Goal: Task Accomplishment & Management: Complete application form

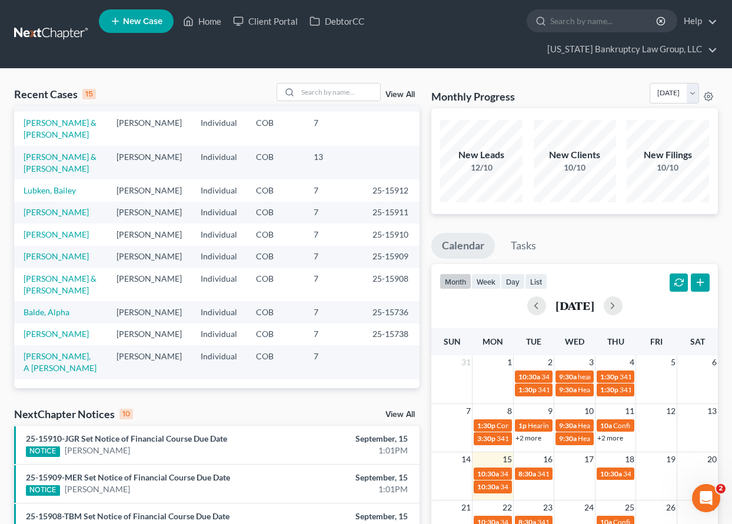
scroll to position [269, 0]
click at [54, 359] on link "[PERSON_NAME], A [PERSON_NAME]" at bounding box center [60, 362] width 73 height 22
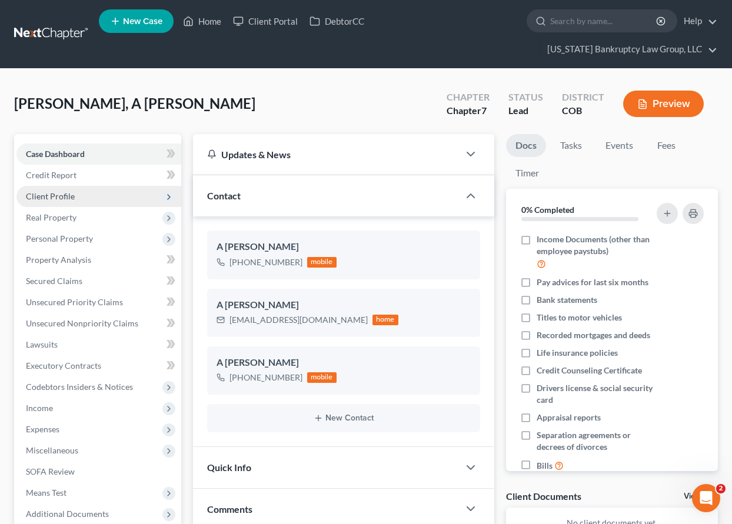
click at [61, 190] on span "Client Profile" at bounding box center [98, 196] width 165 height 21
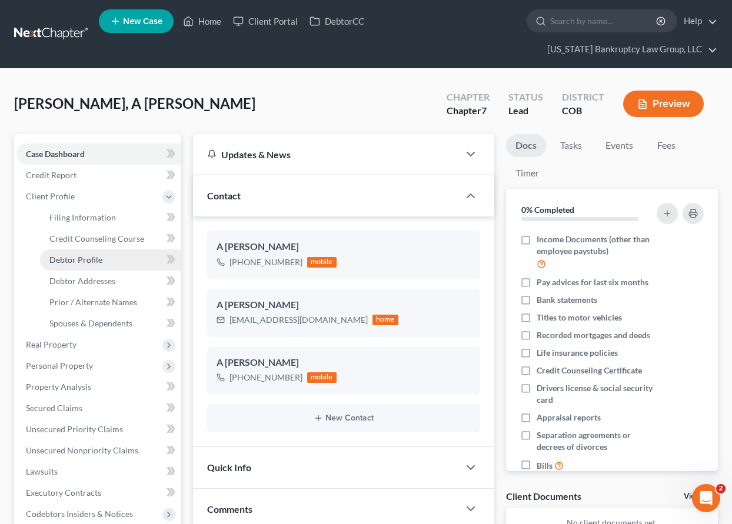
click at [77, 257] on span "Debtor Profile" at bounding box center [75, 260] width 53 height 10
select select "0"
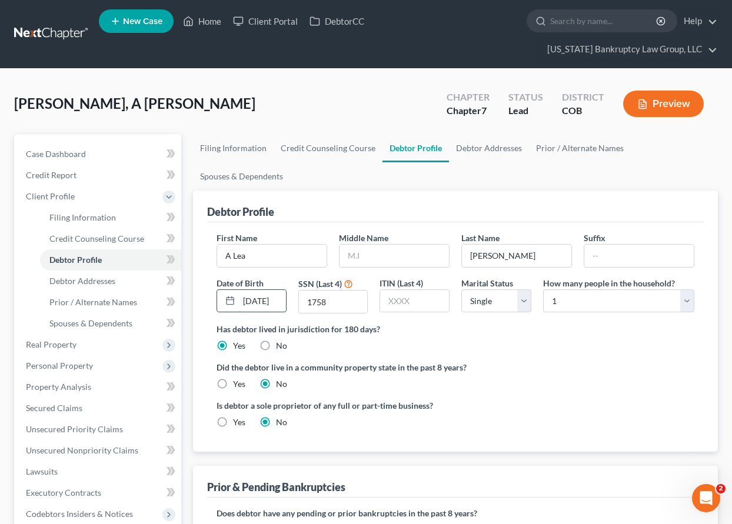
click at [267, 302] on input "[DATE]" at bounding box center [262, 301] width 47 height 22
click at [47, 362] on span "Personal Property" at bounding box center [59, 366] width 67 height 10
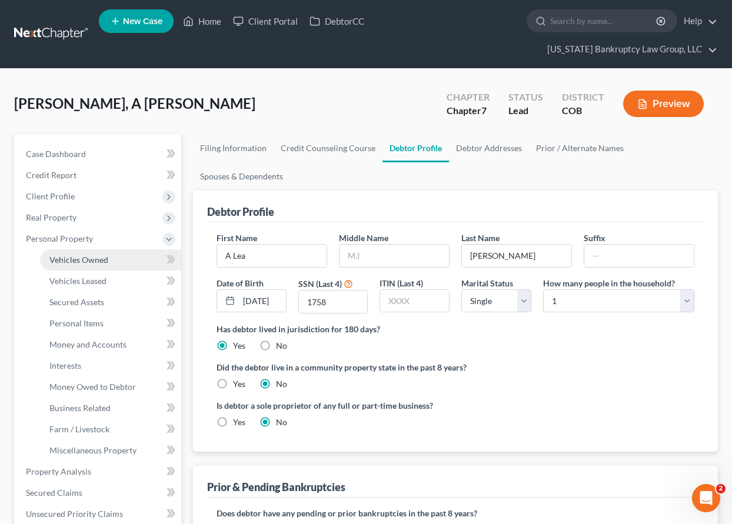
click at [61, 253] on link "Vehicles Owned" at bounding box center [110, 259] width 141 height 21
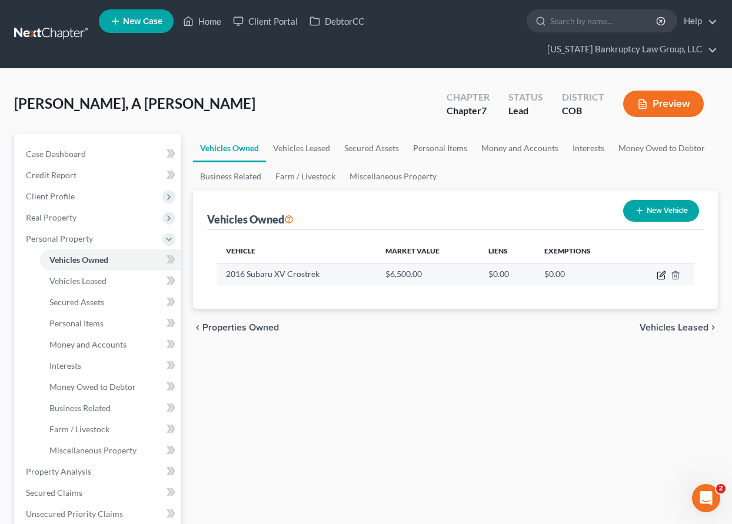
click at [660, 278] on icon "button" at bounding box center [661, 275] width 9 height 9
select select "0"
select select "10"
select select "2"
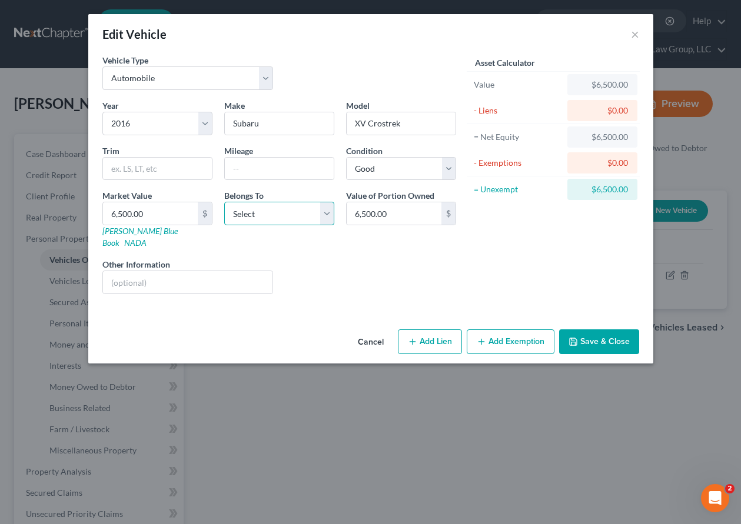
click at [259, 217] on select "Select Debtor 1 Only Debtor 2 Only Debtor 1 And Debtor 2 Only At Least One Of T…" at bounding box center [279, 214] width 110 height 24
select select "0"
click at [224, 202] on select "Select Debtor 1 Only Debtor 2 Only Debtor 1 And Debtor 2 Only At Least One Of T…" at bounding box center [279, 214] width 110 height 24
click at [513, 330] on button "Add Exemption" at bounding box center [511, 342] width 88 height 25
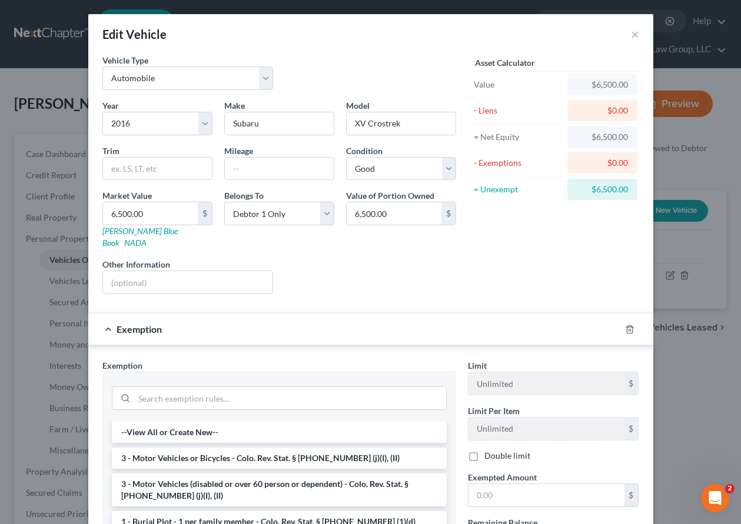
click at [278, 448] on li "3 - Motor Vehicles or Bicycles - Colo. Rev. Stat. § [PHONE_NUMBER] (j)(I), (II)" at bounding box center [279, 458] width 335 height 21
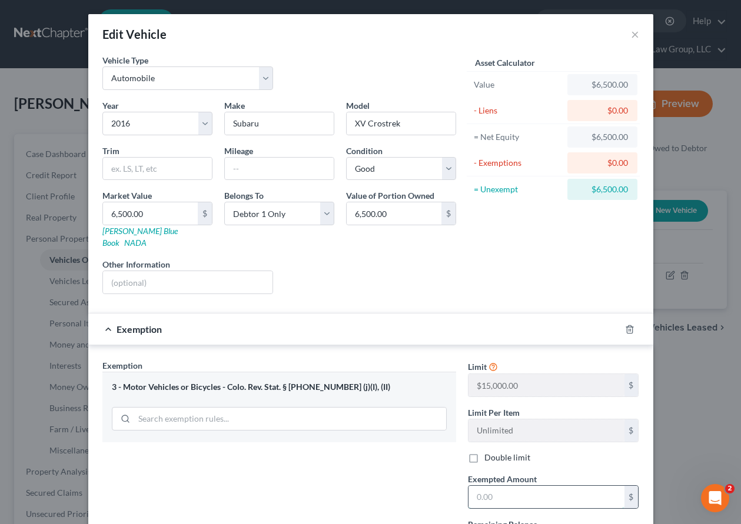
click at [518, 486] on input "text" at bounding box center [546, 497] width 156 height 22
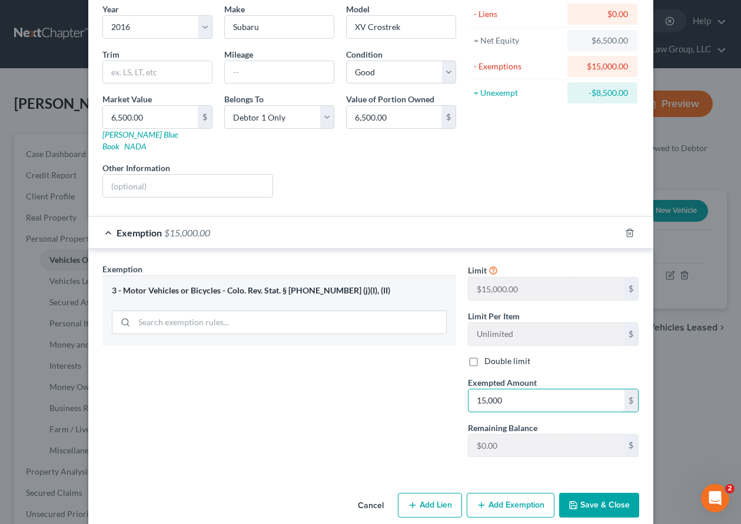
scroll to position [102, 0]
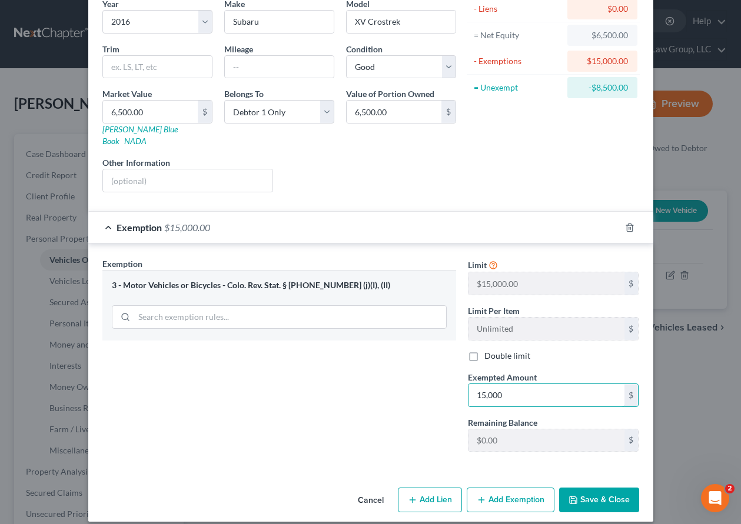
type input "15,000"
click at [583, 491] on button "Save & Close" at bounding box center [599, 500] width 80 height 25
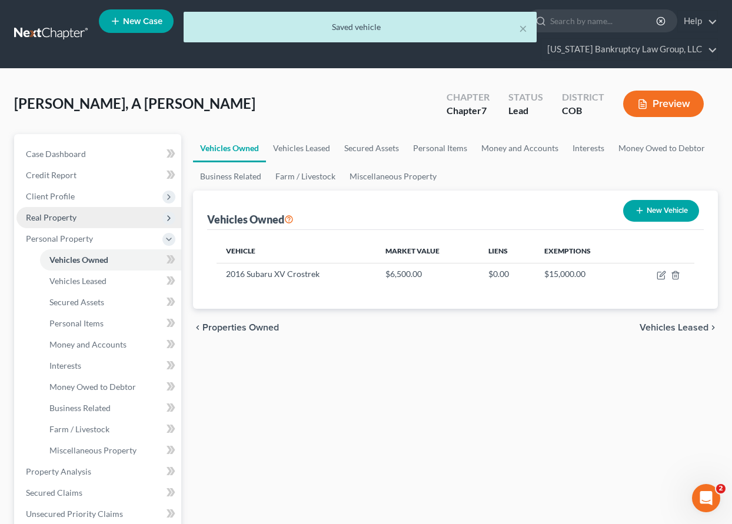
click at [65, 219] on span "Real Property" at bounding box center [51, 217] width 51 height 10
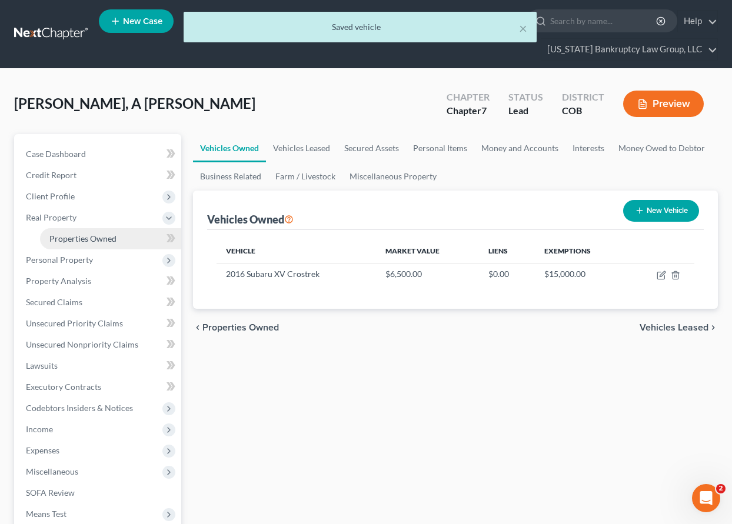
click at [89, 244] on link "Properties Owned" at bounding box center [110, 238] width 141 height 21
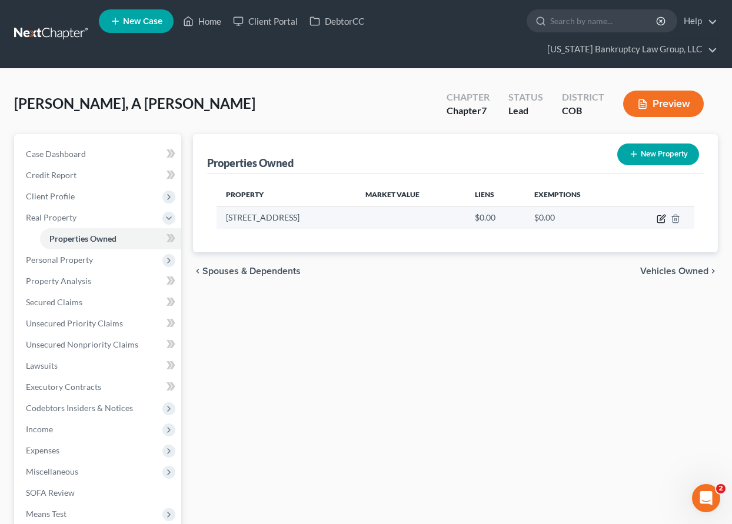
click at [663, 217] on icon "button" at bounding box center [661, 218] width 9 height 9
select select "5"
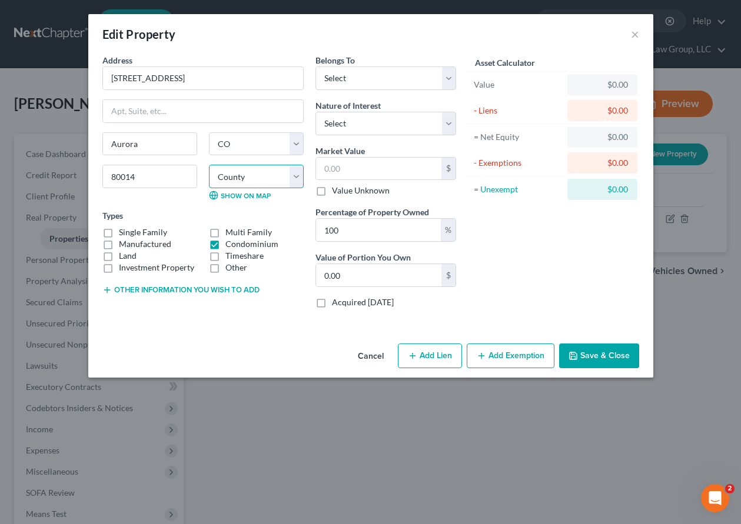
click at [227, 178] on select "County [GEOGRAPHIC_DATA] [GEOGRAPHIC_DATA] [GEOGRAPHIC_DATA] [GEOGRAPHIC_DATA] …" at bounding box center [256, 177] width 95 height 24
select select "2"
click at [209, 165] on select "County [GEOGRAPHIC_DATA] [GEOGRAPHIC_DATA] [GEOGRAPHIC_DATA] [GEOGRAPHIC_DATA] …" at bounding box center [256, 177] width 95 height 24
click at [378, 72] on select "Select Debtor 1 Only Debtor 2 Only Debtor 1 And Debtor 2 Only At Least One Of T…" at bounding box center [385, 78] width 141 height 24
select select "0"
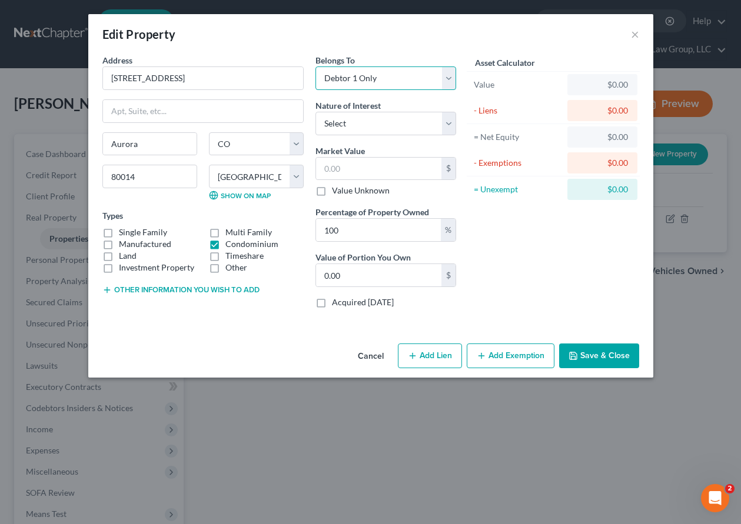
click at [315, 66] on select "Select Debtor 1 Only Debtor 2 Only Debtor 1 And Debtor 2 Only At Least One Of T…" at bounding box center [385, 78] width 141 height 24
drag, startPoint x: 379, startPoint y: 122, endPoint x: 378, endPoint y: 134, distance: 11.8
click at [379, 122] on select "Select Fee Simple Joint Tenant Life Estate Equitable Interest Future Interest T…" at bounding box center [385, 124] width 141 height 24
select select "0"
click at [315, 112] on select "Select Fee Simple Joint Tenant Life Estate Equitable Interest Future Interest T…" at bounding box center [385, 124] width 141 height 24
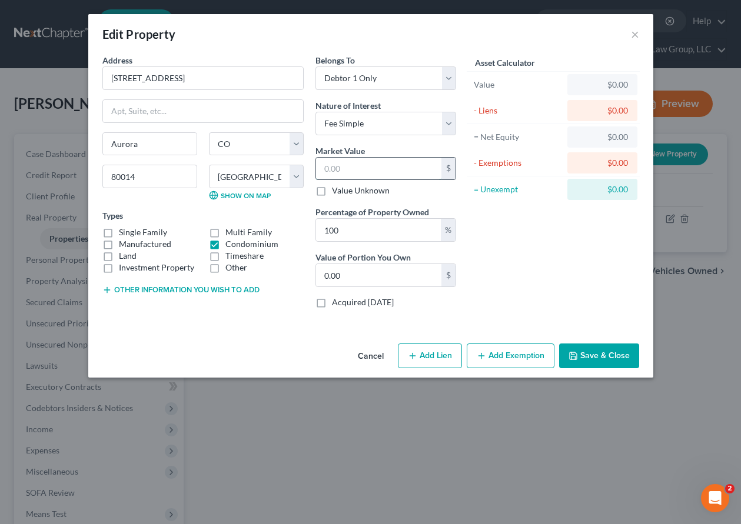
click at [381, 168] on input "text" at bounding box center [378, 169] width 125 height 22
type input "2"
type input "2.00"
type input "21"
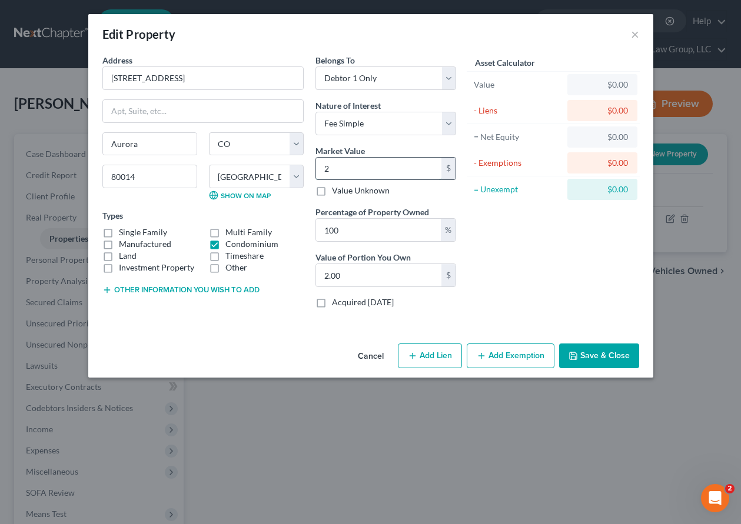
type input "21.00"
type input "218"
type input "218.00"
type input "2189"
type input "2,189.00"
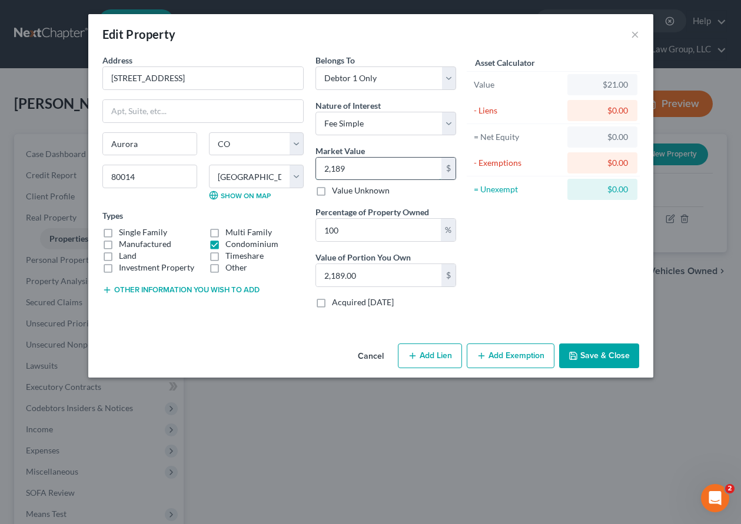
type input "2,1898"
type input "21,898.00"
type input "21,8986"
type input "218,986.00"
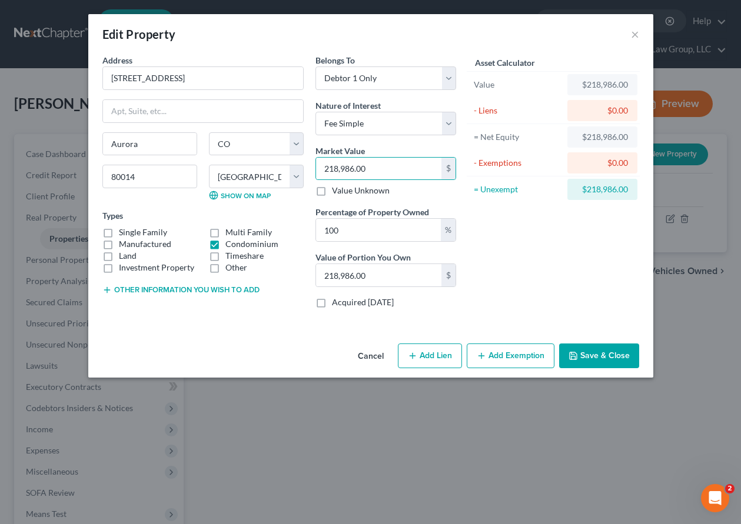
click at [540, 357] on button "Add Exemption" at bounding box center [511, 356] width 88 height 25
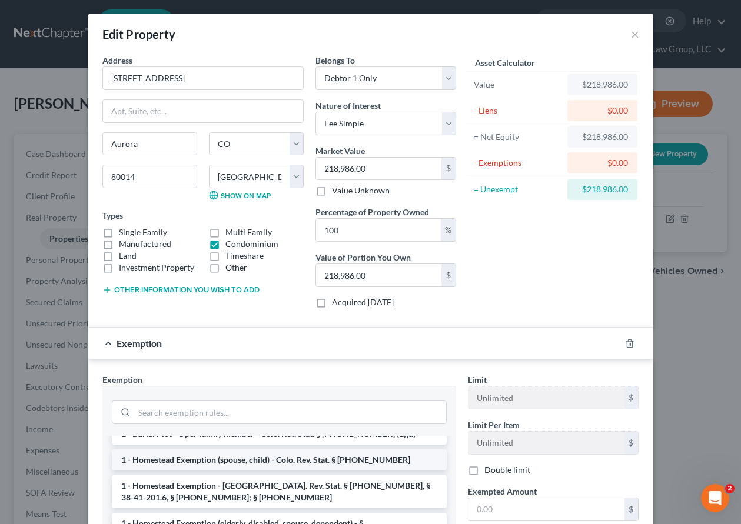
scroll to position [59, 0]
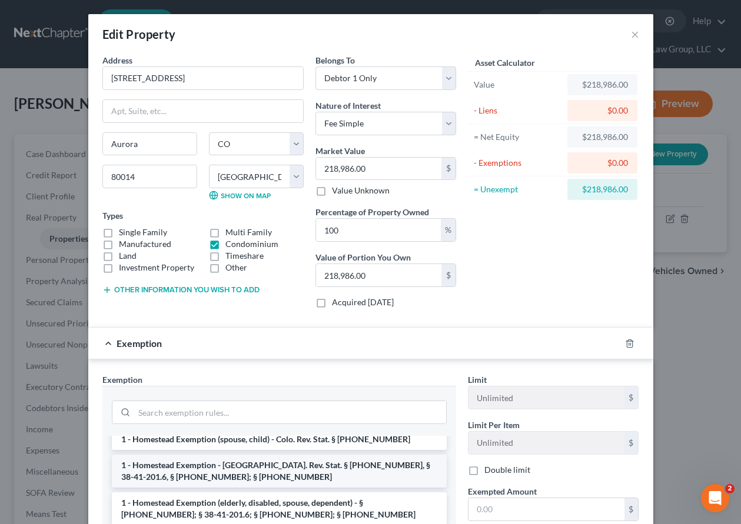
click at [239, 470] on li "1 - Homestead Exemption - [GEOGRAPHIC_DATA]. Rev. Stat. § [PHONE_NUMBER], § 38-…" at bounding box center [279, 471] width 335 height 33
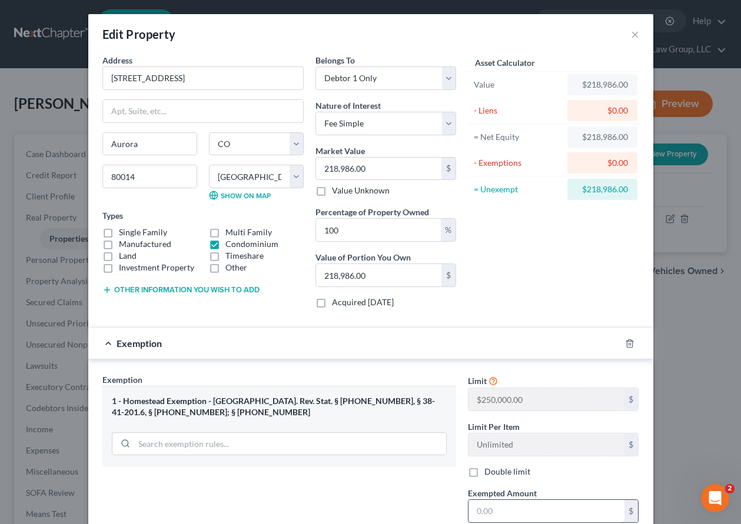
click at [508, 508] on input "text" at bounding box center [546, 511] width 156 height 22
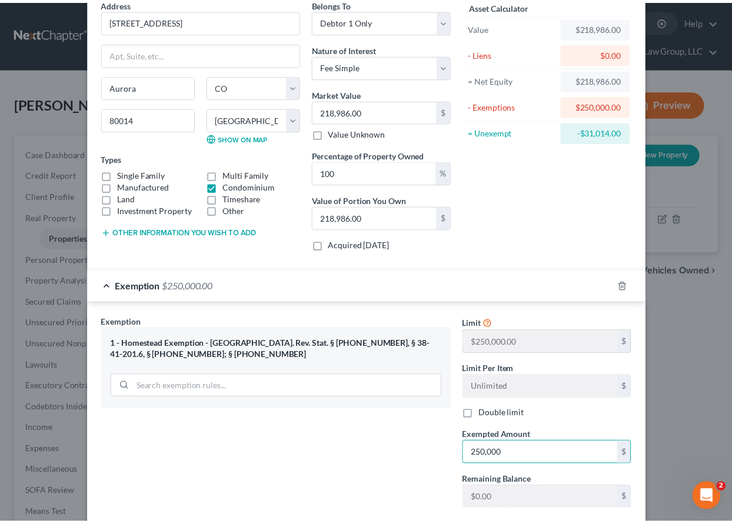
scroll to position [128, 0]
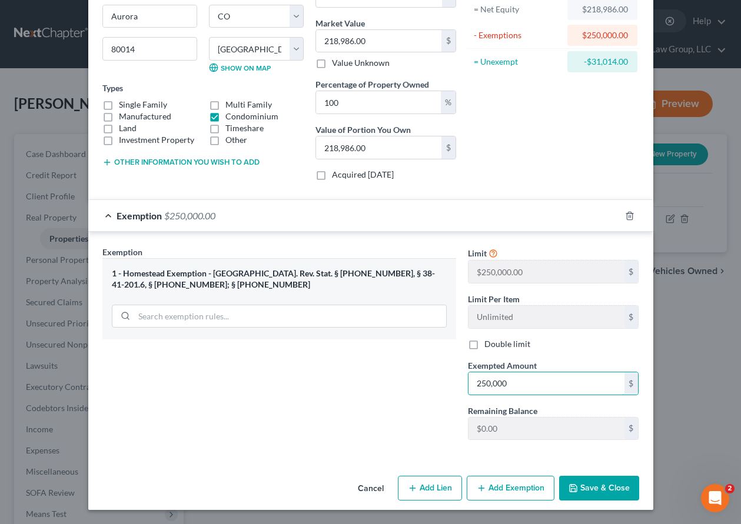
type input "250,000"
click at [599, 493] on button "Save & Close" at bounding box center [599, 488] width 80 height 25
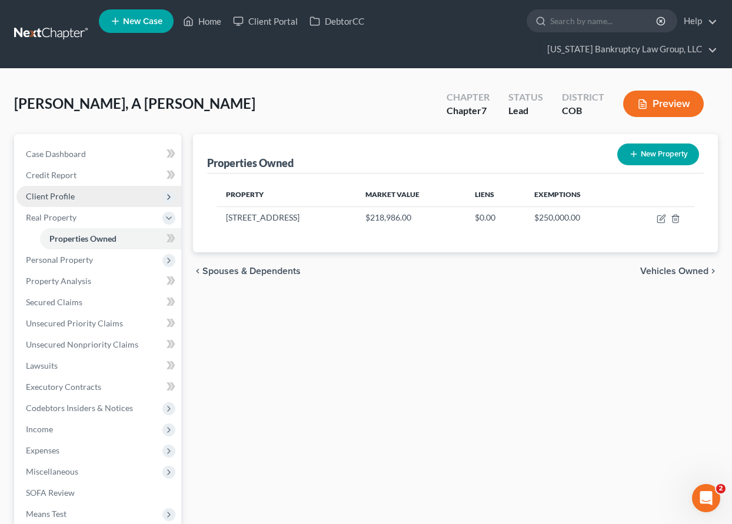
click at [58, 191] on span "Client Profile" at bounding box center [50, 196] width 49 height 10
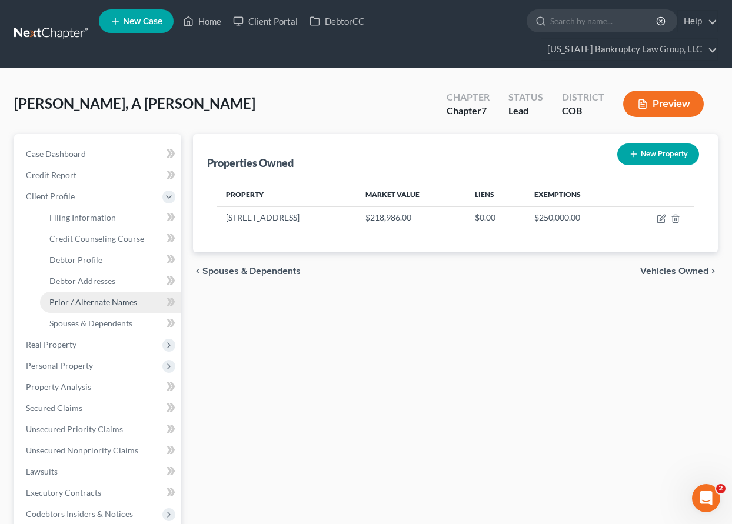
click at [107, 301] on span "Prior / Alternate Names" at bounding box center [93, 302] width 88 height 10
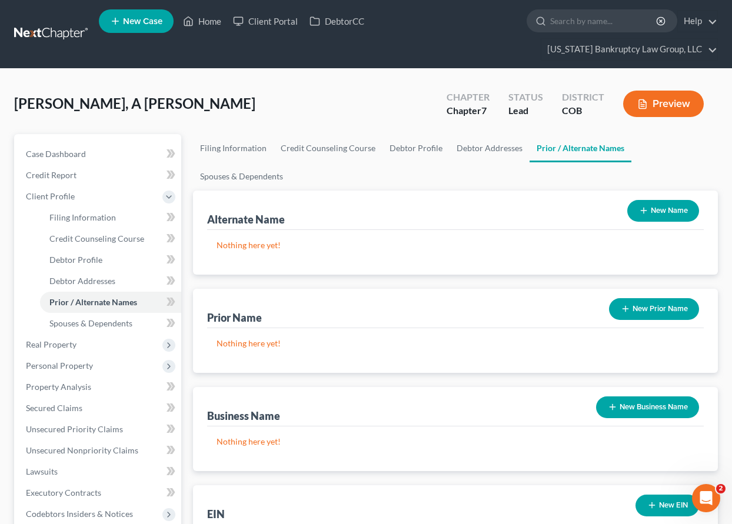
click at [651, 415] on button "New Business Name" at bounding box center [647, 408] width 103 height 22
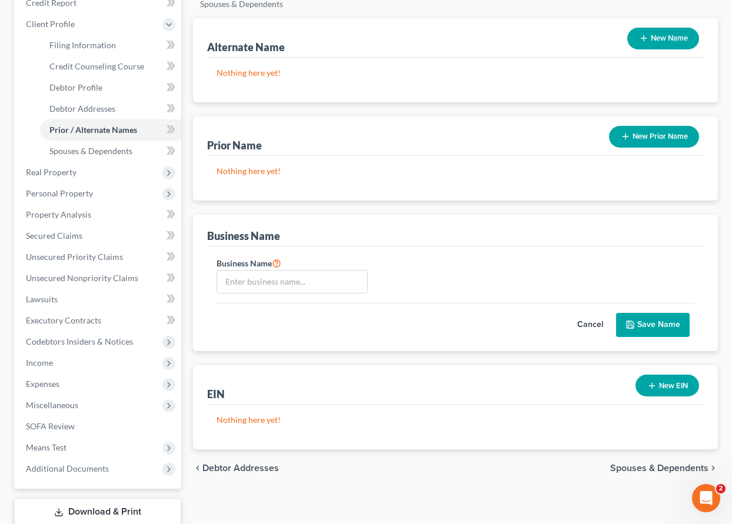
scroll to position [219, 0]
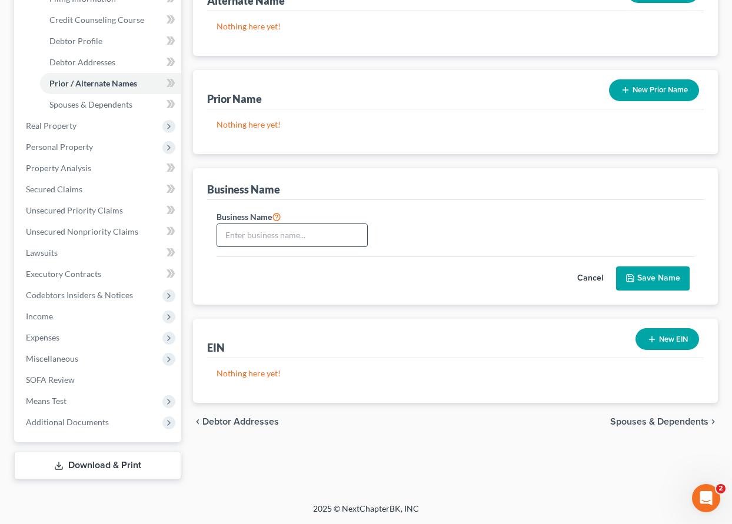
click at [287, 231] on input "text" at bounding box center [292, 235] width 150 height 22
type input "ACR Affiliate, LLC"
click at [664, 277] on button "Save Name" at bounding box center [653, 279] width 74 height 25
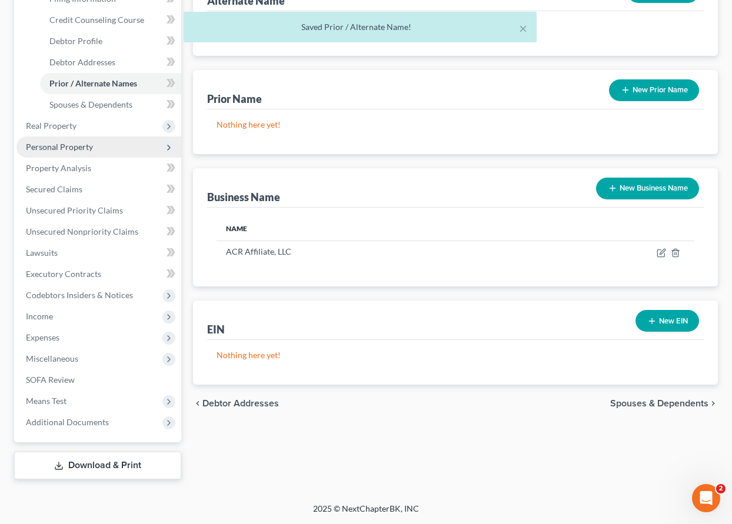
click at [74, 147] on span "Personal Property" at bounding box center [59, 147] width 67 height 10
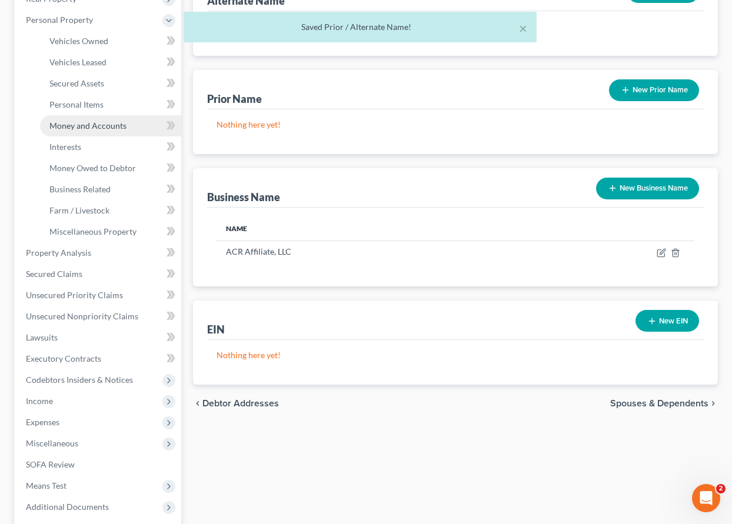
click at [75, 128] on span "Money and Accounts" at bounding box center [87, 126] width 77 height 10
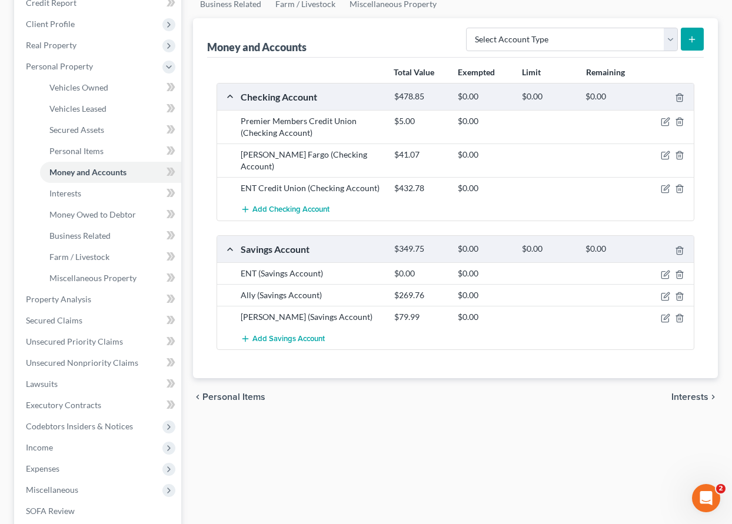
scroll to position [177, 0]
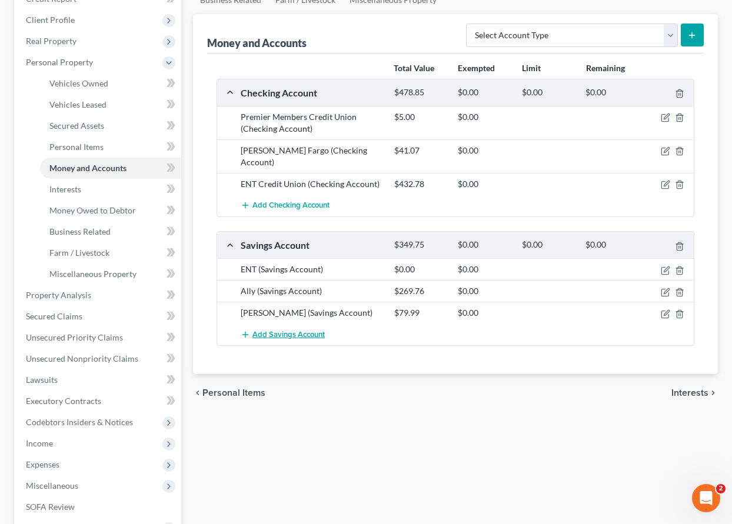
click at [278, 330] on span "Add Savings Account" at bounding box center [288, 334] width 72 height 9
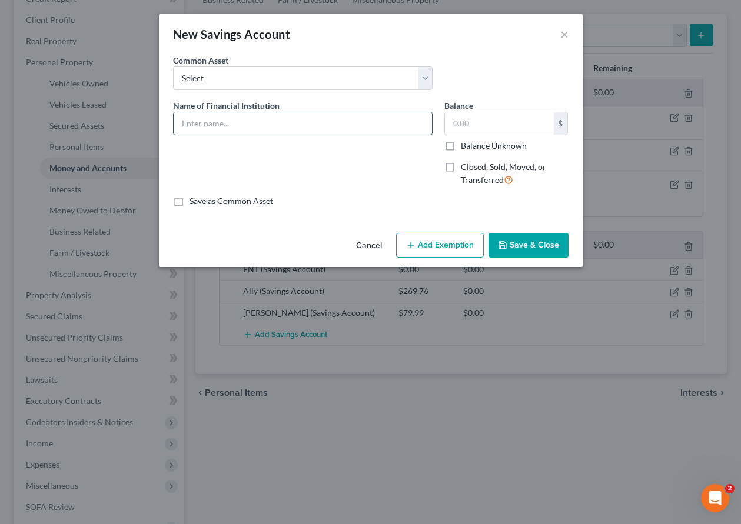
click at [249, 127] on input "text" at bounding box center [303, 123] width 258 height 22
type input "Bellco - #8768 - Business Membership Savings"
type input "5.00"
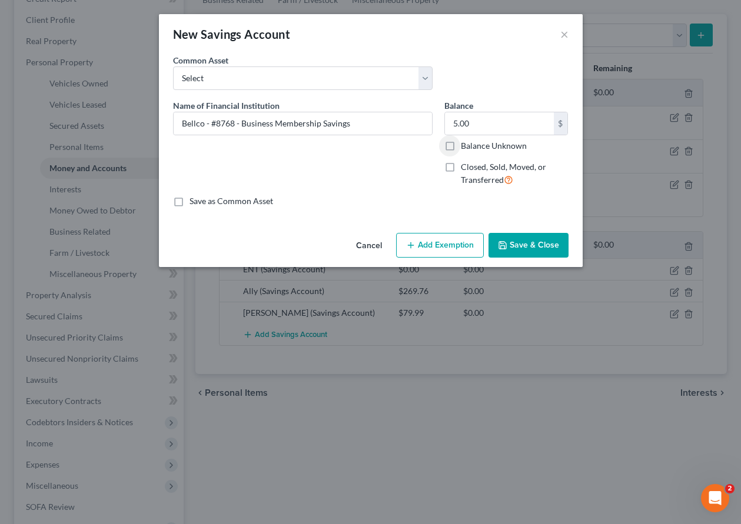
click at [435, 249] on button "Add Exemption" at bounding box center [440, 245] width 88 height 25
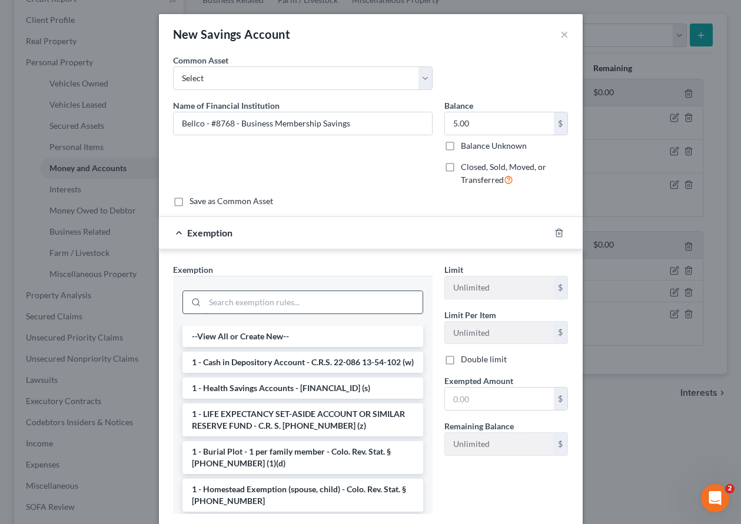
click at [342, 304] on input "search" at bounding box center [314, 302] width 218 height 22
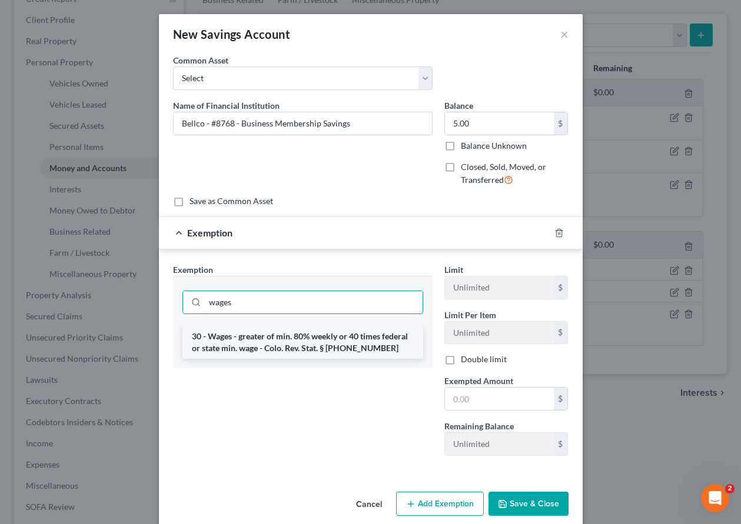
type input "wages"
click at [333, 348] on li "30 - Wages - greater of min. 80% weekly or 40 times federal or state min. wage …" at bounding box center [302, 342] width 241 height 33
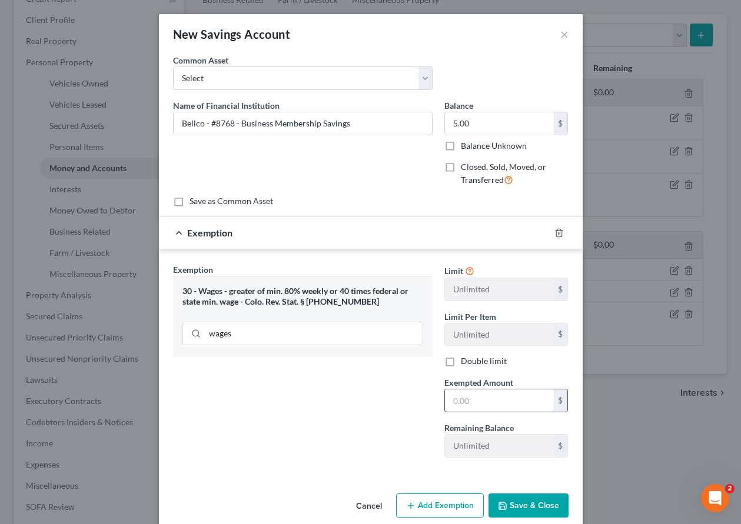
click at [447, 401] on input "text" at bounding box center [499, 401] width 109 height 22
type input "4.00"
click at [524, 503] on button "Save & Close" at bounding box center [528, 506] width 80 height 25
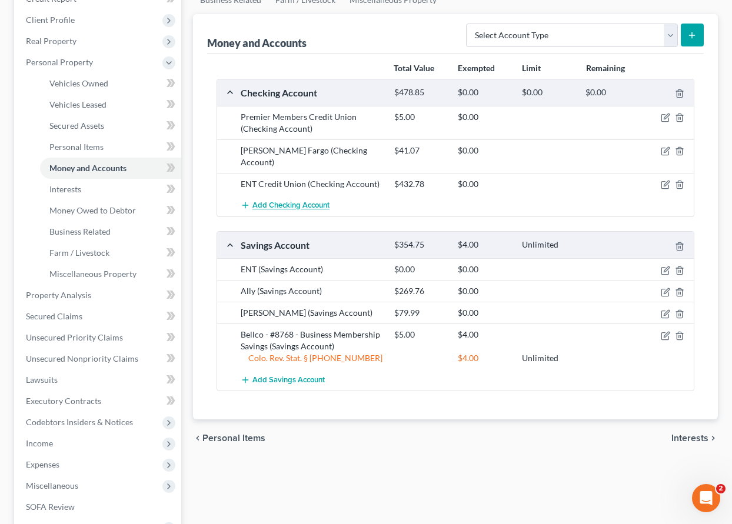
click at [287, 201] on span "Add Checking Account" at bounding box center [290, 205] width 77 height 9
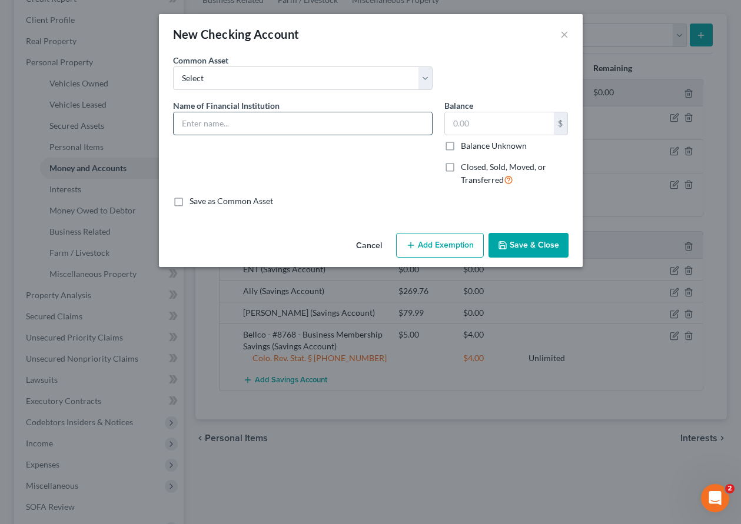
click at [252, 121] on input "text" at bounding box center [303, 123] width 258 height 22
type input "Bellco - #8776 Business Checking"
click at [498, 127] on input "text" at bounding box center [499, 123] width 109 height 22
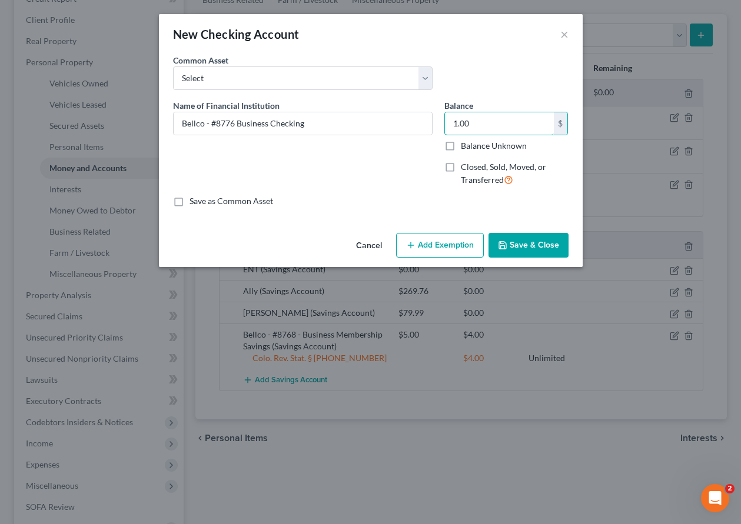
type input "1.00"
click at [435, 244] on button "Add Exemption" at bounding box center [440, 245] width 88 height 25
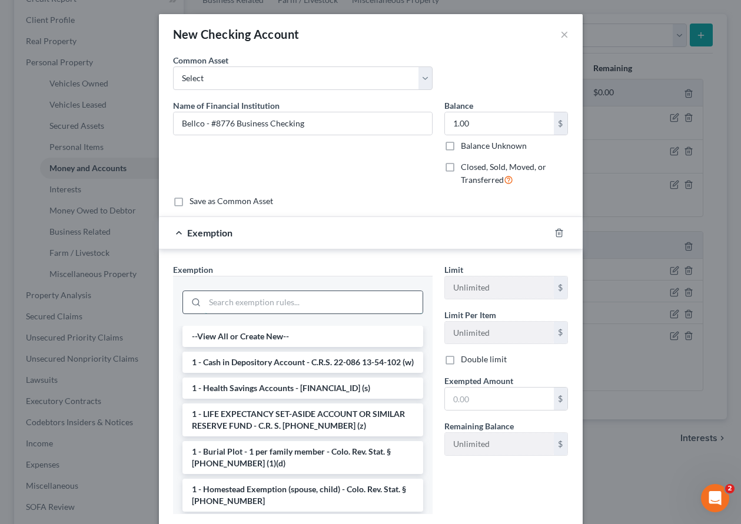
click at [351, 302] on input "search" at bounding box center [314, 302] width 218 height 22
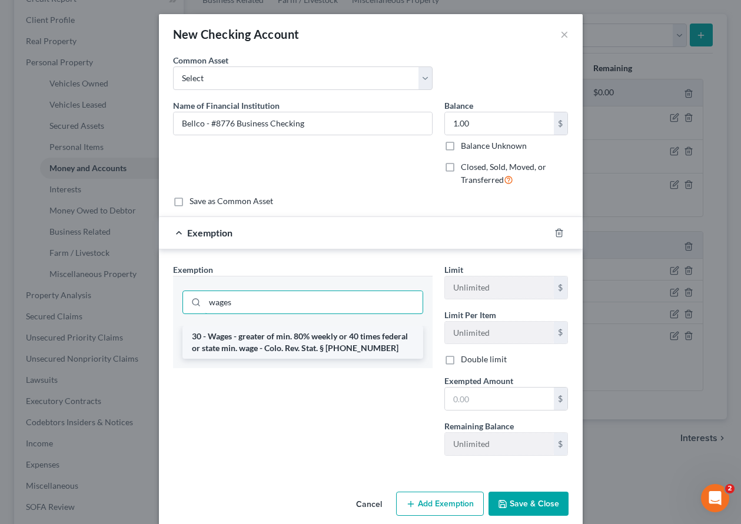
type input "wages"
click at [357, 342] on li "30 - Wages - greater of min. 80% weekly or 40 times federal or state min. wage …" at bounding box center [302, 342] width 241 height 33
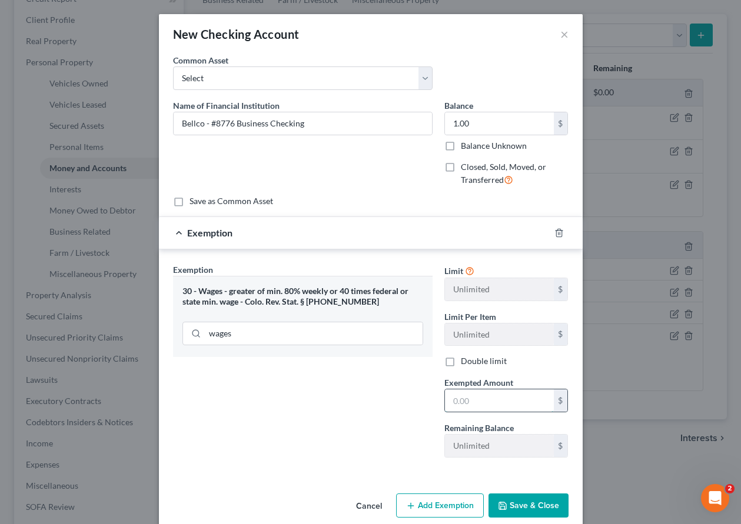
click at [454, 397] on input "text" at bounding box center [499, 401] width 109 height 22
type input "0.75"
click at [527, 500] on button "Save & Close" at bounding box center [528, 506] width 80 height 25
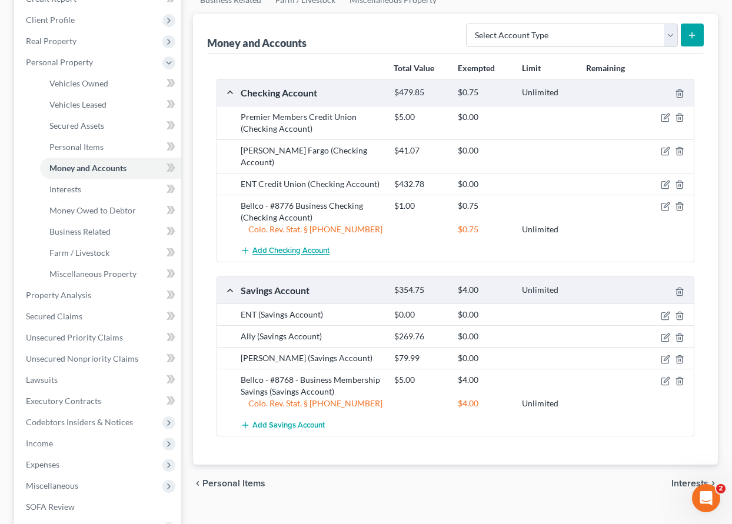
click at [288, 247] on span "Add Checking Account" at bounding box center [290, 251] width 77 height 9
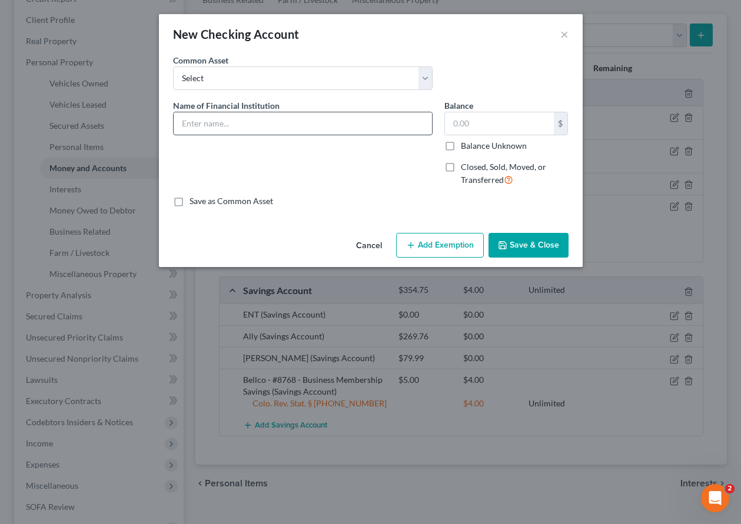
click at [275, 129] on input "text" at bounding box center [303, 123] width 258 height 22
type input "Bellco - #8784 Business Checking"
type input "1.00"
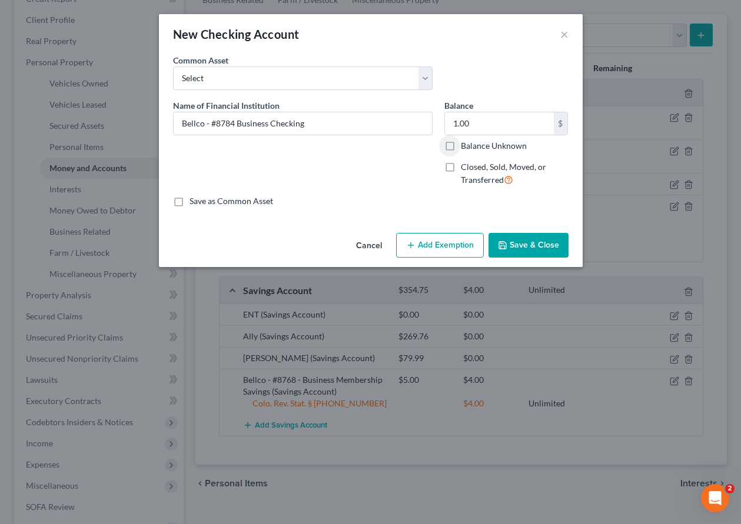
click at [462, 242] on button "Add Exemption" at bounding box center [440, 245] width 88 height 25
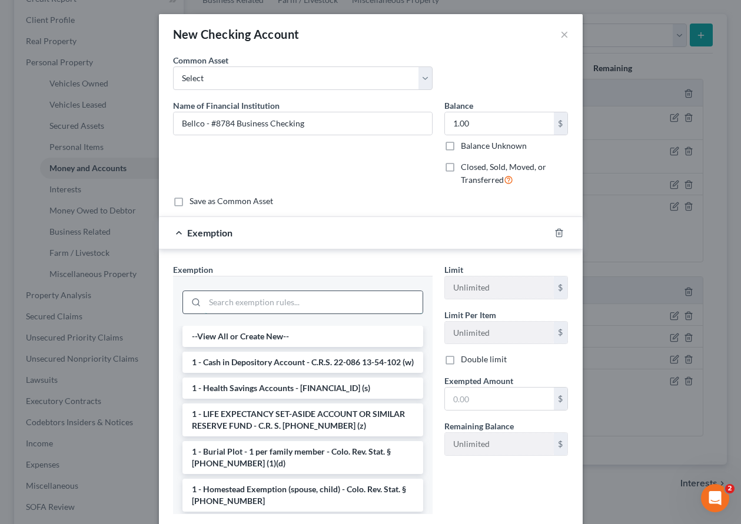
click at [295, 297] on input "search" at bounding box center [314, 302] width 218 height 22
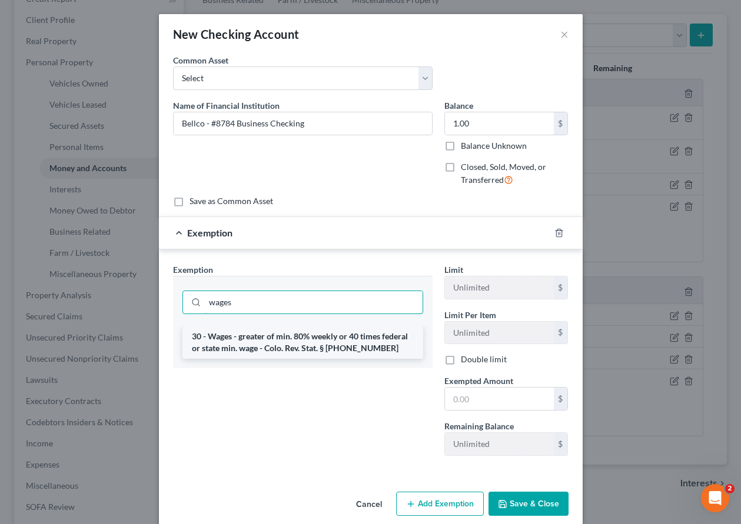
type input "wages"
click at [299, 343] on li "30 - Wages - greater of min. 80% weekly or 40 times federal or state min. wage …" at bounding box center [302, 342] width 241 height 33
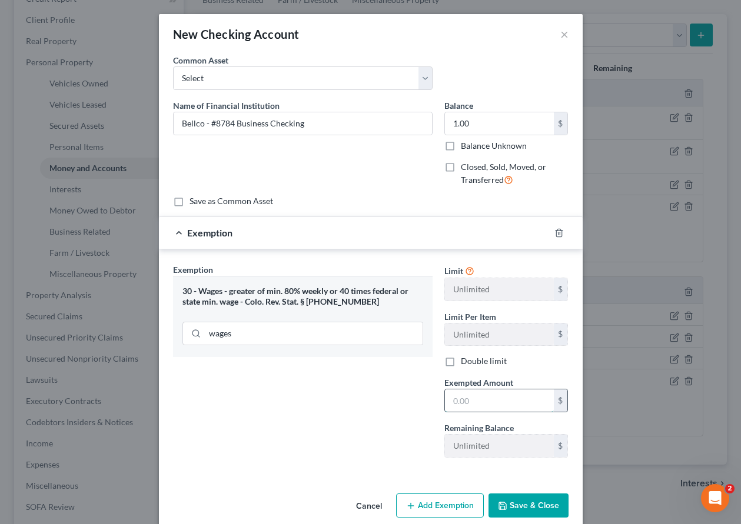
click at [485, 403] on input "text" at bounding box center [499, 401] width 109 height 22
type input "0.75"
click at [531, 506] on button "Save & Close" at bounding box center [528, 506] width 80 height 25
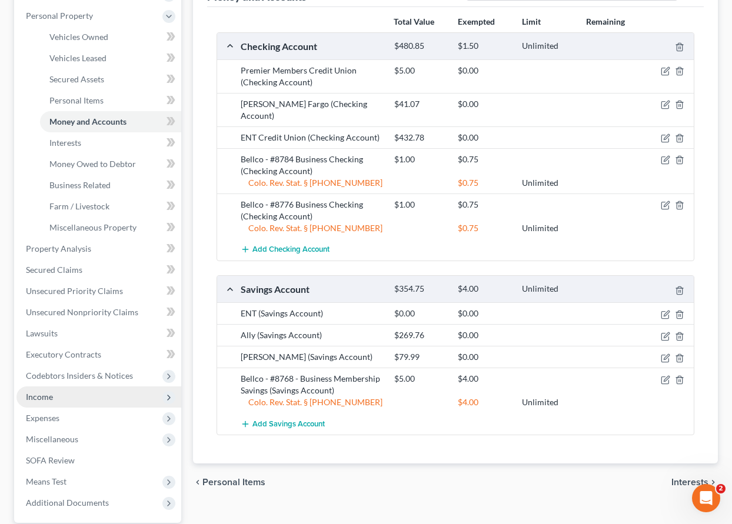
scroll to position [294, 0]
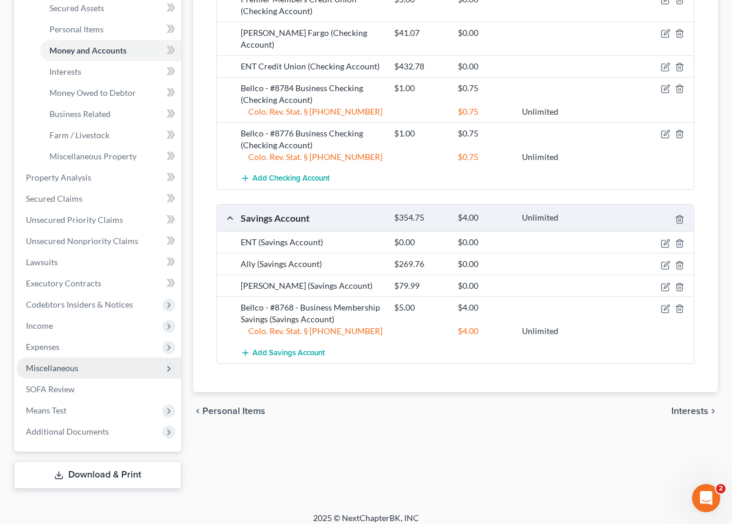
click at [66, 369] on span "Miscellaneous" at bounding box center [52, 368] width 52 height 10
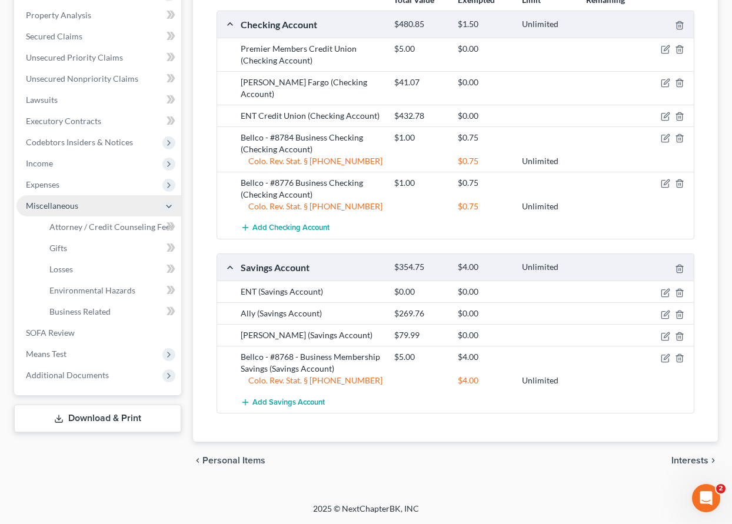
scroll to position [233, 0]
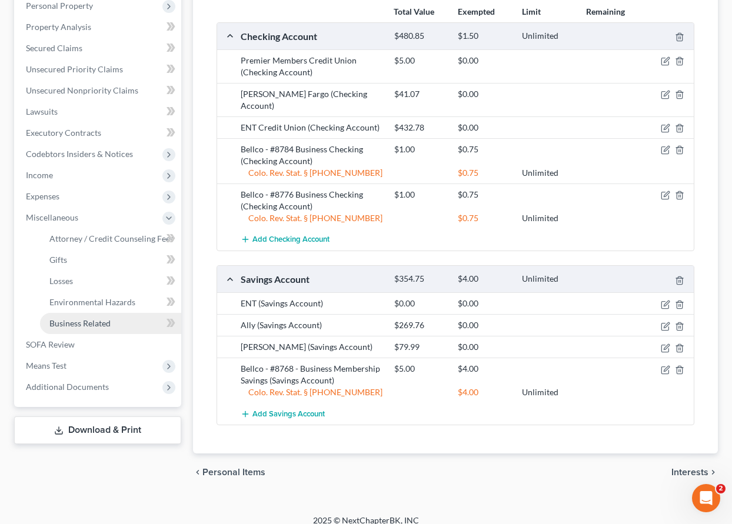
click at [77, 320] on span "Business Related" at bounding box center [79, 323] width 61 height 10
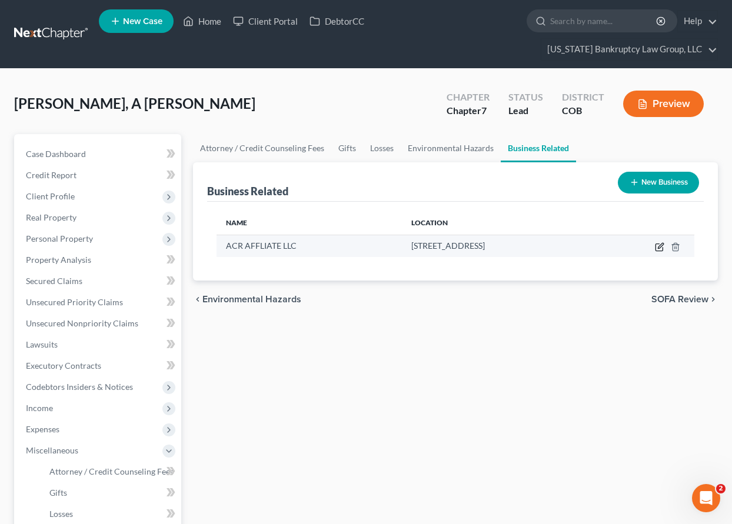
click at [661, 247] on icon "button" at bounding box center [659, 246] width 9 height 9
select select "member"
select select "5"
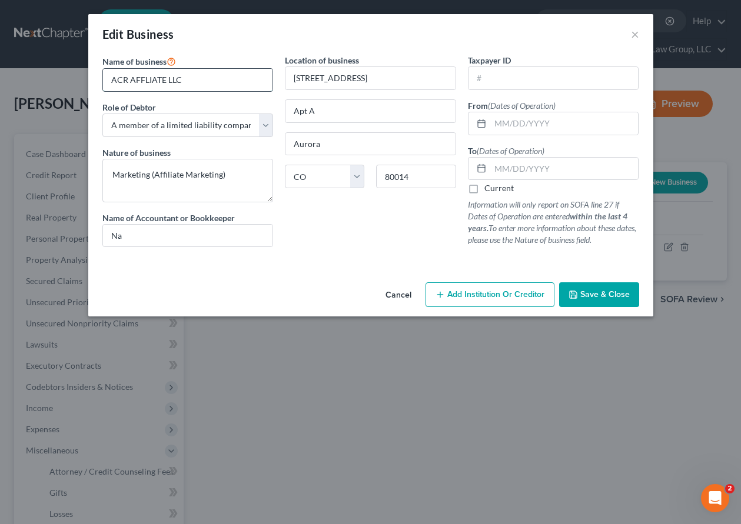
click at [188, 82] on input "ACR AFFLIATE LLC" at bounding box center [188, 80] width 170 height 22
type input "ACR Affiliate, LLC"
drag, startPoint x: 324, startPoint y: 112, endPoint x: 293, endPoint y: 113, distance: 30.6
click at [294, 114] on input "Apt A" at bounding box center [370, 111] width 170 height 22
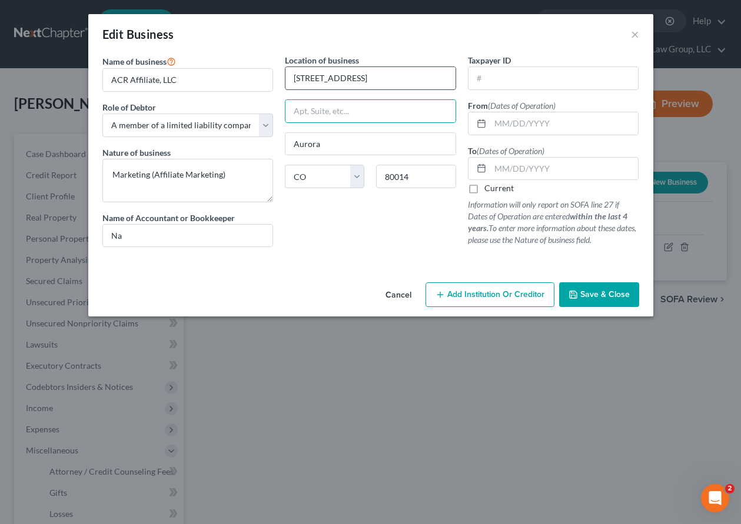
click at [368, 78] on input "[STREET_ADDRESS]" at bounding box center [370, 78] width 170 height 22
type input "[STREET_ADDRESS]"
drag, startPoint x: 119, startPoint y: 232, endPoint x: 113, endPoint y: 231, distance: 6.6
click at [113, 231] on input "Na" at bounding box center [188, 236] width 170 height 22
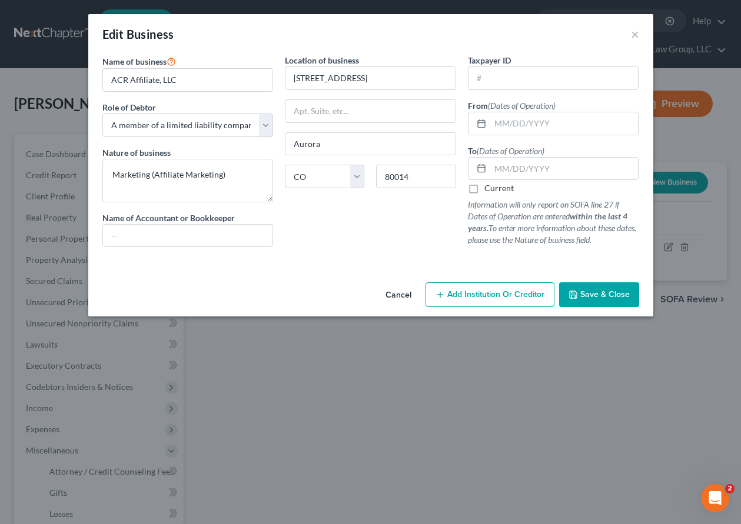
click at [618, 303] on button "Save & Close" at bounding box center [599, 294] width 80 height 25
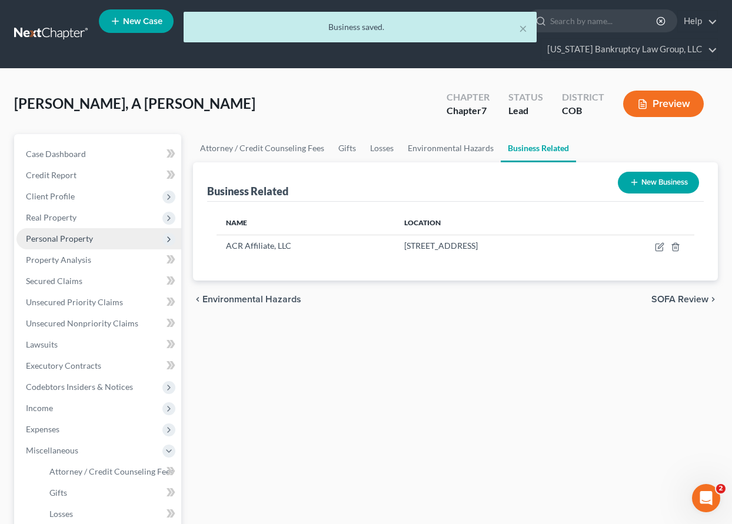
click at [72, 234] on span "Personal Property" at bounding box center [59, 239] width 67 height 10
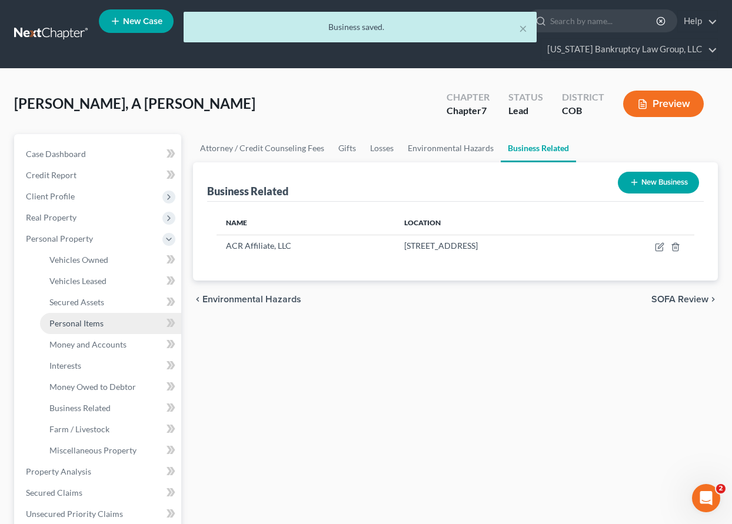
click at [82, 324] on span "Personal Items" at bounding box center [76, 323] width 54 height 10
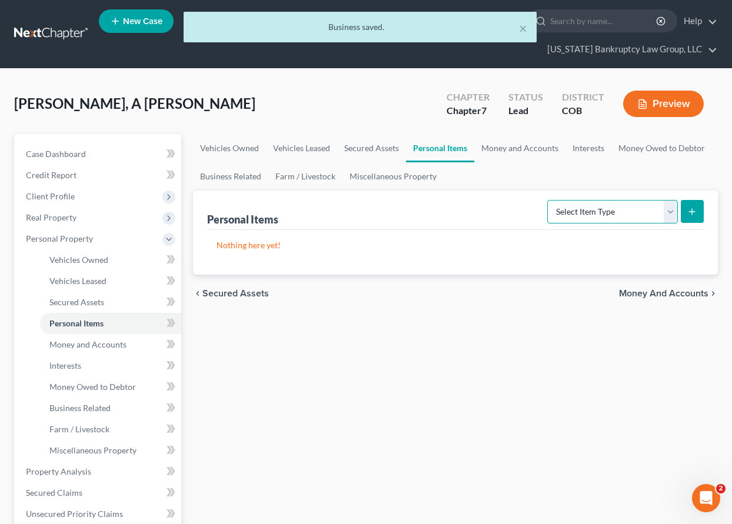
click at [622, 209] on select "Select Item Type Clothing Collectibles Of Value Electronics Firearms Household …" at bounding box center [612, 212] width 131 height 24
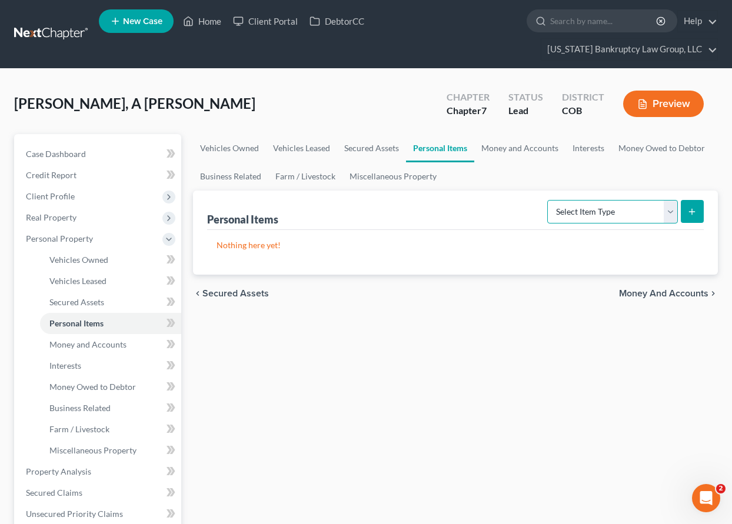
select select "household_goods"
click at [548, 200] on select "Select Item Type Clothing Collectibles Of Value Electronics Firearms Household …" at bounding box center [612, 212] width 131 height 24
click at [687, 211] on button "submit" at bounding box center [692, 211] width 23 height 23
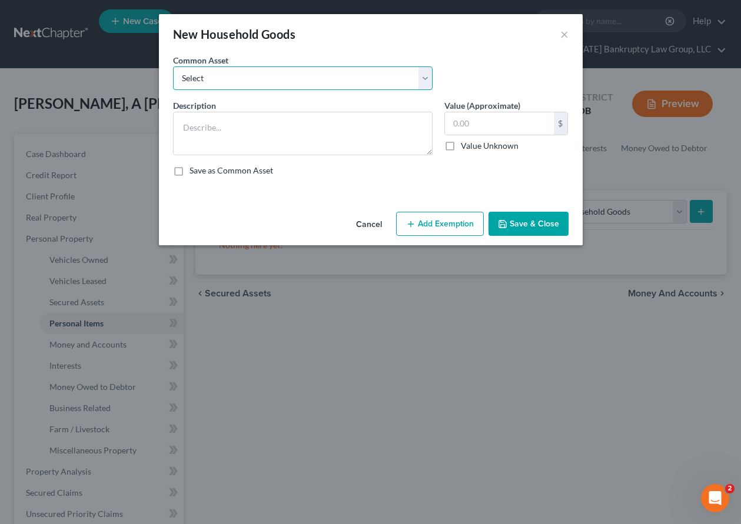
drag, startPoint x: 267, startPoint y: 70, endPoint x: 274, endPoint y: 85, distance: 16.1
click at [267, 70] on select "Select Household Goods Including:" at bounding box center [302, 78] width 259 height 24
select select "0"
click at [173, 66] on select "Select Household Goods Including:" at bounding box center [302, 78] width 259 height 24
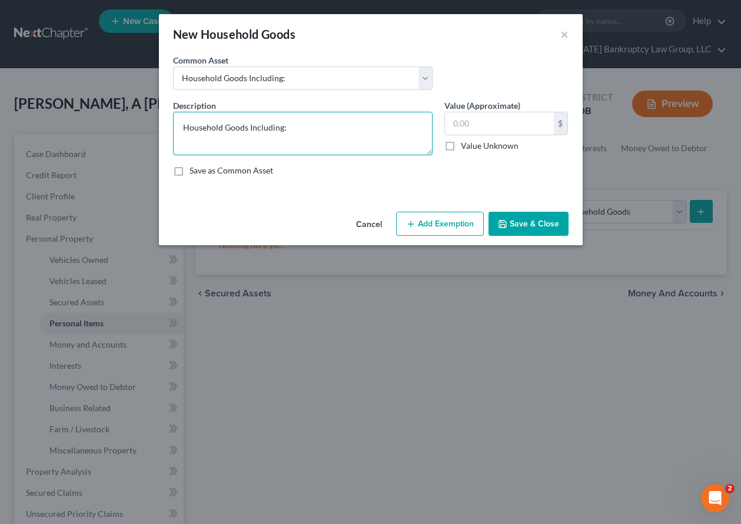
click at [303, 125] on textarea "Household Goods Including:" at bounding box center [302, 134] width 259 height 44
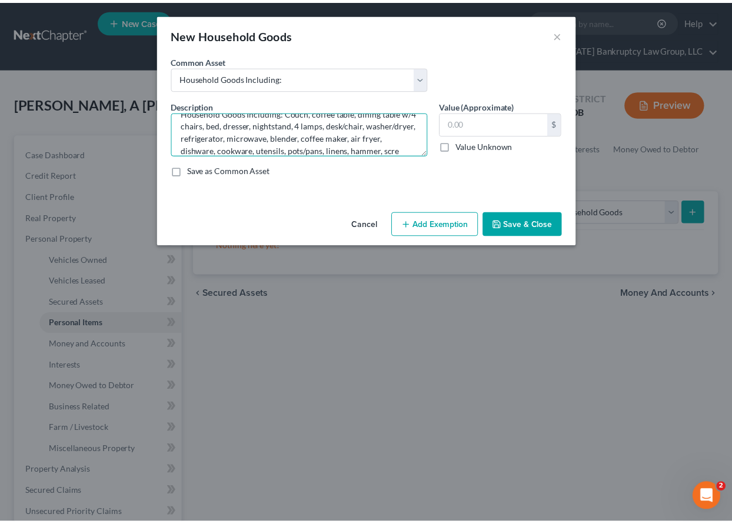
scroll to position [27, 0]
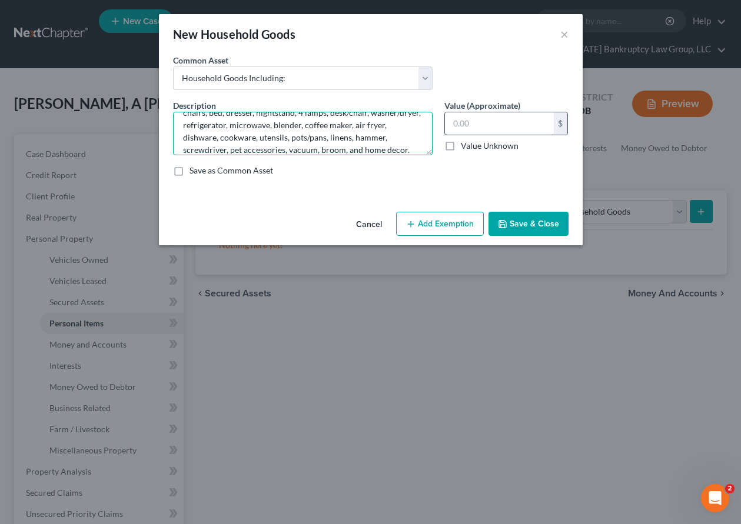
type textarea "Household Goods Including: Couch, coffee table, dining table w/4 chairs, bed, d…"
click at [513, 122] on input "text" at bounding box center [499, 123] width 109 height 22
type input "953.87"
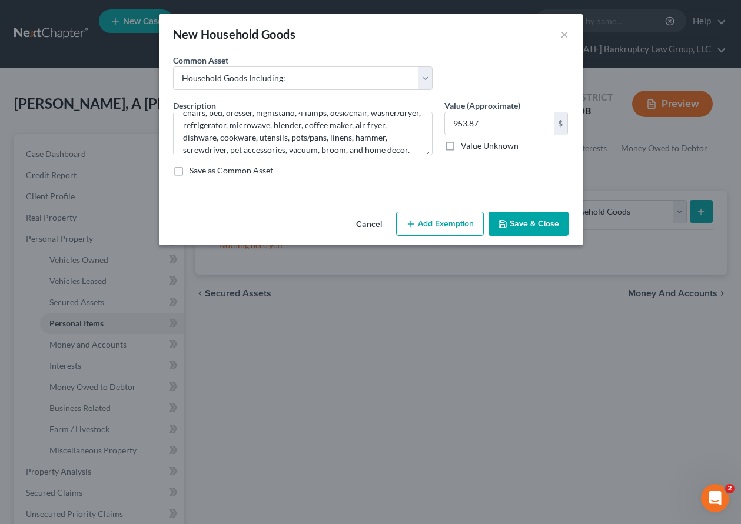
click at [455, 228] on button "Add Exemption" at bounding box center [440, 224] width 88 height 25
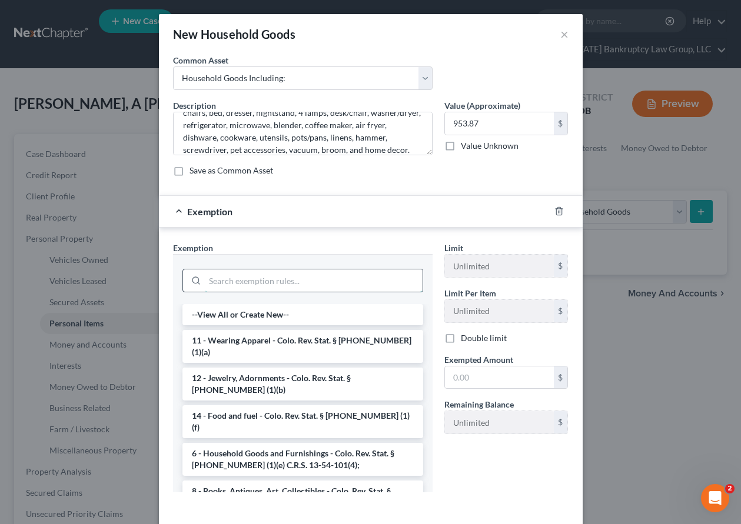
click at [355, 273] on input "search" at bounding box center [314, 280] width 218 height 22
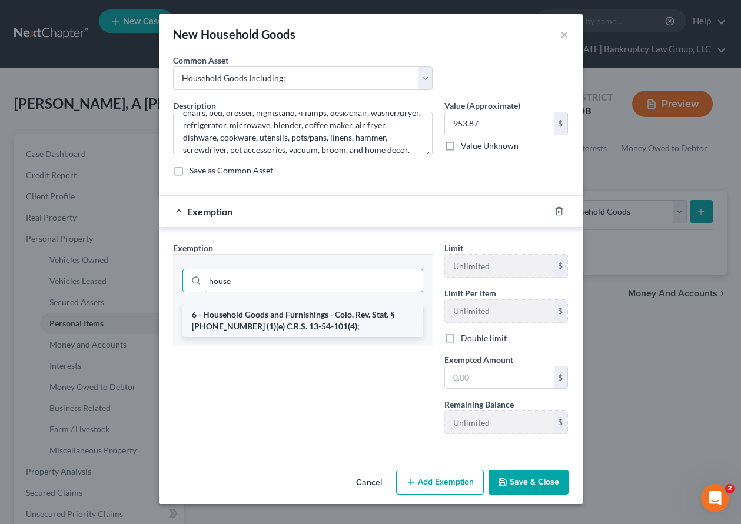
type input "house"
drag, startPoint x: 323, startPoint y: 322, endPoint x: 340, endPoint y: 328, distance: 17.5
click at [323, 321] on li "6 - Household Goods and Furnishings - Colo. Rev. Stat. § [PHONE_NUMBER] (1)(e) …" at bounding box center [302, 320] width 241 height 33
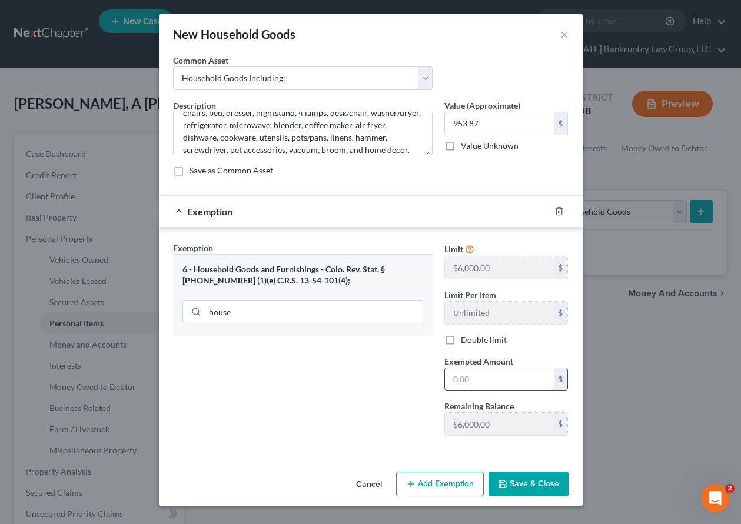
click at [502, 383] on input "text" at bounding box center [499, 379] width 109 height 22
type input "2,000"
click at [544, 498] on div "Cancel Add Exemption Save & Close" at bounding box center [371, 486] width 424 height 39
click at [547, 480] on button "Save & Close" at bounding box center [528, 484] width 80 height 25
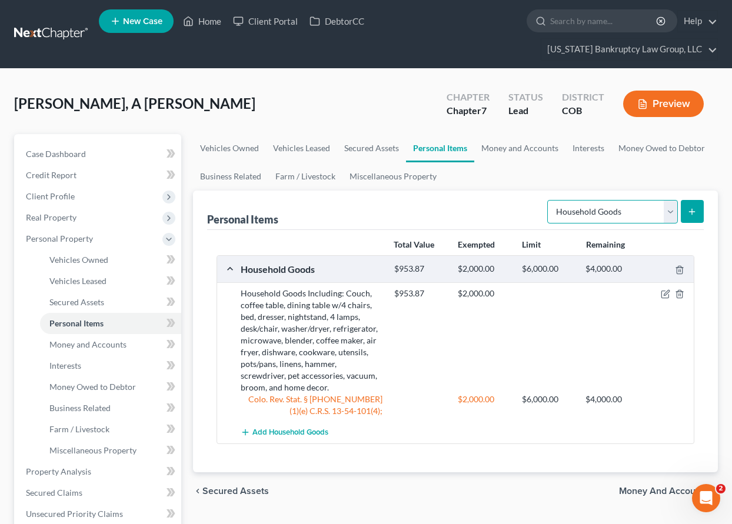
drag, startPoint x: 600, startPoint y: 204, endPoint x: 598, endPoint y: 210, distance: 6.6
click at [600, 204] on select "Select Item Type Clothing Collectibles Of Value Electronics Firearms Household …" at bounding box center [612, 212] width 131 height 24
select select "electronics"
click at [548, 200] on select "Select Item Type Clothing Collectibles Of Value Electronics Firearms Household …" at bounding box center [612, 212] width 131 height 24
click at [696, 209] on icon "submit" at bounding box center [691, 211] width 9 height 9
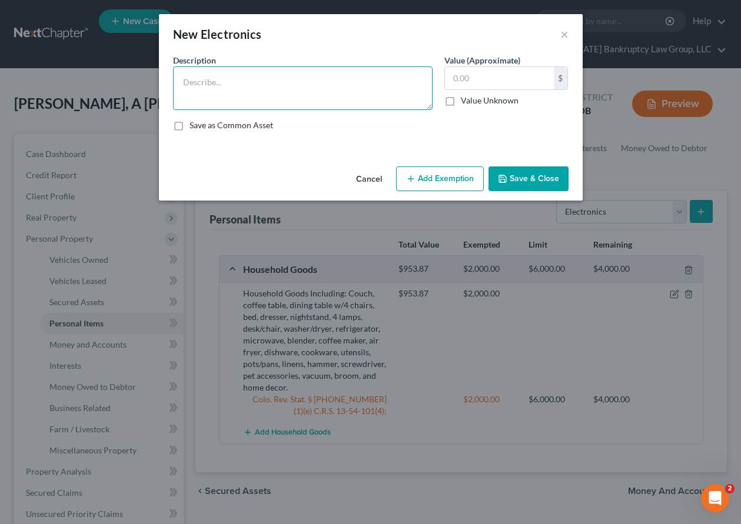
click at [224, 85] on textarea at bounding box center [302, 88] width 259 height 44
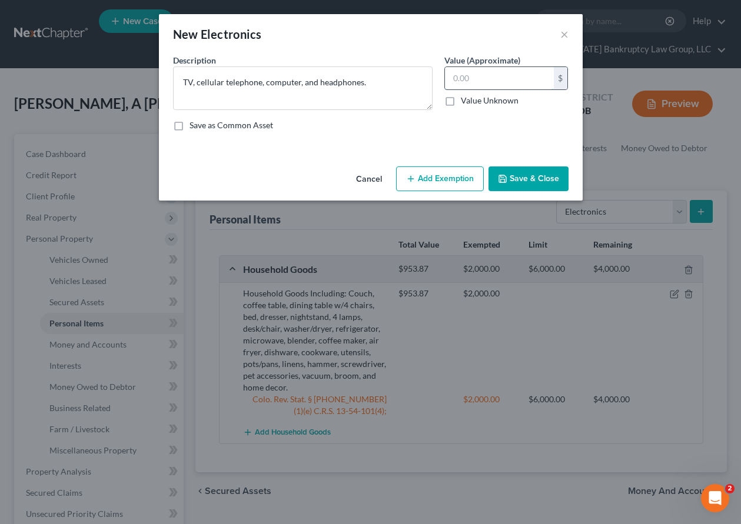
click at [494, 74] on input "text" at bounding box center [499, 78] width 109 height 22
click at [302, 84] on textarea "TV, cellular telephone, computer, and headphones." at bounding box center [302, 88] width 259 height 44
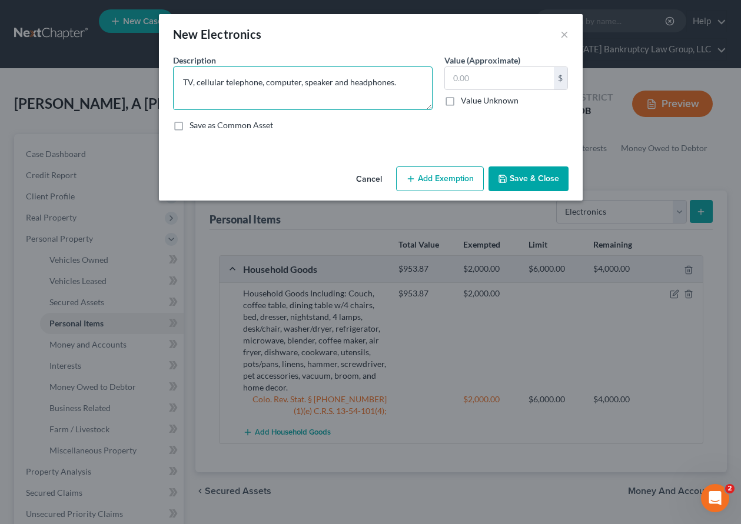
type textarea "TV, cellular telephone, computer, speaker and headphones."
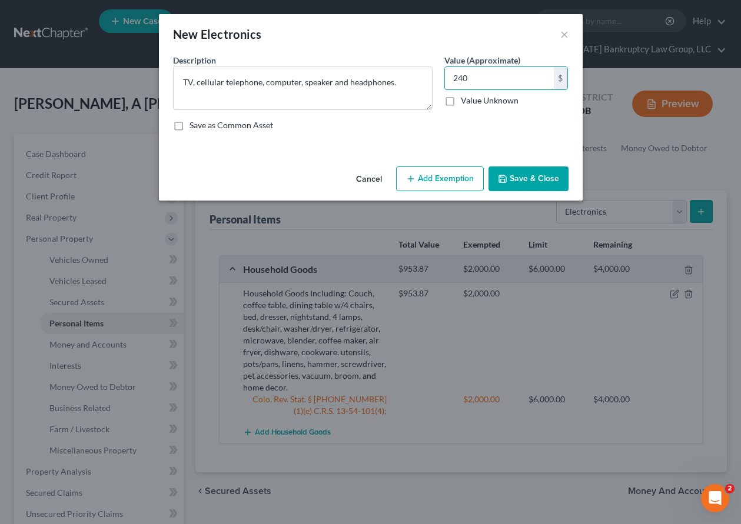
type input "240"
click at [438, 169] on button "Add Exemption" at bounding box center [440, 179] width 88 height 25
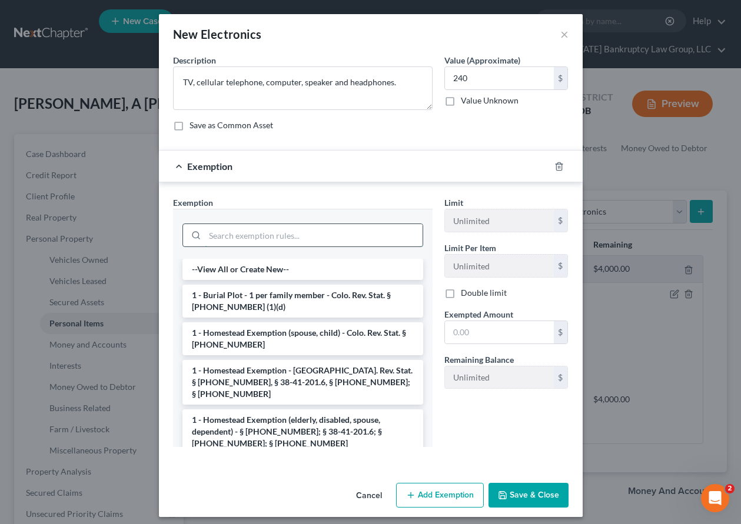
click at [345, 238] on input "search" at bounding box center [314, 235] width 218 height 22
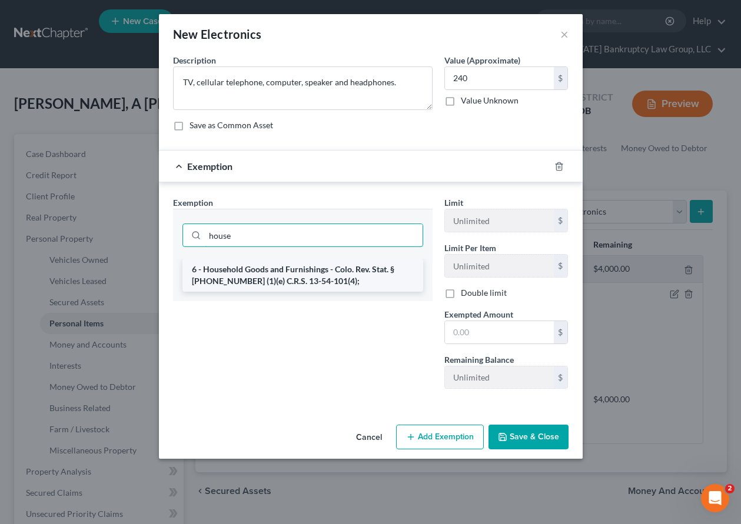
type input "house"
click at [308, 278] on li "6 - Household Goods and Furnishings - Colo. Rev. Stat. § [PHONE_NUMBER] (1)(e) …" at bounding box center [302, 275] width 241 height 33
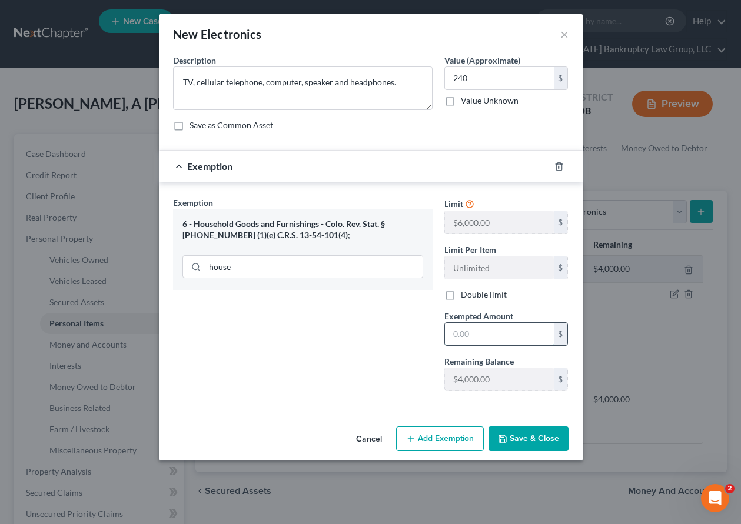
click at [480, 334] on input "text" at bounding box center [499, 334] width 109 height 22
type input "2,000"
click at [535, 441] on button "Save & Close" at bounding box center [528, 439] width 80 height 25
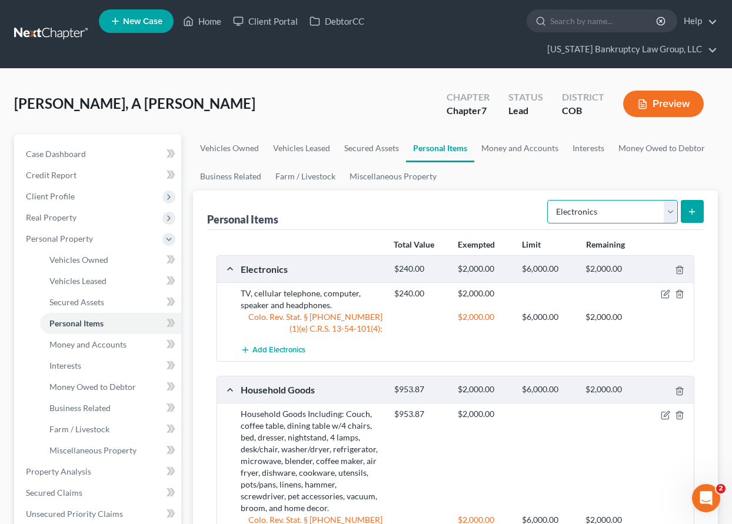
click at [597, 202] on select "Select Item Type Clothing Collectibles Of Value Electronics Firearms Household …" at bounding box center [612, 212] width 131 height 24
select select "clothing"
click at [548, 200] on select "Select Item Type Clothing Collectibles Of Value Electronics Firearms Household …" at bounding box center [612, 212] width 131 height 24
click at [691, 210] on icon "submit" at bounding box center [691, 211] width 9 height 9
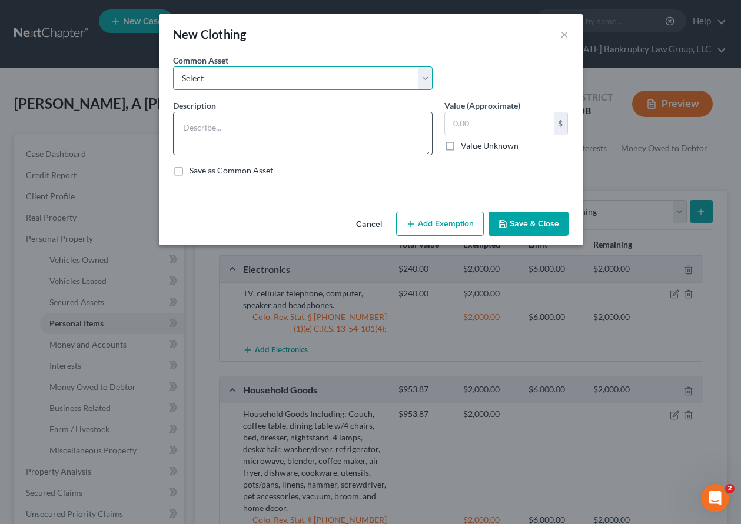
drag, startPoint x: 288, startPoint y: 84, endPoint x: 299, endPoint y: 123, distance: 40.4
click at [288, 84] on select "Select Clothing and Outerwear" at bounding box center [302, 78] width 259 height 24
click at [299, 123] on textarea at bounding box center [302, 134] width 259 height 44
click at [286, 70] on select "Select Clothing and Outerwear" at bounding box center [302, 78] width 259 height 24
select select "0"
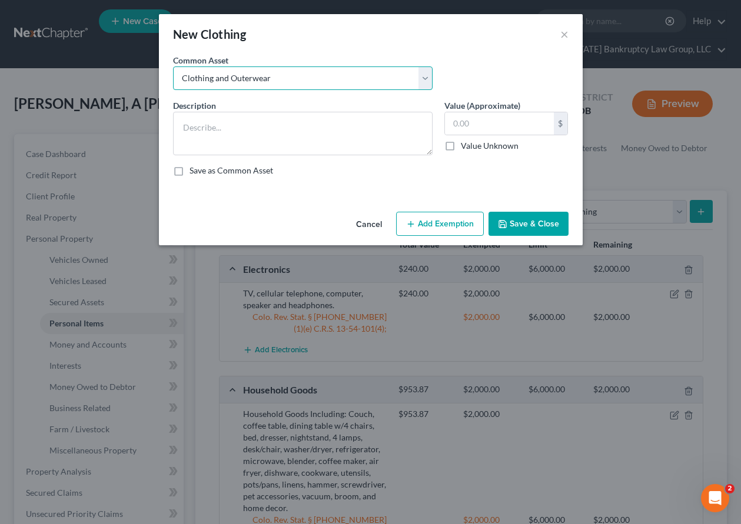
click at [173, 66] on select "Select Clothing and Outerwear" at bounding box center [302, 78] width 259 height 24
type textarea "Clothing and Outerwear"
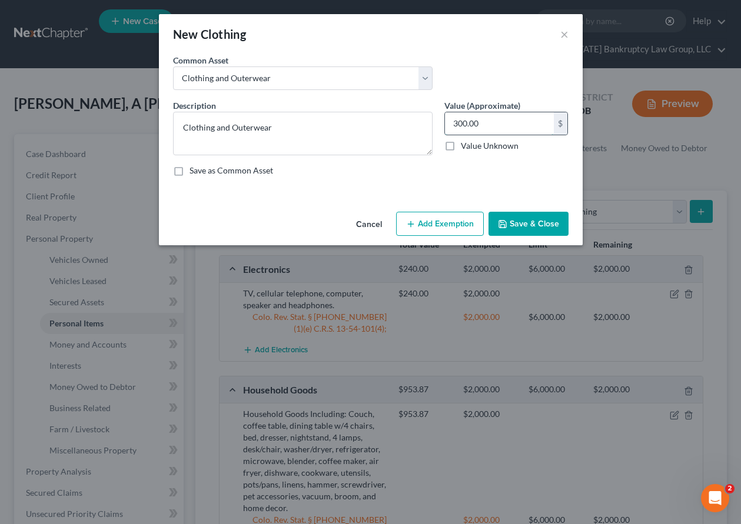
click at [508, 124] on input "300.00" at bounding box center [499, 123] width 109 height 22
type input "150"
click at [442, 214] on button "Add Exemption" at bounding box center [440, 224] width 88 height 25
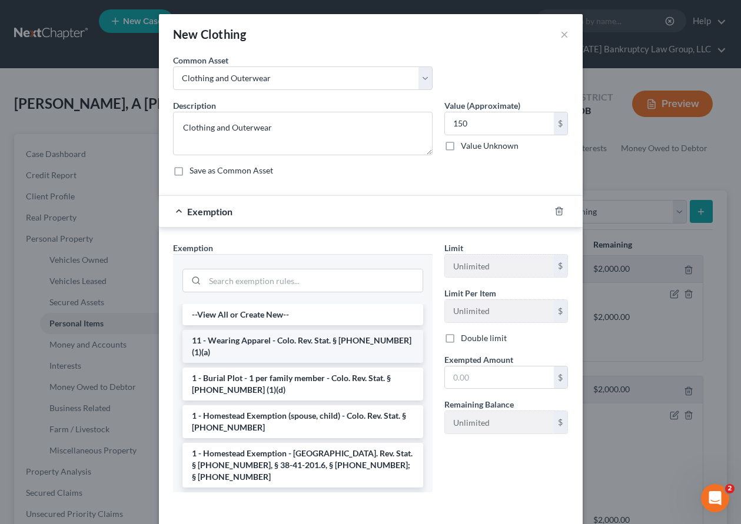
click at [287, 340] on li "11 - Wearing Apparel - Colo. Rev. Stat. § [PHONE_NUMBER] (1)(a)" at bounding box center [302, 346] width 241 height 33
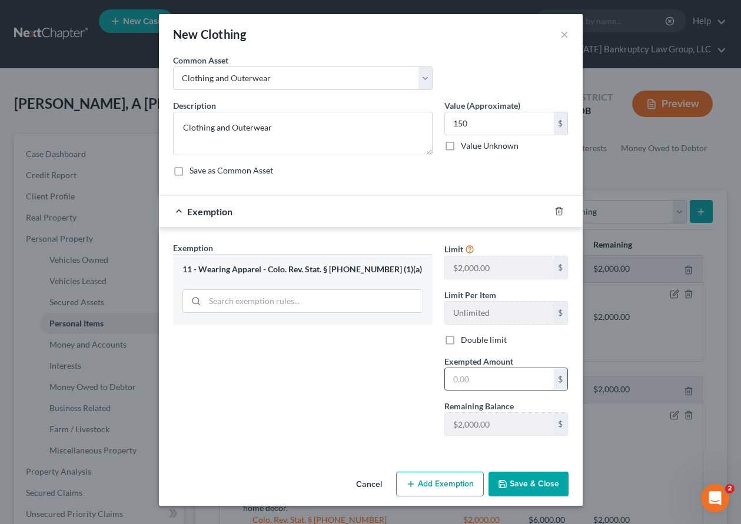
click at [486, 388] on input "text" at bounding box center [499, 379] width 109 height 22
type input "1,000"
click at [541, 485] on button "Save & Close" at bounding box center [528, 484] width 80 height 25
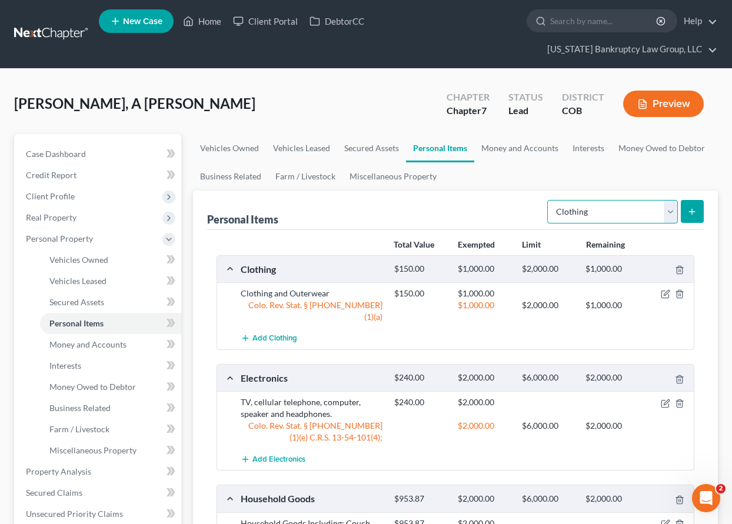
click at [613, 214] on select "Select Item Type Clothing Collectibles Of Value Electronics Firearms Household …" at bounding box center [612, 212] width 131 height 24
select select "jewelry"
click at [548, 200] on select "Select Item Type Clothing Collectibles Of Value Electronics Firearms Household …" at bounding box center [612, 212] width 131 height 24
click at [688, 214] on icon "submit" at bounding box center [691, 211] width 9 height 9
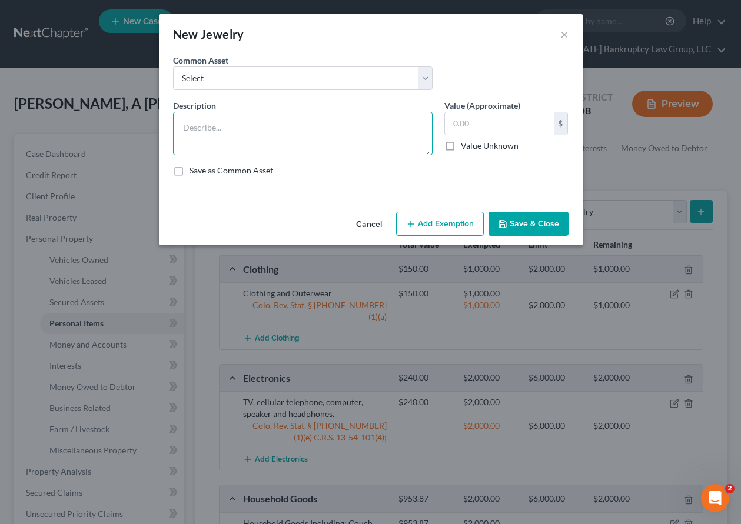
click at [296, 124] on textarea at bounding box center [302, 134] width 259 height 44
type textarea "Misc costume bracelets and earrings."
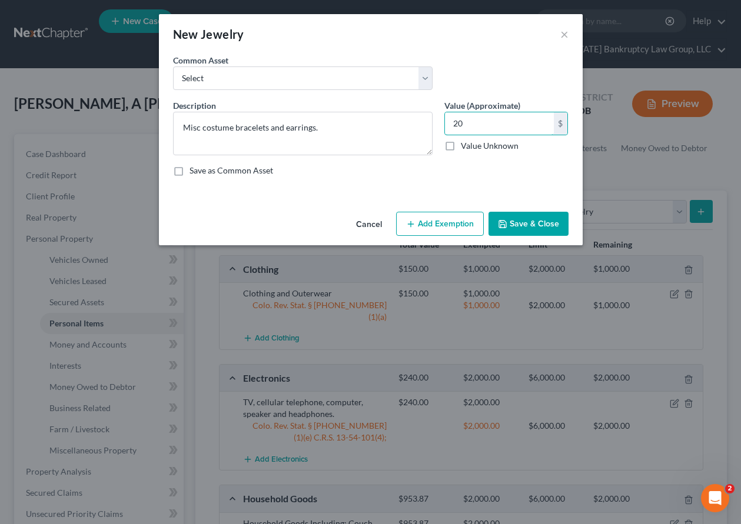
type input "20"
click at [449, 227] on button "Add Exemption" at bounding box center [440, 224] width 88 height 25
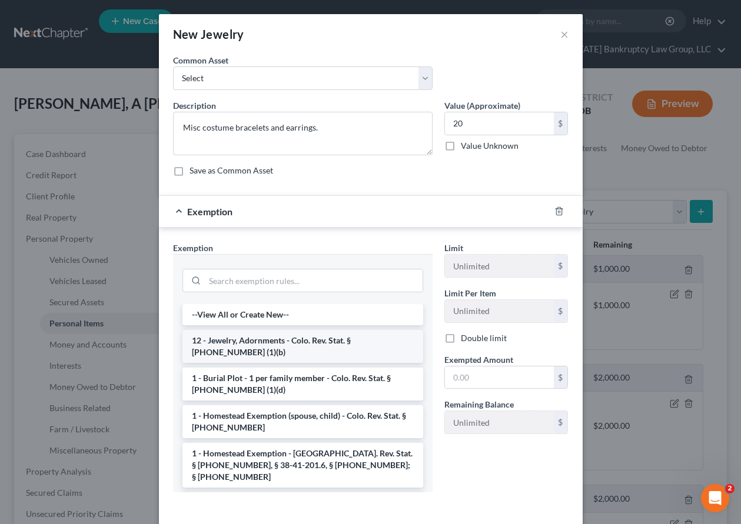
click at [339, 344] on li "12 - Jewelry, Adornments - Colo. Rev. Stat. § [PHONE_NUMBER] (1)(b)" at bounding box center [302, 346] width 241 height 33
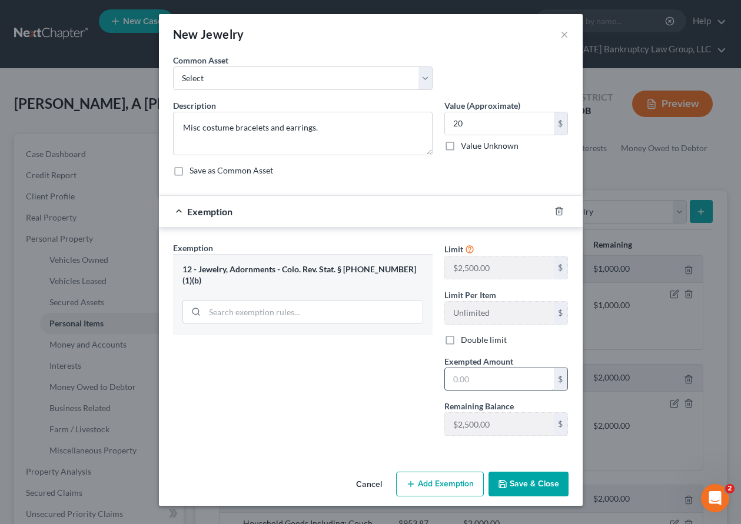
click at [481, 388] on input "text" at bounding box center [499, 379] width 109 height 22
type input "1,000"
click at [519, 485] on button "Save & Close" at bounding box center [528, 484] width 80 height 25
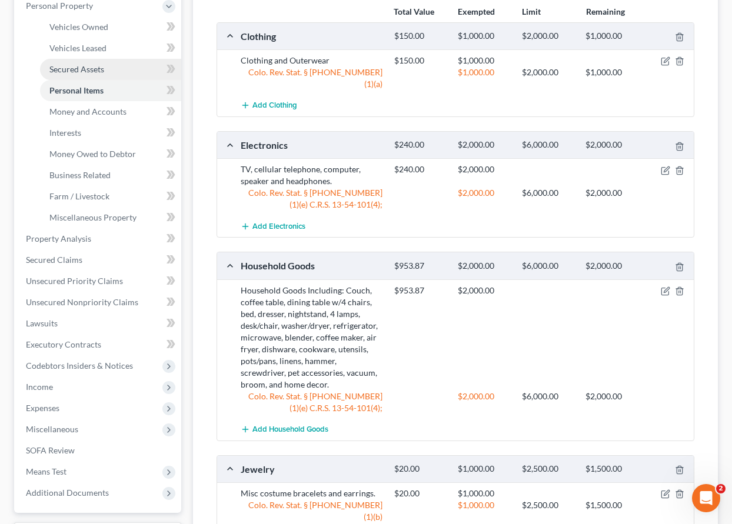
scroll to position [346, 0]
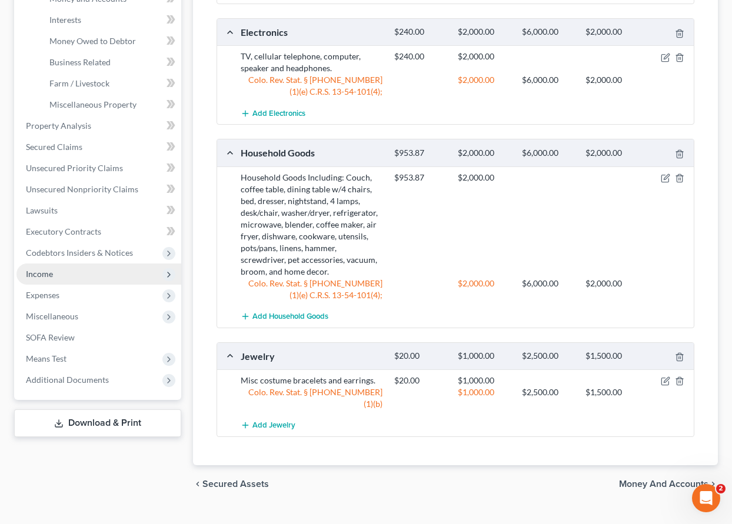
click at [43, 271] on span "Income" at bounding box center [39, 274] width 27 height 10
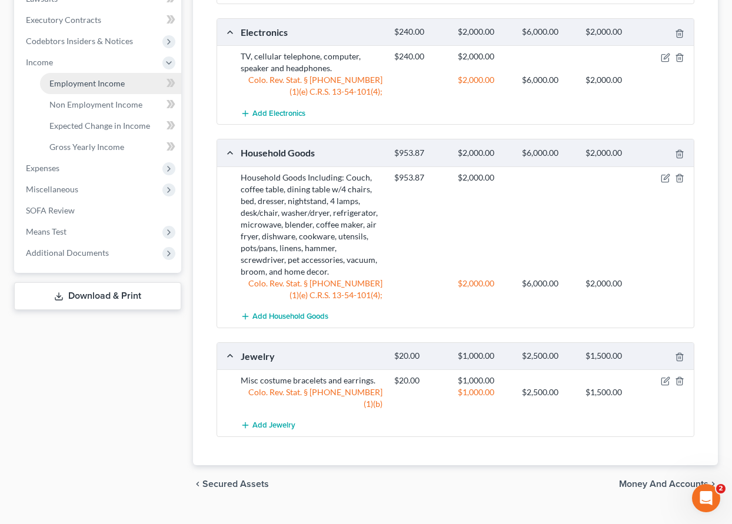
click at [71, 85] on span "Employment Income" at bounding box center [86, 83] width 75 height 10
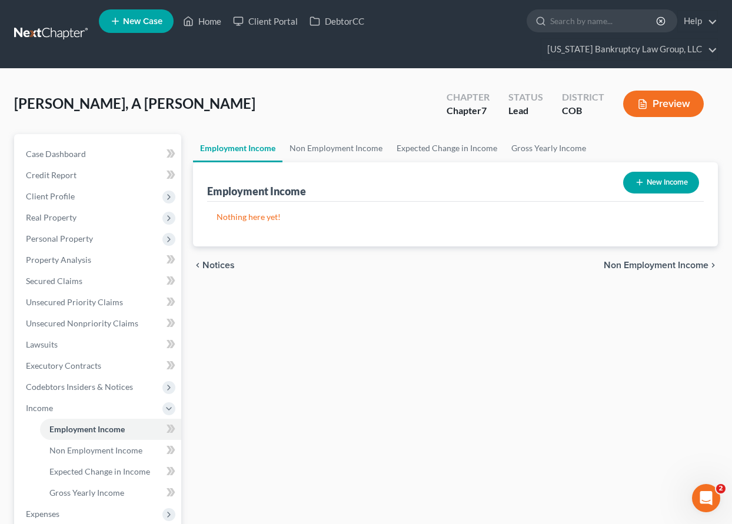
click at [650, 182] on button "New Income" at bounding box center [661, 183] width 76 height 22
select select "0"
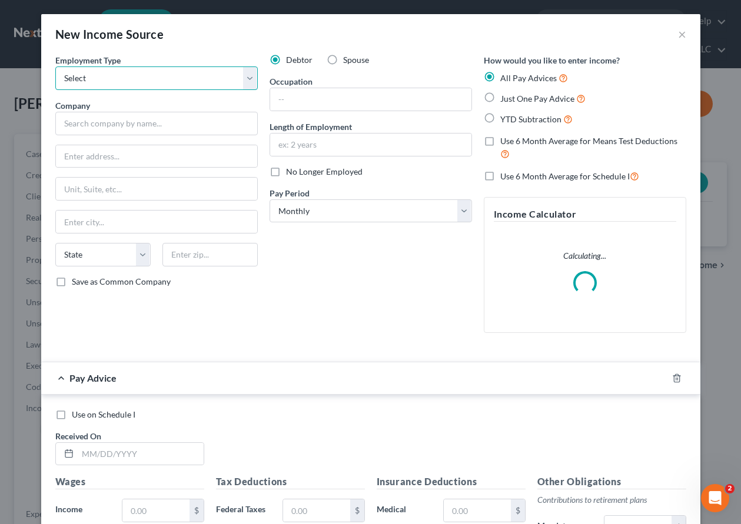
click at [117, 71] on select "Select Full or [DEMOGRAPHIC_DATA] Employment Self Employment" at bounding box center [156, 78] width 202 height 24
select select "0"
click at [55, 66] on select "Select Full or [DEMOGRAPHIC_DATA] Employment Self Employment" at bounding box center [156, 78] width 202 height 24
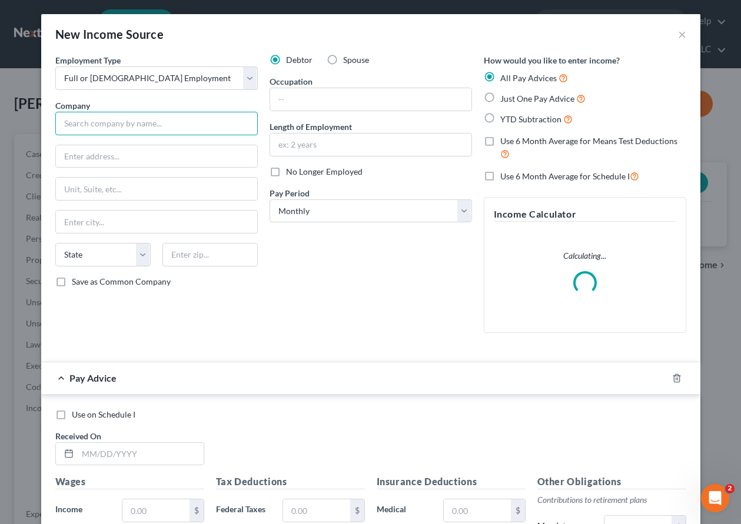
click at [128, 125] on input "text" at bounding box center [156, 124] width 202 height 24
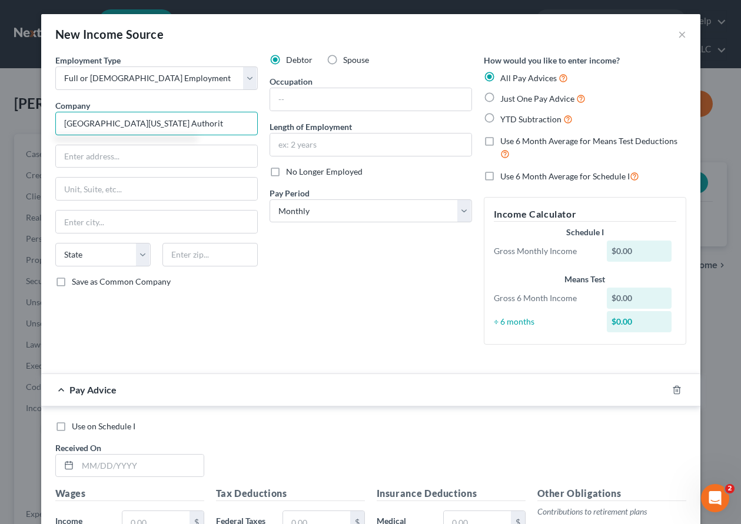
type input "University of [US_STATE] Hospital Authority"
type input "[STREET_ADDRESS][PERSON_NAME]"
type input "[GEOGRAPHIC_DATA]"
select select "5"
type input "80203"
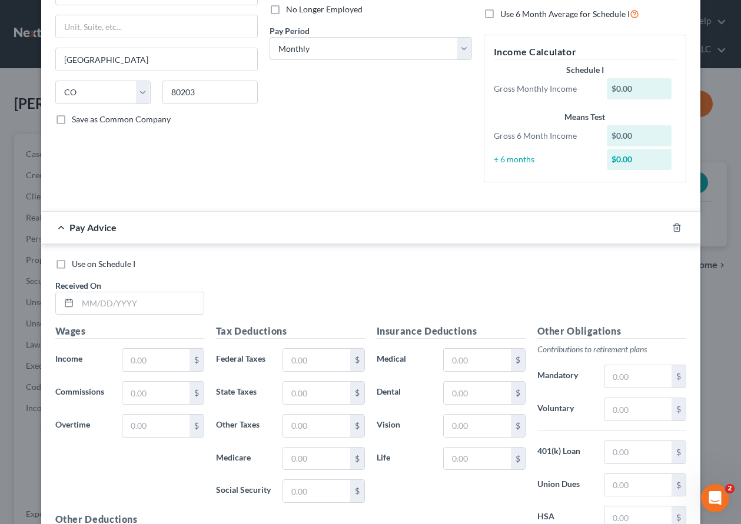
scroll to position [177, 0]
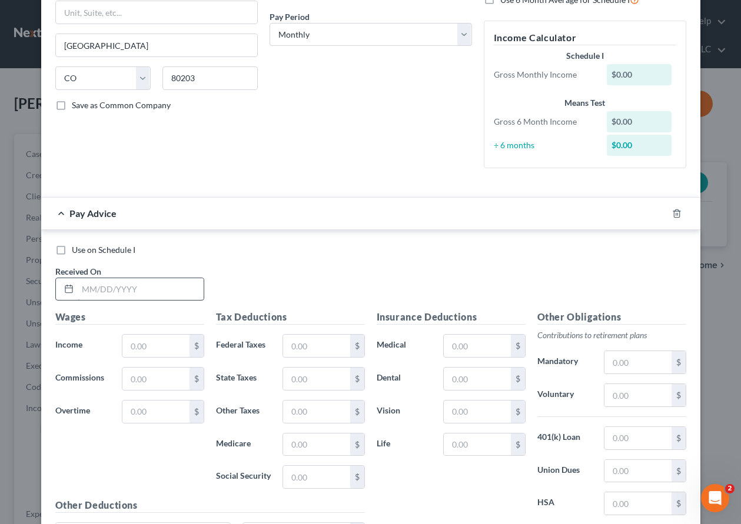
type input "University of [US_STATE] Hospital Authority"
click at [128, 282] on input "text" at bounding box center [141, 289] width 126 height 22
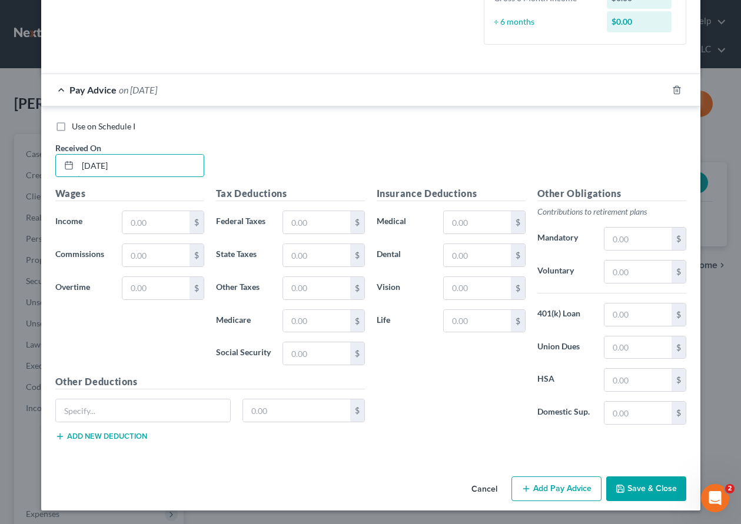
scroll to position [301, 0]
type input "[DATE]"
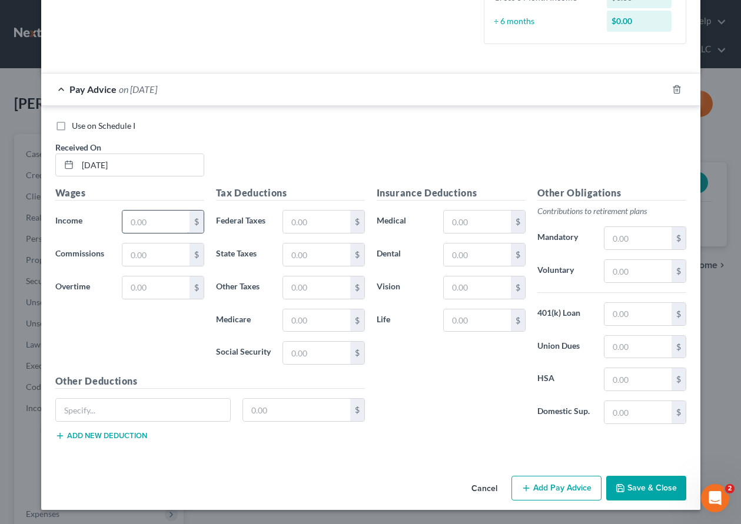
click at [135, 228] on input "text" at bounding box center [155, 222] width 66 height 22
type input "2,132.97"
click at [630, 268] on input "text" at bounding box center [637, 271] width 66 height 22
type input "21.33"
click at [467, 222] on input "text" at bounding box center [477, 222] width 66 height 22
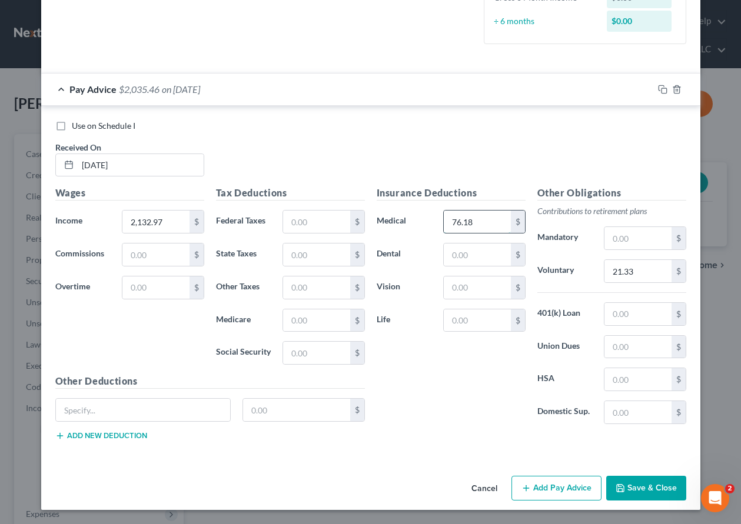
type input "76.18"
type input "18.92"
type input "3.71"
click at [333, 223] on input "text" at bounding box center [316, 222] width 66 height 22
type input "457.34"
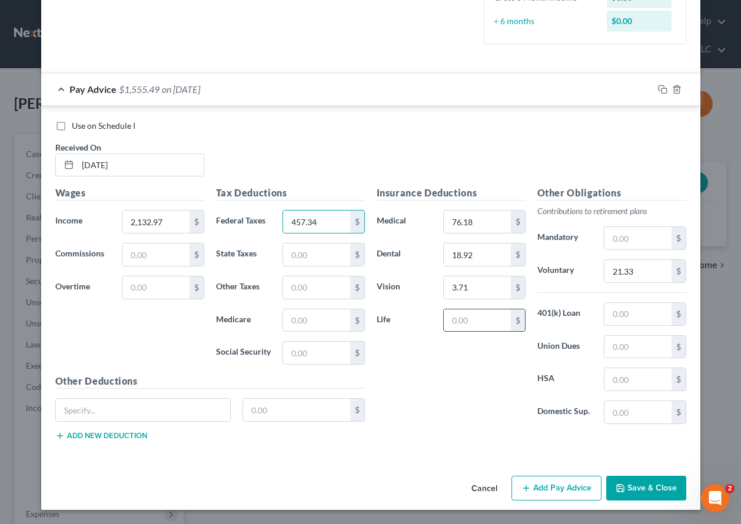
click at [447, 315] on input "text" at bounding box center [477, 321] width 66 height 22
type input "0.17"
click at [653, 485] on button "Save & Close" at bounding box center [646, 488] width 80 height 25
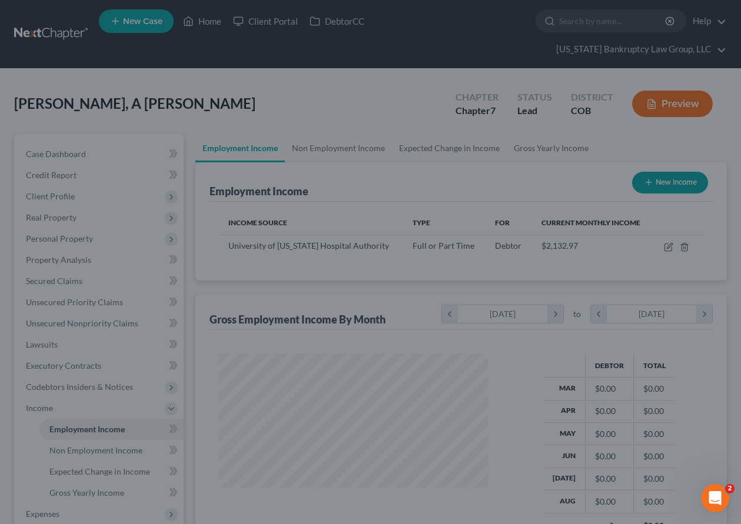
scroll to position [588214, 588133]
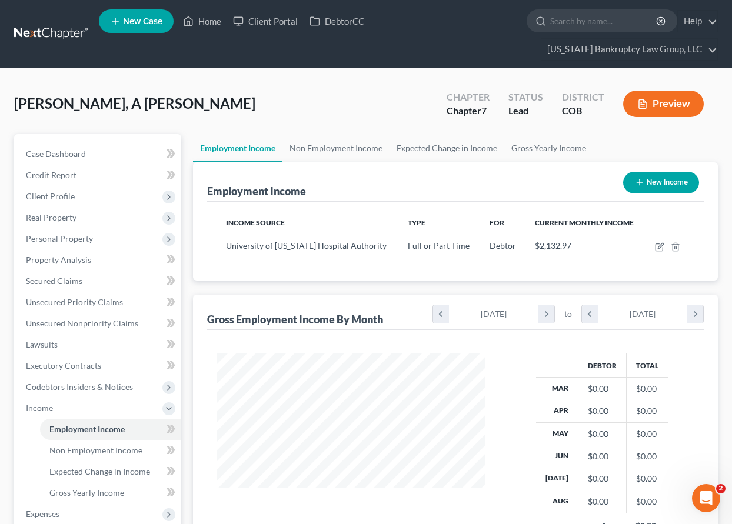
click at [670, 179] on button "New Income" at bounding box center [661, 183] width 76 height 22
select select "0"
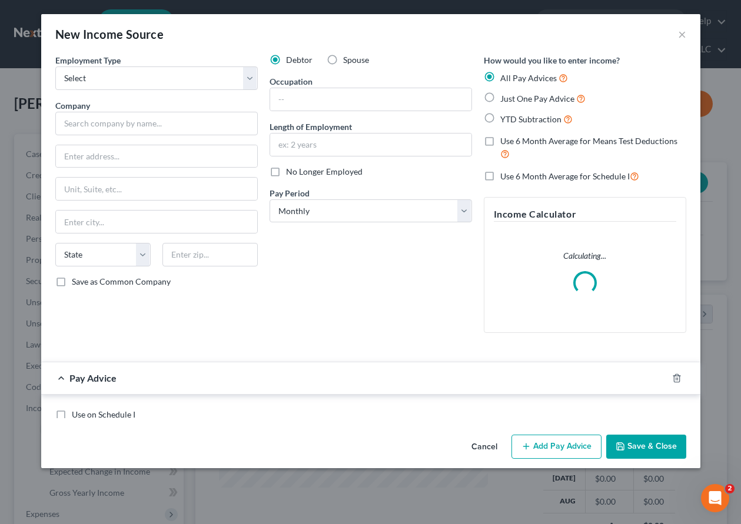
scroll to position [211, 296]
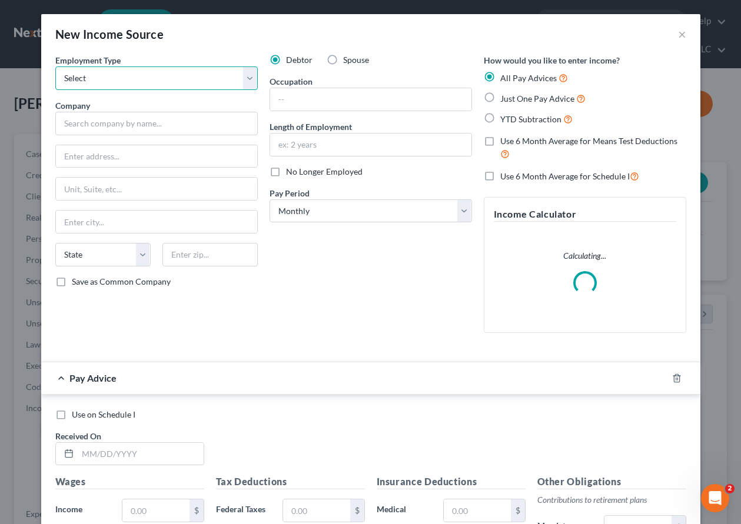
drag, startPoint x: 130, startPoint y: 76, endPoint x: 130, endPoint y: 86, distance: 9.4
click at [130, 76] on select "Select Full or [DEMOGRAPHIC_DATA] Employment Self Employment" at bounding box center [156, 78] width 202 height 24
select select "0"
click at [55, 66] on select "Select Full or [DEMOGRAPHIC_DATA] Employment Self Employment" at bounding box center [156, 78] width 202 height 24
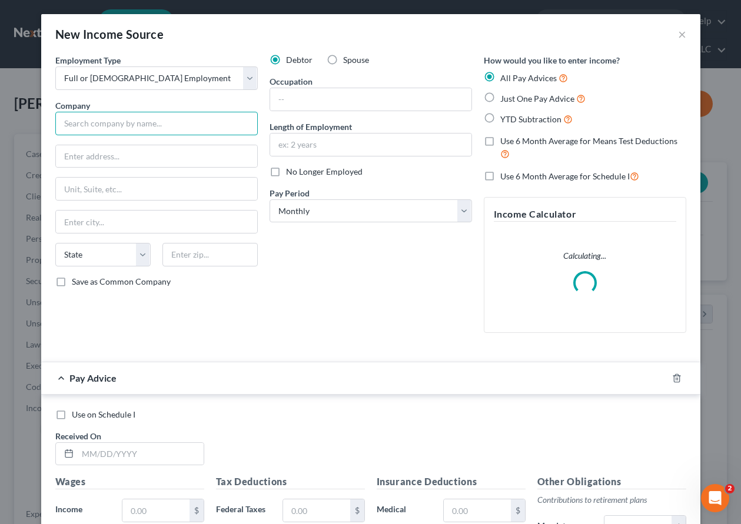
click at [138, 121] on input "text" at bounding box center [156, 124] width 202 height 24
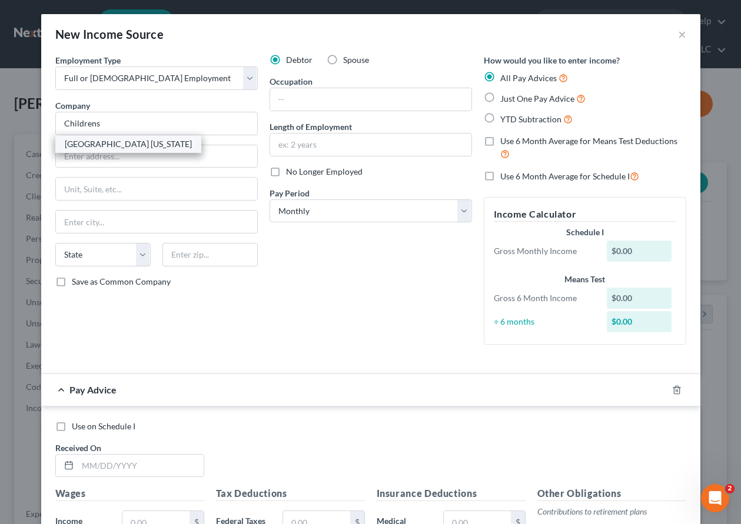
click at [109, 146] on div "[GEOGRAPHIC_DATA] [US_STATE]" at bounding box center [128, 144] width 127 height 12
type input "[GEOGRAPHIC_DATA] [US_STATE]"
type input "[STREET_ADDRESS]"
type input "Aurora"
select select "5"
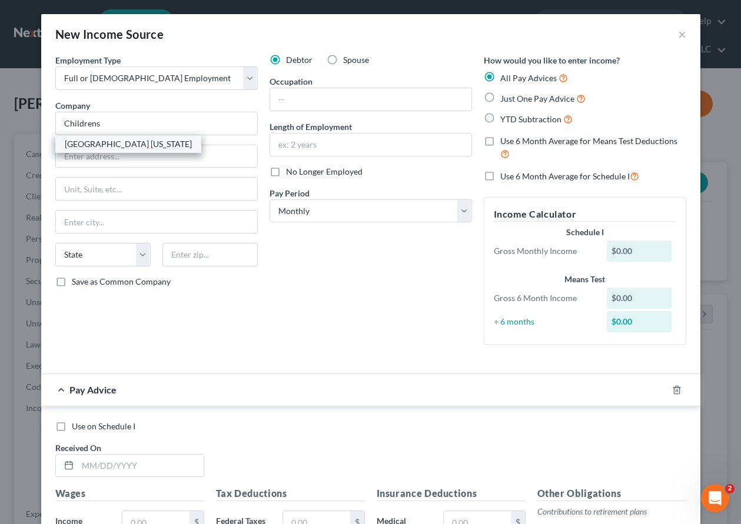
type input "80045"
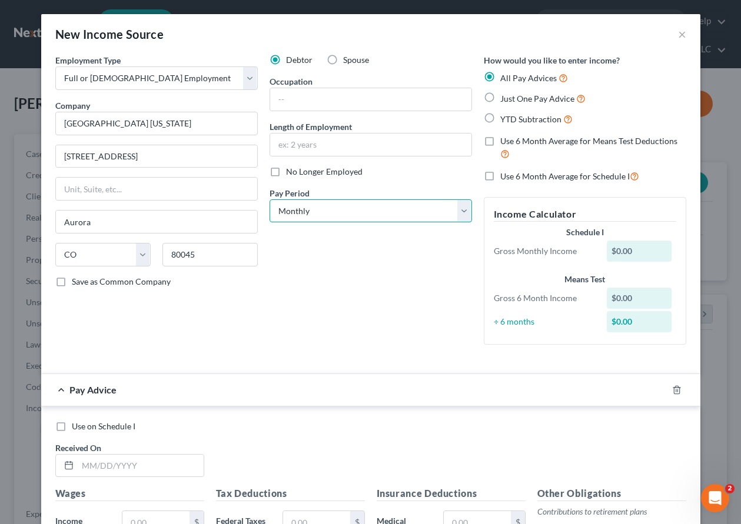
drag, startPoint x: 331, startPoint y: 204, endPoint x: 331, endPoint y: 211, distance: 6.5
click at [331, 204] on select "Select Monthly Twice Monthly Every Other Week Weekly" at bounding box center [370, 211] width 202 height 24
select select "2"
click at [269, 199] on select "Select Monthly Twice Monthly Every Other Week Weekly" at bounding box center [370, 211] width 202 height 24
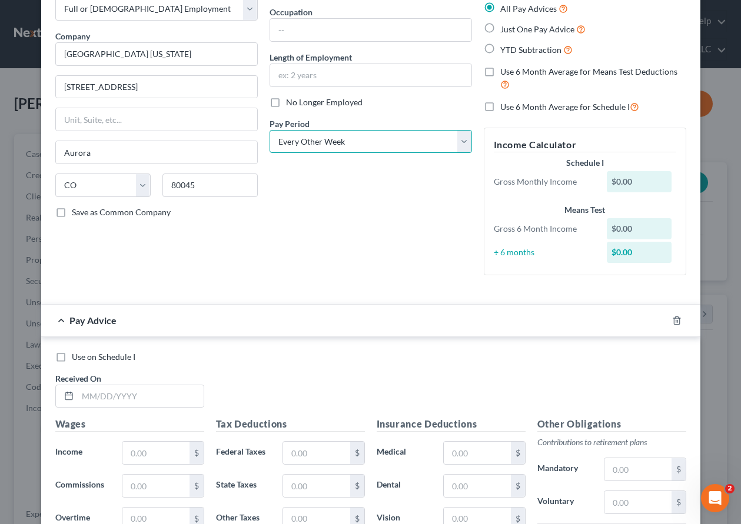
scroll to position [301, 0]
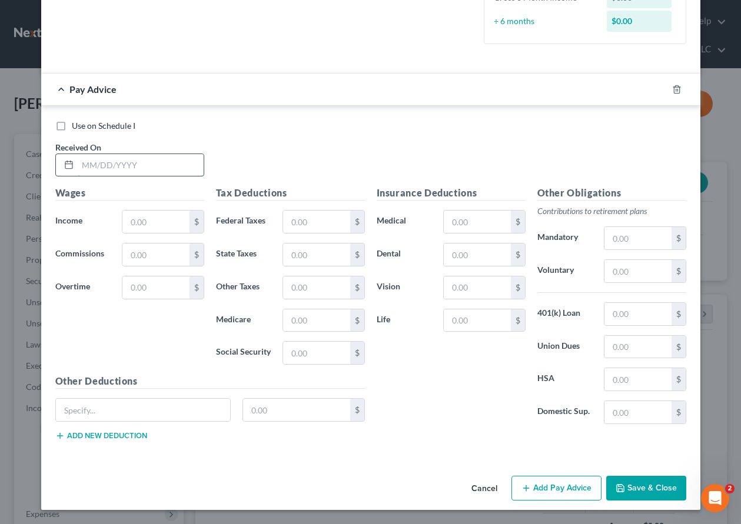
click at [104, 157] on input "text" at bounding box center [141, 165] width 126 height 22
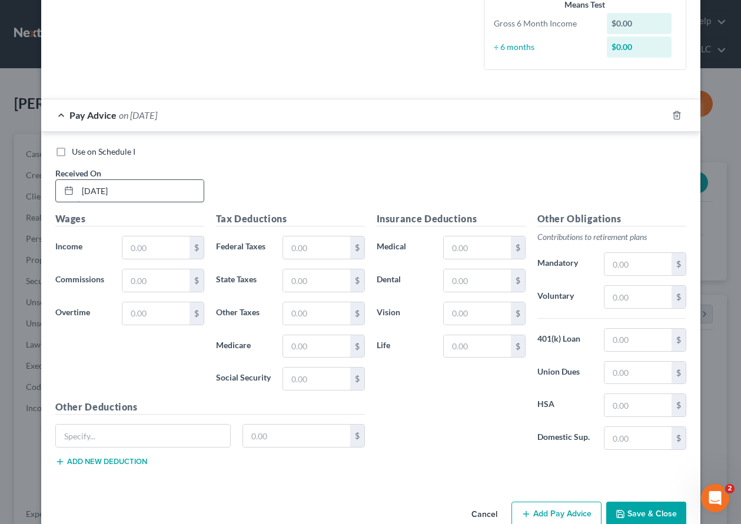
type input "[DATE]"
type input "2,219.17"
type input "429.31"
click at [467, 248] on input "text" at bounding box center [477, 248] width 66 height 22
click at [86, 441] on input "text" at bounding box center [143, 436] width 175 height 22
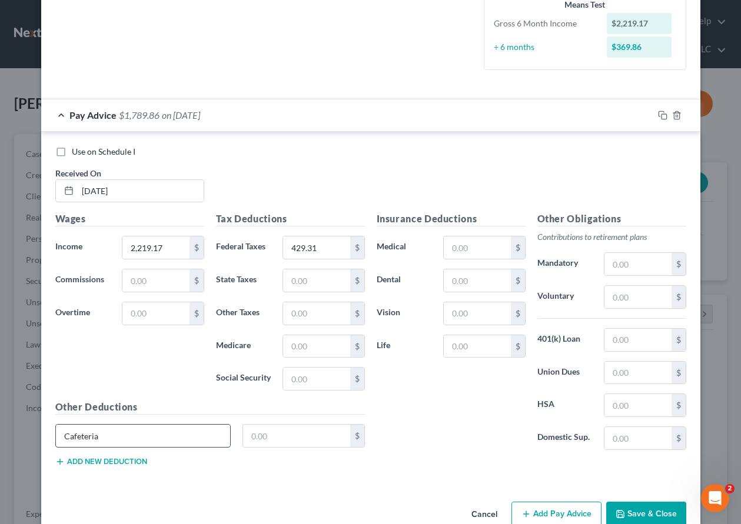
type input "Cafeteria"
type input "2.73"
click at [88, 462] on button "Add new deduction" at bounding box center [101, 461] width 92 height 9
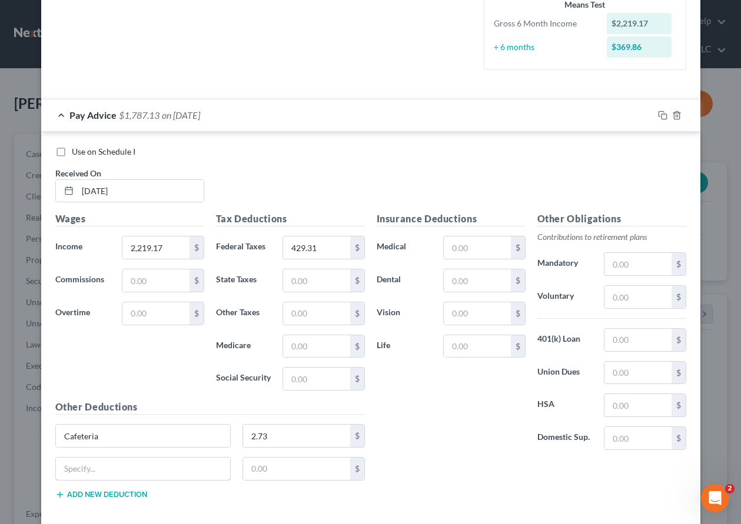
click at [88, 462] on input "text" at bounding box center [143, 469] width 175 height 22
type input "Transportation"
type input "12"
click at [491, 249] on input "text" at bounding box center [477, 248] width 66 height 22
type input "55.38"
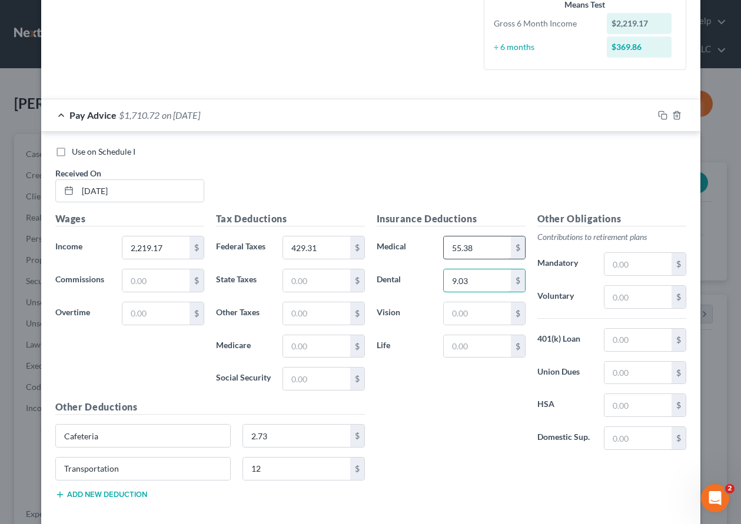
type input "9.03"
type input "3.68"
type input "66.58"
click at [661, 115] on icon "button" at bounding box center [662, 115] width 9 height 9
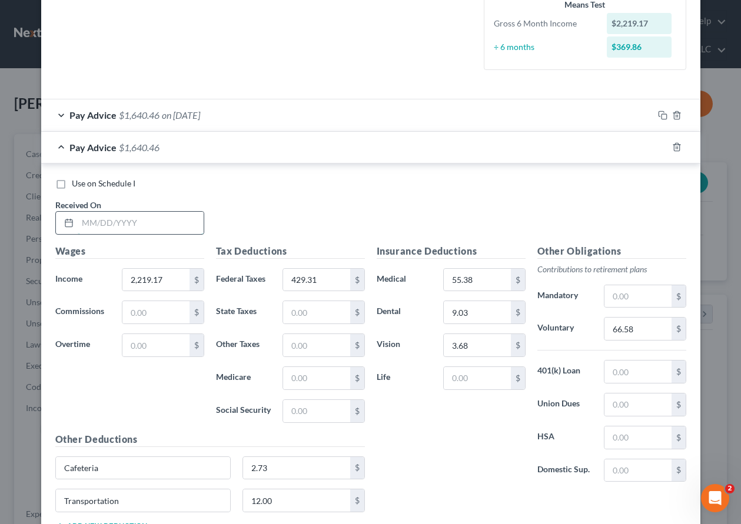
click at [154, 221] on input "text" at bounding box center [141, 223] width 126 height 22
type input "[DATE]"
click at [163, 281] on input "2,219.17" at bounding box center [155, 280] width 66 height 22
type input "2,139.68"
type input "410.63"
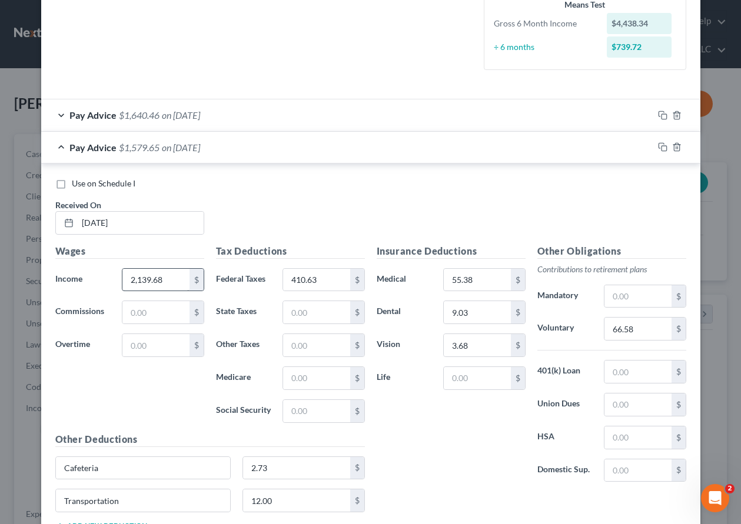
scroll to position [308, 0]
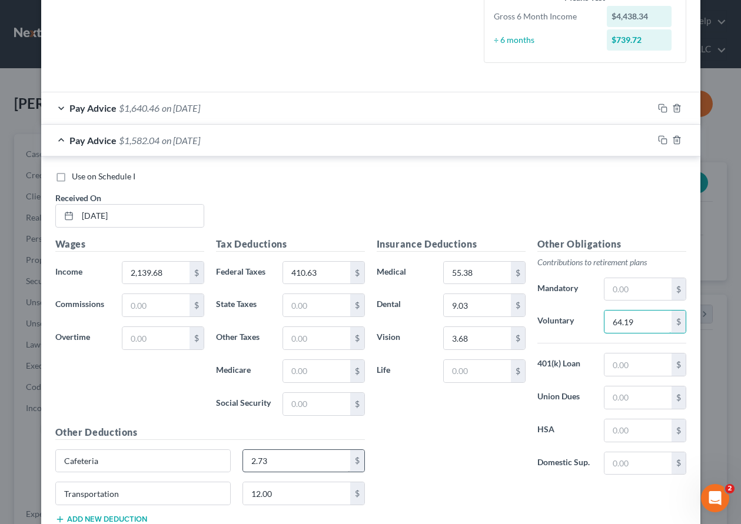
type input "64.19"
click at [275, 454] on input "2.73" at bounding box center [296, 461] width 107 height 22
click at [658, 142] on icon "button" at bounding box center [662, 139] width 9 height 9
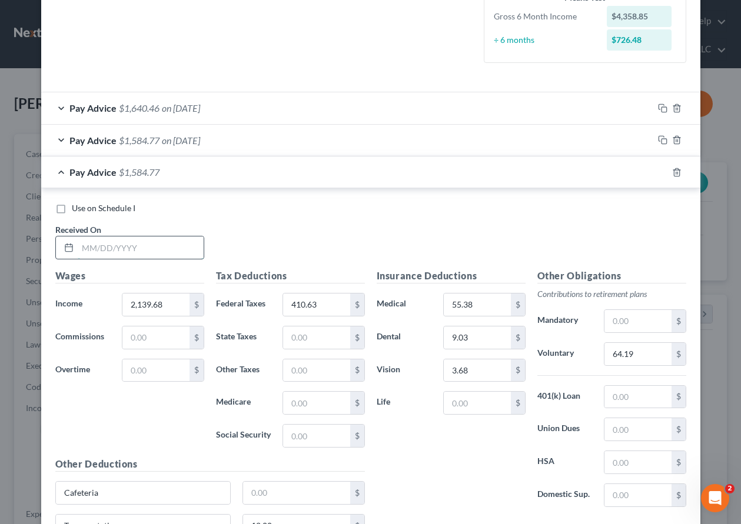
click at [159, 241] on input "text" at bounding box center [141, 248] width 126 height 22
type input "[DATE]"
click at [175, 308] on input "2,139.68" at bounding box center [155, 305] width 66 height 22
type input "2,248.99"
click at [311, 303] on input "410.63" at bounding box center [316, 305] width 66 height 22
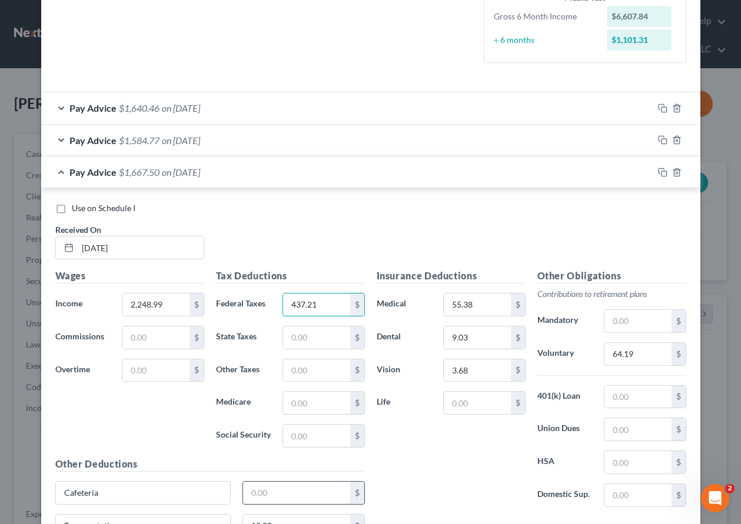
type input "437.21"
click at [294, 490] on input "text" at bounding box center [296, 493] width 107 height 22
type input "8.00"
click at [639, 356] on input "64.19" at bounding box center [637, 354] width 66 height 22
type input "67.47"
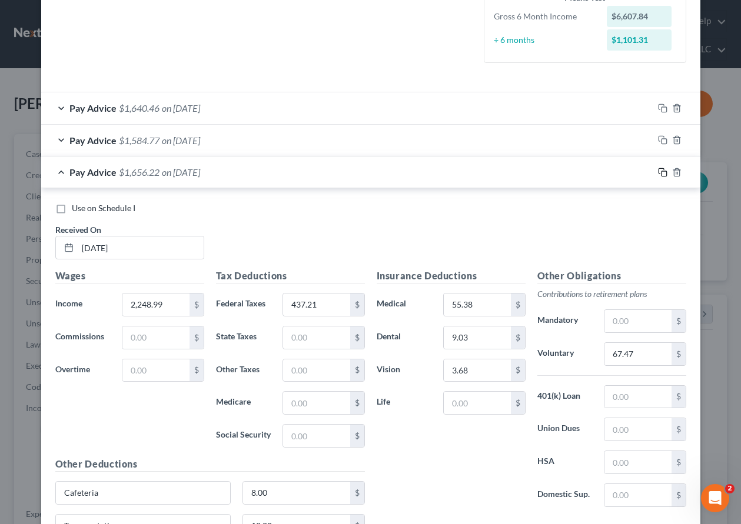
drag, startPoint x: 657, startPoint y: 169, endPoint x: 664, endPoint y: 187, distance: 19.4
click at [658, 169] on icon "button" at bounding box center [662, 172] width 9 height 9
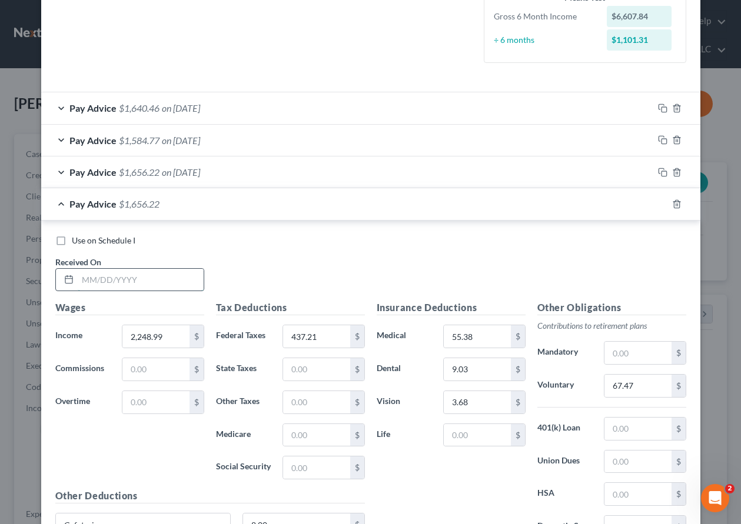
click at [127, 280] on input "text" at bounding box center [141, 280] width 126 height 22
type input "[DATE]"
click at [177, 336] on input "2,248.99" at bounding box center [155, 336] width 66 height 22
type input "2"
type input "5,747.09"
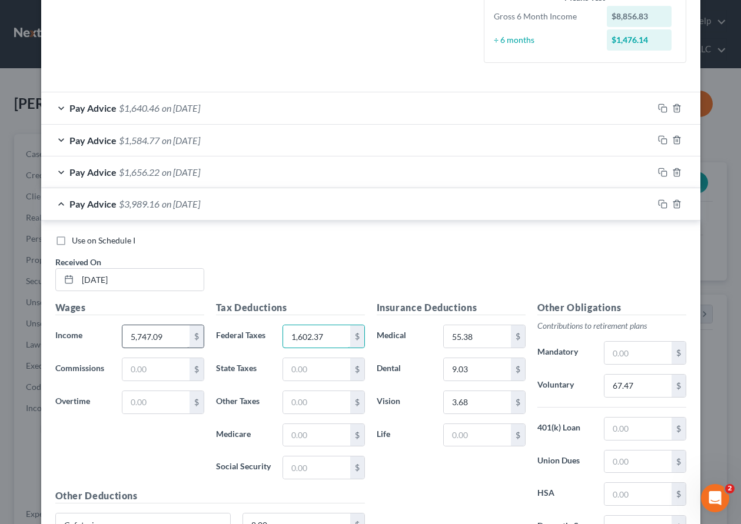
type input "1,602.37"
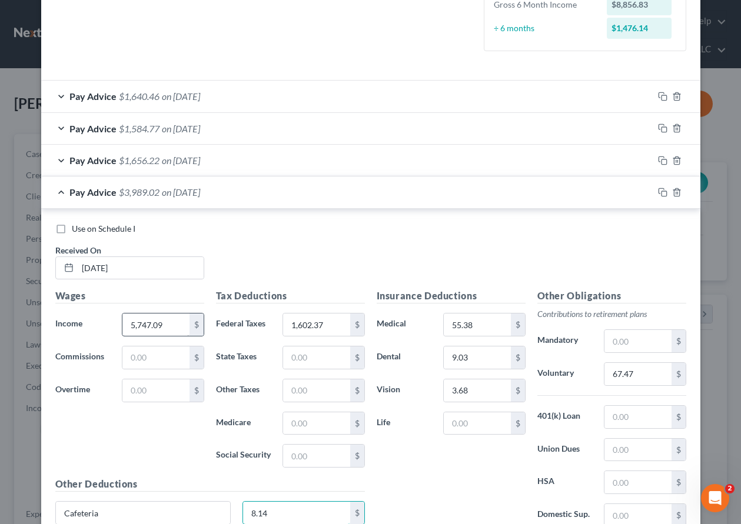
type input "8.14"
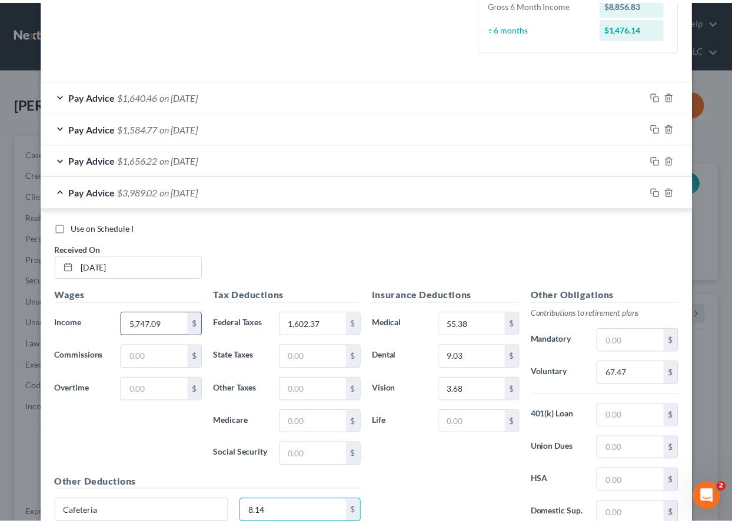
scroll to position [455, 0]
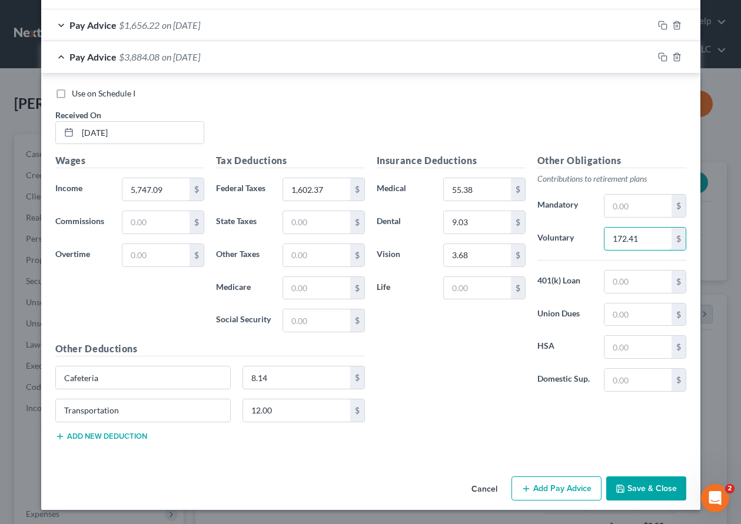
type input "172.41"
click at [671, 490] on button "Save & Close" at bounding box center [646, 489] width 80 height 25
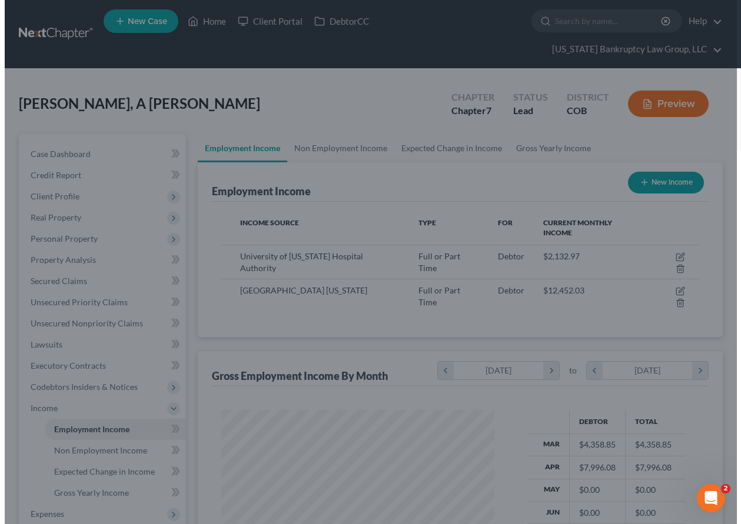
scroll to position [588214, 588133]
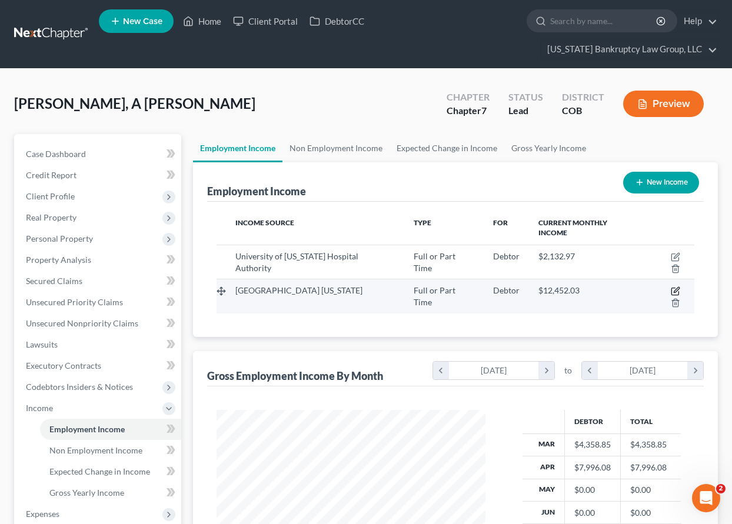
click at [674, 288] on icon "button" at bounding box center [676, 290] width 5 height 5
select select "0"
select select "5"
select select "2"
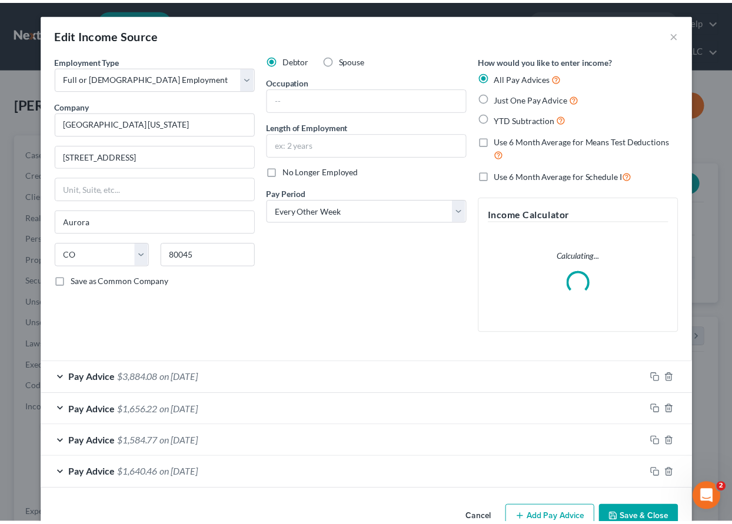
scroll to position [211, 296]
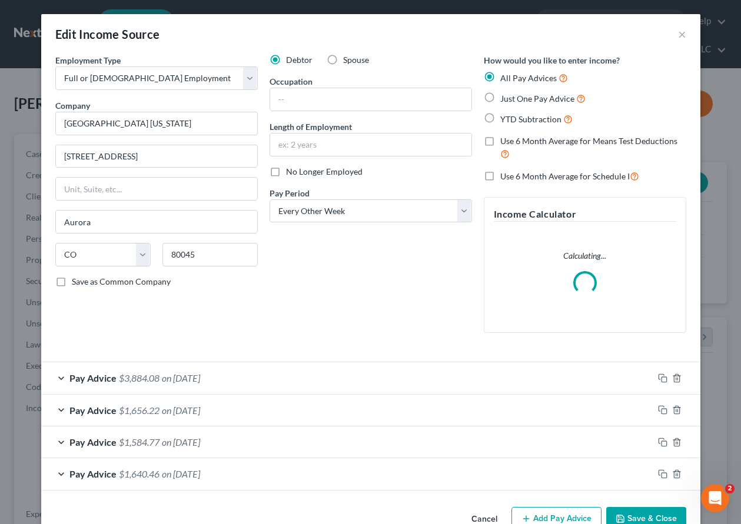
click at [286, 171] on label "No Longer Employed" at bounding box center [324, 172] width 76 height 12
click at [291, 171] on input "No Longer Employed" at bounding box center [295, 170] width 8 height 8
checkbox input "true"
click at [626, 514] on button "Save & Close" at bounding box center [646, 519] width 80 height 25
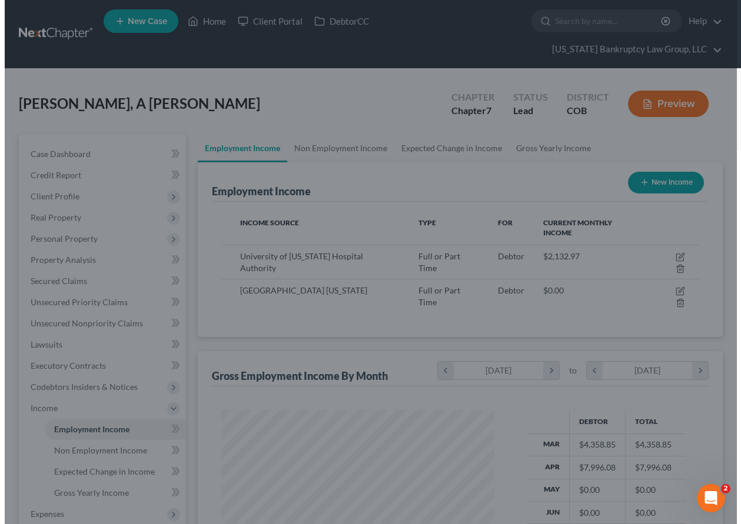
scroll to position [588214, 588133]
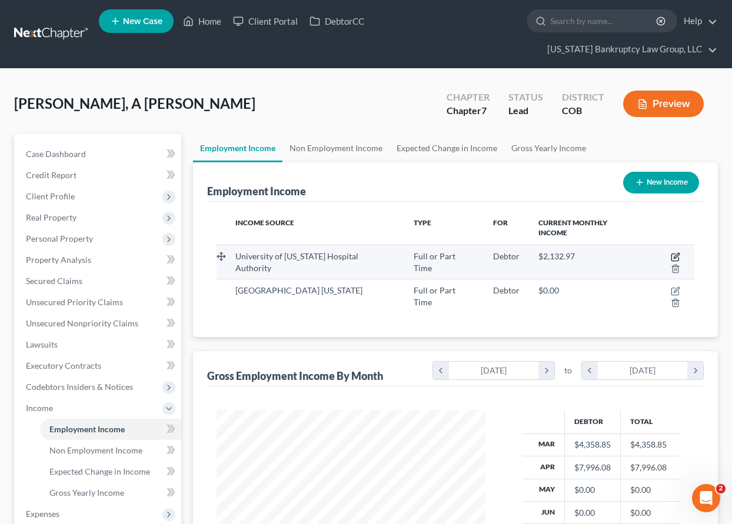
click at [674, 253] on icon "button" at bounding box center [676, 255] width 5 height 5
select select "0"
select select "5"
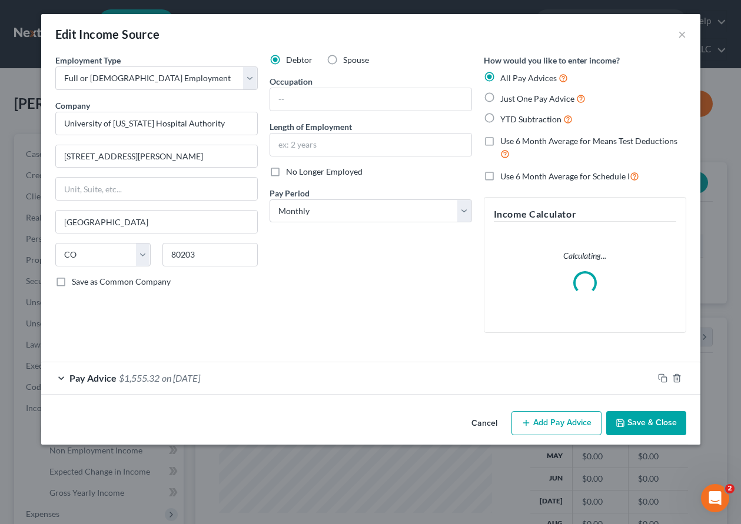
scroll to position [211, 296]
click at [385, 135] on input "text" at bounding box center [370, 145] width 201 height 22
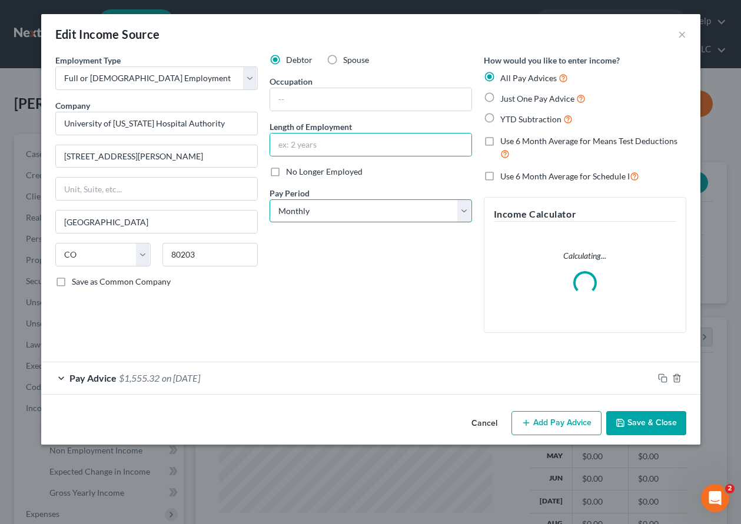
drag, startPoint x: 285, startPoint y: 205, endPoint x: 293, endPoint y: 213, distance: 10.8
click at [285, 205] on select "Select Monthly Twice Monthly Every Other Week Weekly" at bounding box center [370, 211] width 202 height 24
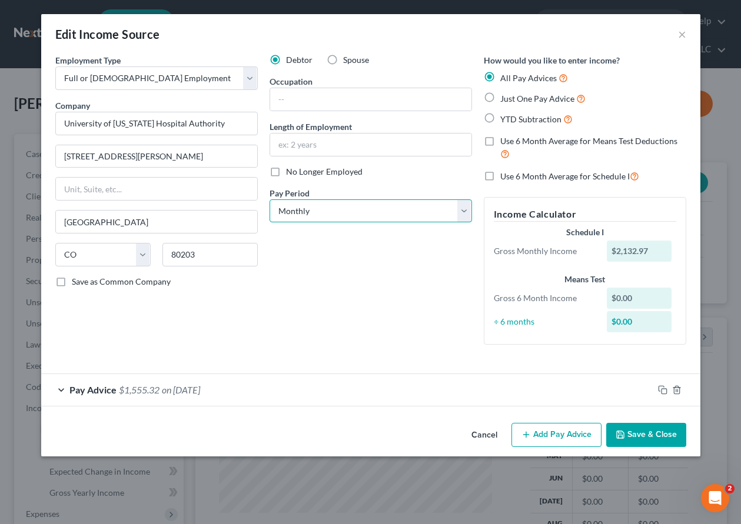
select select "2"
click at [269, 199] on select "Select Monthly Twice Monthly Every Other Week Weekly" at bounding box center [370, 211] width 202 height 24
click at [344, 145] on input "text" at bounding box center [370, 145] width 201 height 22
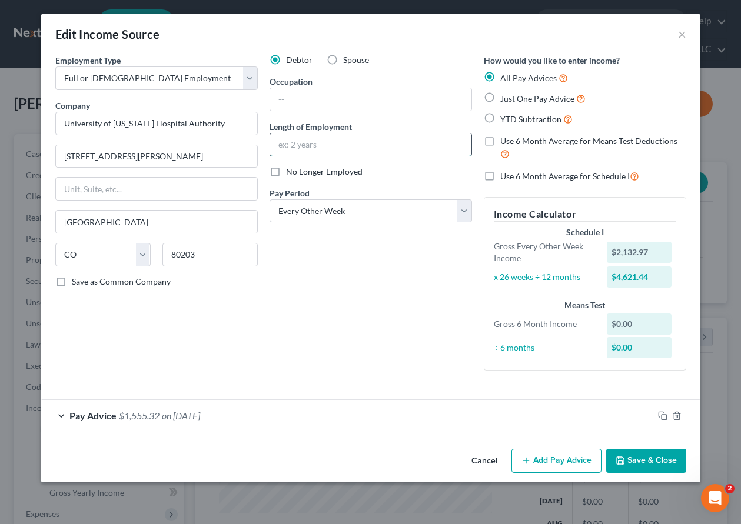
click at [301, 142] on input "text" at bounding box center [370, 145] width 201 height 22
type input "4 months"
click at [341, 325] on div "Debtor Spouse Occupation Length of Employment 4 months No Longer Employed Pay P…" at bounding box center [371, 217] width 214 height 326
click at [558, 463] on button "Add Pay Advice" at bounding box center [556, 461] width 90 height 25
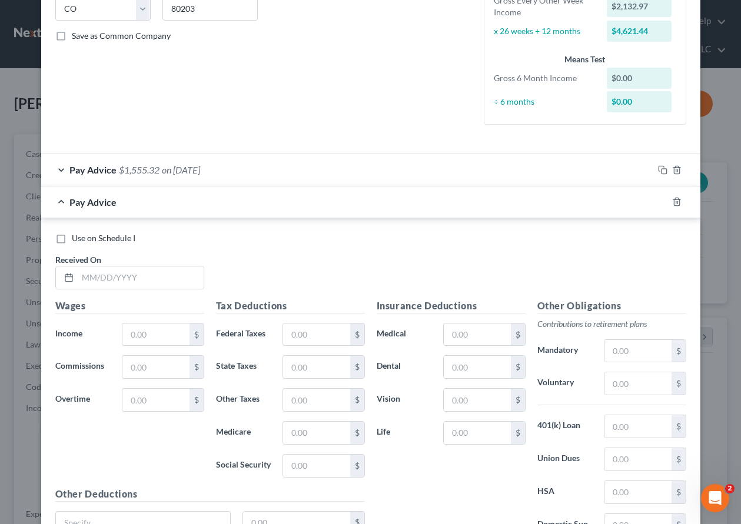
scroll to position [353, 0]
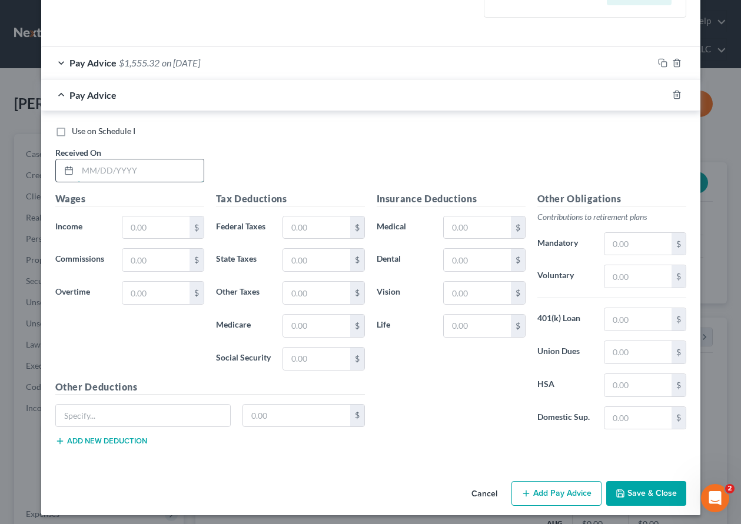
click at [92, 168] on input "text" at bounding box center [141, 170] width 126 height 22
type input "[DATE]"
type input "2,132.80"
type input "455.36"
click at [454, 233] on input "text" at bounding box center [477, 228] width 66 height 22
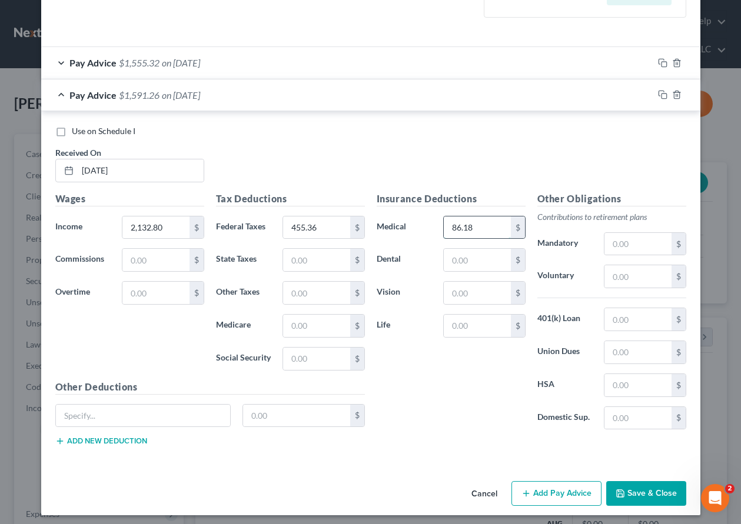
type input "86.18"
type input "18.92"
type input "3.71"
drag, startPoint x: 659, startPoint y: 94, endPoint x: 666, endPoint y: 99, distance: 8.4
click at [659, 94] on icon "button" at bounding box center [662, 94] width 9 height 9
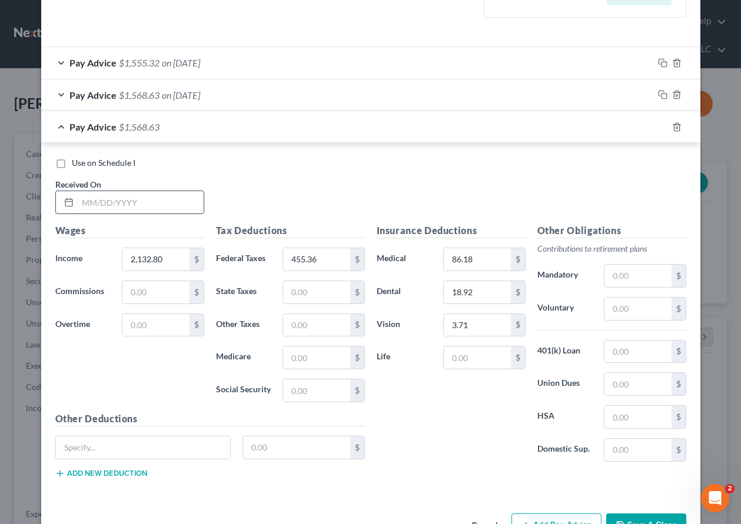
click at [162, 200] on input "text" at bounding box center [141, 202] width 126 height 22
type input "[DATE]"
type input "0"
type input "2,265.83"
type input "475.09"
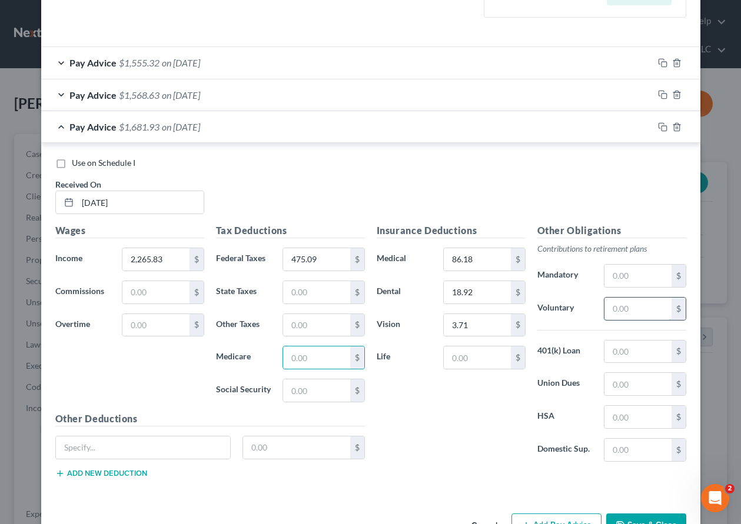
click at [630, 300] on input "text" at bounding box center [637, 309] width 66 height 22
type input "67.97"
click at [452, 259] on input "86.18" at bounding box center [477, 259] width 66 height 22
type input "66.18"
click at [481, 357] on input "text" at bounding box center [477, 358] width 66 height 22
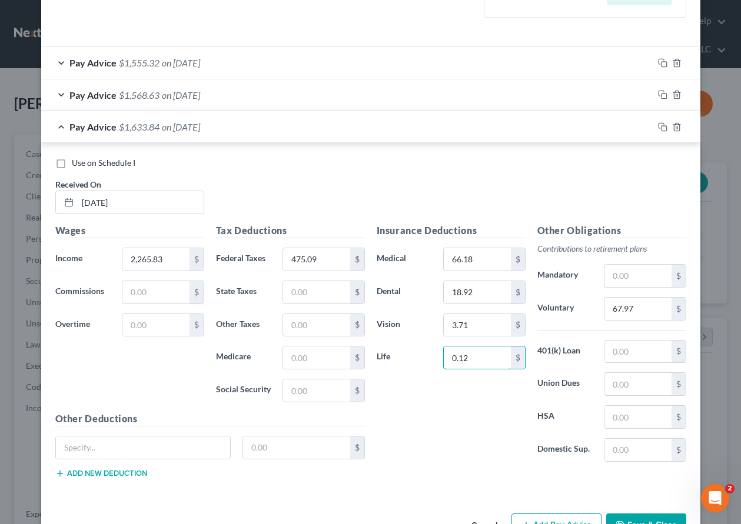
type input "0.12"
drag, startPoint x: 658, startPoint y: 123, endPoint x: 721, endPoint y: 144, distance: 65.7
click at [658, 123] on icon "button" at bounding box center [660, 125] width 5 height 5
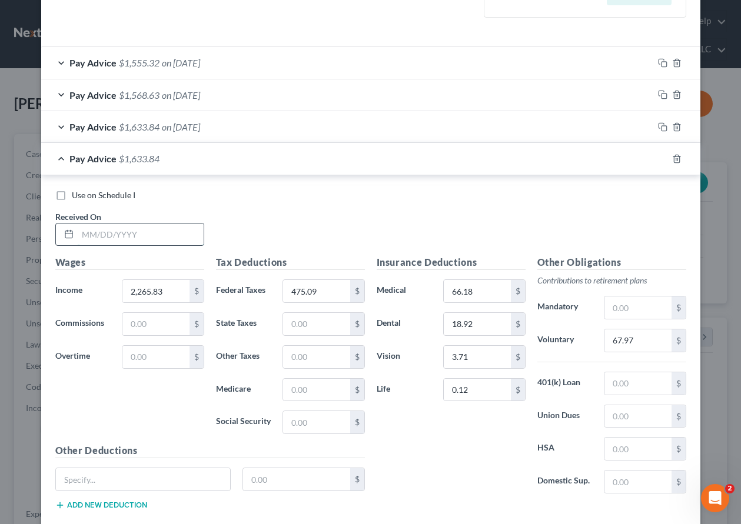
click at [114, 234] on input "text" at bounding box center [141, 235] width 126 height 22
type input "[DATE]"
type input "2,152.97"
type input "484.25"
click at [651, 342] on input "67.97" at bounding box center [637, 341] width 66 height 22
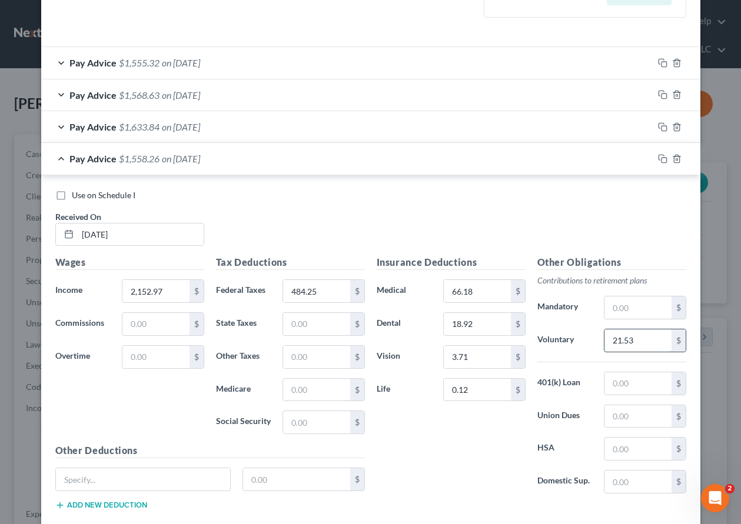
type input "21.53"
type input "0.17"
click at [658, 61] on icon "button" at bounding box center [662, 62] width 9 height 9
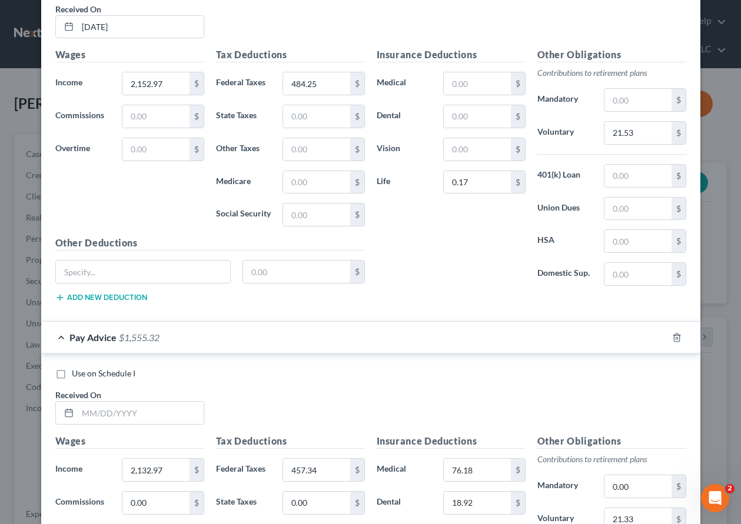
scroll to position [706, 0]
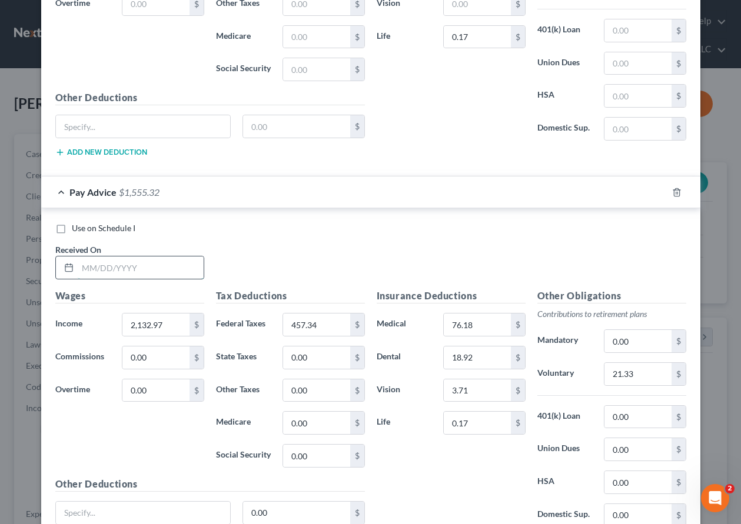
click at [124, 265] on input "text" at bounding box center [141, 268] width 126 height 22
type input "[DATE]"
click at [326, 329] on input "457.34" at bounding box center [316, 325] width 66 height 22
type input "457.33"
click at [658, 192] on icon "button" at bounding box center [662, 192] width 9 height 9
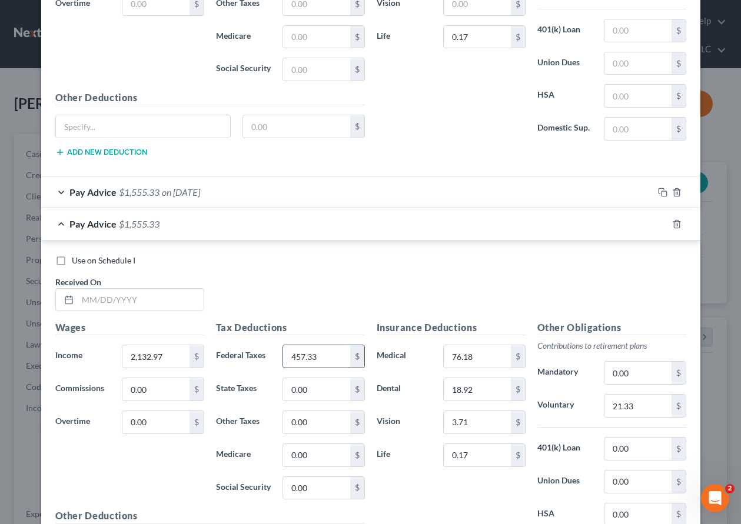
click at [317, 360] on input "457.33" at bounding box center [316, 356] width 66 height 22
type input "451.58"
click at [109, 300] on input "text" at bounding box center [141, 300] width 126 height 22
type input "[DATE]"
click at [658, 222] on icon "button" at bounding box center [662, 223] width 9 height 9
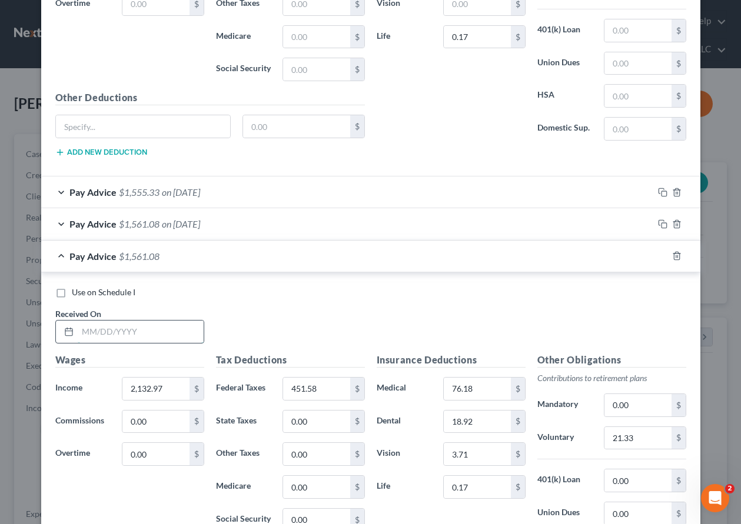
click at [152, 337] on input "text" at bounding box center [141, 332] width 126 height 22
type input "[DATE]"
type input "5"
type input "2,519.55"
type input "583.04"
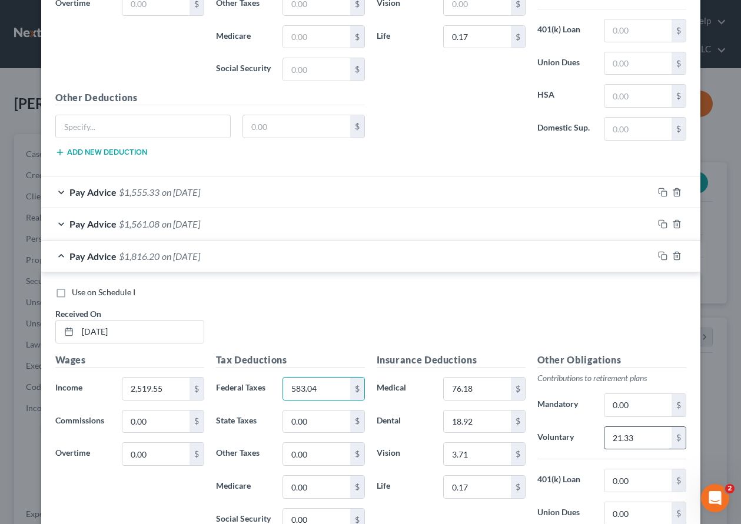
click at [636, 437] on input "21.33" at bounding box center [637, 438] width 66 height 22
type input "25.19"
click at [658, 255] on icon "button" at bounding box center [662, 255] width 9 height 9
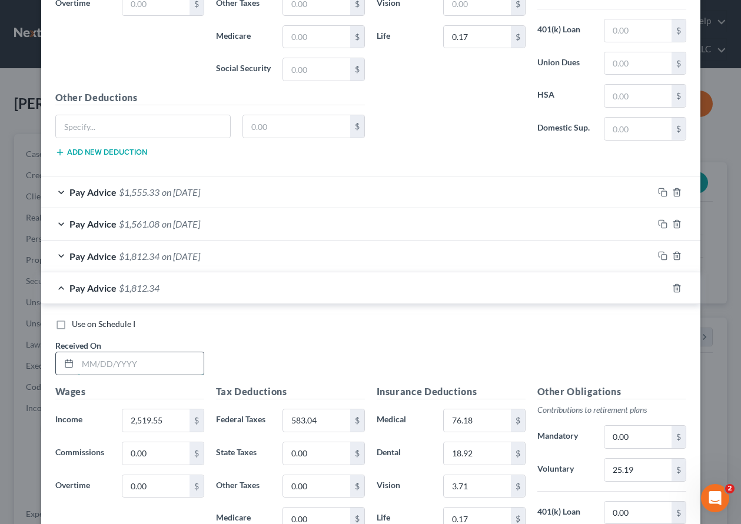
click at [164, 362] on input "text" at bounding box center [141, 363] width 126 height 22
type input "[DATE]"
type input "2,492.88"
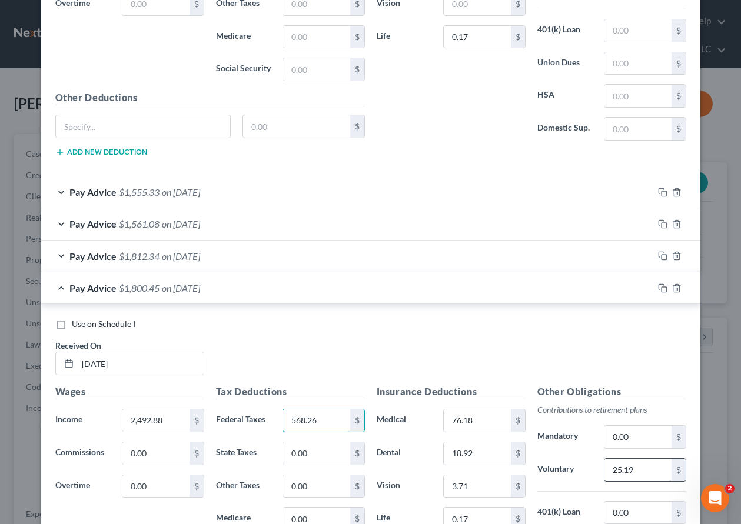
type input "568.26"
click at [635, 473] on input "25.19" at bounding box center [637, 470] width 66 height 22
type input "24.93"
click at [660, 285] on icon "button" at bounding box center [662, 288] width 9 height 9
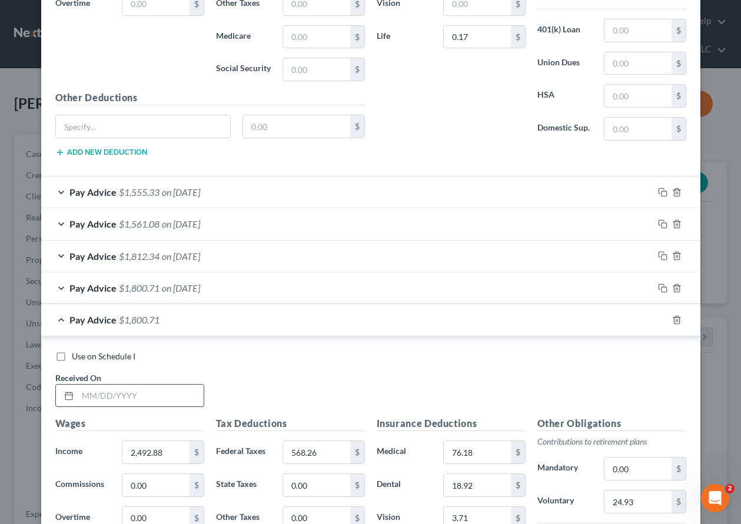
click at [112, 395] on input "text" at bounding box center [141, 396] width 126 height 22
type input "[DATE]"
type input "2,362.92"
click at [333, 450] on input "568.26" at bounding box center [316, 452] width 66 height 22
type input "528.89"
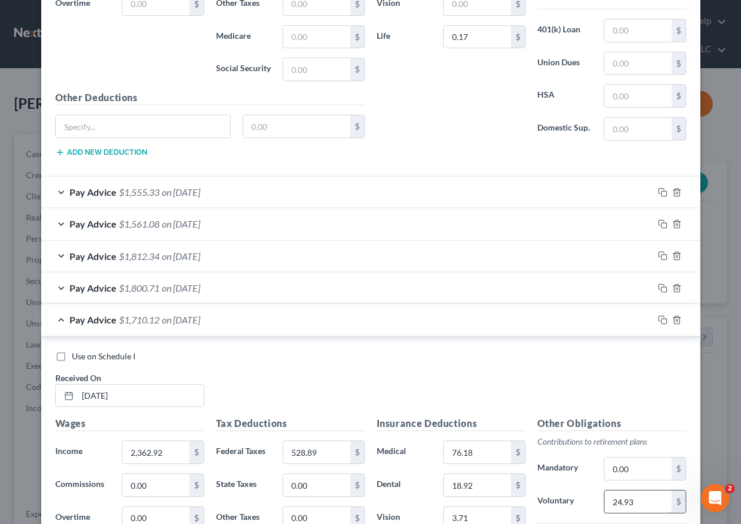
click at [642, 493] on input "24.93" at bounding box center [637, 502] width 66 height 22
type input "23.63"
click at [661, 319] on rect "button" at bounding box center [663, 321] width 5 height 5
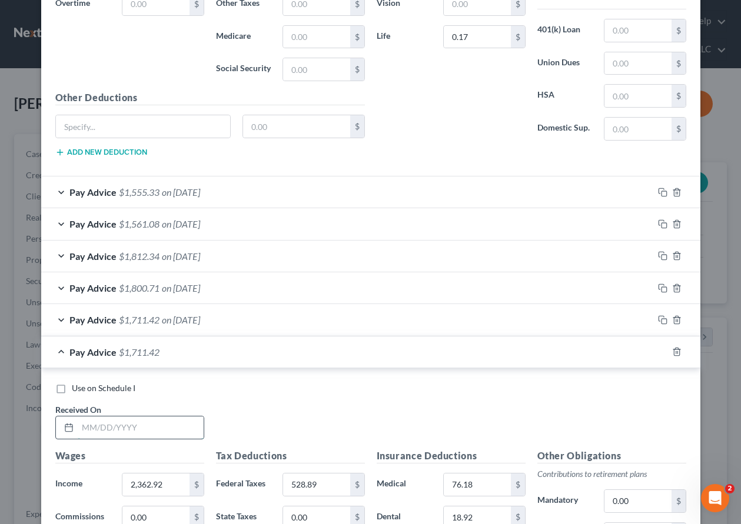
click at [147, 426] on input "text" at bounding box center [141, 428] width 126 height 22
type input "[DATE]"
type input "2,139.64"
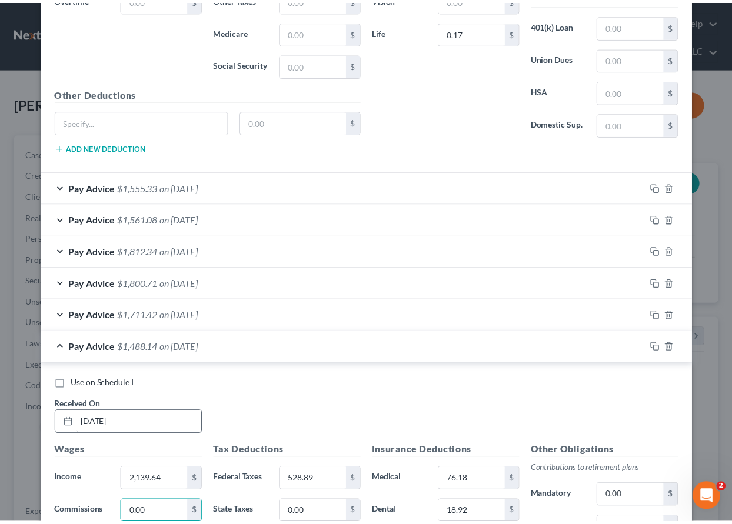
scroll to position [969, 0]
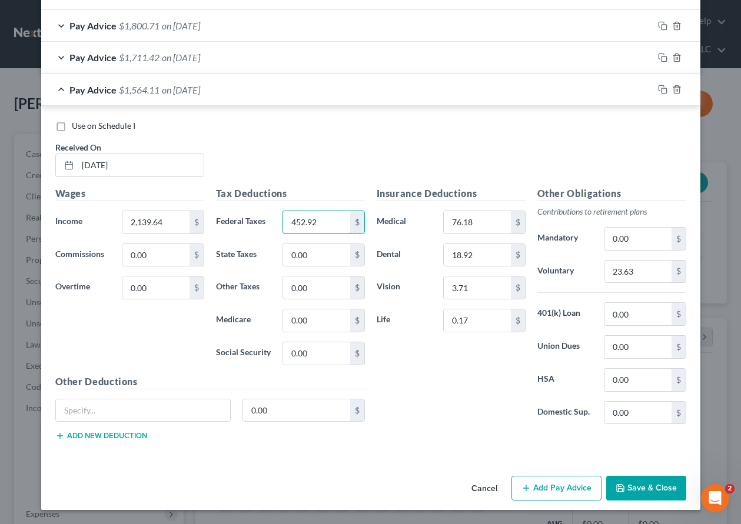
type input "452.92"
click at [634, 269] on input "23.63" at bounding box center [637, 272] width 66 height 22
type input "21.39"
click at [650, 481] on button "Save & Close" at bounding box center [646, 488] width 80 height 25
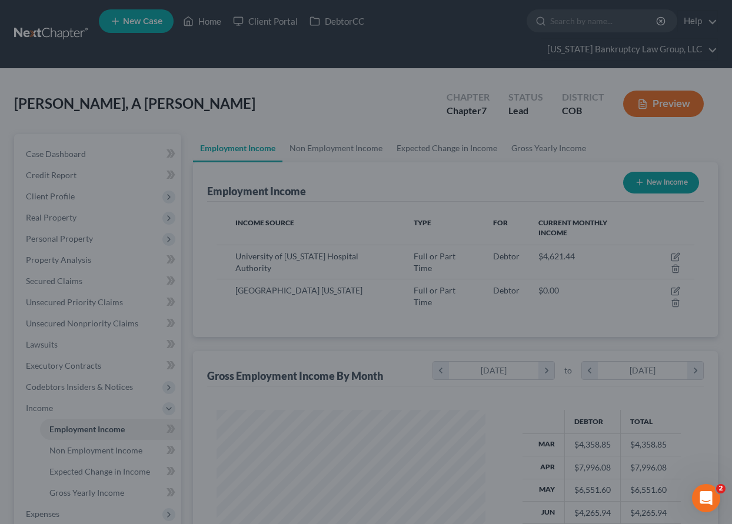
scroll to position [588214, 588133]
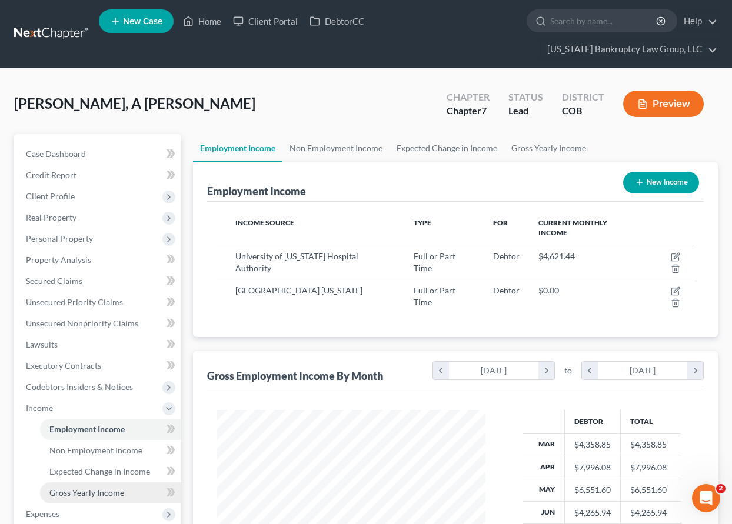
click at [88, 489] on span "Gross Yearly Income" at bounding box center [86, 493] width 75 height 10
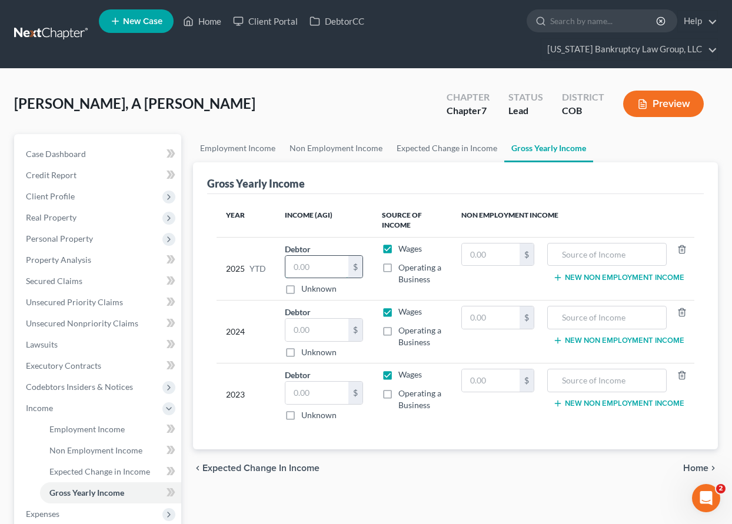
click at [318, 267] on input "text" at bounding box center [316, 267] width 63 height 22
type input "44,023.19"
click at [74, 239] on span "Personal Property" at bounding box center [59, 239] width 67 height 10
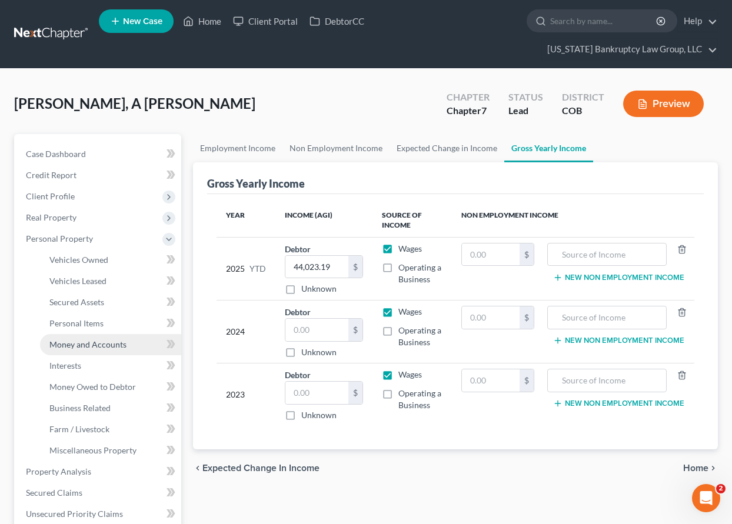
click at [82, 344] on span "Money and Accounts" at bounding box center [87, 345] width 77 height 10
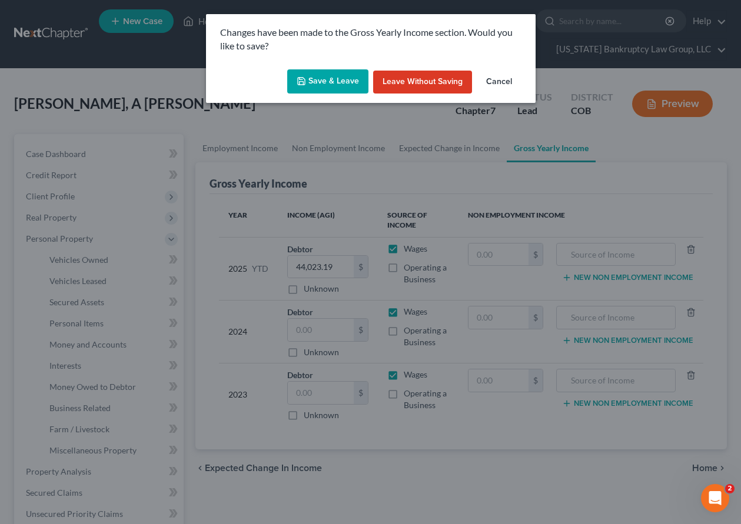
click at [355, 60] on div "Changes have been made to the Gross Yearly Income section. Would you like to sa…" at bounding box center [371, 39] width 330 height 51
click at [350, 75] on button "Save & Leave" at bounding box center [327, 81] width 81 height 25
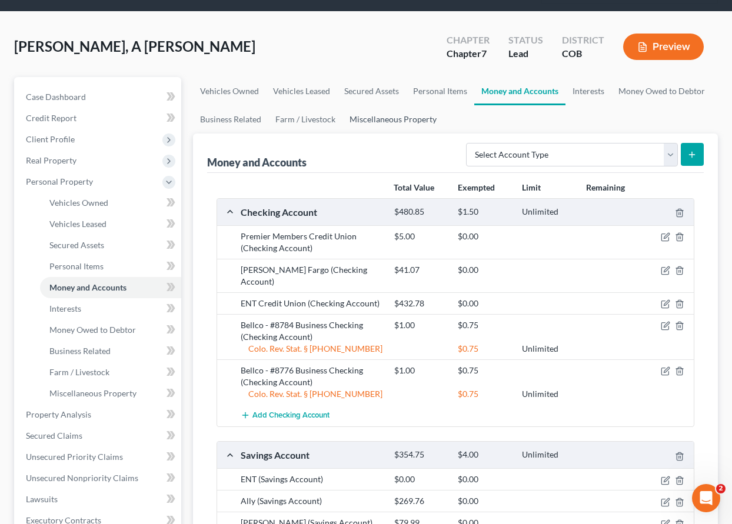
scroll to position [177, 0]
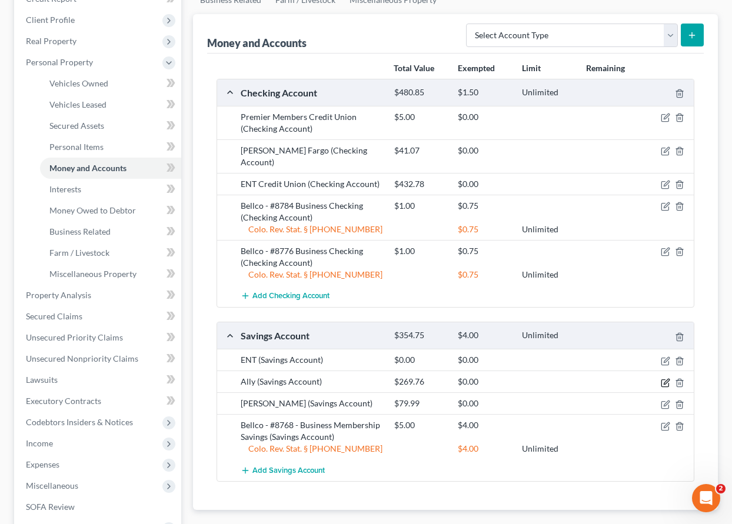
click at [661, 380] on icon "button" at bounding box center [664, 383] width 7 height 7
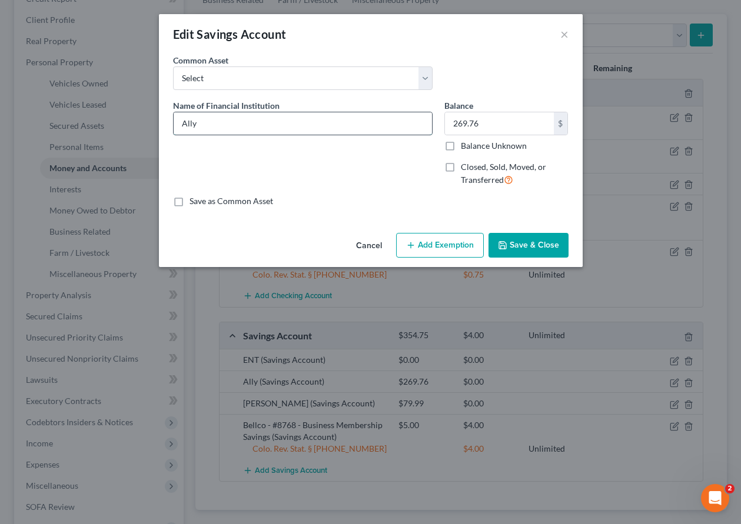
click at [222, 122] on input "Ally" at bounding box center [303, 123] width 258 height 22
type input "Ally #4101"
click at [465, 140] on input "Balance Unknown" at bounding box center [469, 144] width 8 height 8
checkbox input "true"
type input "0.00"
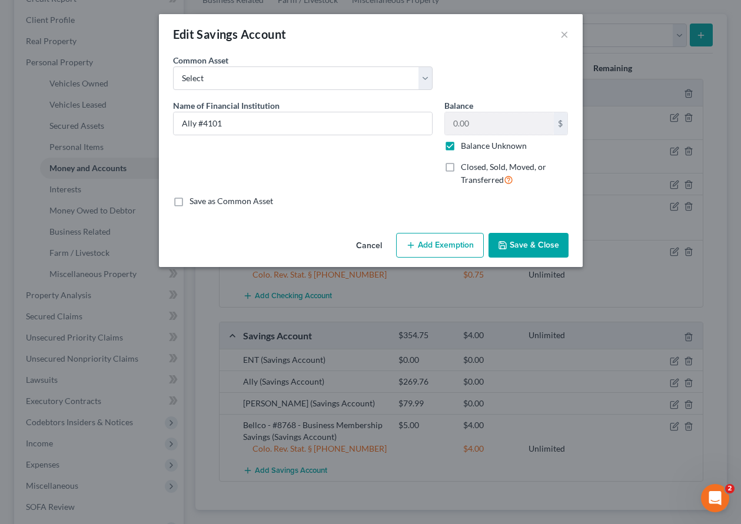
click at [468, 241] on button "Add Exemption" at bounding box center [440, 245] width 88 height 25
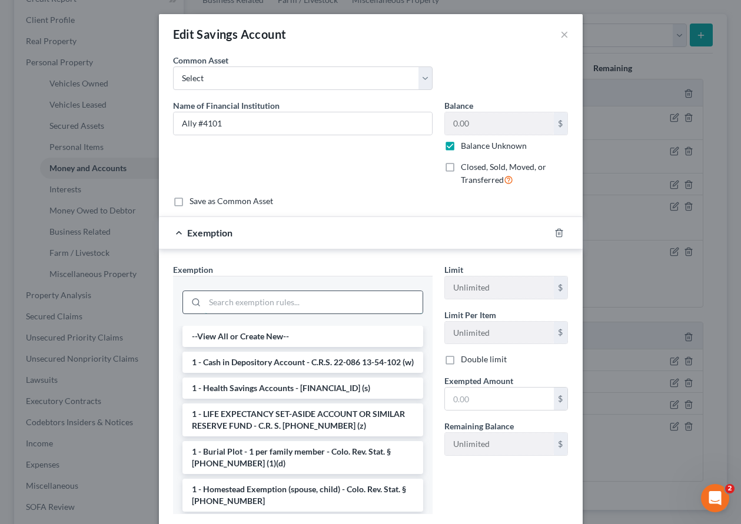
click at [352, 300] on input "search" at bounding box center [314, 302] width 218 height 22
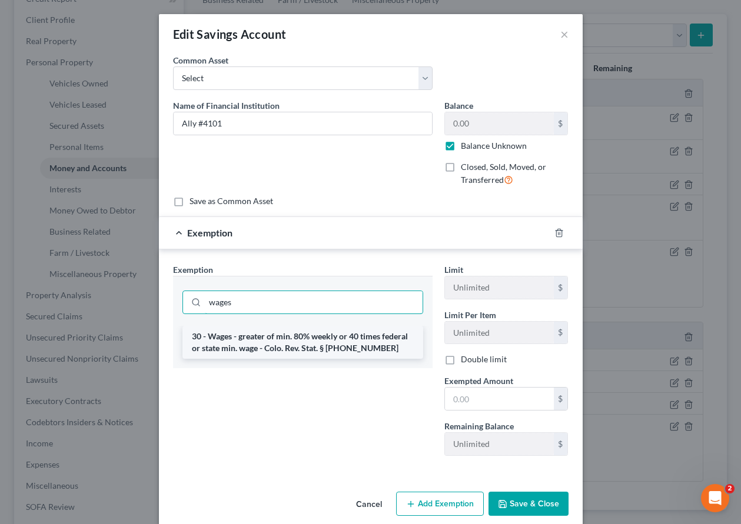
type input "wages"
click at [350, 346] on li "30 - Wages - greater of min. 80% weekly or 40 times federal or state min. wage …" at bounding box center [302, 342] width 241 height 33
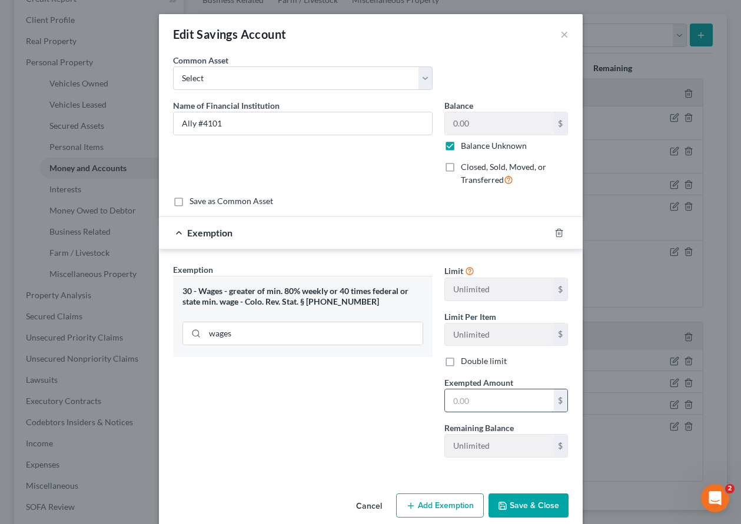
click at [469, 407] on input "text" at bounding box center [499, 401] width 109 height 22
type input "80"
click at [546, 505] on button "Save & Close" at bounding box center [528, 506] width 80 height 25
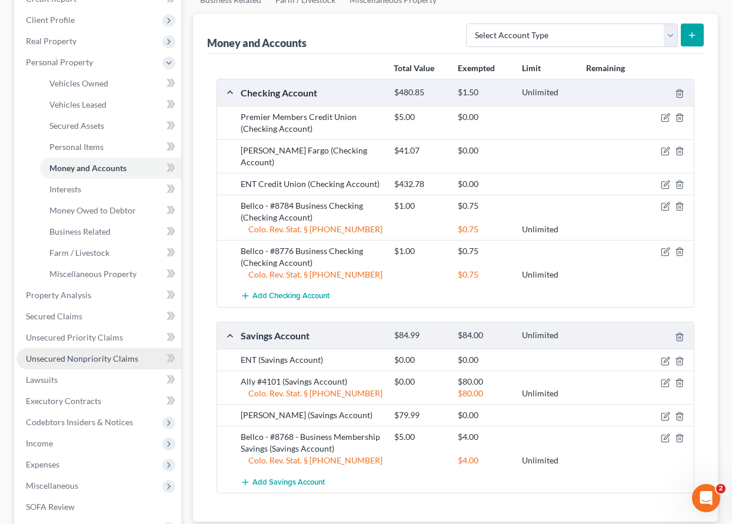
click at [109, 361] on span "Unsecured Nonpriority Claims" at bounding box center [82, 359] width 112 height 10
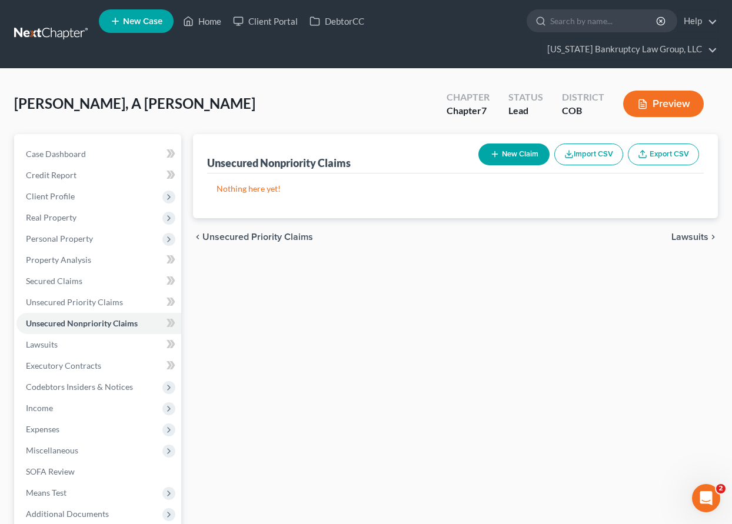
click at [497, 154] on icon "button" at bounding box center [494, 153] width 9 height 9
select select "0"
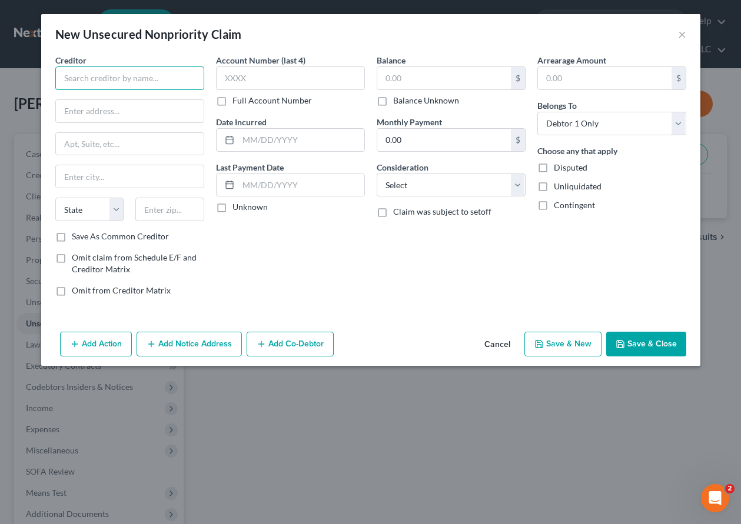
click at [121, 78] on input "text" at bounding box center [129, 78] width 149 height 24
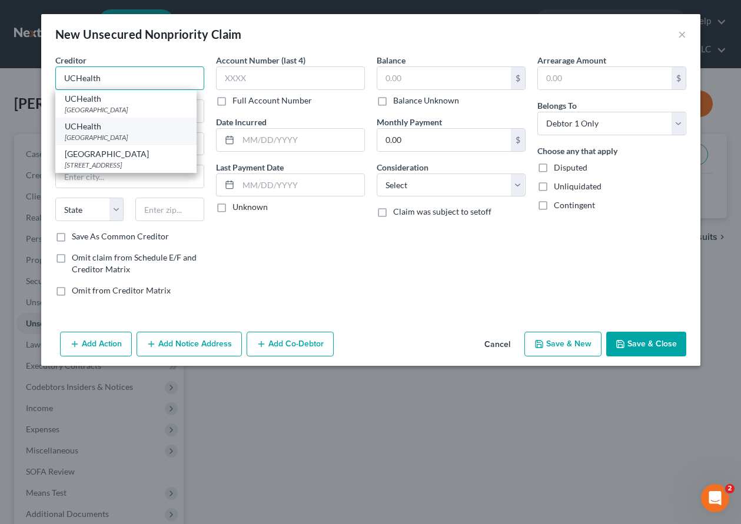
type input "UCHealth"
click at [135, 141] on div "[GEOGRAPHIC_DATA]" at bounding box center [126, 137] width 122 height 10
type input "PO Box 732144"
type input "[GEOGRAPHIC_DATA]"
select select "45"
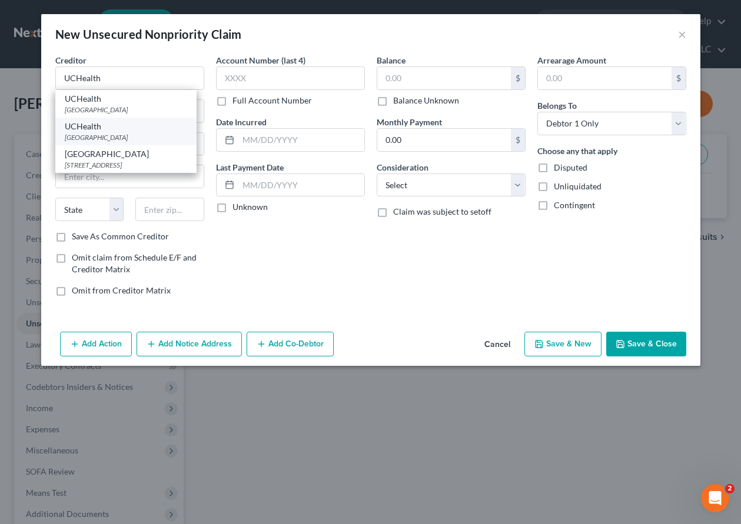
type input "75373"
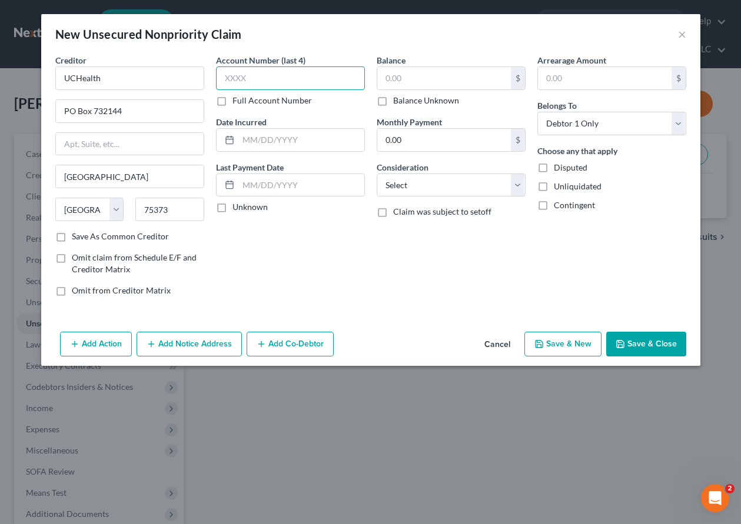
click at [235, 85] on input "text" at bounding box center [290, 78] width 149 height 24
type input "7599"
type input "150"
select select "9"
click at [658, 347] on button "Save & Close" at bounding box center [646, 344] width 80 height 25
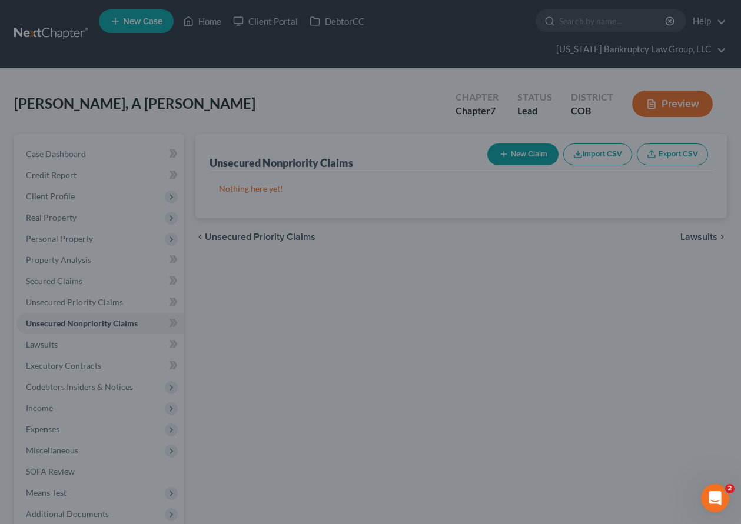
type input "150.00"
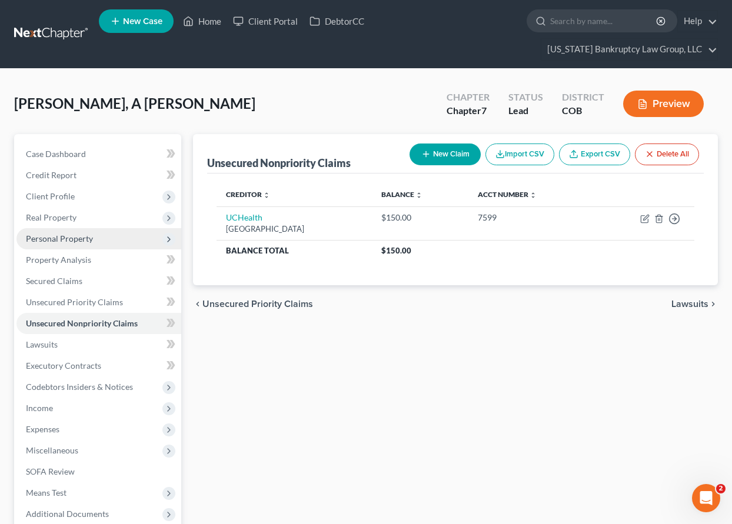
click at [71, 238] on span "Personal Property" at bounding box center [59, 239] width 67 height 10
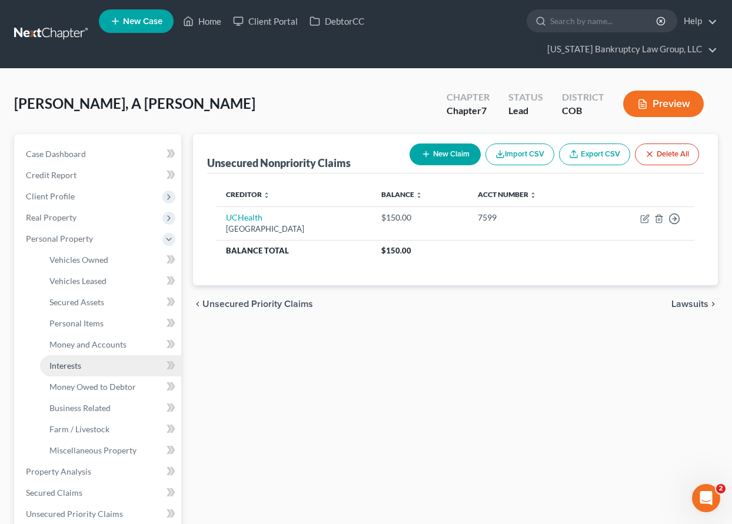
click at [74, 366] on span "Interests" at bounding box center [65, 366] width 32 height 10
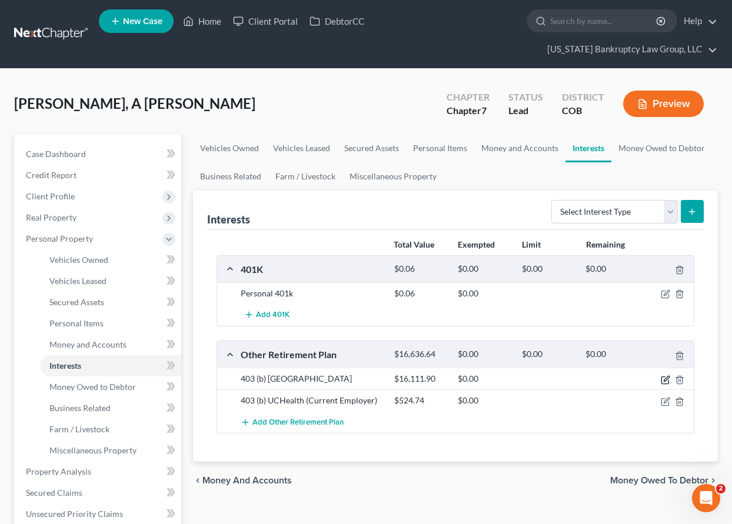
click at [664, 382] on icon "button" at bounding box center [665, 379] width 9 height 9
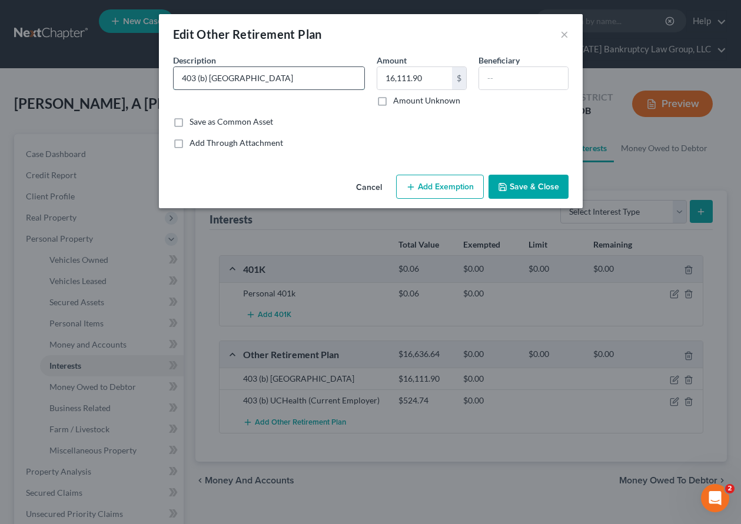
click at [299, 82] on input "403 (b) [GEOGRAPHIC_DATA]" at bounding box center [269, 78] width 191 height 22
type input "403 (b) [GEOGRAPHIC_DATA] - Empower #7390"
click at [431, 182] on button "Add Exemption" at bounding box center [440, 187] width 88 height 25
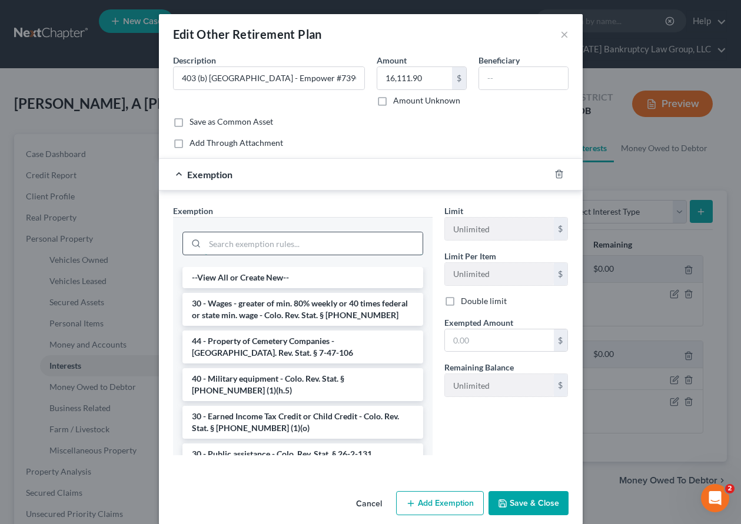
click at [321, 244] on input "search" at bounding box center [314, 243] width 218 height 22
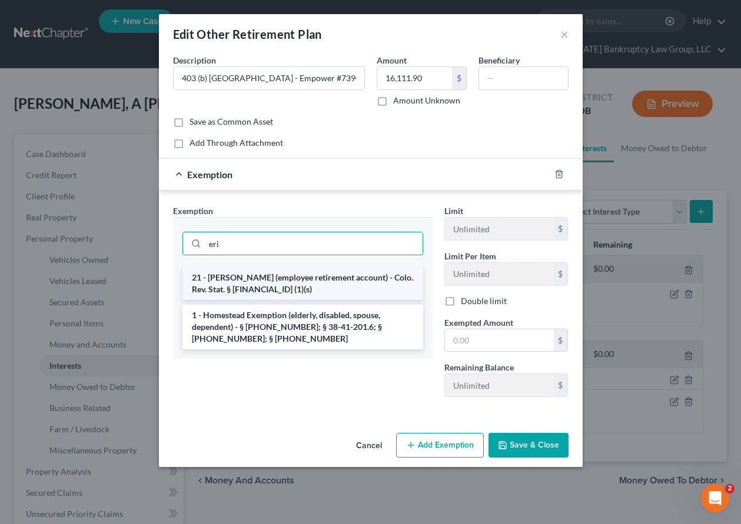
type input "eri"
click at [298, 292] on li "21 - [PERSON_NAME] (employee retirement account) - Colo. Rev. Stat. § [FINANCIA…" at bounding box center [302, 283] width 241 height 33
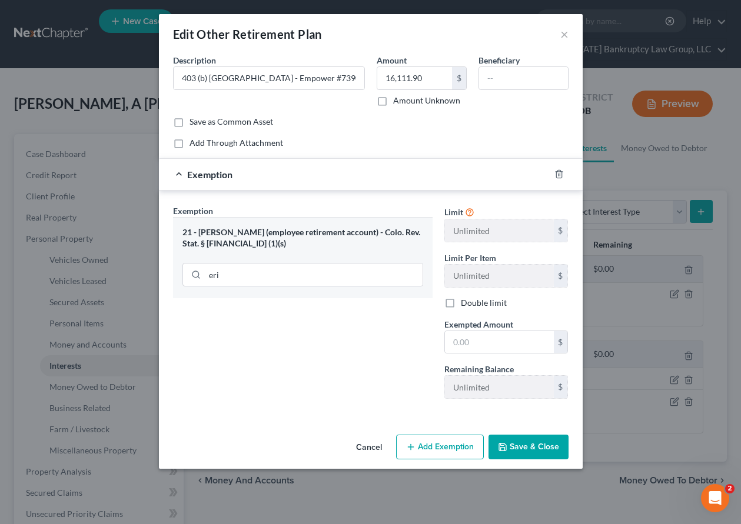
click at [488, 356] on div "Limit Unlimited $ Limit Per Item Unlimited $ Double limit Exempted Amount * $ R…" at bounding box center [506, 307] width 136 height 204
click at [485, 347] on input "text" at bounding box center [499, 342] width 109 height 22
type input "100"
click at [534, 444] on button "Save & Close" at bounding box center [528, 447] width 80 height 25
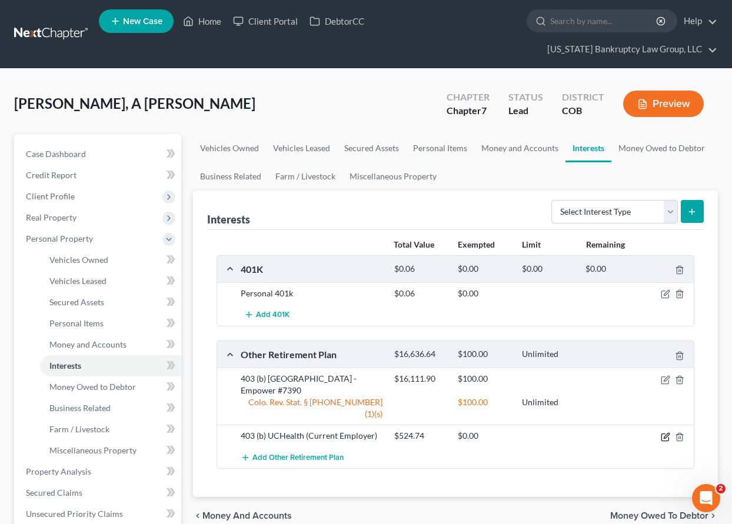
click at [664, 432] on icon "button" at bounding box center [665, 436] width 9 height 9
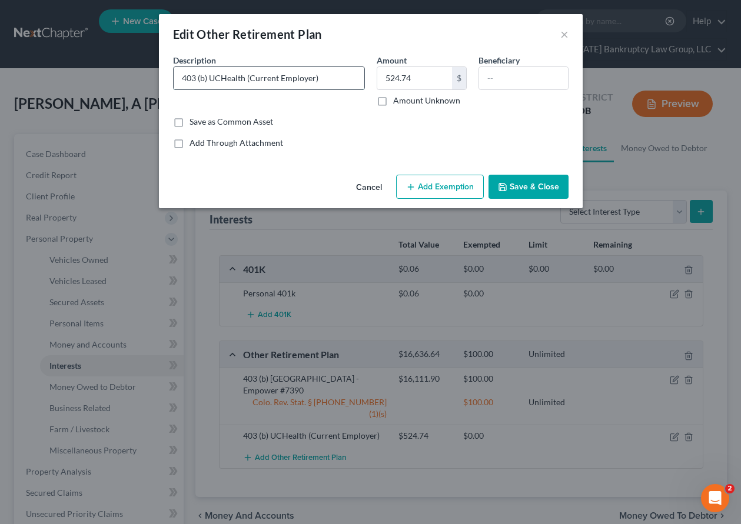
click at [327, 79] on input "403 (b) UCHealth (Current Employer)" at bounding box center [269, 78] width 191 height 22
type input "403 (b) UCHealth"
click at [448, 191] on button "Add Exemption" at bounding box center [440, 187] width 88 height 25
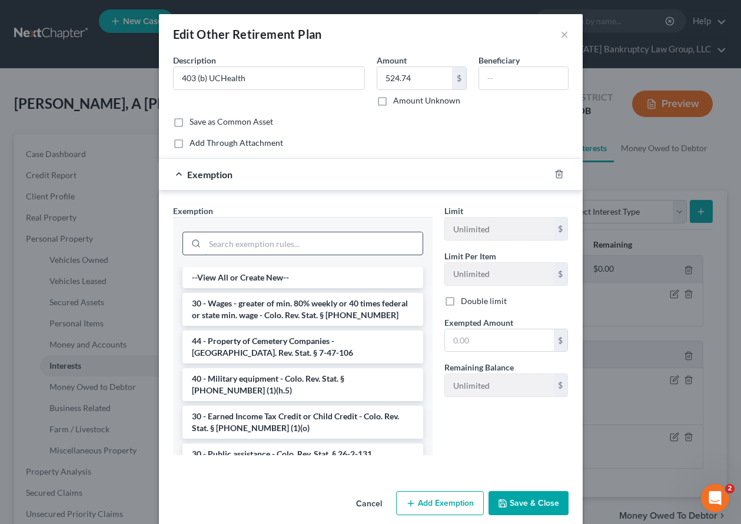
click at [325, 238] on input "search" at bounding box center [314, 243] width 218 height 22
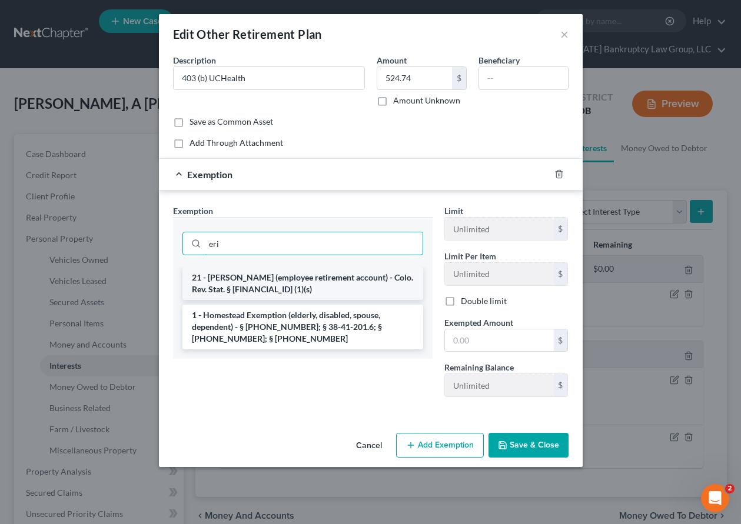
type input "eri"
click at [297, 290] on li "21 - [PERSON_NAME] (employee retirement account) - Colo. Rev. Stat. § [FINANCIA…" at bounding box center [302, 283] width 241 height 33
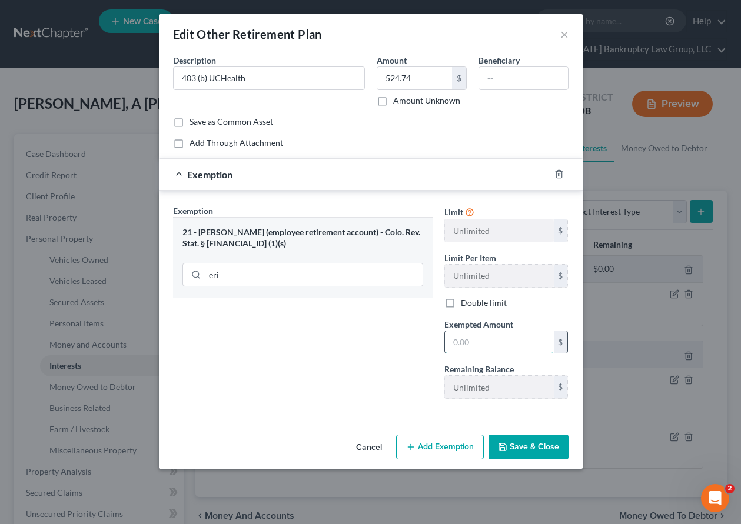
click at [478, 344] on input "text" at bounding box center [499, 342] width 109 height 22
type input "100"
click at [517, 445] on button "Save & Close" at bounding box center [528, 447] width 80 height 25
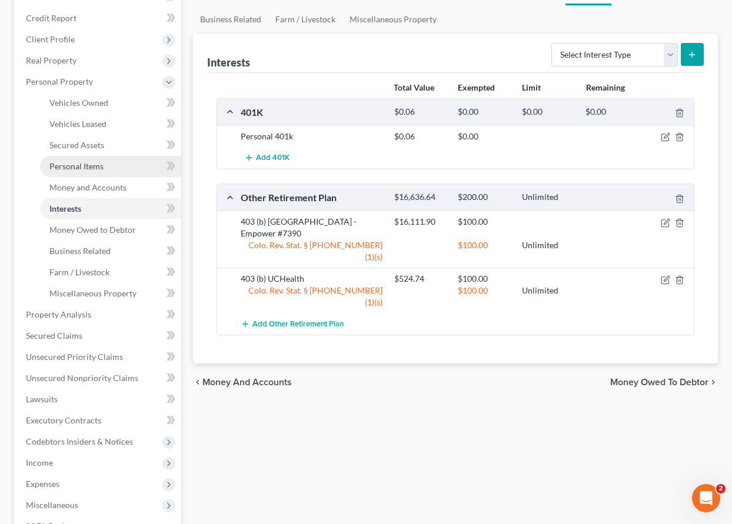
scroll to position [177, 0]
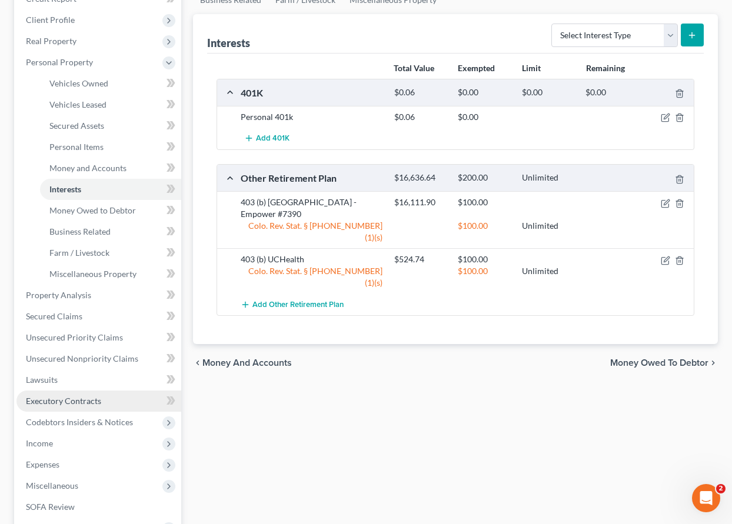
click at [61, 406] on link "Executory Contracts" at bounding box center [98, 401] width 165 height 21
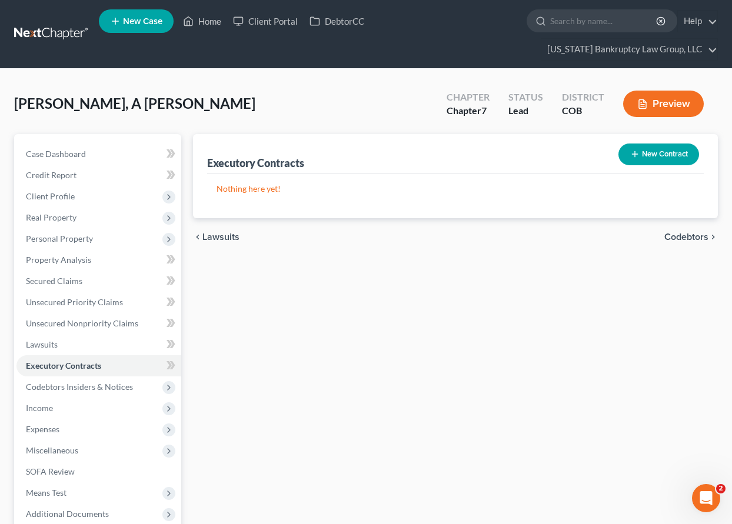
click at [641, 148] on button "New Contract" at bounding box center [658, 155] width 81 height 22
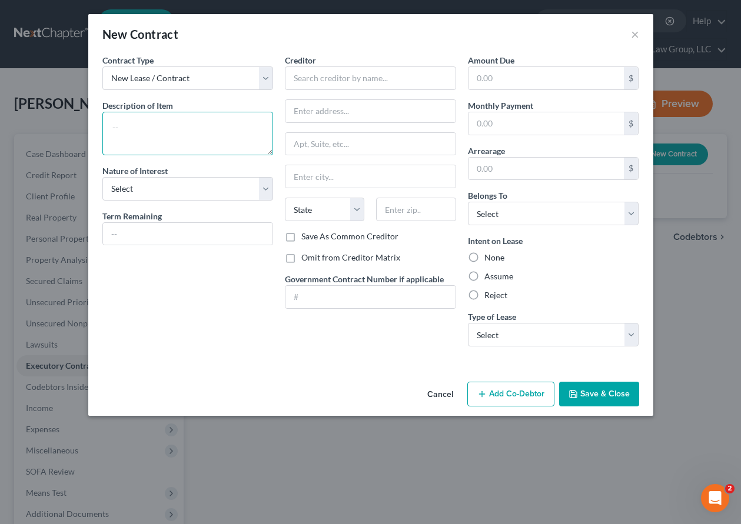
click at [160, 122] on textarea at bounding box center [187, 134] width 171 height 44
type textarea "Homeowners Association"
select select "0"
type input "Strawberry"
type input "[STREET_ADDRESS][PERSON_NAME]"
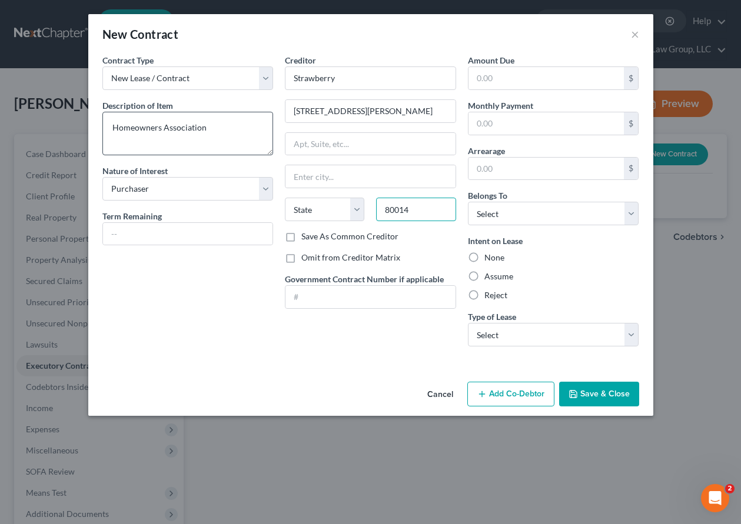
type input "80014"
type input "Aurora"
select select "5"
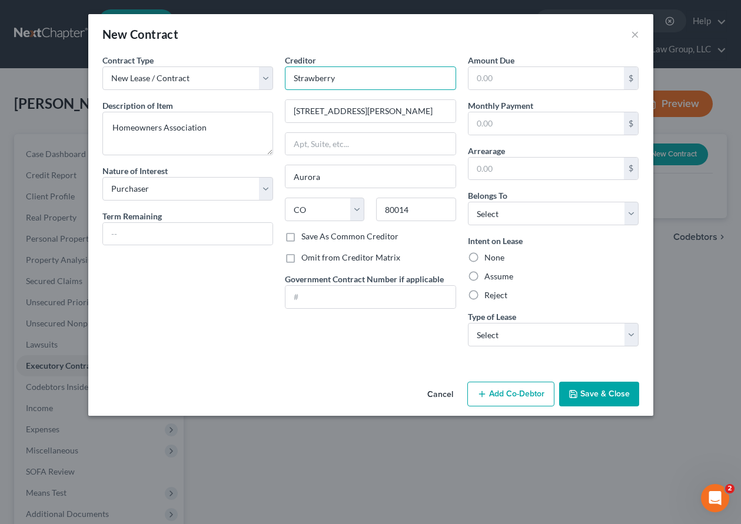
click at [348, 75] on input "Strawberry" at bounding box center [370, 78] width 171 height 24
type input "Strawberry I Heatherridge Association, Inc."
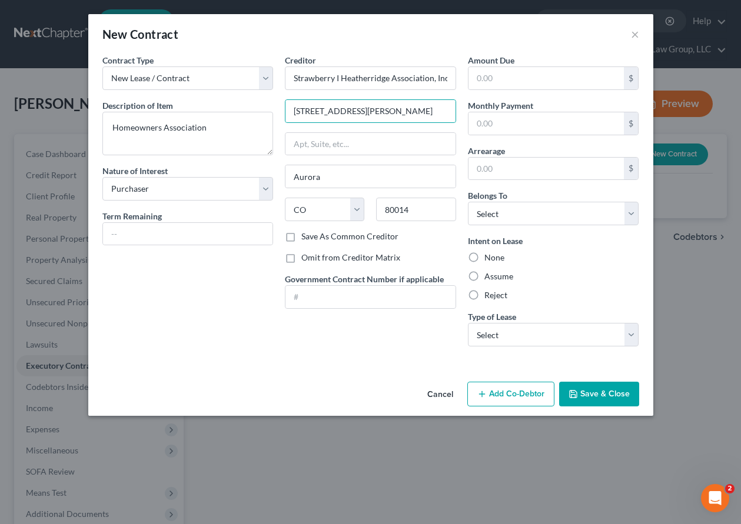
click at [301, 237] on label "Save As Common Creditor" at bounding box center [349, 237] width 97 height 12
click at [306, 237] on input "Save As Common Creditor" at bounding box center [310, 235] width 8 height 8
checkbox input "true"
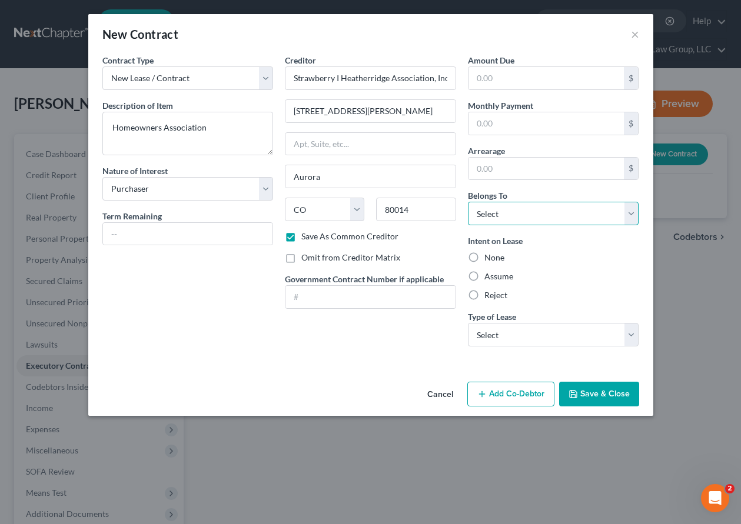
click at [531, 215] on select "Select Debtor 1 Only Debtor 2 Only Debtor 1 And Debtor 2 Only At Least One Of T…" at bounding box center [553, 214] width 171 height 24
click at [468, 202] on select "Select Debtor 1 Only Debtor 2 Only Debtor 1 And Debtor 2 Only At Least One Of T…" at bounding box center [553, 214] width 171 height 24
click at [506, 270] on div "Intent on Lease None Assume Reject" at bounding box center [553, 268] width 171 height 66
click at [506, 277] on label "Assume" at bounding box center [498, 277] width 29 height 12
click at [497, 277] on input "Assume" at bounding box center [493, 275] width 8 height 8
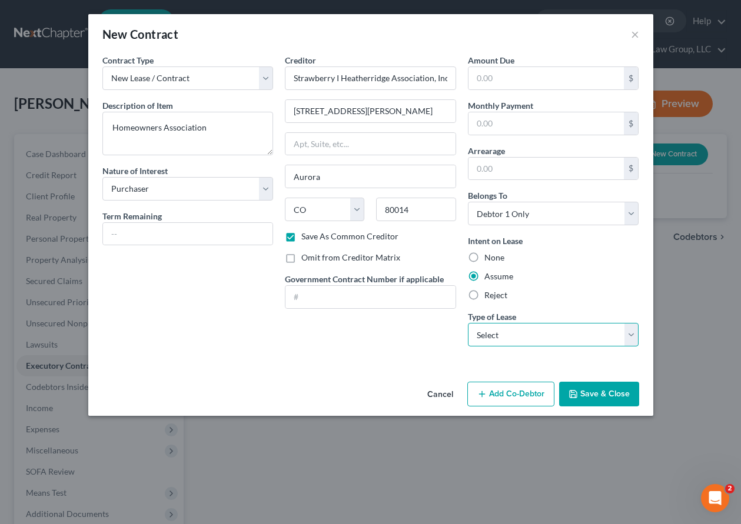
click at [521, 327] on select "Select Real Estate Car Other" at bounding box center [553, 335] width 171 height 24
click at [468, 323] on select "Select Real Estate Car Other" at bounding box center [553, 335] width 171 height 24
click at [607, 390] on button "Save & Close" at bounding box center [599, 394] width 80 height 25
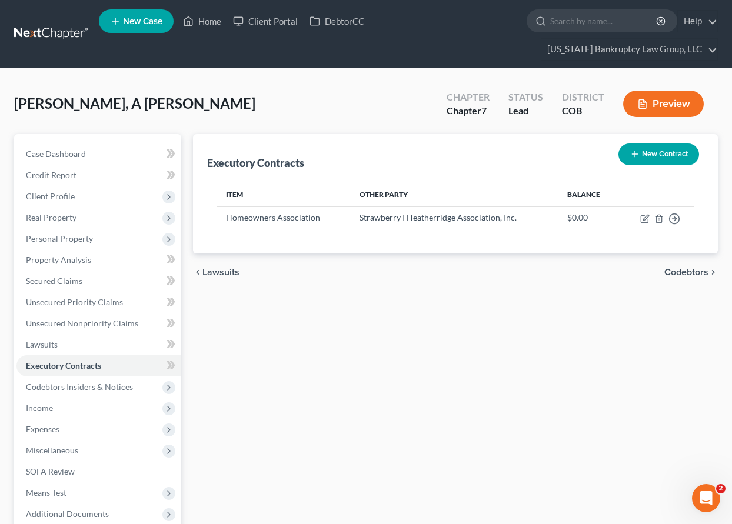
click at [641, 351] on div "Executory Contracts New Contract Item Other Party Balance Homeowners Associatio…" at bounding box center [455, 352] width 537 height 437
click at [42, 401] on span "Income" at bounding box center [98, 408] width 165 height 21
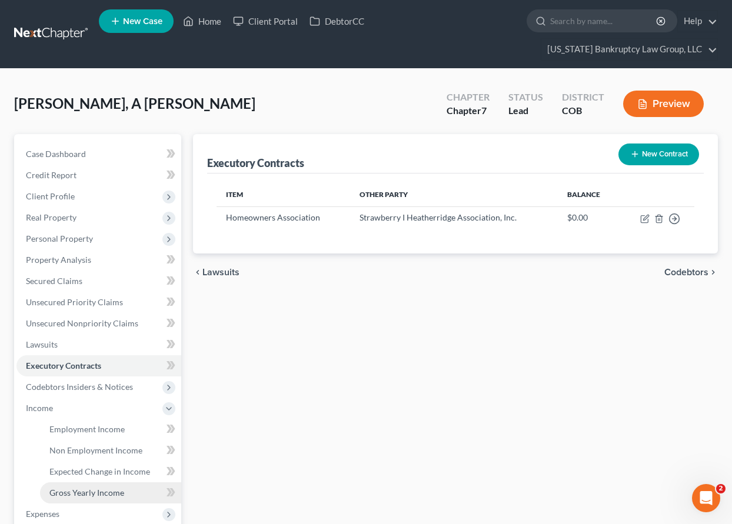
click at [98, 497] on span "Gross Yearly Income" at bounding box center [86, 493] width 75 height 10
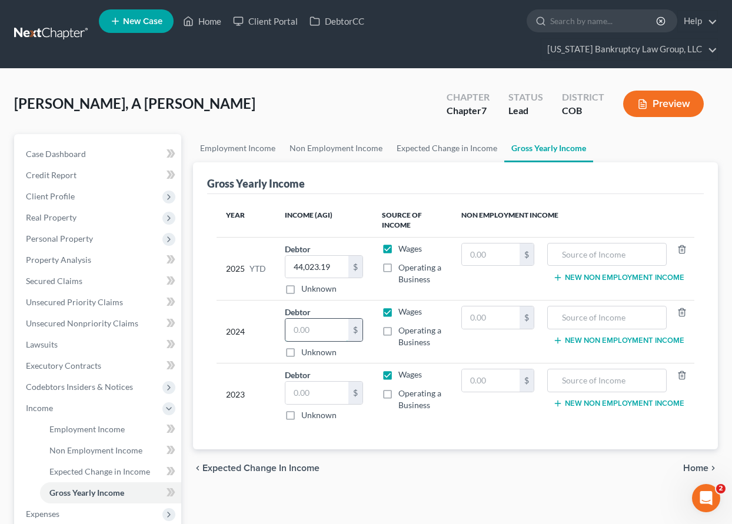
click at [321, 332] on input "text" at bounding box center [316, 330] width 63 height 22
click at [629, 441] on div "Year Income (AGI) Source of Income Non Employment Income 2025 YTD Debtor 44,023…" at bounding box center [455, 322] width 497 height 256
click at [331, 330] on input "text" at bounding box center [316, 330] width 63 height 22
click at [59, 195] on span "Client Profile" at bounding box center [50, 196] width 49 height 10
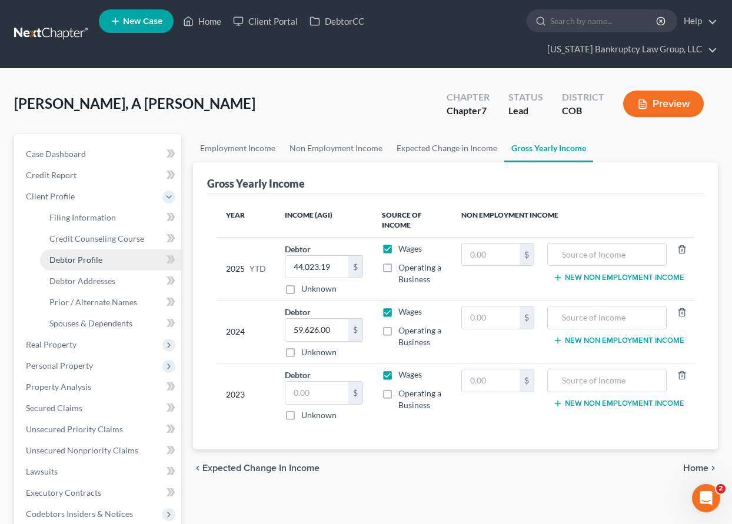
click at [72, 261] on span "Debtor Profile" at bounding box center [75, 260] width 53 height 10
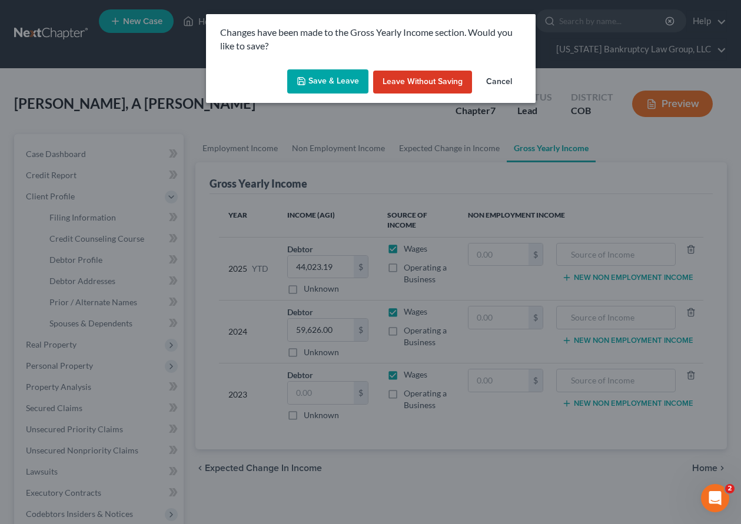
click at [325, 84] on button "Save & Leave" at bounding box center [327, 81] width 81 height 25
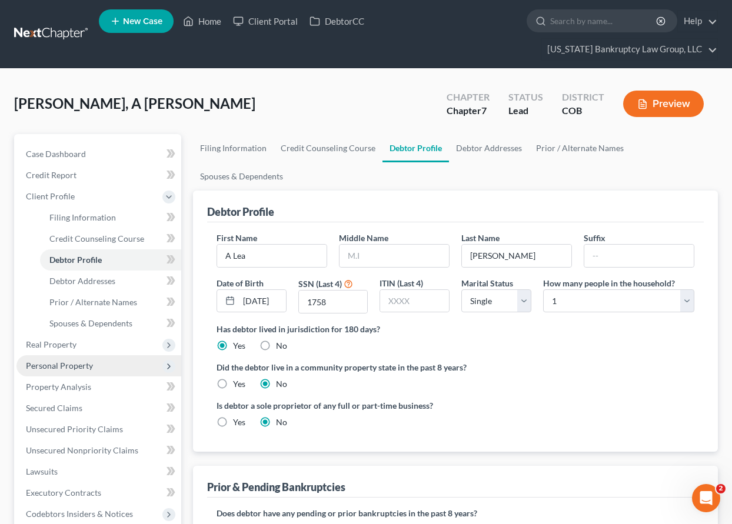
click at [72, 361] on span "Personal Property" at bounding box center [59, 366] width 67 height 10
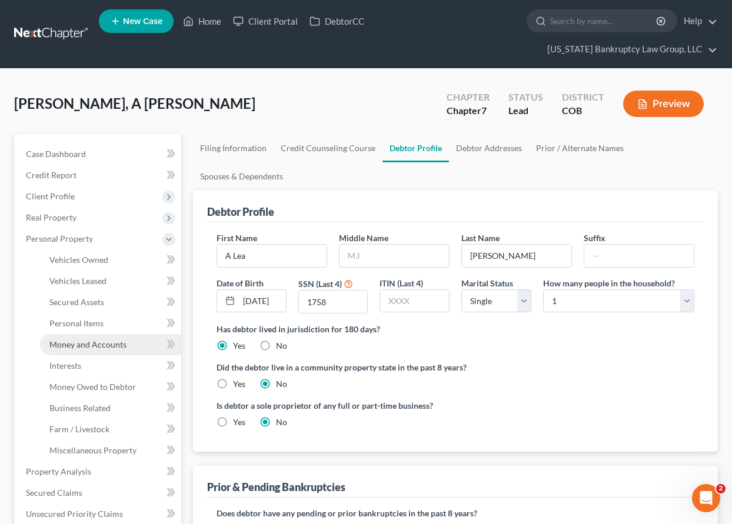
click at [74, 342] on span "Money and Accounts" at bounding box center [87, 345] width 77 height 10
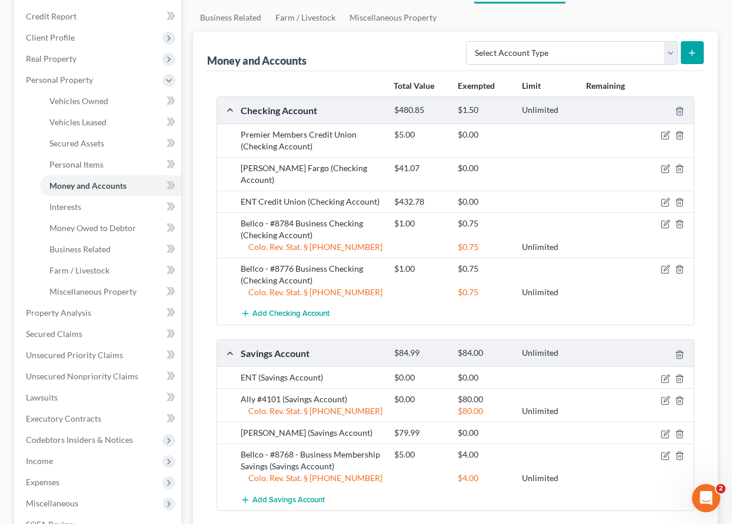
scroll to position [177, 0]
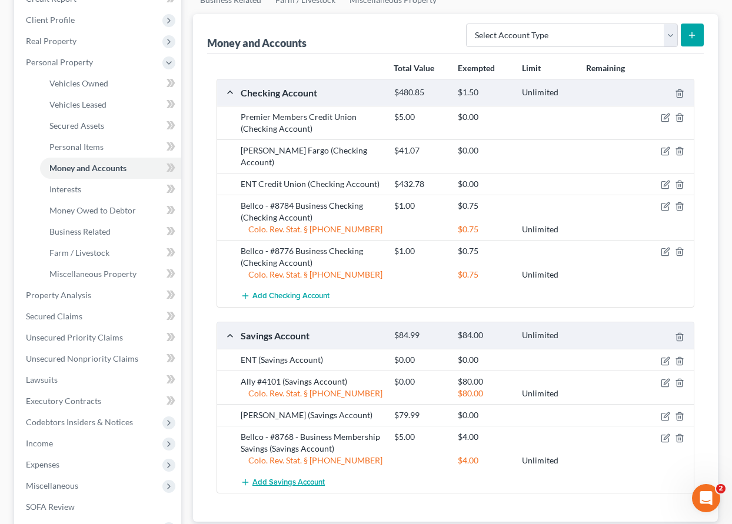
click at [293, 478] on span "Add Savings Account" at bounding box center [288, 482] width 72 height 9
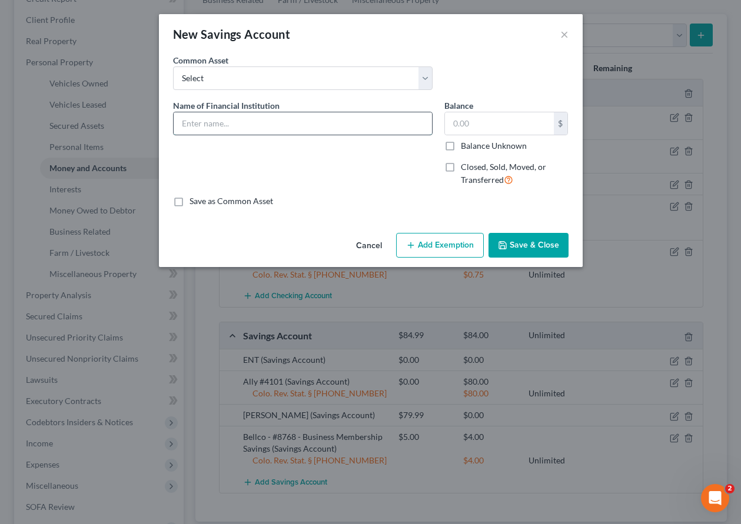
click at [284, 122] on input "text" at bounding box center [303, 123] width 258 height 22
click at [461, 144] on label "Balance Unknown" at bounding box center [494, 146] width 66 height 12
click at [465, 144] on input "Balance Unknown" at bounding box center [469, 144] width 8 height 8
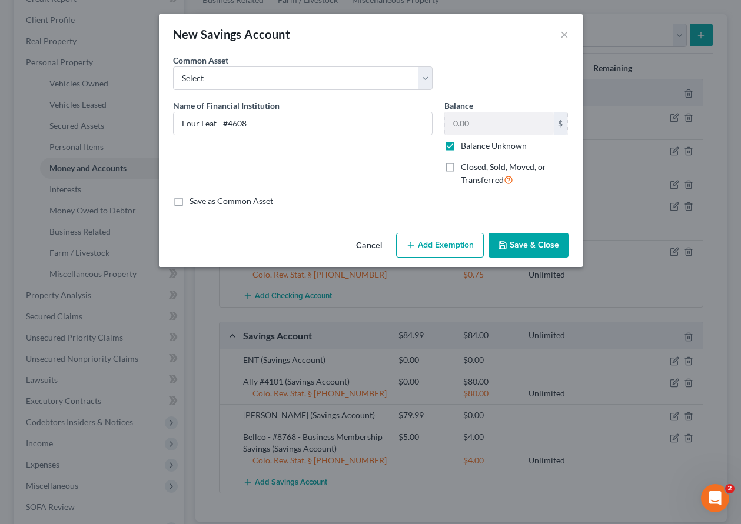
click at [465, 246] on button "Add Exemption" at bounding box center [440, 245] width 88 height 25
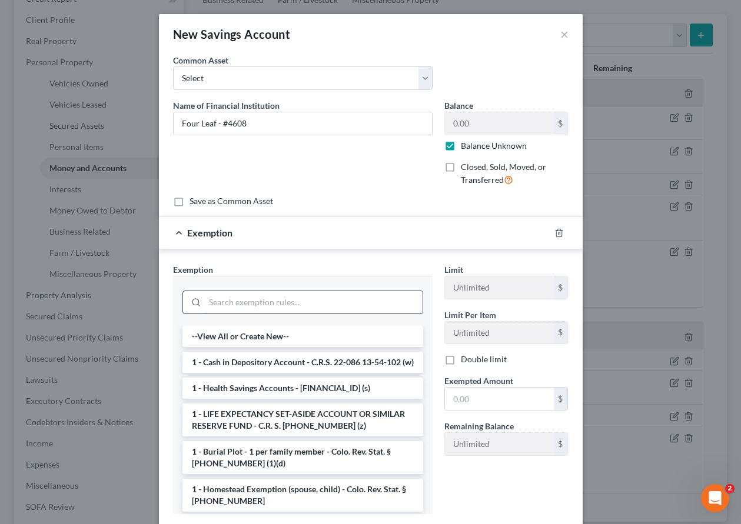
click at [314, 307] on input "search" at bounding box center [314, 302] width 218 height 22
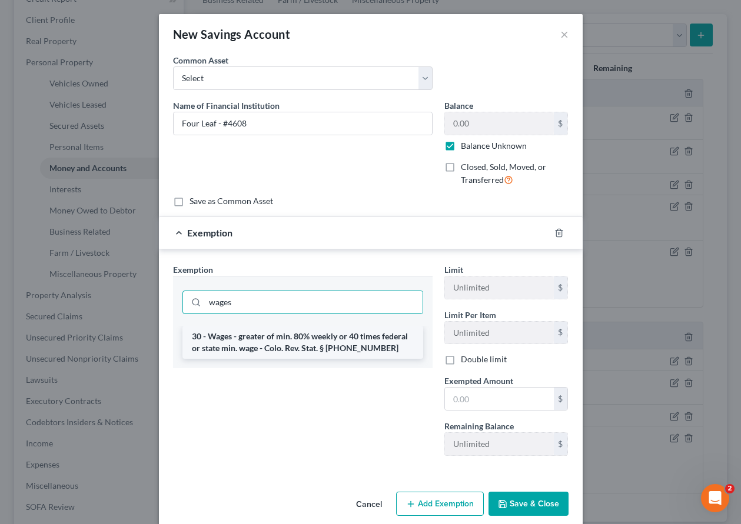
click at [321, 340] on li "30 - Wages - greater of min. 80% weekly or 40 times federal or state min. wage …" at bounding box center [302, 342] width 241 height 33
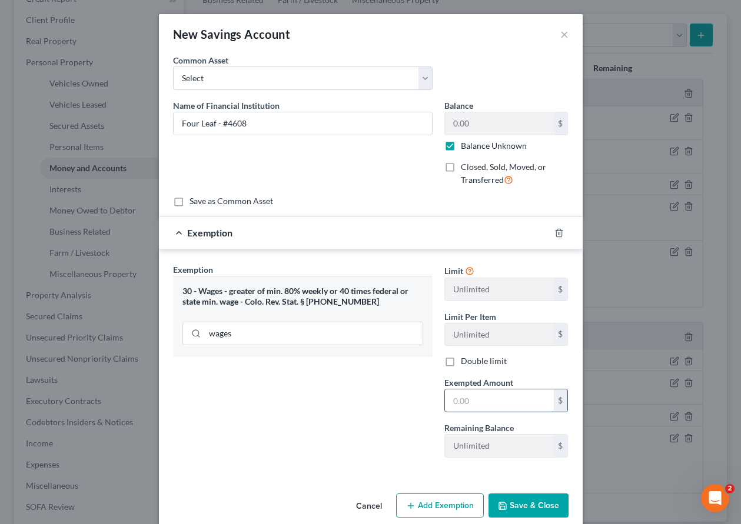
click at [450, 400] on input "text" at bounding box center [499, 401] width 109 height 22
click at [551, 504] on button "Save & Close" at bounding box center [528, 506] width 80 height 25
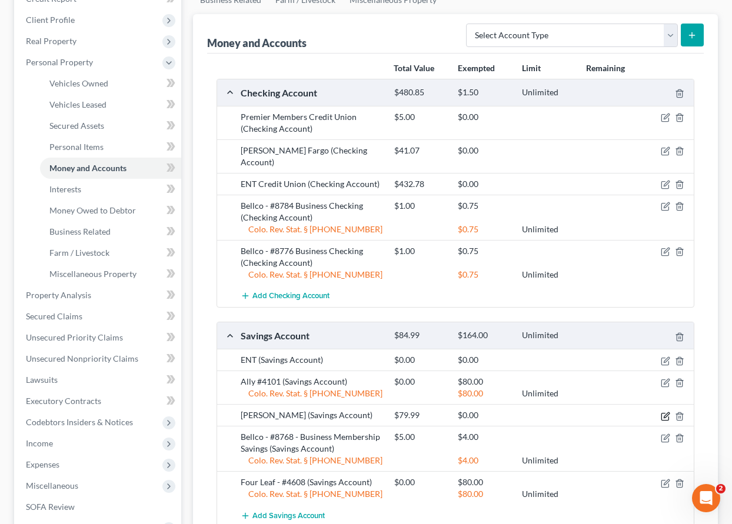
click at [665, 412] on icon "button" at bounding box center [665, 416] width 9 height 9
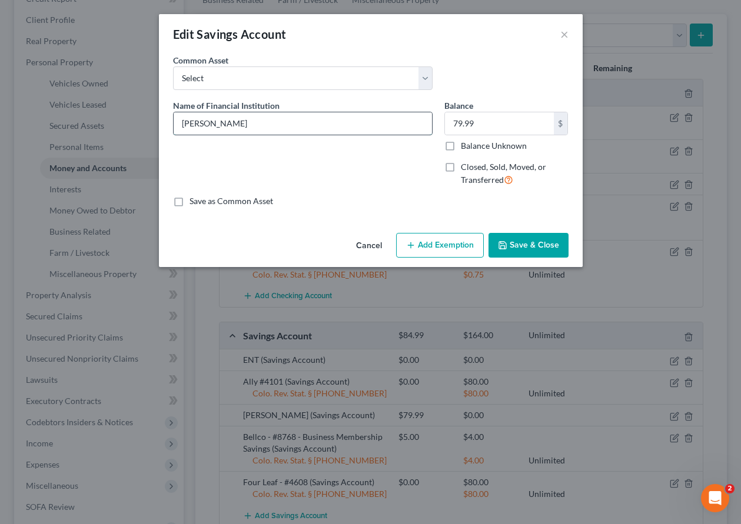
click at [237, 127] on input "[PERSON_NAME]" at bounding box center [303, 123] width 258 height 22
click at [461, 144] on label "Balance Unknown" at bounding box center [494, 146] width 66 height 12
click at [465, 144] on input "Balance Unknown" at bounding box center [469, 144] width 8 height 8
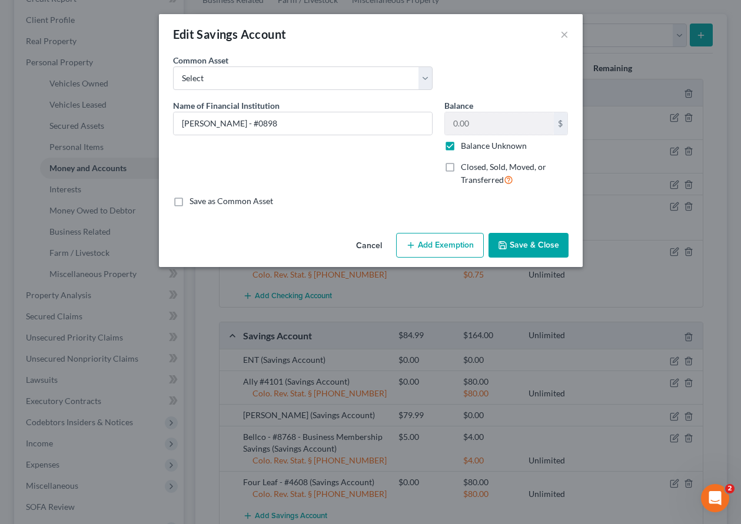
click at [456, 241] on button "Add Exemption" at bounding box center [440, 245] width 88 height 25
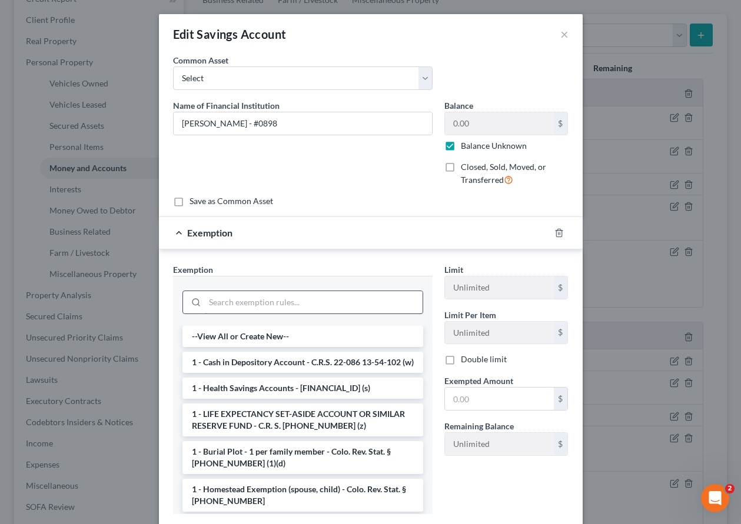
click at [327, 305] on input "search" at bounding box center [314, 302] width 218 height 22
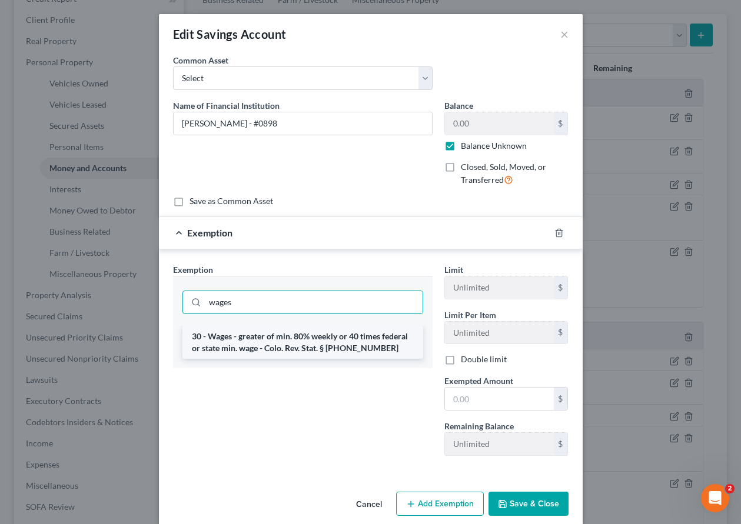
click at [318, 337] on li "30 - Wages - greater of min. 80% weekly or 40 times federal or state min. wage …" at bounding box center [302, 342] width 241 height 33
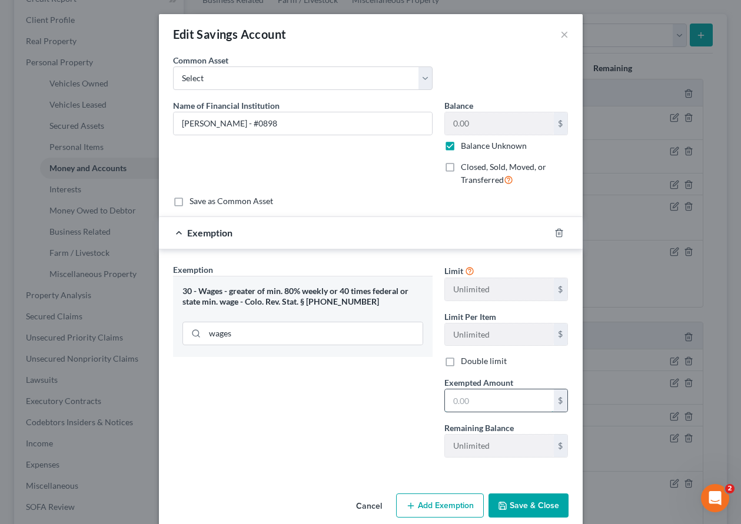
click at [476, 395] on input "text" at bounding box center [499, 401] width 109 height 22
click at [520, 508] on button "Save & Close" at bounding box center [528, 506] width 80 height 25
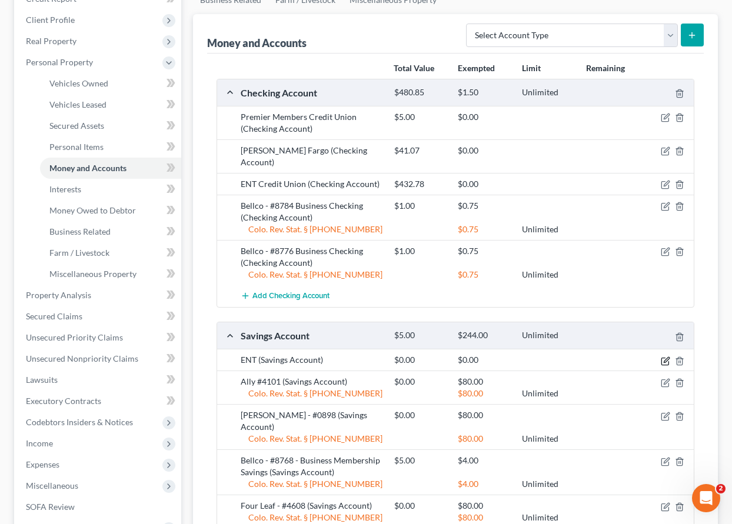
click at [666, 357] on icon "button" at bounding box center [666, 359] width 5 height 5
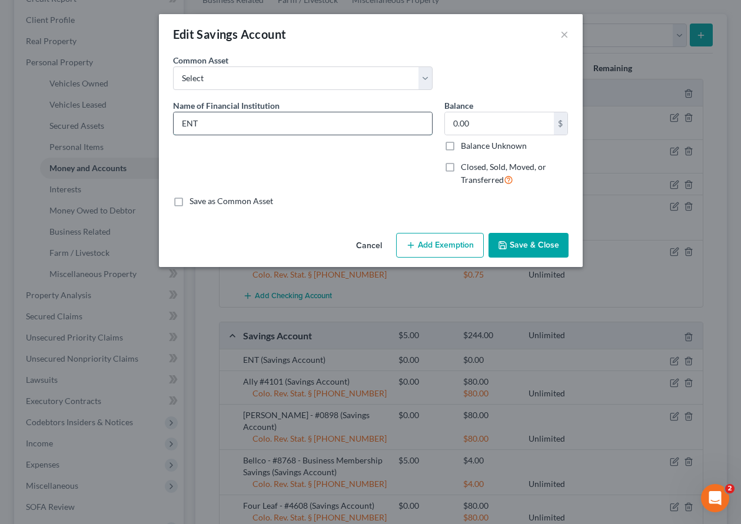
click at [240, 116] on input "ENT" at bounding box center [303, 123] width 258 height 22
drag, startPoint x: 207, startPoint y: 122, endPoint x: 215, endPoint y: 164, distance: 43.3
click at [207, 122] on input "ENT - #10" at bounding box center [303, 123] width 258 height 22
click at [461, 141] on label "Balance Unknown" at bounding box center [494, 146] width 66 height 12
click at [465, 141] on input "Balance Unknown" at bounding box center [469, 144] width 8 height 8
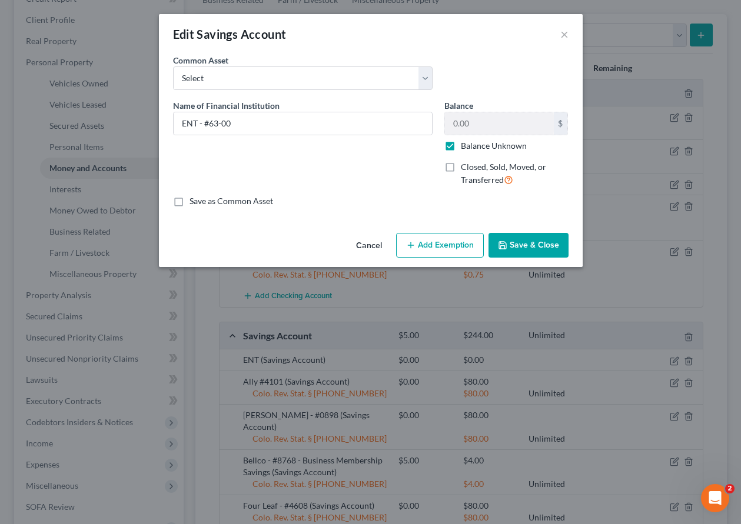
click at [437, 257] on button "Add Exemption" at bounding box center [440, 245] width 88 height 25
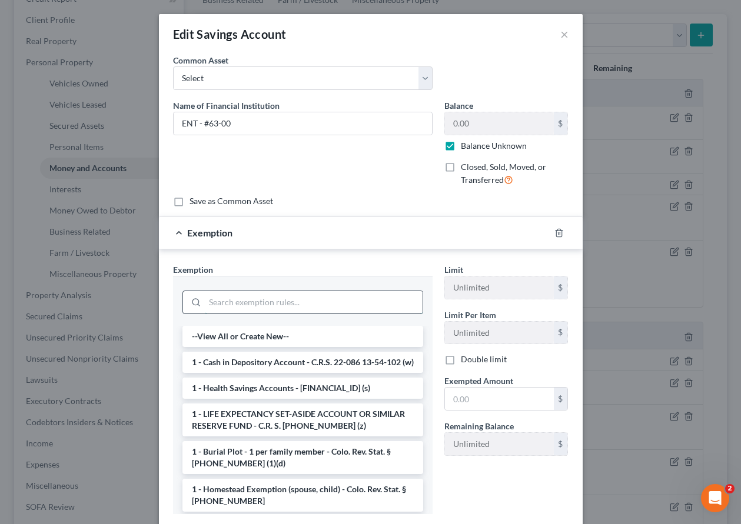
click at [310, 308] on input "search" at bounding box center [314, 302] width 218 height 22
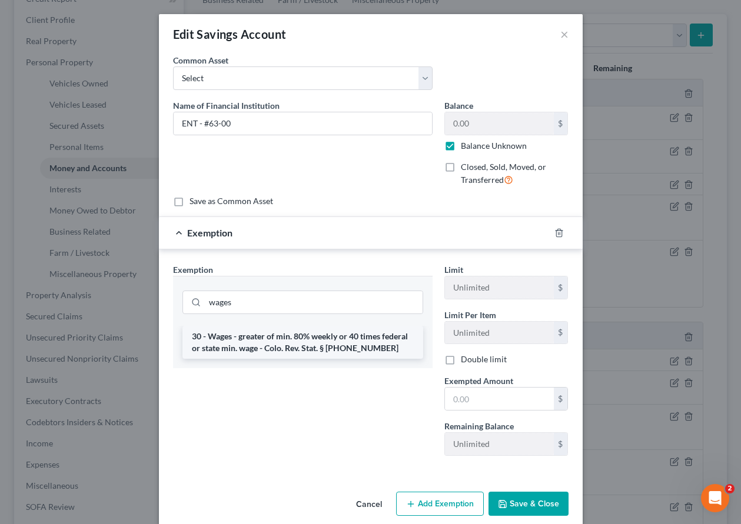
click at [280, 336] on li "30 - Wages - greater of min. 80% weekly or 40 times federal or state min. wage …" at bounding box center [302, 342] width 241 height 33
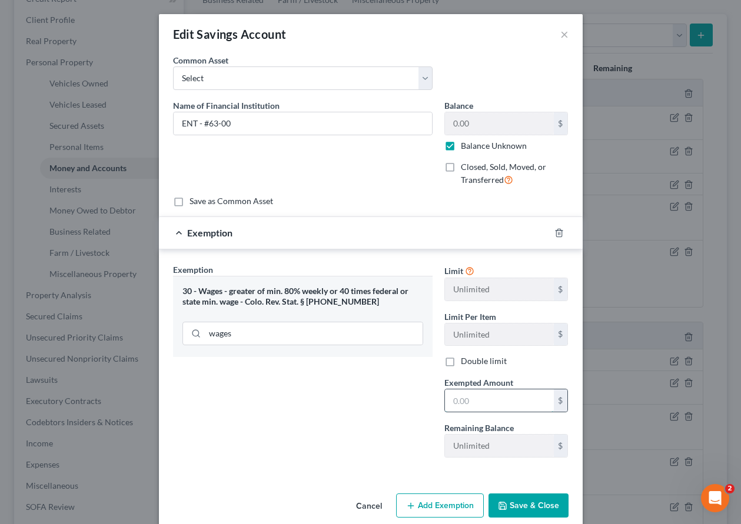
click at [476, 401] on input "text" at bounding box center [499, 401] width 109 height 22
drag, startPoint x: 301, startPoint y: 447, endPoint x: 633, endPoint y: 518, distance: 339.4
click at [301, 447] on div "Exemption Set must be selected for CA. Exemption * 30 - Wages - greater of min.…" at bounding box center [302, 366] width 271 height 204
click at [531, 504] on button "Save & Close" at bounding box center [528, 506] width 80 height 25
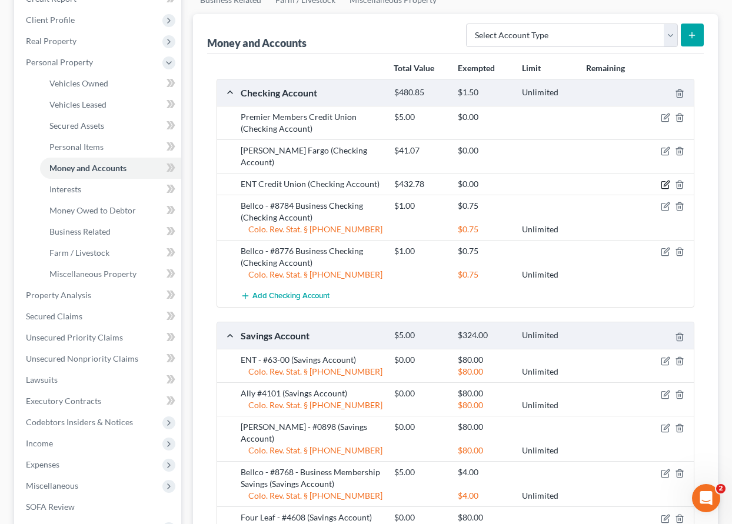
click at [664, 180] on icon "button" at bounding box center [665, 184] width 9 height 9
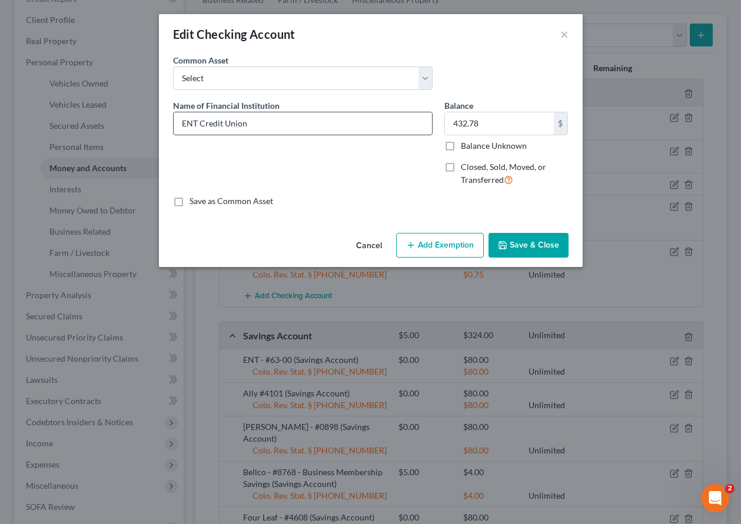
click at [272, 122] on input "ENT Credit Union" at bounding box center [303, 123] width 258 height 22
drag, startPoint x: 452, startPoint y: 147, endPoint x: 448, endPoint y: 239, distance: 92.5
click at [461, 147] on label "Balance Unknown" at bounding box center [494, 146] width 66 height 12
click at [465, 147] on input "Balance Unknown" at bounding box center [469, 144] width 8 height 8
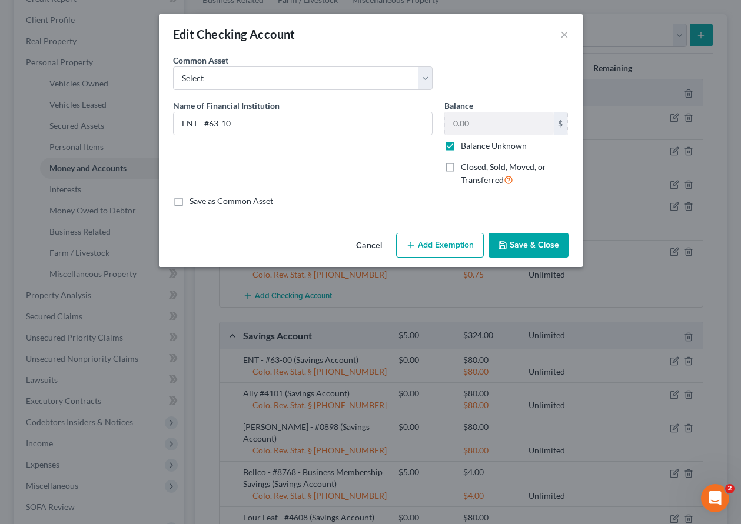
click at [447, 245] on button "Add Exemption" at bounding box center [440, 245] width 88 height 25
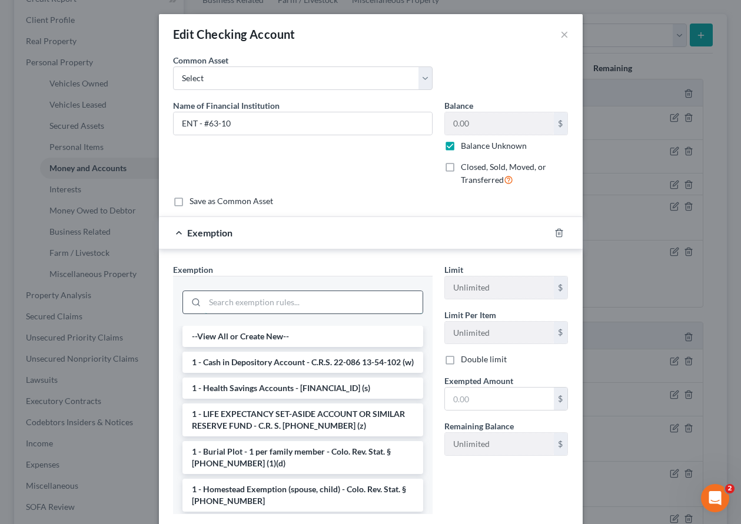
click at [311, 294] on input "search" at bounding box center [314, 302] width 218 height 22
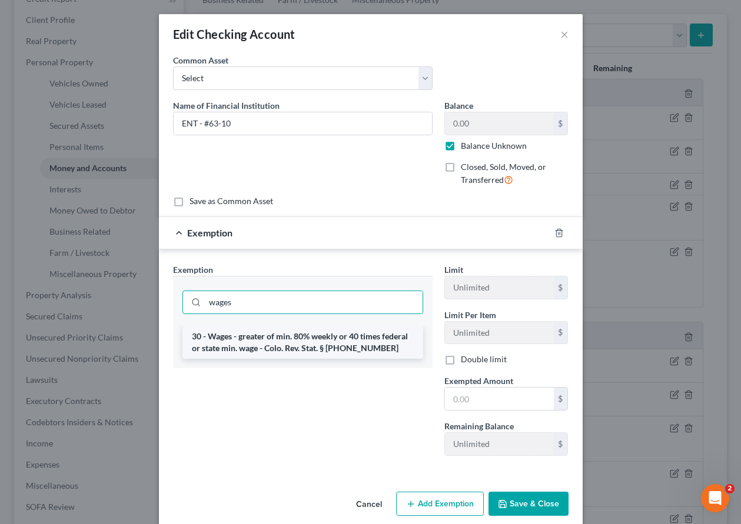
click at [310, 346] on li "30 - Wages - greater of min. 80% weekly or 40 times federal or state min. wage …" at bounding box center [302, 342] width 241 height 33
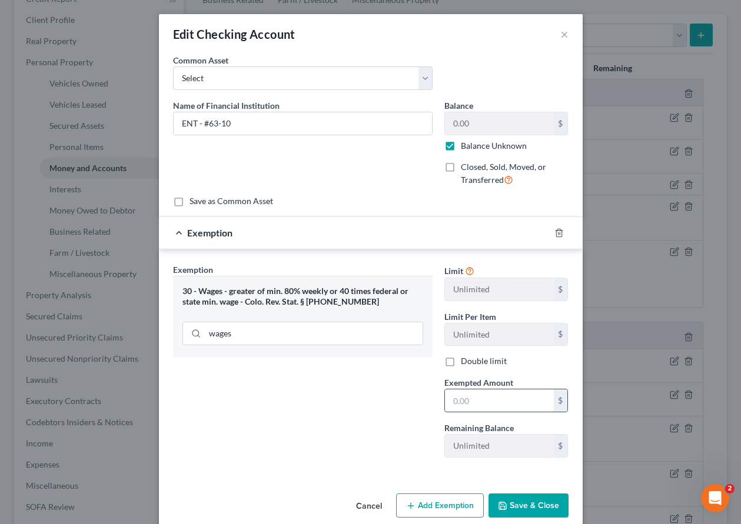
click at [489, 405] on input "text" at bounding box center [499, 401] width 109 height 22
click at [371, 390] on div "Exemption Set must be selected for CA. Exemption * 30 - Wages - greater of min.…" at bounding box center [302, 366] width 271 height 204
click at [517, 507] on button "Save & Close" at bounding box center [528, 506] width 80 height 25
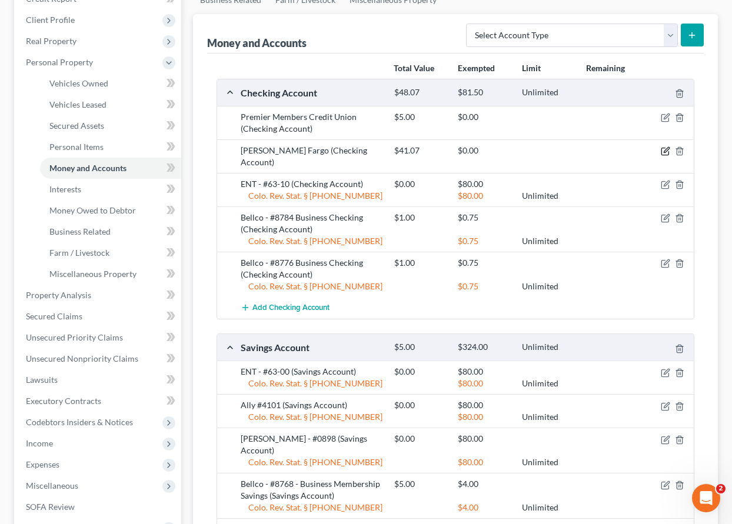
click at [664, 149] on icon "button" at bounding box center [665, 151] width 9 height 9
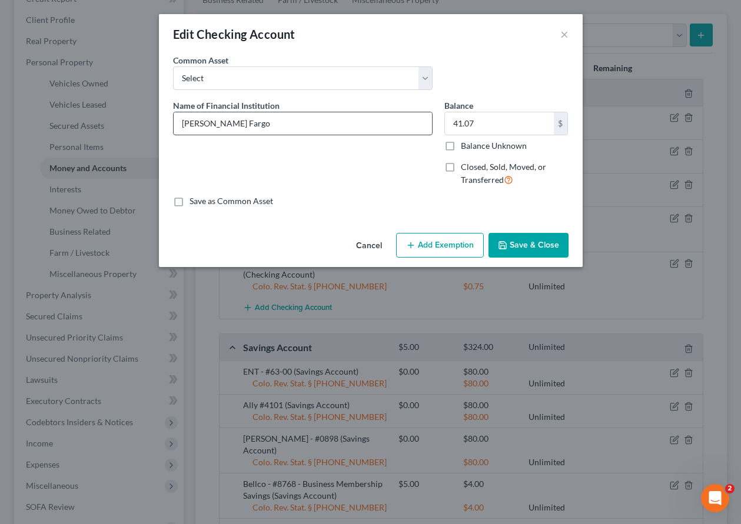
click at [241, 127] on input "[PERSON_NAME] Fargo" at bounding box center [303, 123] width 258 height 22
click at [465, 140] on input "Balance Unknown" at bounding box center [469, 144] width 8 height 8
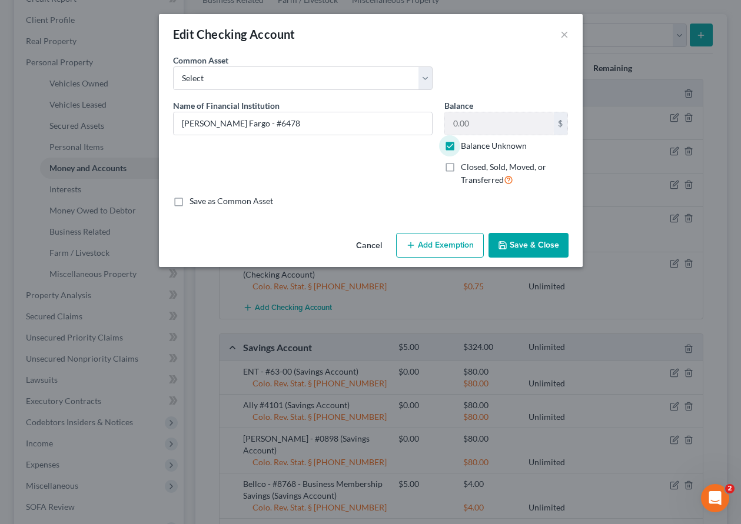
click at [468, 244] on button "Add Exemption" at bounding box center [440, 245] width 88 height 25
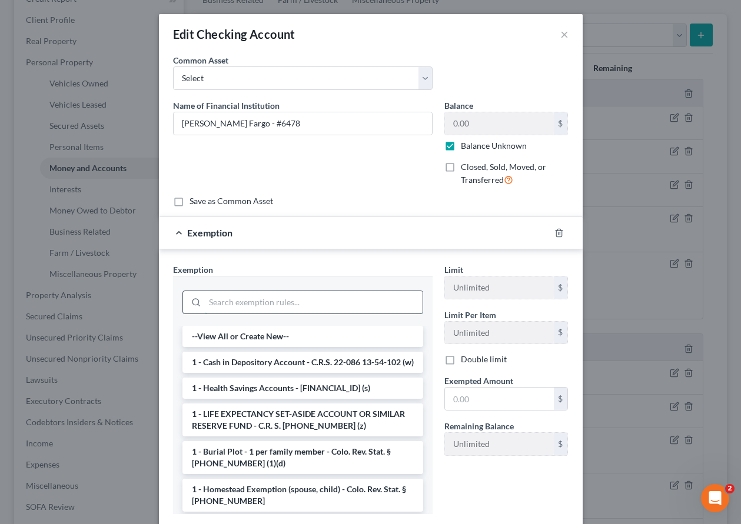
click at [292, 301] on input "search" at bounding box center [314, 302] width 218 height 22
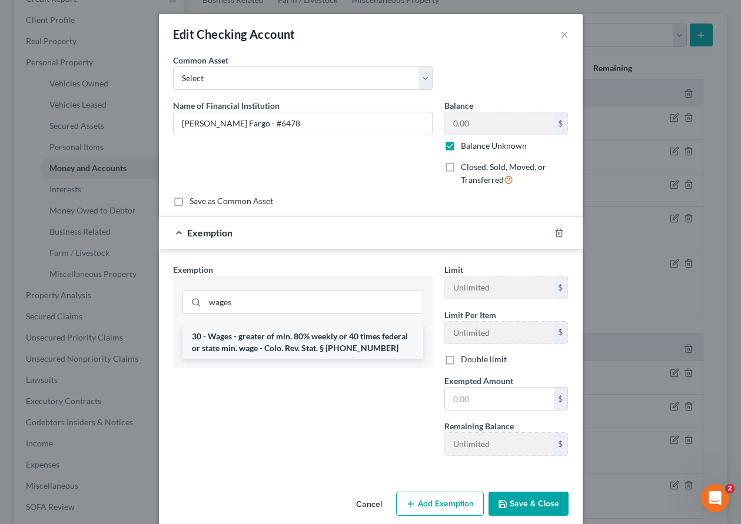
click at [288, 340] on li "30 - Wages - greater of min. 80% weekly or 40 times federal or state min. wage …" at bounding box center [302, 342] width 241 height 33
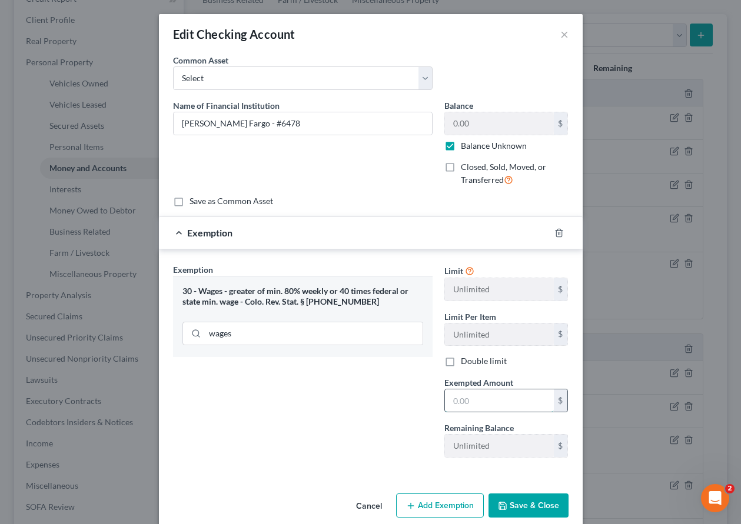
click at [488, 401] on input "text" at bounding box center [499, 401] width 109 height 22
click at [353, 410] on div "Exemption Set must be selected for CA. Exemption * 30 - Wages - greater of min.…" at bounding box center [302, 366] width 271 height 204
click at [523, 507] on button "Save & Close" at bounding box center [528, 506] width 80 height 25
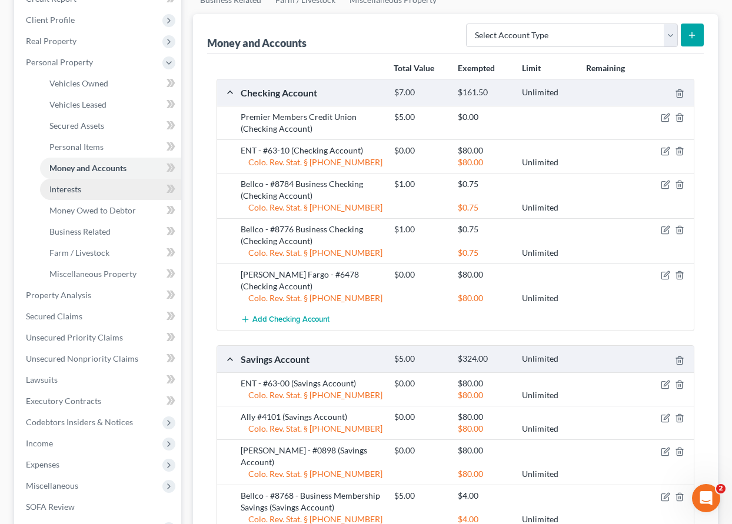
click at [81, 191] on span "Interests" at bounding box center [65, 189] width 32 height 10
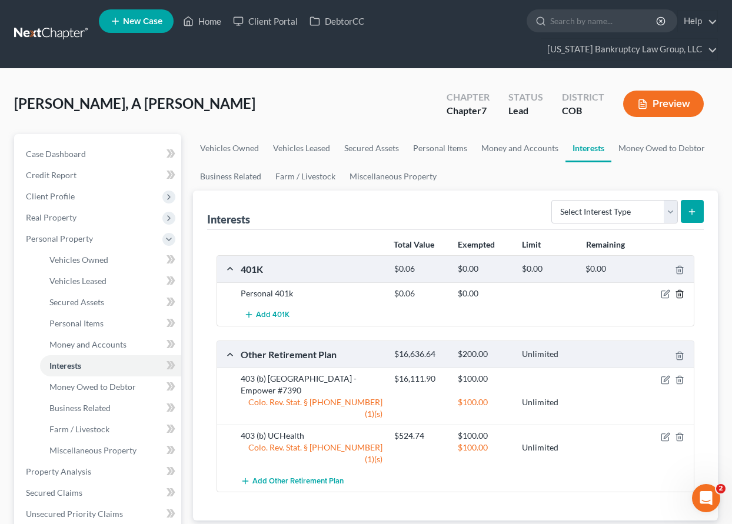
click at [682, 294] on icon "button" at bounding box center [679, 295] width 5 height 8
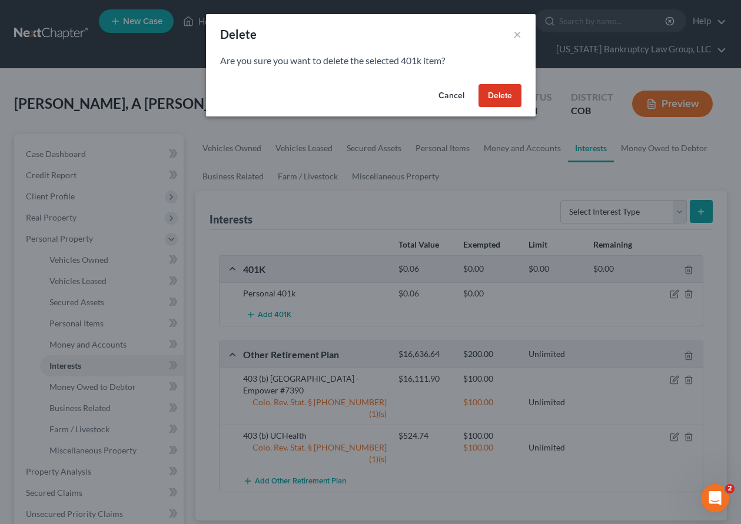
click at [504, 92] on button "Delete" at bounding box center [499, 96] width 43 height 24
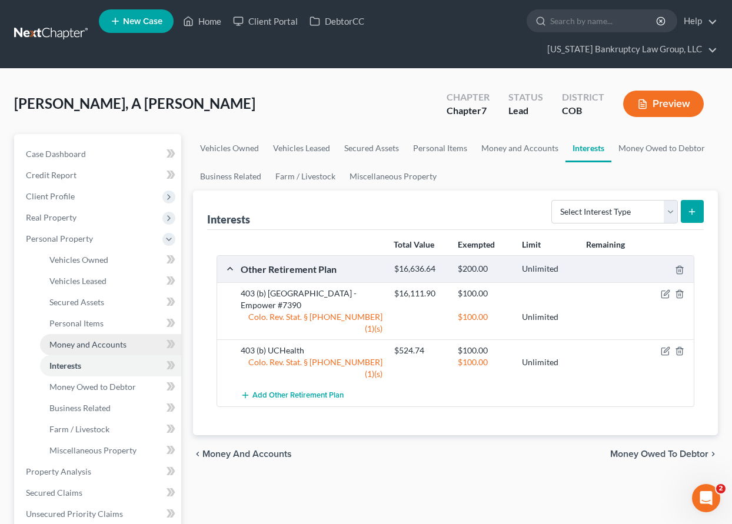
click at [91, 341] on span "Money and Accounts" at bounding box center [87, 345] width 77 height 10
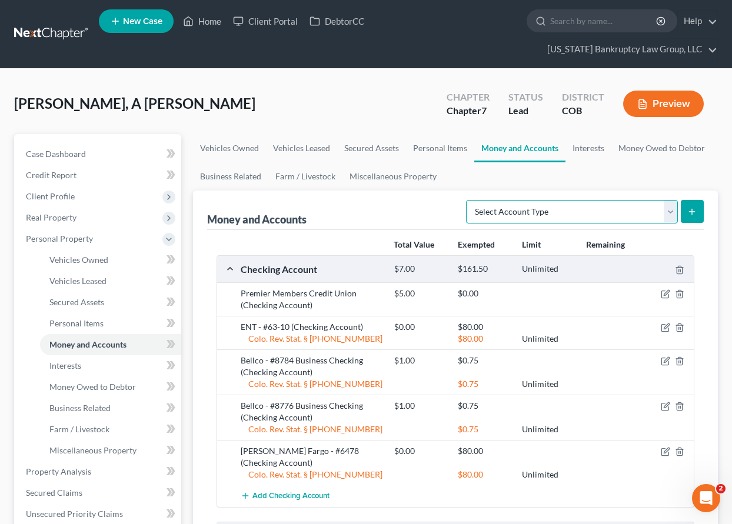
click at [600, 207] on select "Select Account Type Brokerage Cash on Hand Certificates of Deposit Checking Acc…" at bounding box center [572, 212] width 212 height 24
click at [468, 200] on select "Select Account Type Brokerage Cash on Hand Certificates of Deposit Checking Acc…" at bounding box center [572, 212] width 212 height 24
click at [692, 214] on line "submit" at bounding box center [692, 211] width 0 height 5
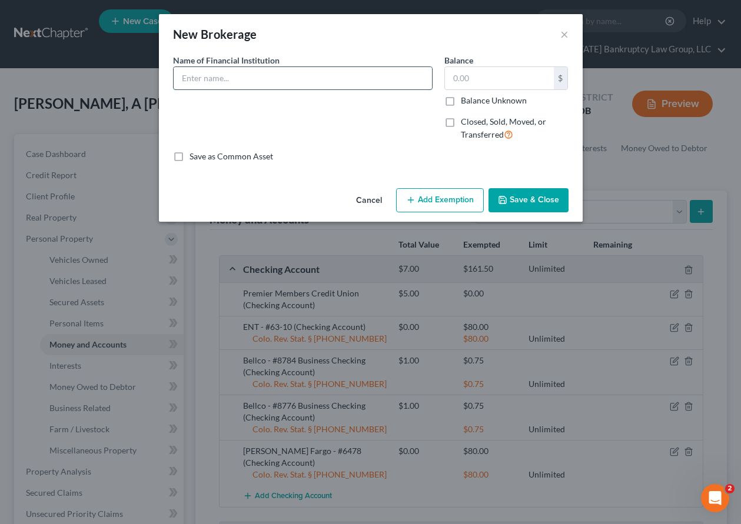
click at [197, 76] on input "text" at bounding box center [303, 78] width 258 height 22
drag, startPoint x: 475, startPoint y: 78, endPoint x: 484, endPoint y: 118, distance: 41.7
click at [475, 78] on input "text" at bounding box center [499, 78] width 109 height 22
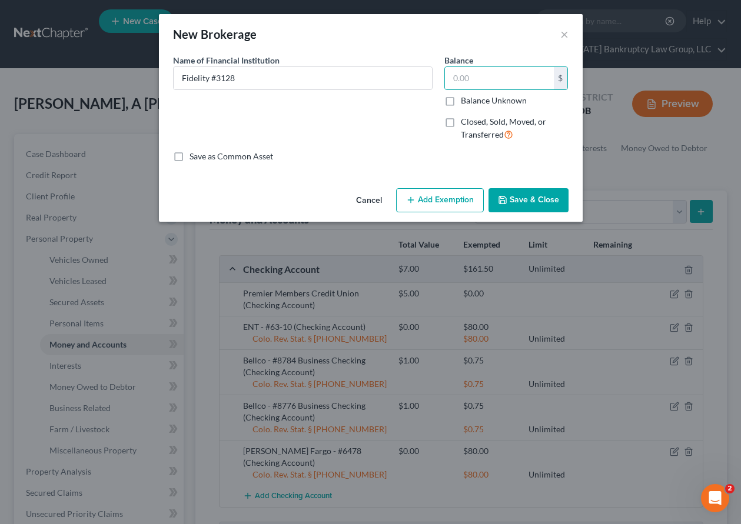
click at [461, 105] on label "Balance Unknown" at bounding box center [494, 101] width 66 height 12
click at [465, 102] on input "Balance Unknown" at bounding box center [469, 99] width 8 height 8
click at [537, 199] on button "Save & Close" at bounding box center [528, 200] width 80 height 25
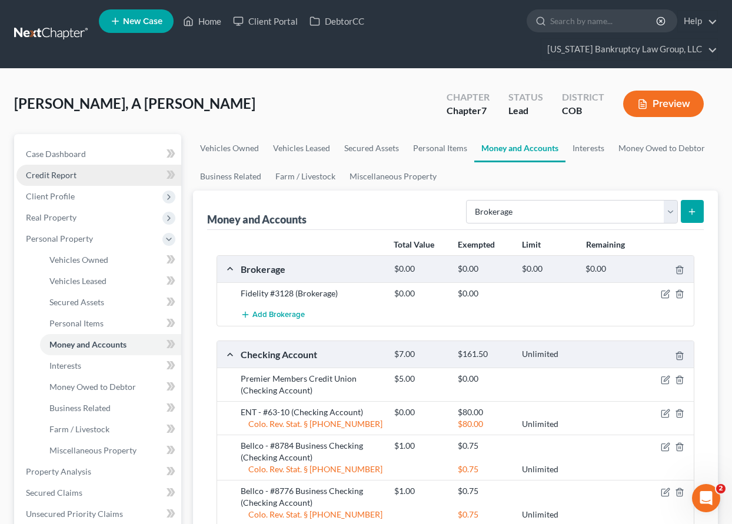
click at [66, 177] on span "Credit Report" at bounding box center [51, 175] width 51 height 10
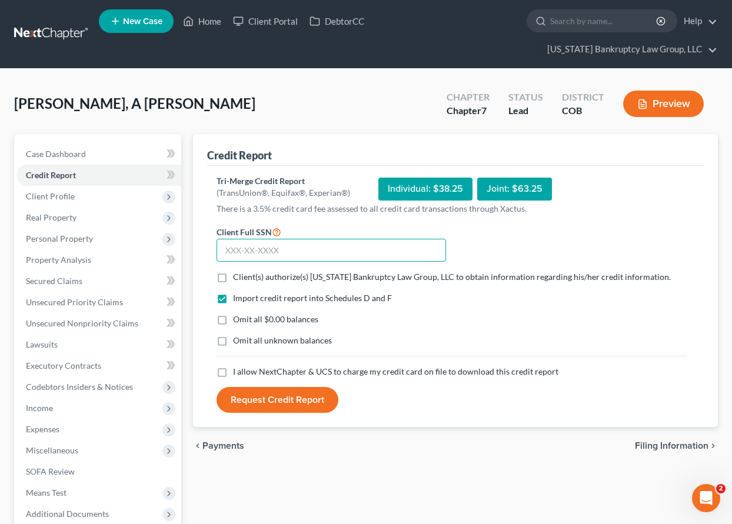
click at [252, 243] on input "text" at bounding box center [331, 251] width 229 height 24
click at [233, 280] on label "Client(s) authorize(s) [US_STATE] Bankruptcy Law Group, LLC to obtain informati…" at bounding box center [452, 277] width 438 height 12
click at [238, 279] on input "Client(s) authorize(s) [US_STATE] Bankruptcy Law Group, LLC to obtain informati…" at bounding box center [242, 275] width 8 height 8
click at [233, 321] on label "Omit all $0.00 balances" at bounding box center [275, 320] width 85 height 12
click at [238, 321] on input "Omit all $0.00 balances" at bounding box center [242, 318] width 8 height 8
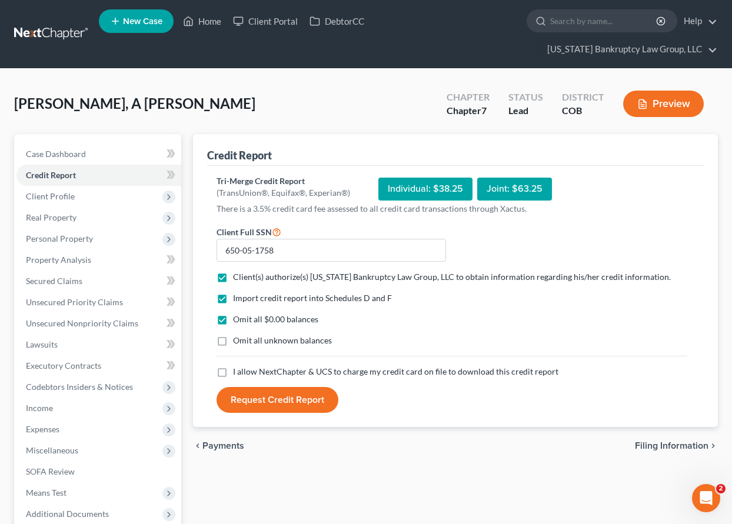
click at [233, 344] on label "Omit all unknown balances" at bounding box center [282, 341] width 99 height 12
click at [238, 342] on input "Omit all unknown balances" at bounding box center [242, 339] width 8 height 8
drag, startPoint x: 221, startPoint y: 375, endPoint x: 252, endPoint y: 394, distance: 35.9
click at [233, 374] on label "I allow NextChapter & UCS to charge my credit card on file to download this cre…" at bounding box center [395, 372] width 325 height 12
click at [238, 374] on input "I allow NextChapter & UCS to charge my credit card on file to download this cre…" at bounding box center [242, 370] width 8 height 8
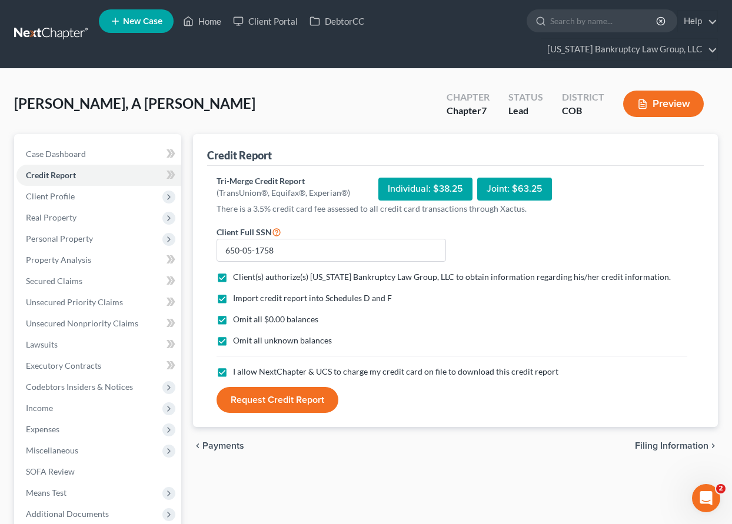
click at [252, 394] on button "Request Credit Report" at bounding box center [278, 400] width 122 height 26
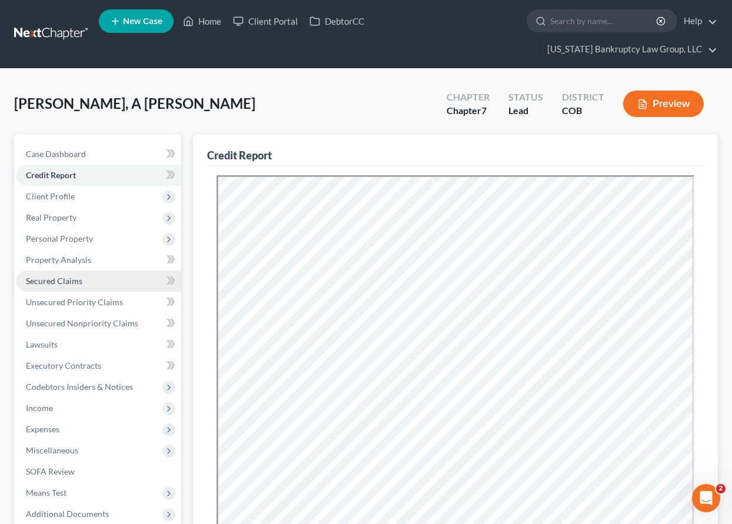
click at [58, 281] on span "Secured Claims" at bounding box center [54, 281] width 56 height 10
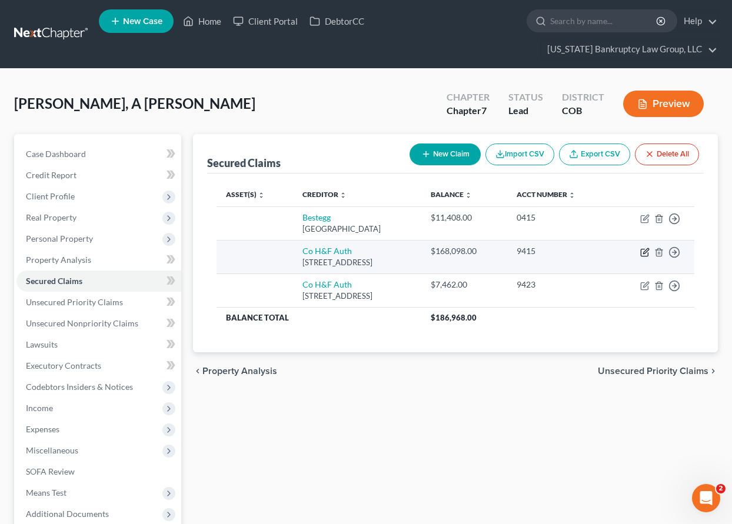
click at [644, 250] on icon "button" at bounding box center [644, 252] width 9 height 9
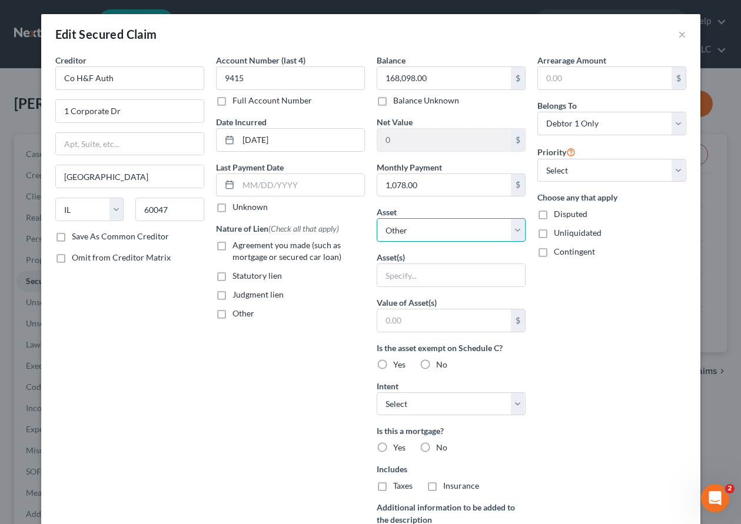
click at [445, 231] on select "Select Other Multiple Assets [STREET_ADDRESS] - $218986.0 2016 Subaru XV Crostr…" at bounding box center [451, 230] width 149 height 24
click at [377, 218] on select "Select Other Multiple Assets [STREET_ADDRESS] - $218986.0 2016 Subaru XV Crostr…" at bounding box center [451, 230] width 149 height 24
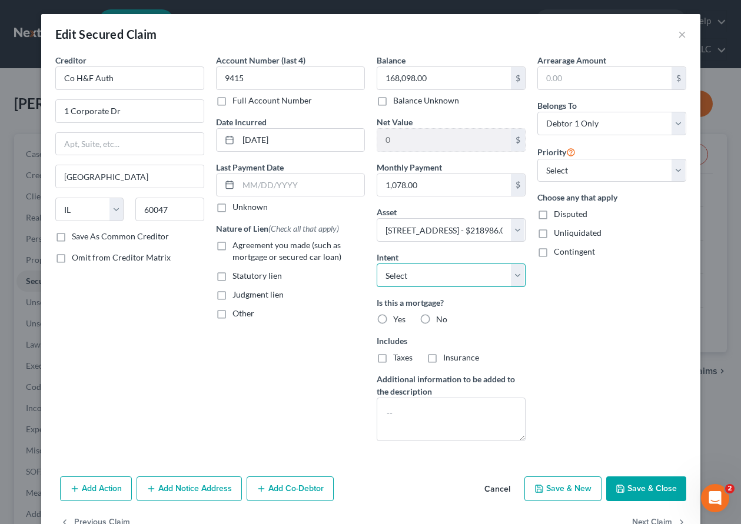
click at [413, 271] on select "Select Surrender Redeem Reaffirm Avoid Other" at bounding box center [451, 276] width 149 height 24
click at [377, 264] on select "Select Surrender Redeem Reaffirm Avoid Other" at bounding box center [451, 276] width 149 height 24
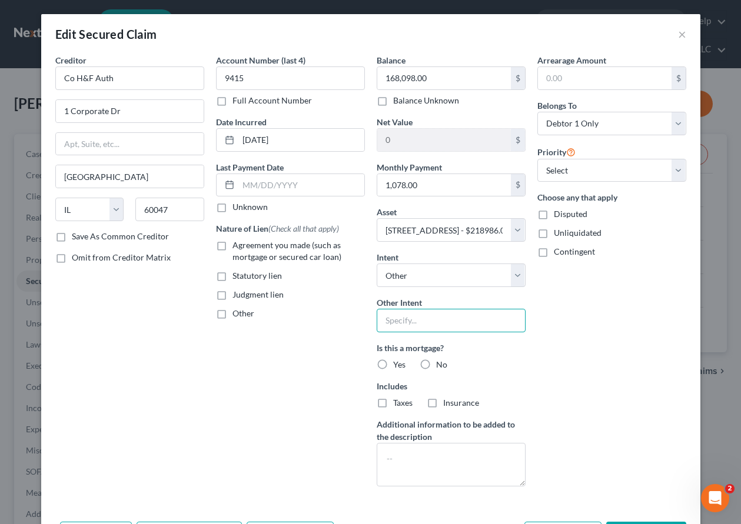
click at [415, 322] on input "text" at bounding box center [451, 321] width 149 height 24
drag, startPoint x: 376, startPoint y: 365, endPoint x: 382, endPoint y: 401, distance: 36.4
click at [393, 365] on label "Yes" at bounding box center [399, 365] width 12 height 12
click at [398, 365] on input "Yes" at bounding box center [402, 363] width 8 height 8
click at [393, 401] on label "Taxes" at bounding box center [402, 403] width 19 height 12
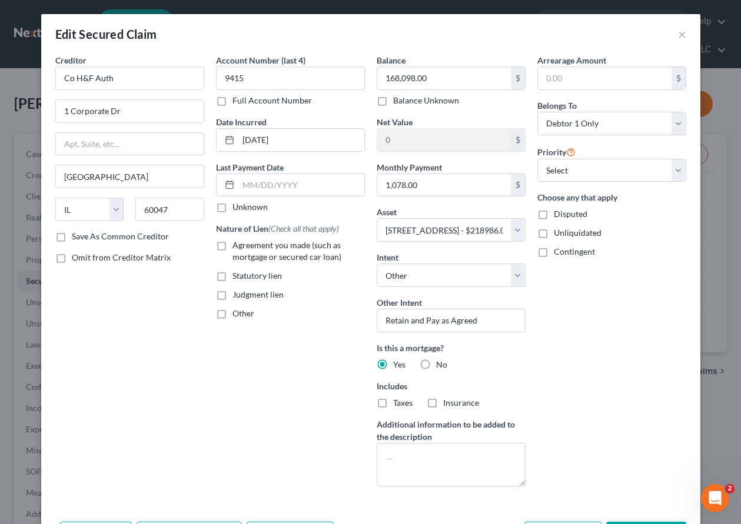
click at [398, 401] on input "Taxes" at bounding box center [402, 401] width 8 height 8
click at [443, 399] on label "Insurance" at bounding box center [461, 403] width 36 height 12
click at [448, 399] on input "Insurance" at bounding box center [452, 401] width 8 height 8
click at [232, 245] on label "Agreement you made (such as mortgage or secured car loan)" at bounding box center [298, 251] width 132 height 24
click at [237, 245] on input "Agreement you made (such as mortgage or secured car loan)" at bounding box center [241, 243] width 8 height 8
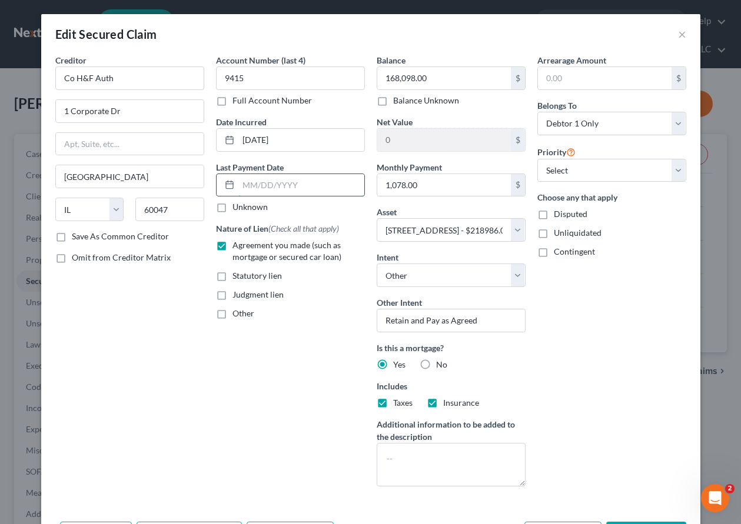
click at [275, 184] on input "text" at bounding box center [301, 185] width 126 height 22
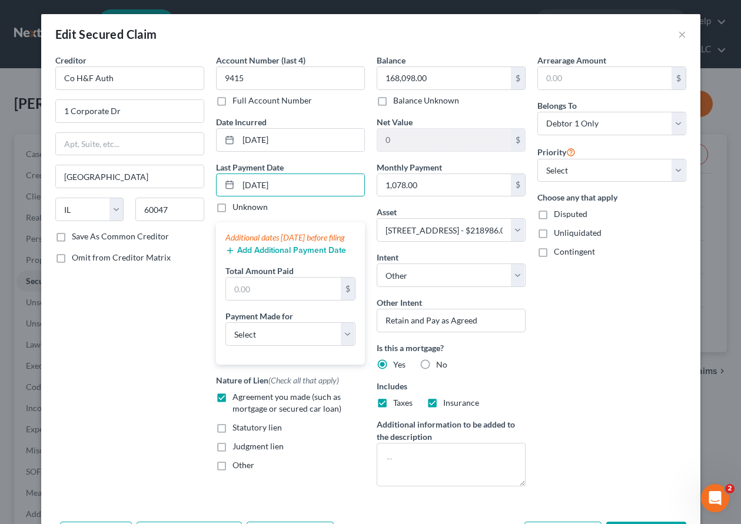
click at [260, 255] on div "Add Additional Payment Date" at bounding box center [290, 250] width 130 height 12
click at [262, 255] on button "Add Additional Payment Date" at bounding box center [285, 250] width 121 height 9
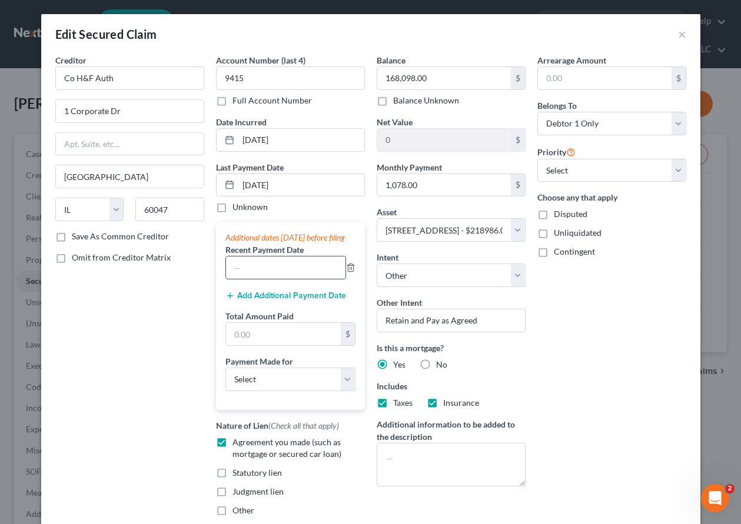
click at [261, 278] on input "text" at bounding box center [285, 268] width 119 height 22
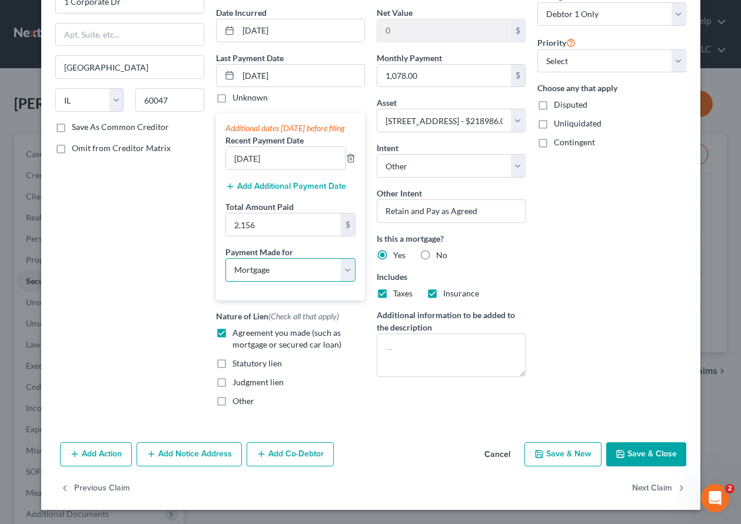
scroll to position [121, 0]
click at [646, 441] on div "Add Action Add Notice Address Add Co-Debtor Cancel Save & New Save & Close" at bounding box center [370, 457] width 659 height 39
click at [621, 460] on button "Save & Close" at bounding box center [646, 454] width 80 height 25
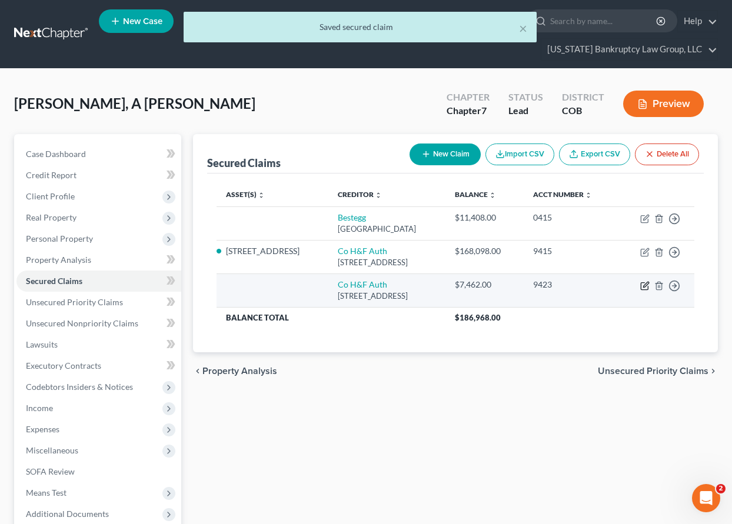
click at [644, 285] on icon "button" at bounding box center [645, 284] width 5 height 5
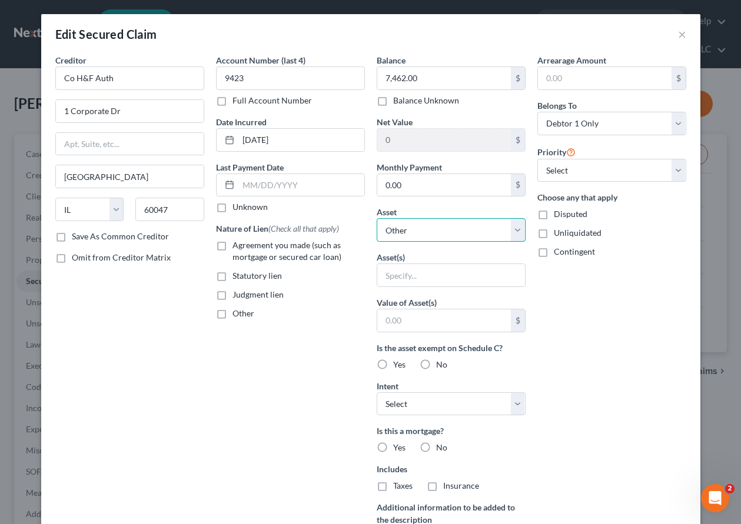
click at [424, 235] on select "Select Other Multiple Assets [STREET_ADDRESS] - $218986.0 2016 Subaru XV Crostr…" at bounding box center [451, 230] width 149 height 24
click at [377, 218] on select "Select Other Multiple Assets [STREET_ADDRESS] - $218986.0 2016 Subaru XV Crostr…" at bounding box center [451, 230] width 149 height 24
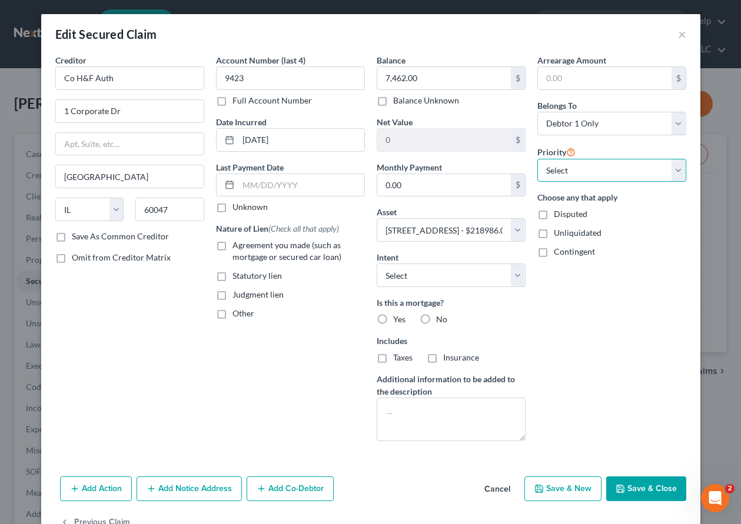
click at [600, 171] on select "Select 1st 2nd 3rd 4th 5th 6th 7th 8th 9th 10th 11th 12th 13th 14th 15th 16th 1…" at bounding box center [611, 171] width 149 height 24
click at [537, 159] on select "Select 1st 2nd 3rd 4th 5th 6th 7th 8th 9th 10th 11th 12th 13th 14th 15th 16th 1…" at bounding box center [611, 171] width 149 height 24
click at [423, 279] on select "Select Surrender Redeem Reaffirm Avoid Other" at bounding box center [451, 276] width 149 height 24
click at [377, 264] on select "Select Surrender Redeem Reaffirm Avoid Other" at bounding box center [451, 276] width 149 height 24
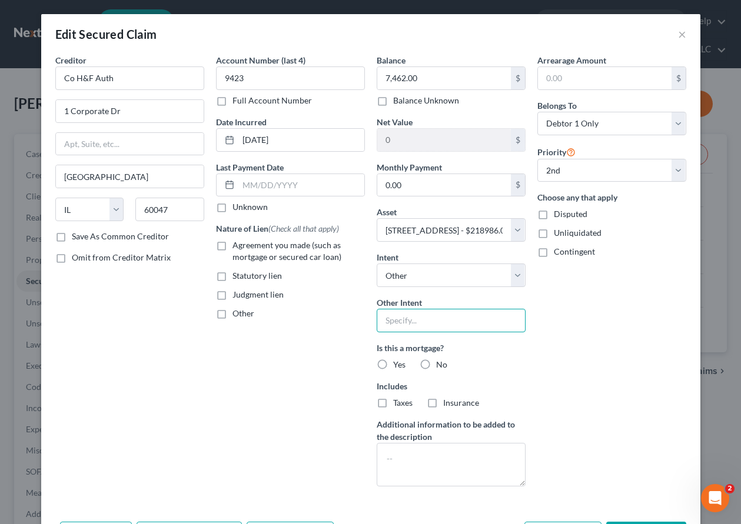
click at [418, 314] on input "text" at bounding box center [451, 321] width 149 height 24
click at [393, 365] on label "Yes" at bounding box center [399, 365] width 12 height 12
click at [398, 365] on input "Yes" at bounding box center [402, 363] width 8 height 8
click at [232, 245] on label "Agreement you made (such as mortgage or secured car loan)" at bounding box center [298, 251] width 132 height 24
click at [237, 245] on input "Agreement you made (such as mortgage or secured car loan)" at bounding box center [241, 243] width 8 height 8
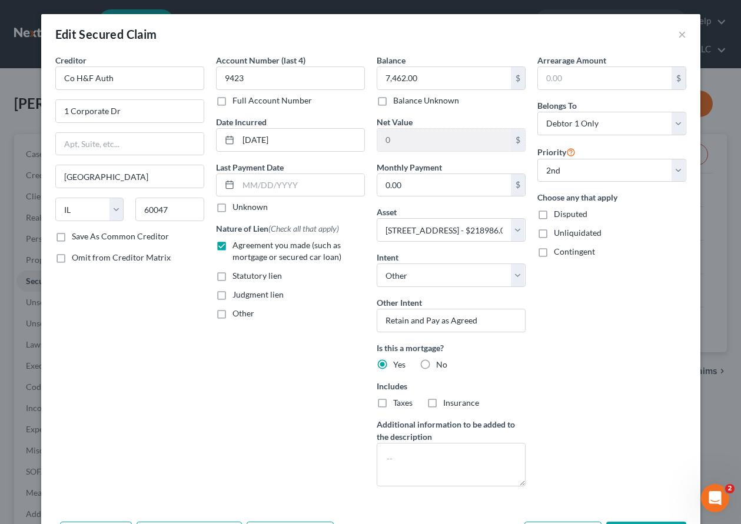
click at [620, 342] on div "Arrearage Amount $ Belongs To * Select Debtor 1 Only Debtor 2 Only Debtor 1 And…" at bounding box center [611, 275] width 161 height 442
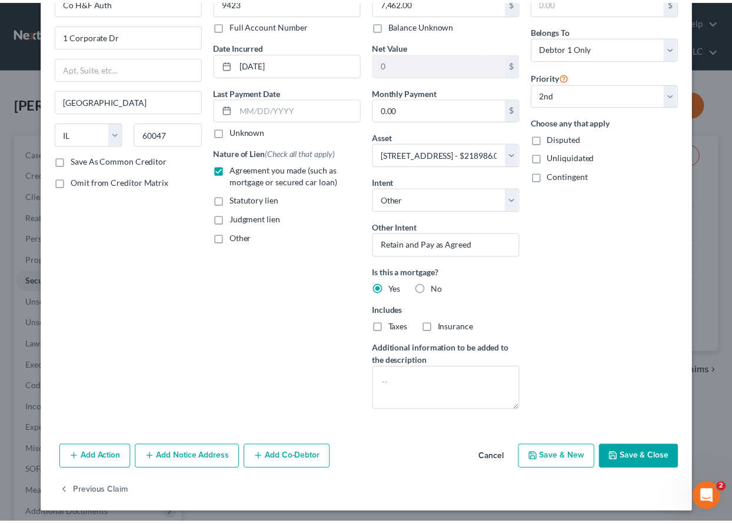
scroll to position [79, 0]
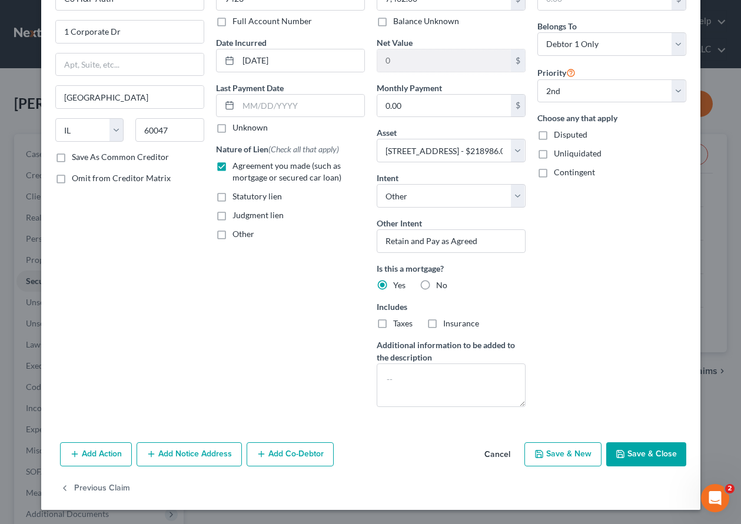
click at [655, 470] on div "Add Action Add Notice Address Add Co-Debtor Cancel Save & New Save & Close" at bounding box center [370, 457] width 659 height 39
click at [651, 450] on button "Save & Close" at bounding box center [646, 454] width 80 height 25
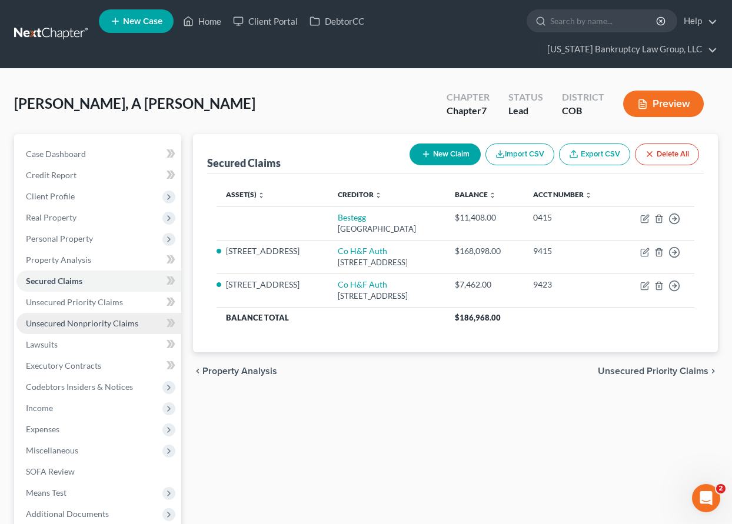
click at [103, 323] on span "Unsecured Nonpriority Claims" at bounding box center [82, 323] width 112 height 10
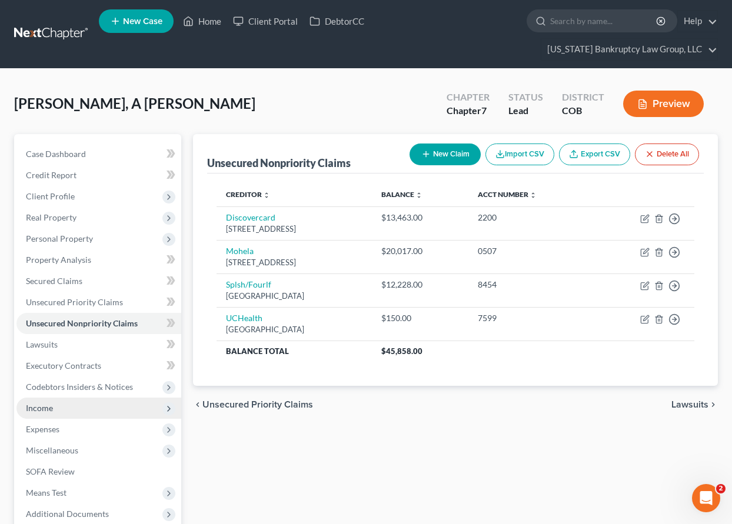
click at [48, 407] on span "Income" at bounding box center [39, 408] width 27 height 10
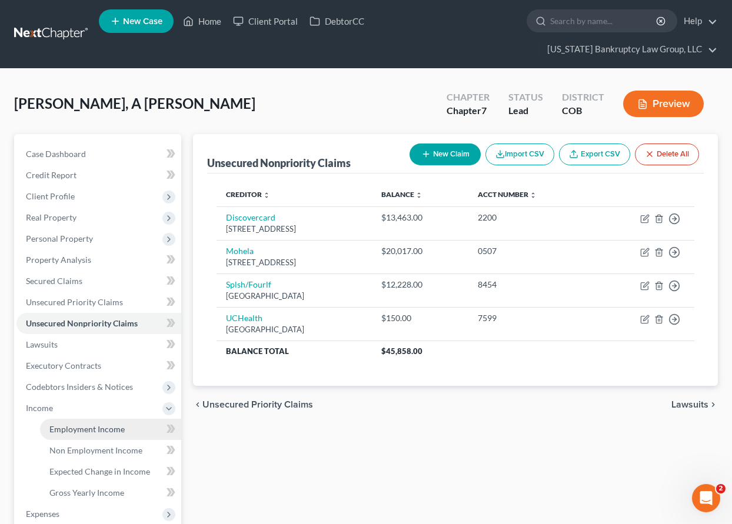
click at [65, 427] on span "Employment Income" at bounding box center [86, 429] width 75 height 10
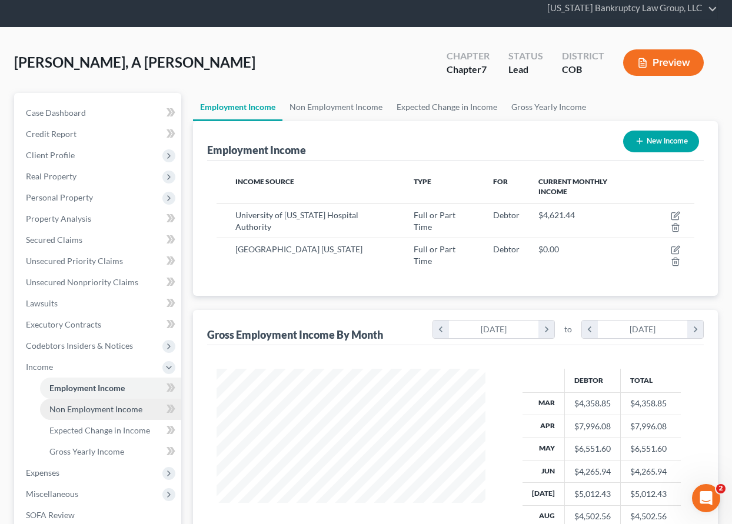
scroll to position [177, 0]
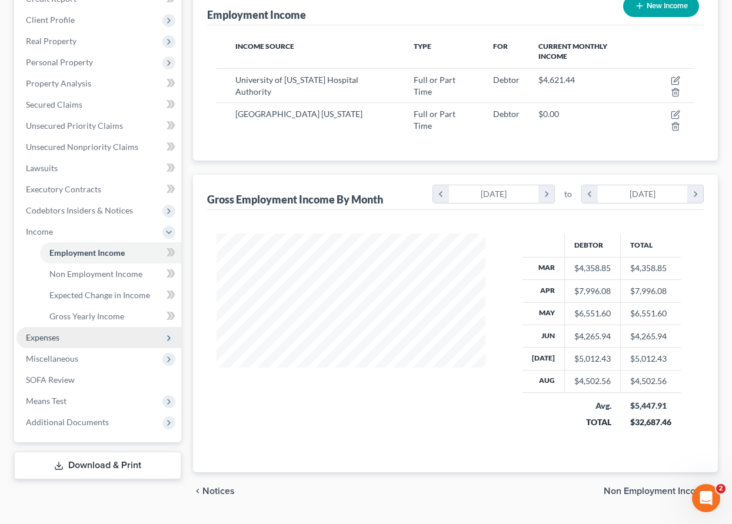
click at [47, 334] on span "Expenses" at bounding box center [43, 337] width 34 height 10
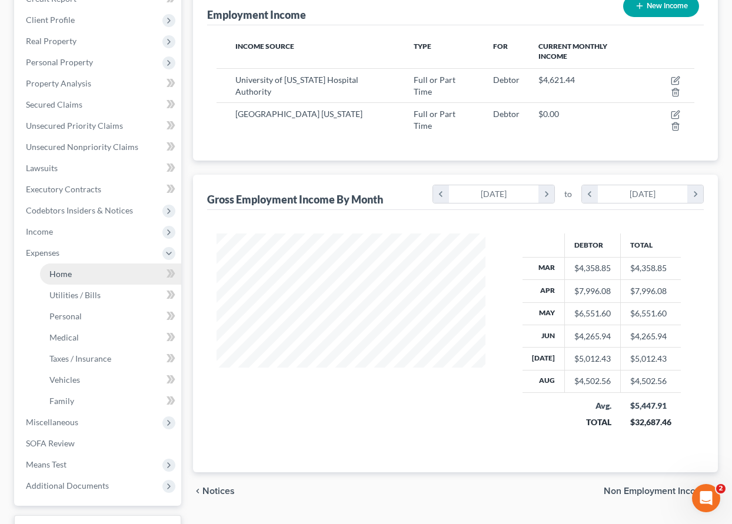
click at [59, 265] on link "Home" at bounding box center [110, 274] width 141 height 21
click at [60, 275] on span "Home" at bounding box center [60, 274] width 22 height 10
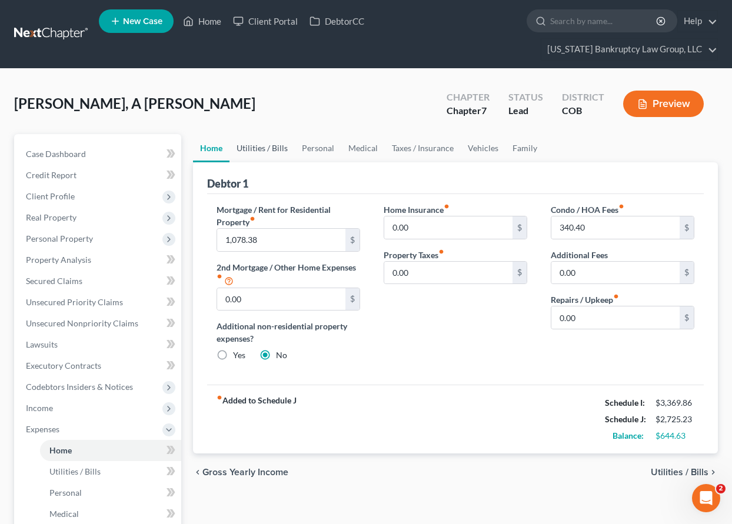
click at [269, 150] on link "Utilities / Bills" at bounding box center [261, 148] width 65 height 28
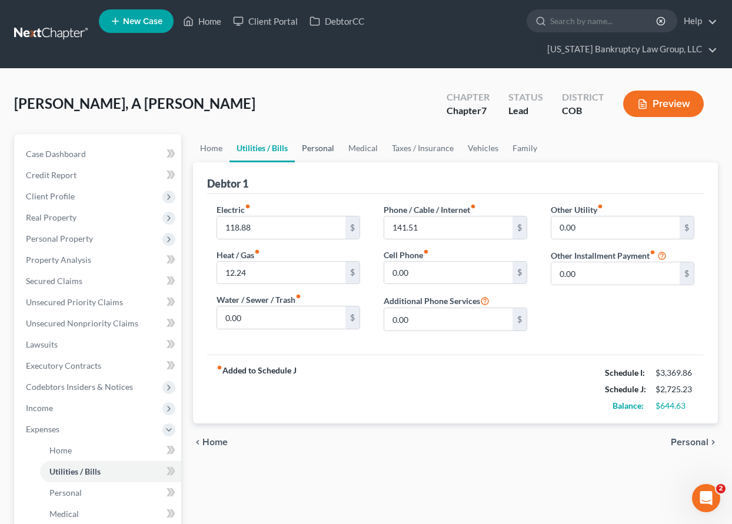
click at [314, 152] on link "Personal" at bounding box center [318, 148] width 46 height 28
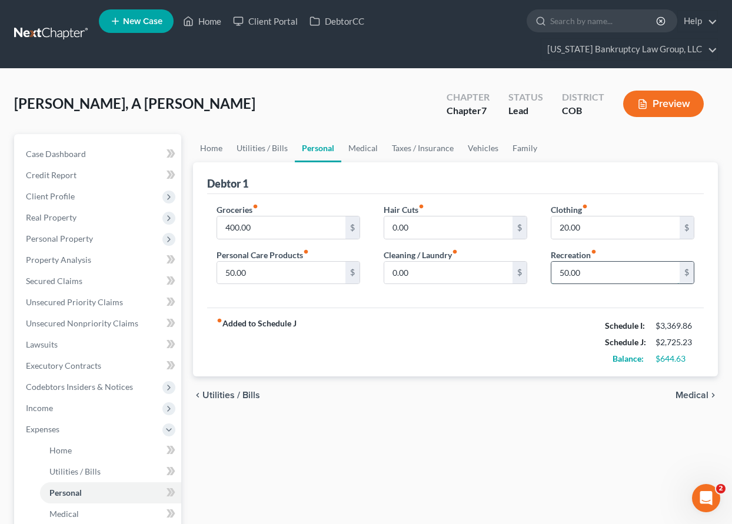
click at [600, 274] on input "50.00" at bounding box center [615, 273] width 128 height 22
click at [357, 145] on link "Medical" at bounding box center [363, 148] width 44 height 28
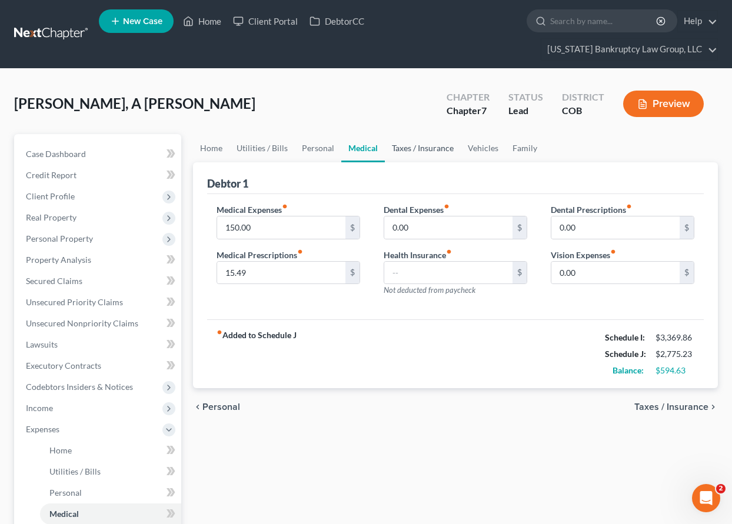
click at [424, 151] on link "Taxes / Insurance" at bounding box center [423, 148] width 76 height 28
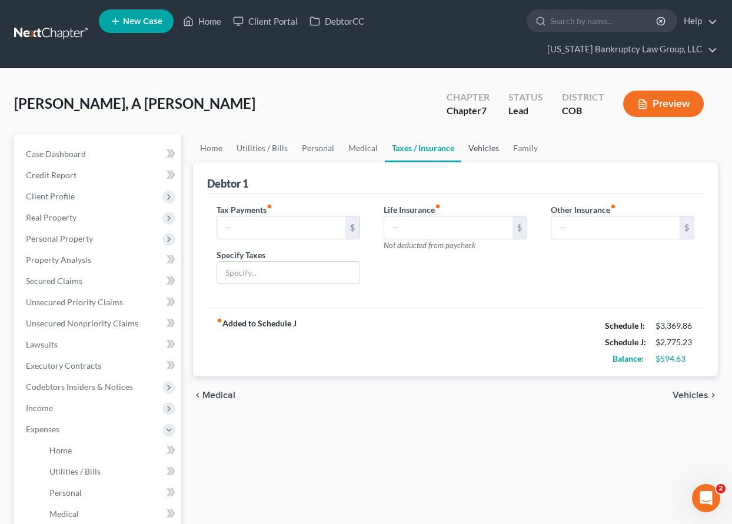
click at [484, 147] on link "Vehicles" at bounding box center [483, 148] width 45 height 28
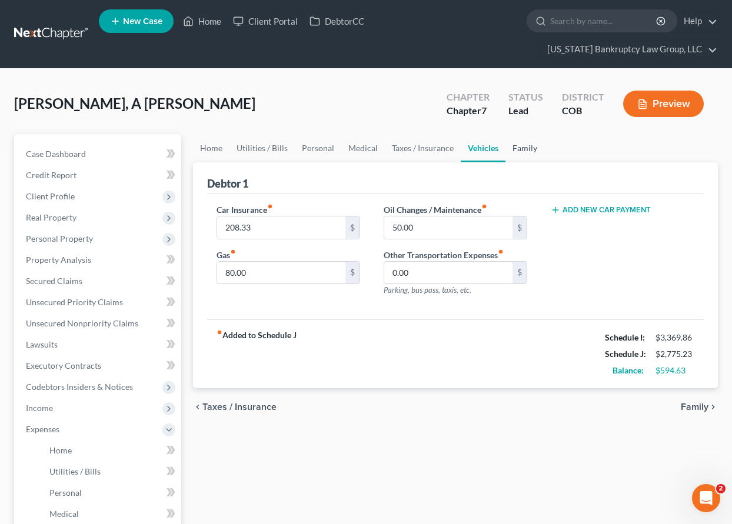
click at [527, 147] on link "Family" at bounding box center [524, 148] width 39 height 28
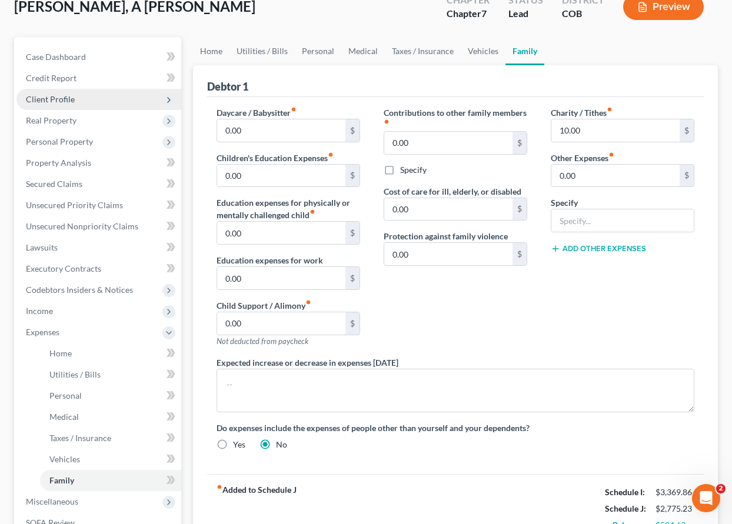
scroll to position [64, 0]
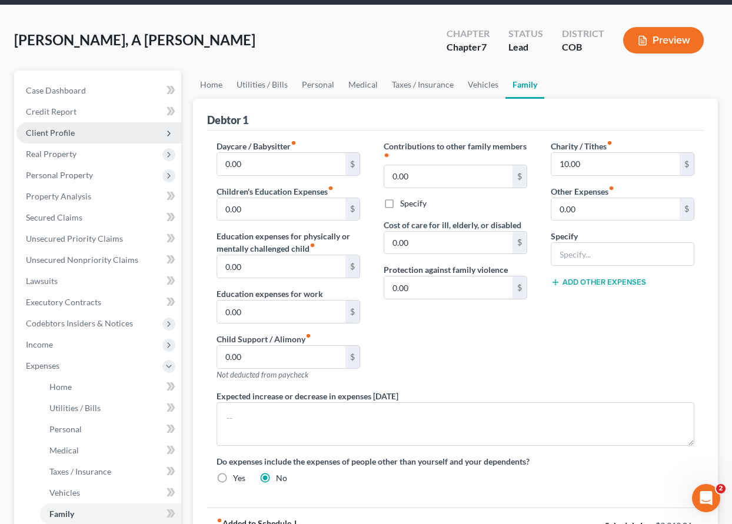
click at [45, 130] on span "Client Profile" at bounding box center [50, 133] width 49 height 10
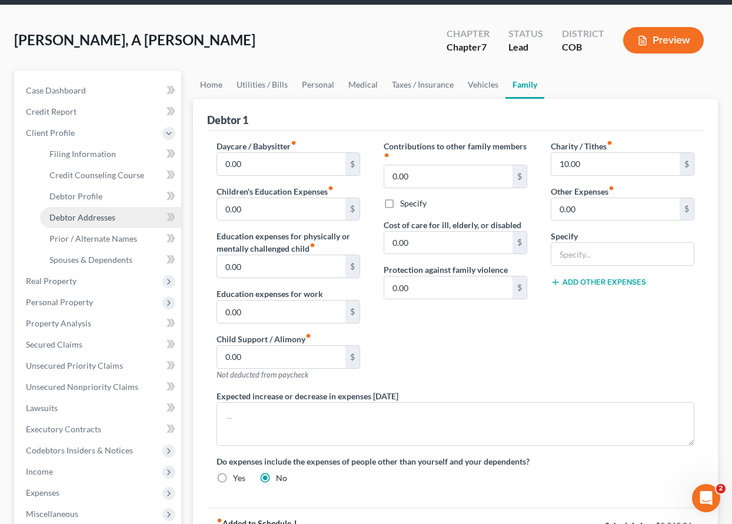
click at [87, 221] on span "Debtor Addresses" at bounding box center [82, 217] width 66 height 10
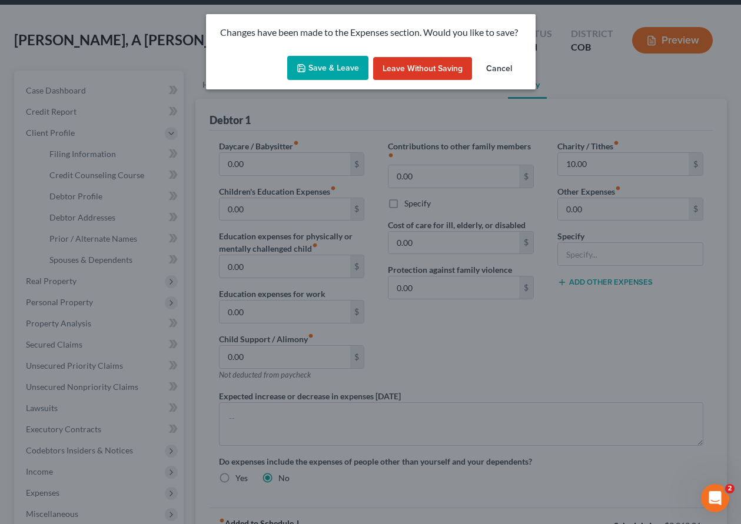
click at [336, 69] on button "Save & Leave" at bounding box center [327, 68] width 81 height 25
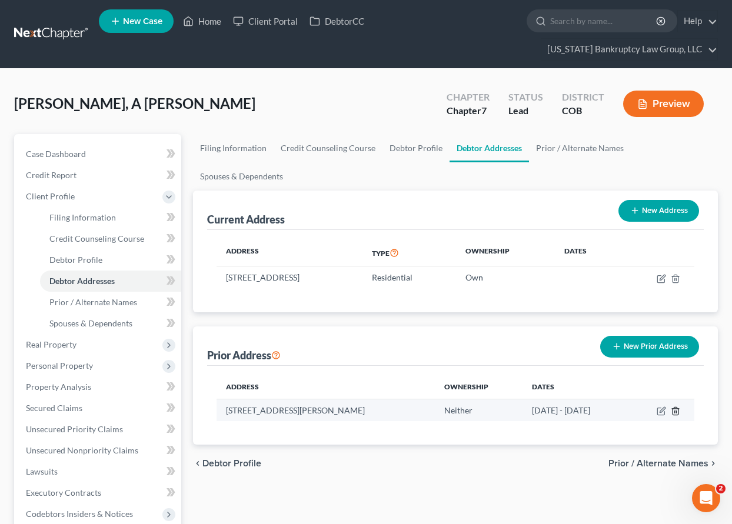
click at [676, 412] on line "button" at bounding box center [676, 412] width 0 height 2
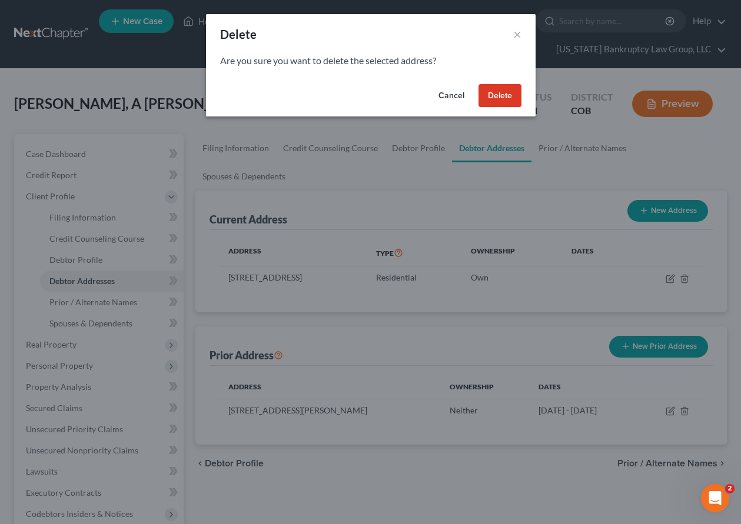
click at [497, 98] on button "Delete" at bounding box center [499, 96] width 43 height 24
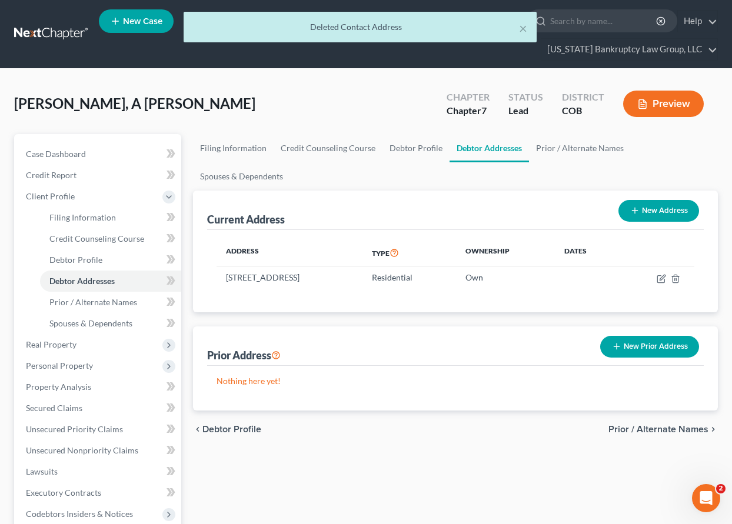
click at [311, 84] on div "[PERSON_NAME], A [PERSON_NAME] Upgraded Chapter Chapter 7 Status Lead District …" at bounding box center [366, 108] width 704 height 51
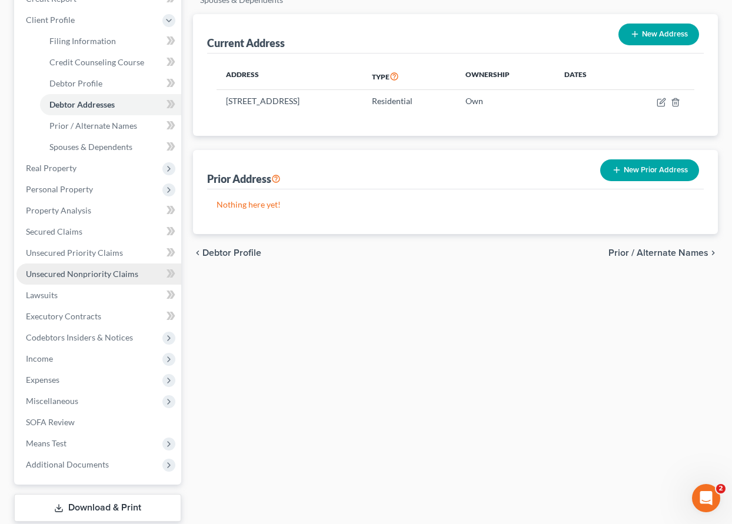
click at [88, 275] on span "Unsecured Nonpriority Claims" at bounding box center [82, 274] width 112 height 10
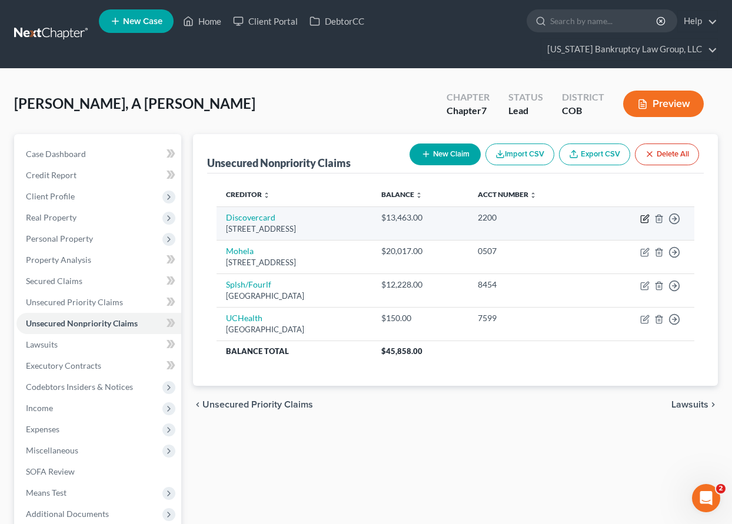
click at [641, 221] on icon "button" at bounding box center [644, 219] width 7 height 7
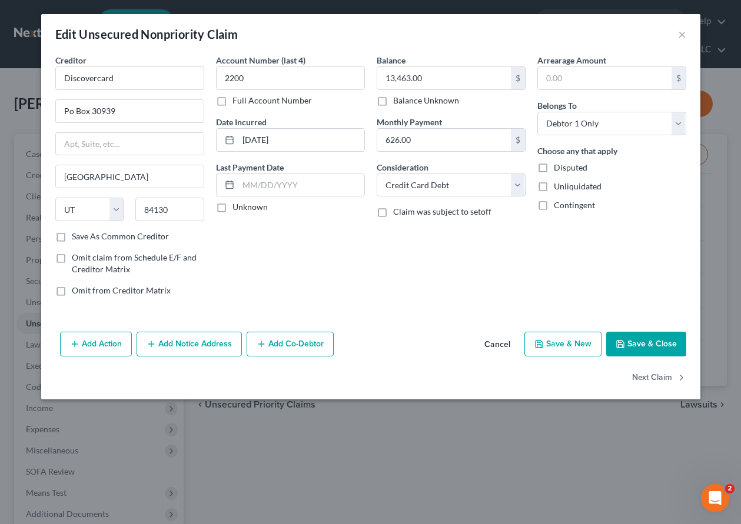
drag, startPoint x: 647, startPoint y: 340, endPoint x: 517, endPoint y: 335, distance: 130.7
click at [647, 339] on button "Save & Close" at bounding box center [646, 344] width 80 height 25
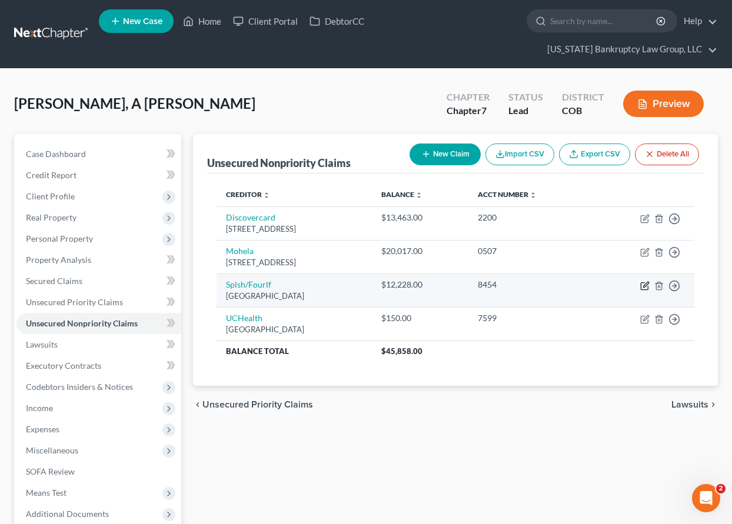
click at [644, 283] on icon "button" at bounding box center [644, 286] width 7 height 7
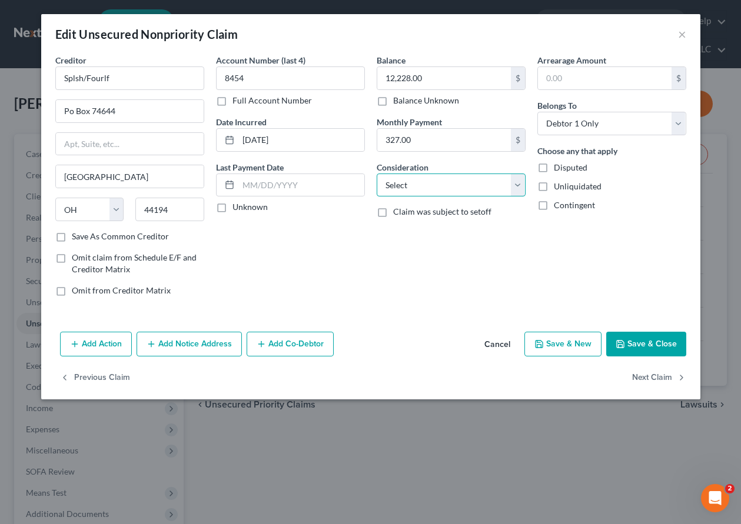
click at [404, 184] on select "Select Cable / Satellite Services Collection Agency Credit Card Debt Debt Couns…" at bounding box center [451, 186] width 149 height 24
click at [377, 174] on select "Select Cable / Satellite Services Collection Agency Credit Card Debt Debt Couns…" at bounding box center [451, 186] width 149 height 24
click at [666, 350] on button "Save & Close" at bounding box center [646, 344] width 80 height 25
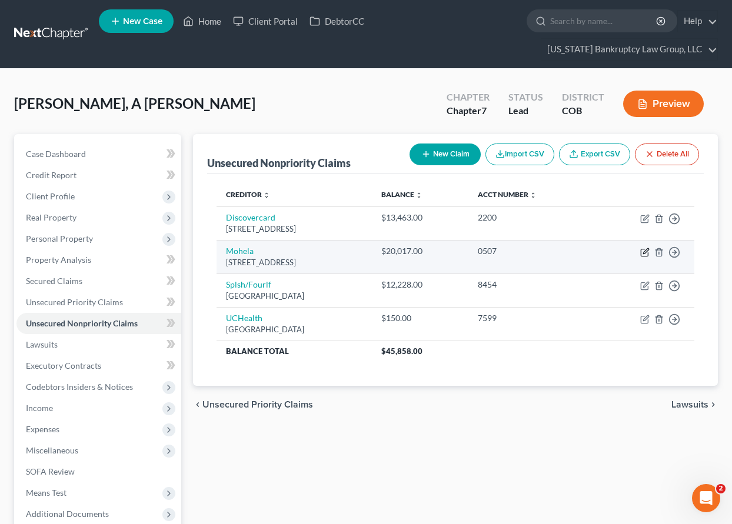
click at [644, 255] on icon "button" at bounding box center [644, 252] width 9 height 9
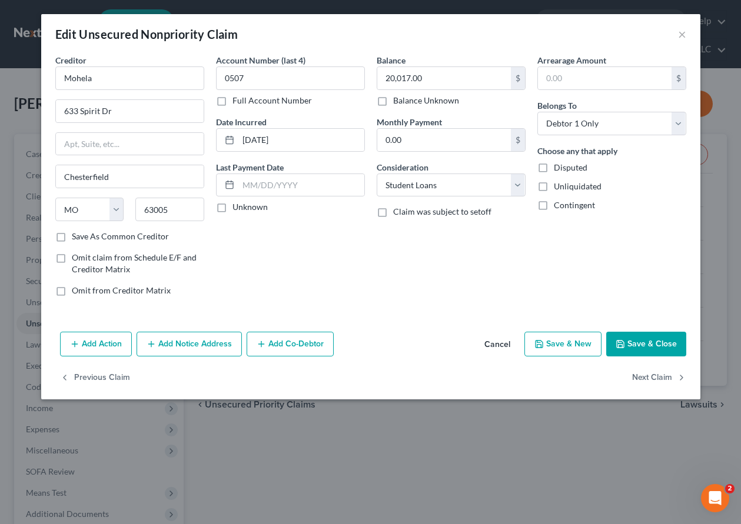
click at [678, 348] on button "Save & Close" at bounding box center [646, 344] width 80 height 25
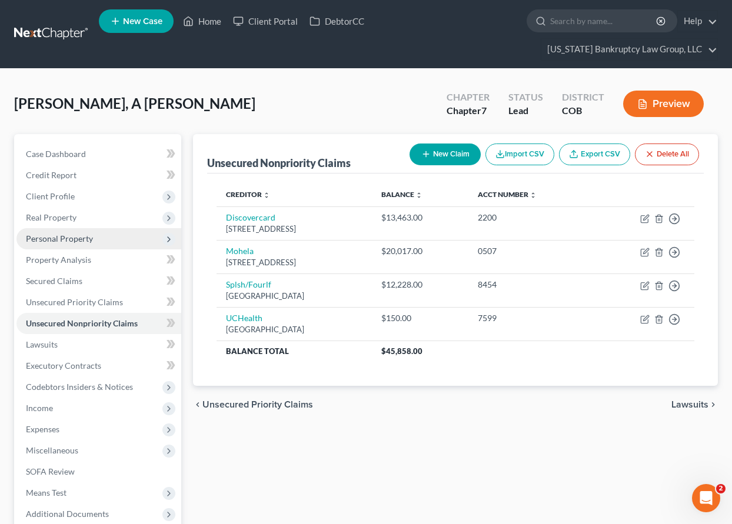
click at [69, 236] on span "Personal Property" at bounding box center [59, 239] width 67 height 10
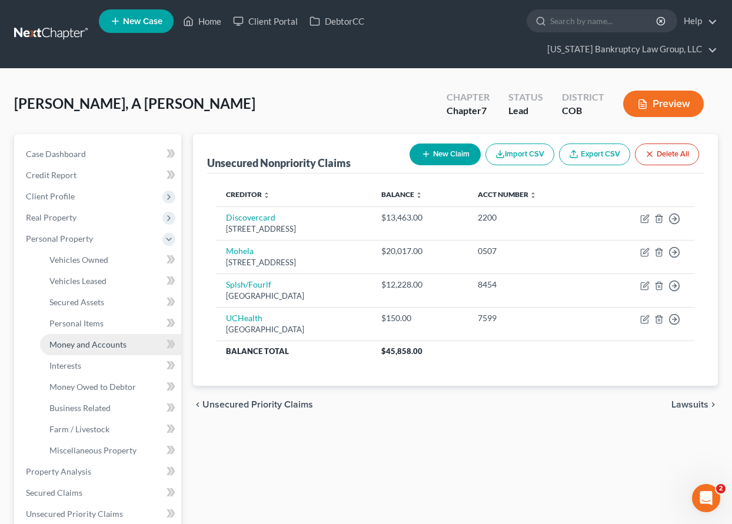
click at [97, 347] on span "Money and Accounts" at bounding box center [87, 345] width 77 height 10
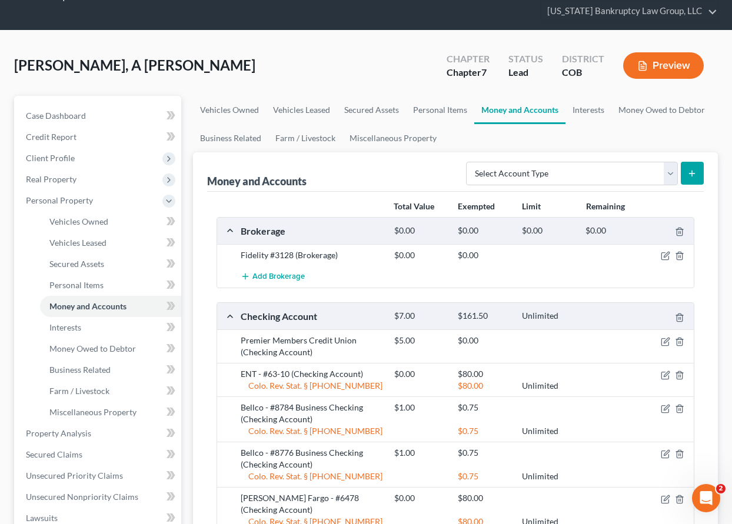
scroll to position [59, 0]
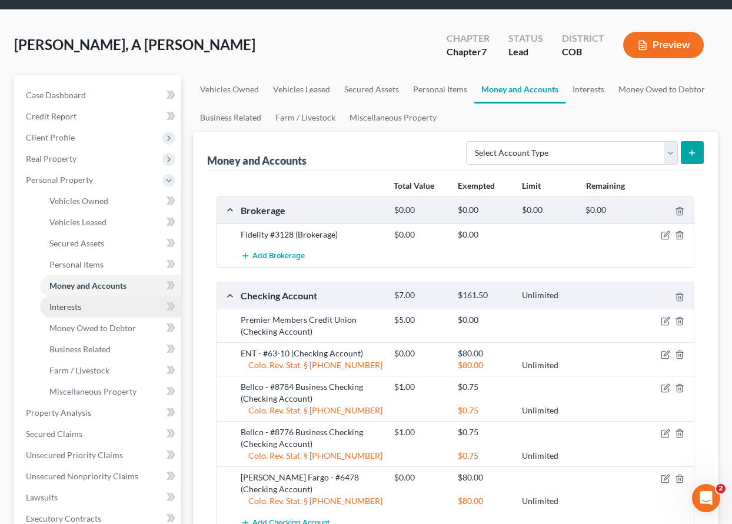
click at [79, 307] on span "Interests" at bounding box center [65, 307] width 32 height 10
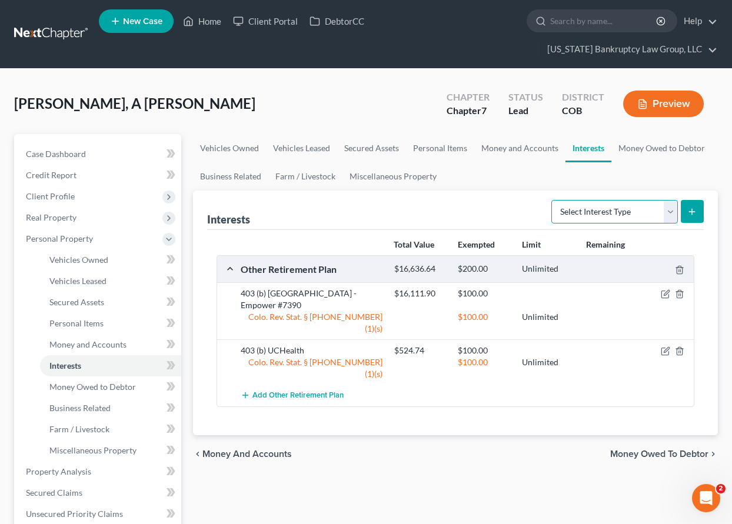
click at [602, 216] on select "Select Interest Type 401K Annuity Bond Education IRA Government Bond Government…" at bounding box center [614, 212] width 127 height 24
click at [553, 200] on select "Select Interest Type 401K Annuity Bond Education IRA Government Bond Government…" at bounding box center [614, 212] width 127 height 24
click at [694, 209] on icon "submit" at bounding box center [691, 211] width 9 height 9
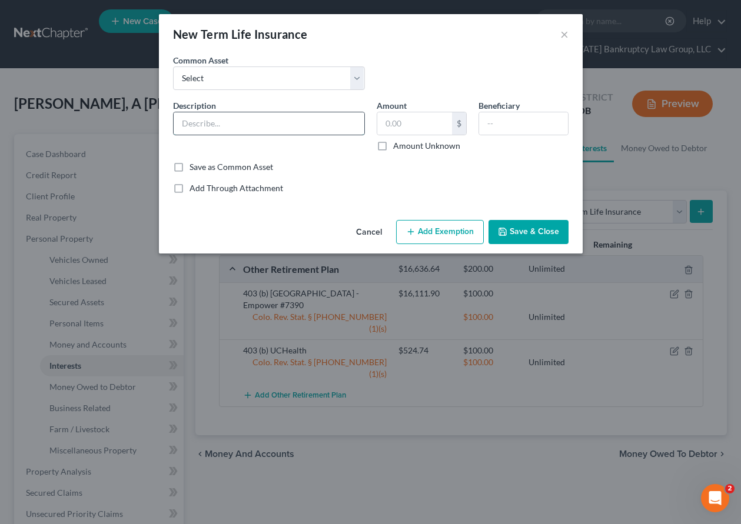
click at [271, 114] on input "text" at bounding box center [269, 123] width 191 height 22
click at [465, 224] on button "Add Exemption" at bounding box center [440, 232] width 88 height 25
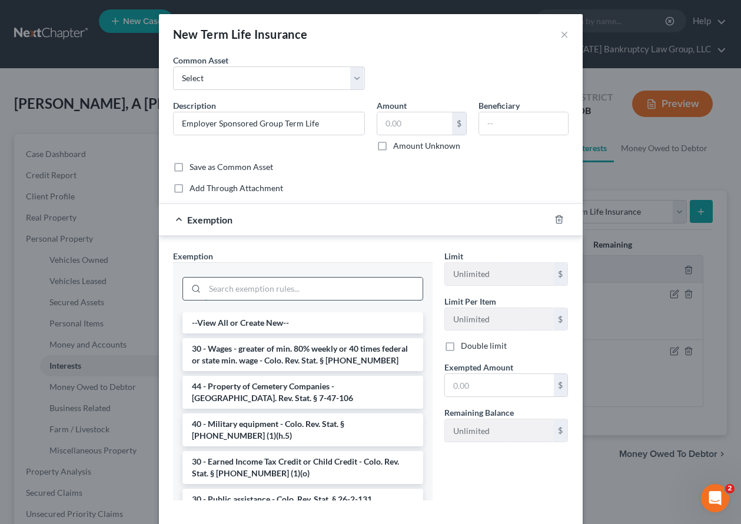
click at [278, 293] on input "search" at bounding box center [314, 289] width 218 height 22
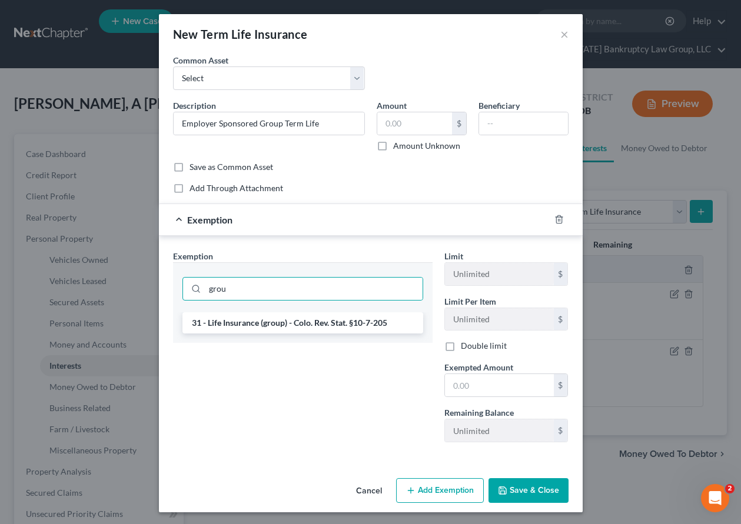
click at [296, 328] on li "31 - Life Insurance (group) - Colo. Rev. Stat. §10-7-205" at bounding box center [302, 322] width 241 height 21
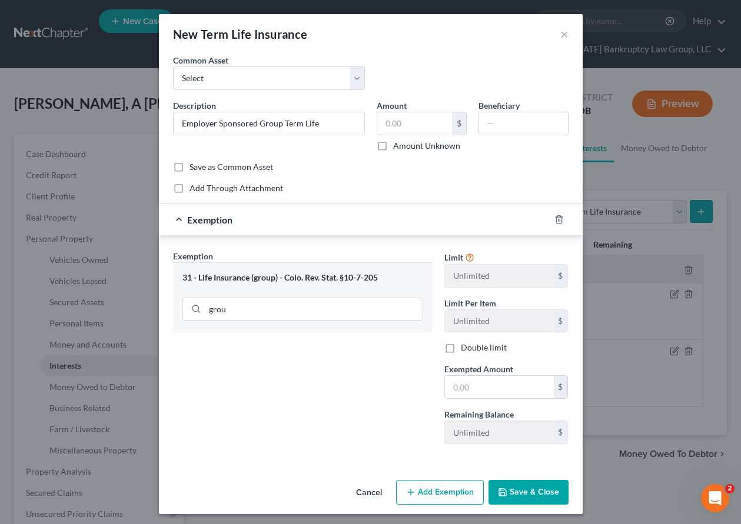
click at [401, 374] on div "Exemption Set must be selected for CA. Exemption * 31 - Life Insurance (group) …" at bounding box center [302, 352] width 271 height 204
click at [525, 394] on input "text" at bounding box center [499, 387] width 109 height 22
click at [548, 487] on button "Save & Close" at bounding box center [528, 492] width 80 height 25
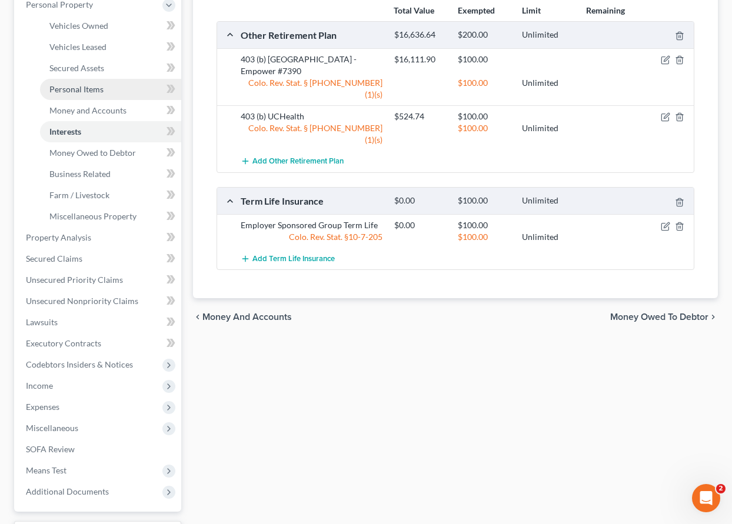
scroll to position [235, 0]
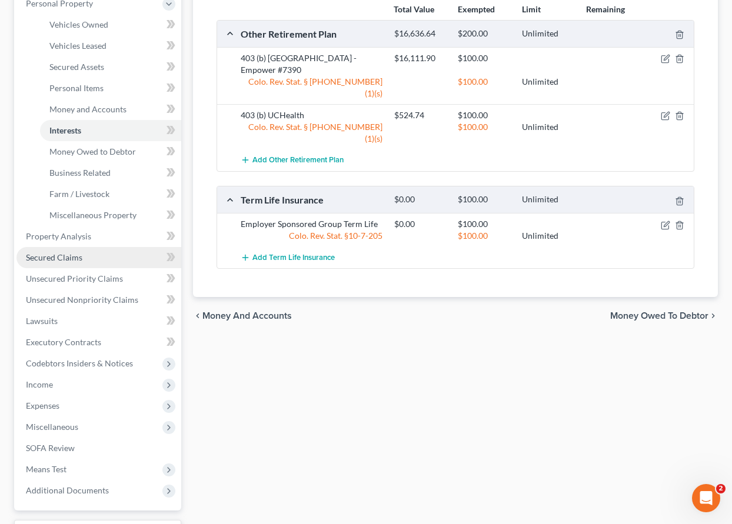
click at [54, 255] on span "Secured Claims" at bounding box center [54, 257] width 56 height 10
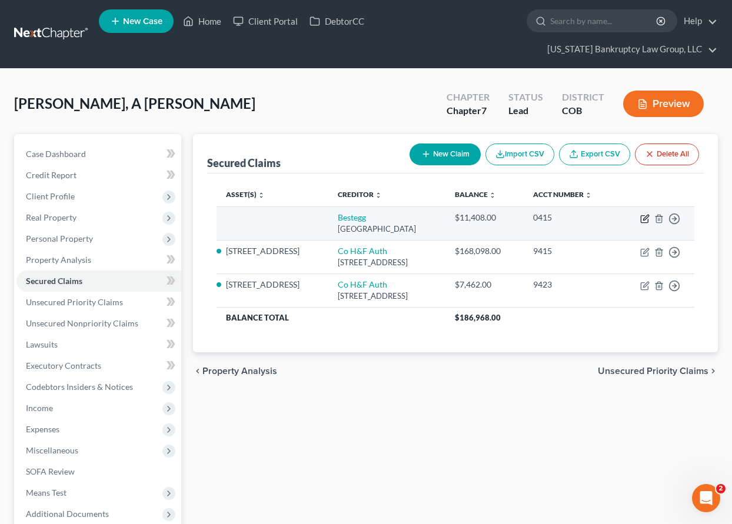
click at [645, 221] on icon "button" at bounding box center [644, 218] width 9 height 9
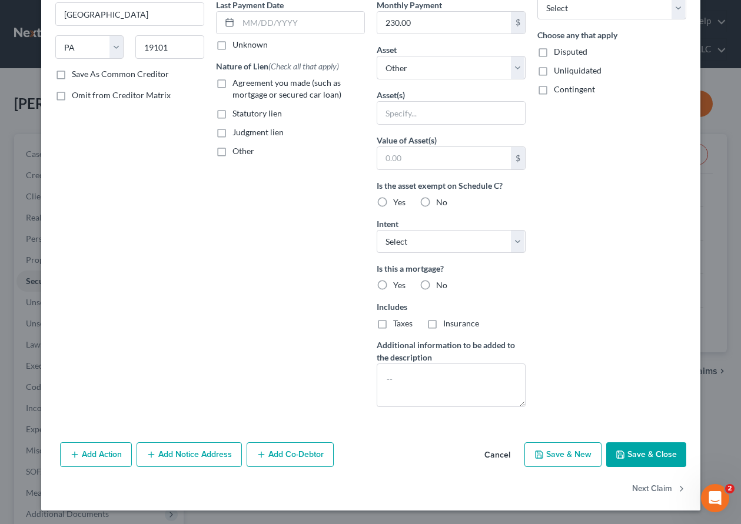
scroll to position [163, 0]
click at [669, 452] on button "Save & Close" at bounding box center [646, 454] width 80 height 25
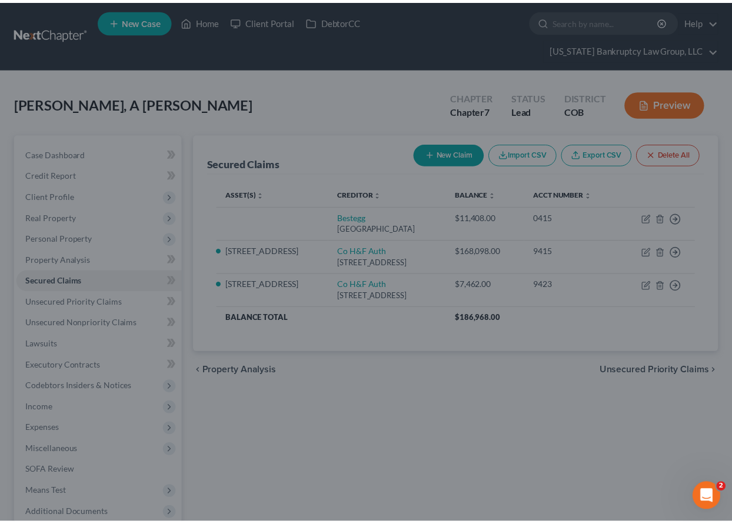
scroll to position [0, 0]
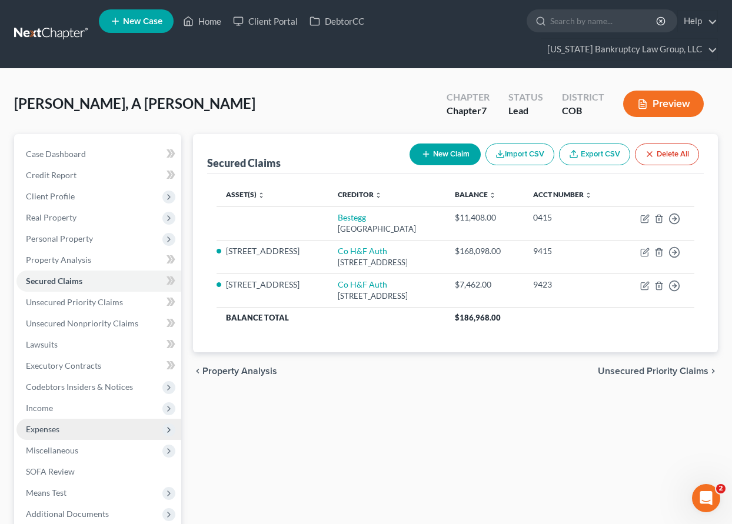
click at [46, 429] on span "Expenses" at bounding box center [43, 429] width 34 height 10
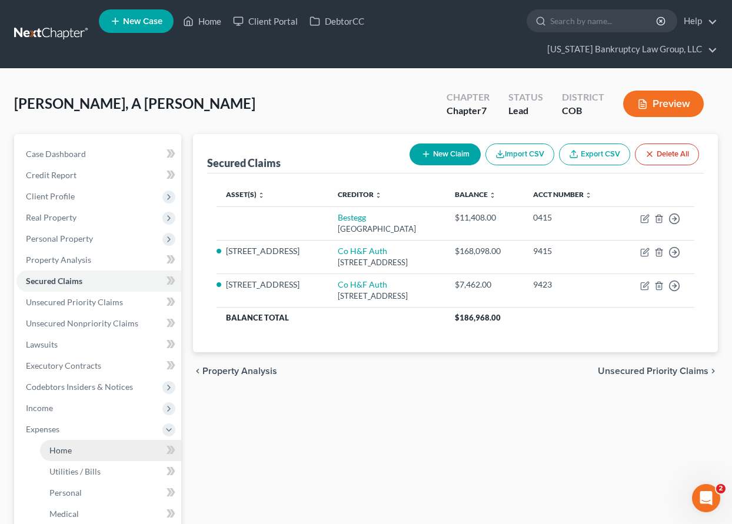
click at [57, 447] on span "Home" at bounding box center [60, 450] width 22 height 10
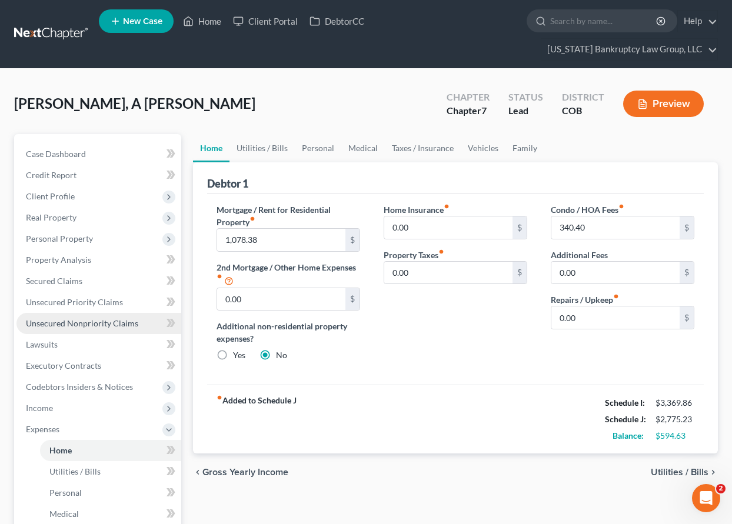
click at [70, 320] on span "Unsecured Nonpriority Claims" at bounding box center [82, 323] width 112 height 10
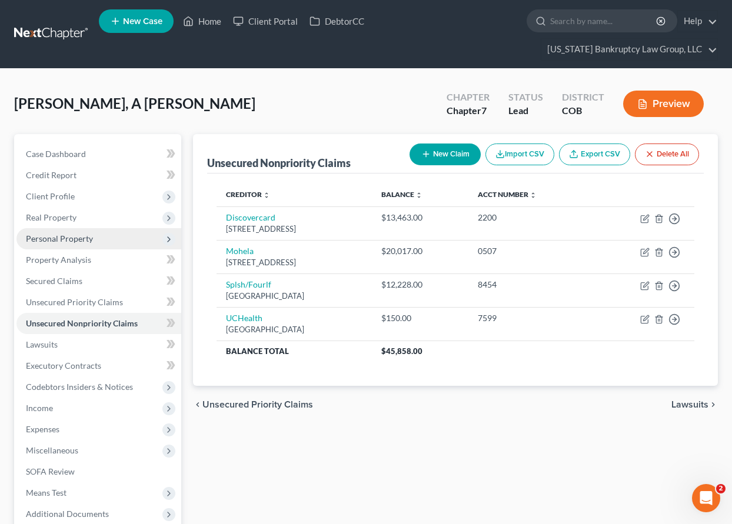
click at [61, 235] on span "Personal Property" at bounding box center [59, 239] width 67 height 10
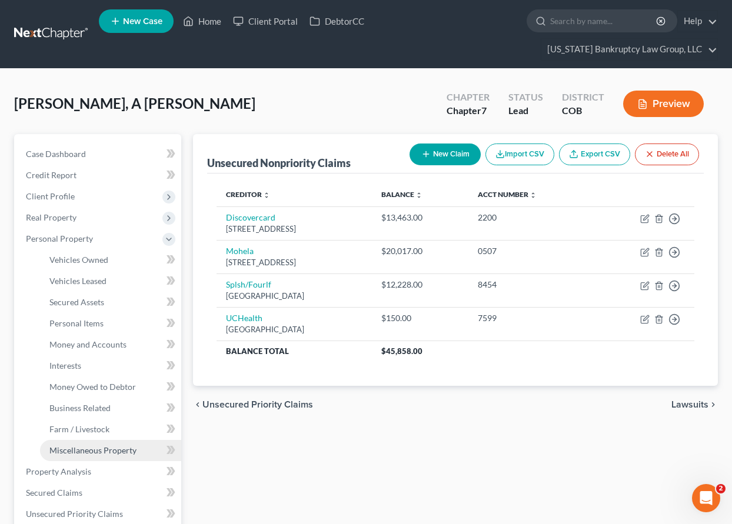
click at [87, 450] on span "Miscellaneous Property" at bounding box center [92, 450] width 87 height 10
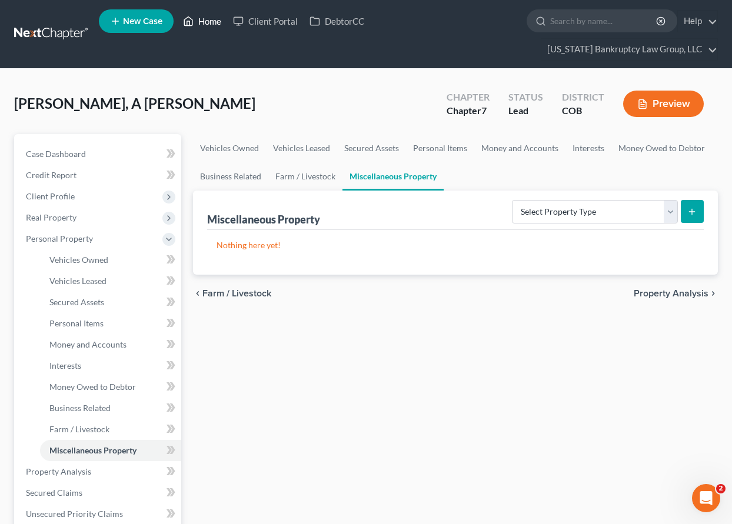
click at [193, 18] on icon at bounding box center [188, 21] width 11 height 14
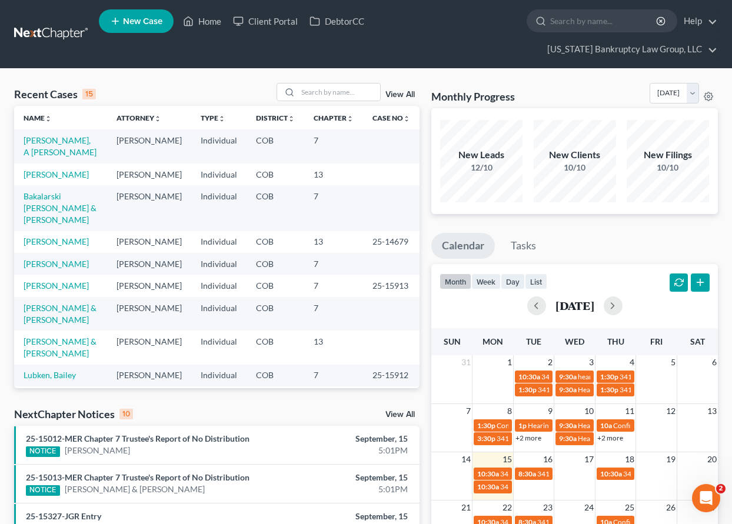
click at [378, 114] on sort-link "Case No unfold_more expand_more expand_less" at bounding box center [391, 118] width 38 height 9
click at [376, 119] on link "Case No unfold_more expand_more expand_less" at bounding box center [391, 118] width 38 height 9
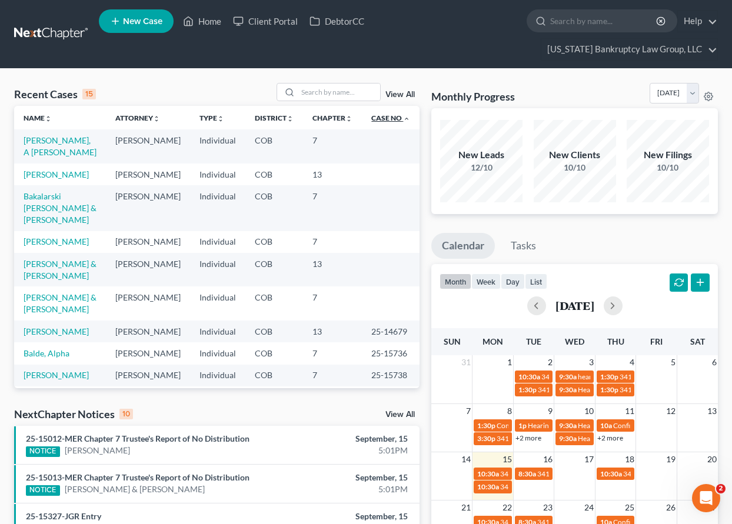
click at [376, 119] on link "Case No unfold_more expand_more expand_less" at bounding box center [390, 118] width 39 height 9
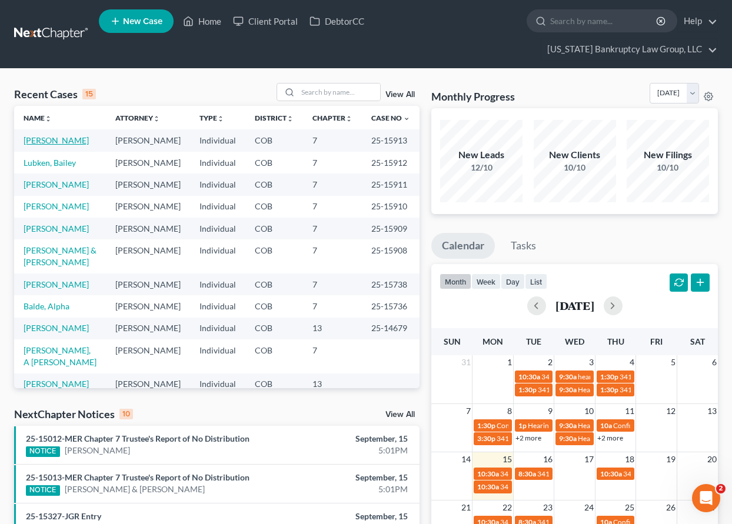
click at [52, 141] on link "[PERSON_NAME]" at bounding box center [56, 140] width 65 height 10
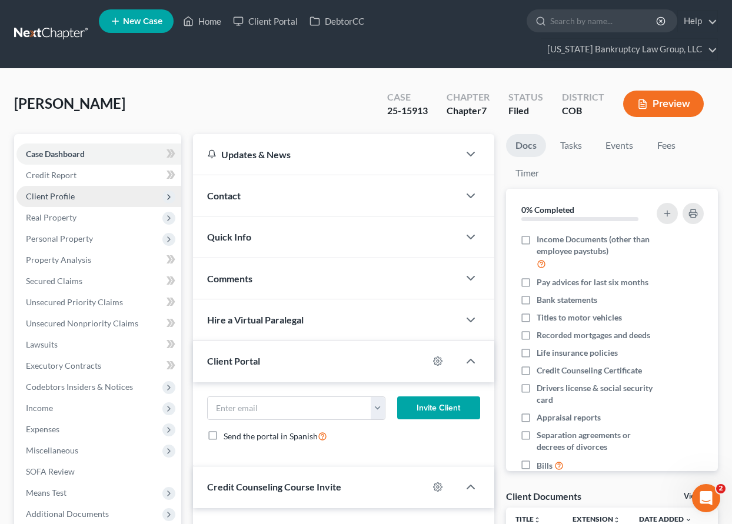
click at [61, 196] on span "Client Profile" at bounding box center [50, 196] width 49 height 10
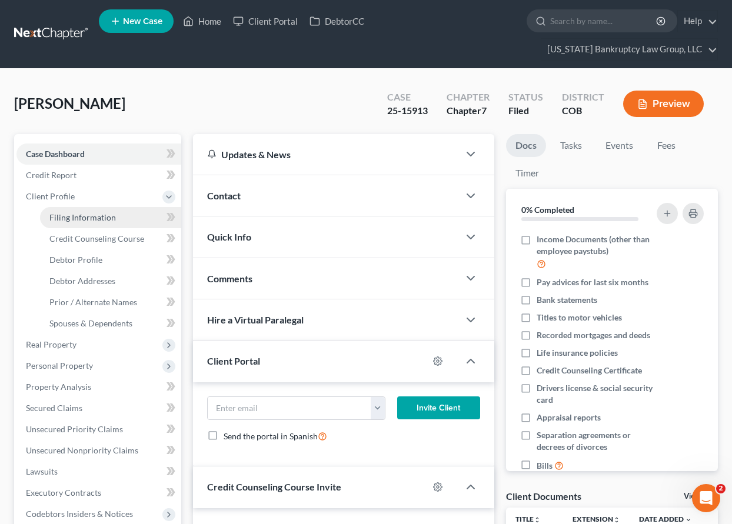
click at [74, 212] on span "Filing Information" at bounding box center [82, 217] width 66 height 10
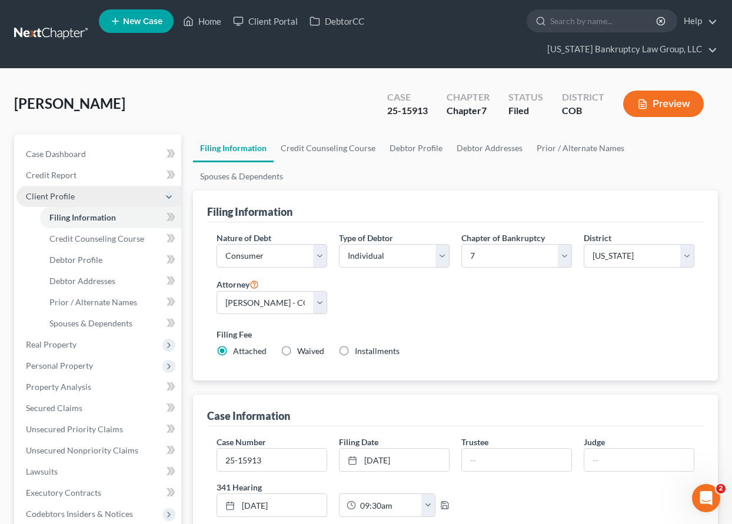
click at [63, 196] on span "Client Profile" at bounding box center [50, 196] width 49 height 10
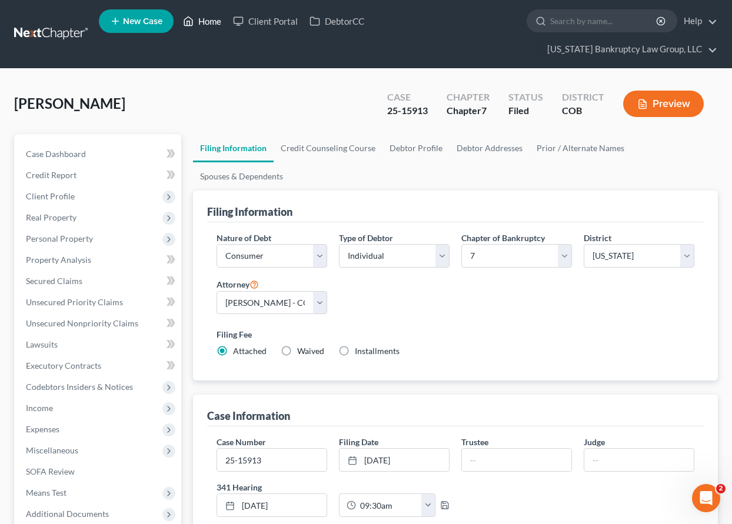
click at [202, 21] on link "Home" at bounding box center [202, 21] width 50 height 21
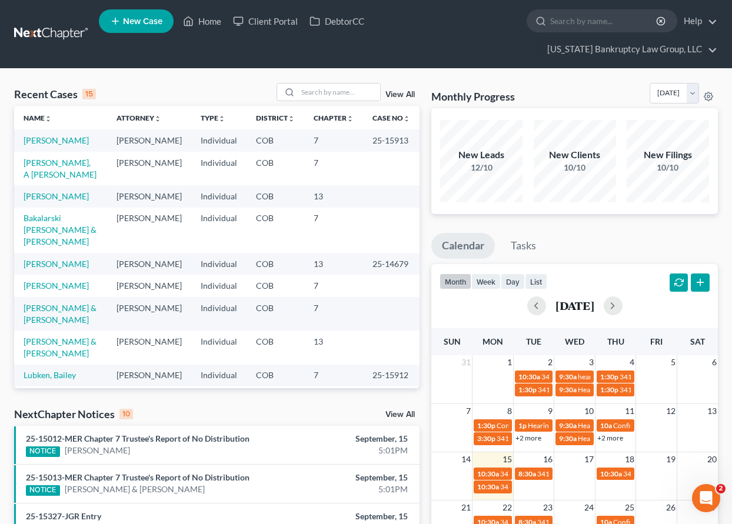
click at [388, 122] on th "Case No unfold_more expand_more expand_less" at bounding box center [391, 118] width 56 height 24
click at [387, 118] on link "Case No unfold_more expand_more expand_less" at bounding box center [391, 118] width 38 height 9
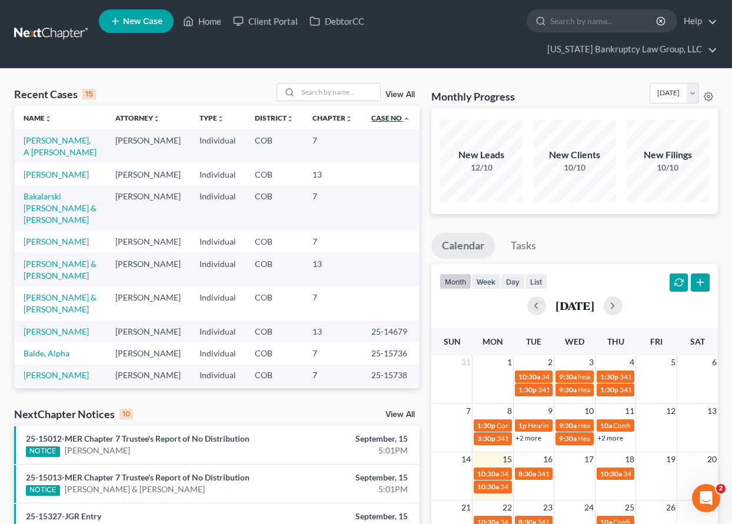
click at [387, 118] on link "Case No unfold_more expand_more expand_less" at bounding box center [390, 118] width 39 height 9
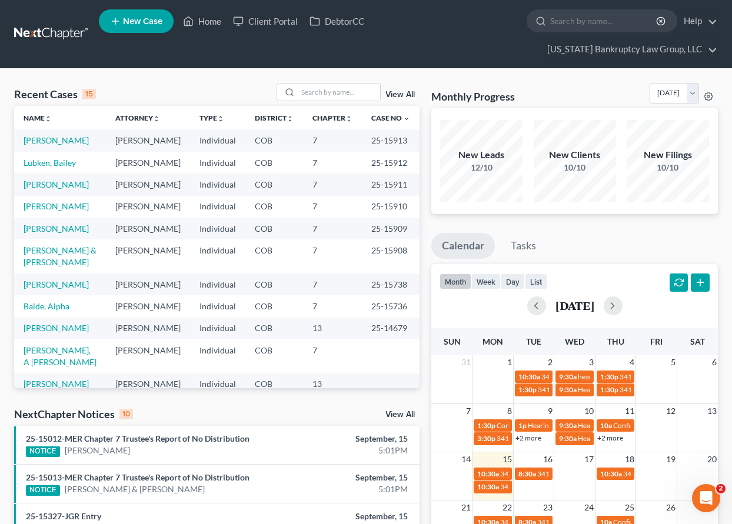
click at [392, 50] on ul "New Case Home Client Portal DebtorCC - No Result - See all results Or Press Ent…" at bounding box center [408, 34] width 619 height 56
click at [54, 267] on link "[PERSON_NAME] & [PERSON_NAME]" at bounding box center [60, 256] width 73 height 22
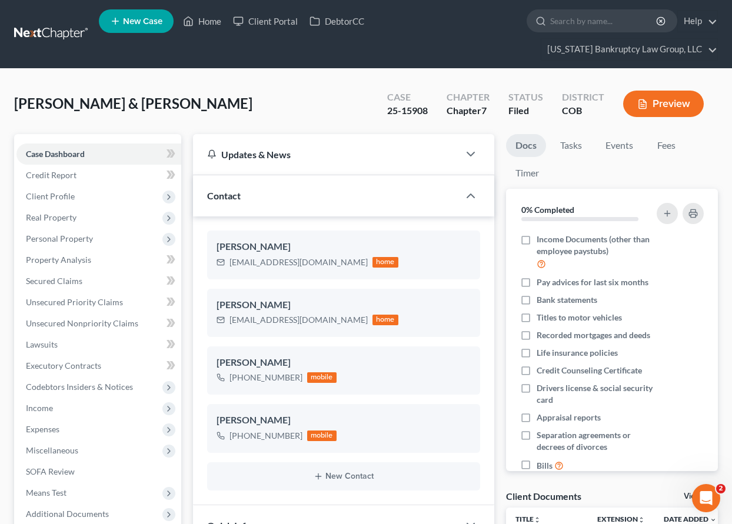
click at [321, 117] on div "[PERSON_NAME] & [PERSON_NAME] Upgraded Case 25-15908 Chapter Chapter 7 Status F…" at bounding box center [366, 108] width 704 height 51
click at [92, 308] on link "Unsecured Priority Claims" at bounding box center [98, 302] width 165 height 21
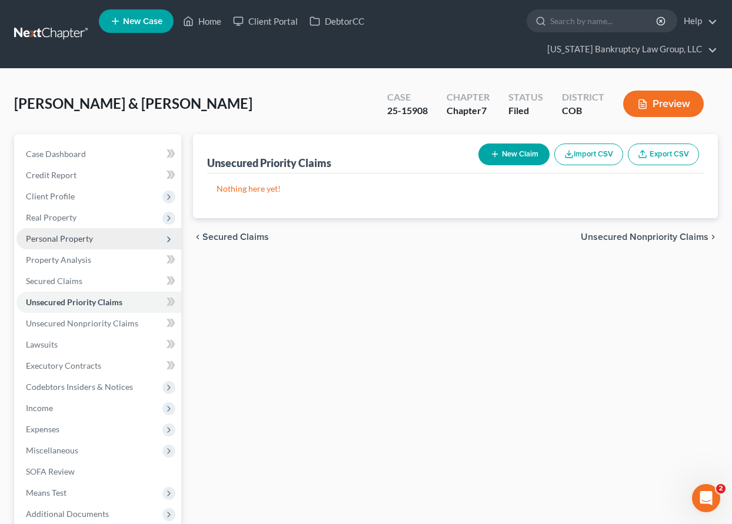
click at [65, 237] on span "Personal Property" at bounding box center [59, 239] width 67 height 10
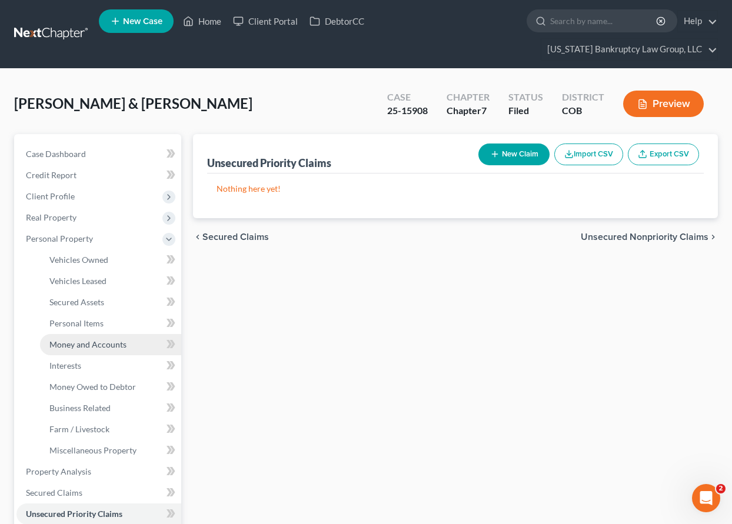
click at [86, 345] on span "Money and Accounts" at bounding box center [87, 345] width 77 height 10
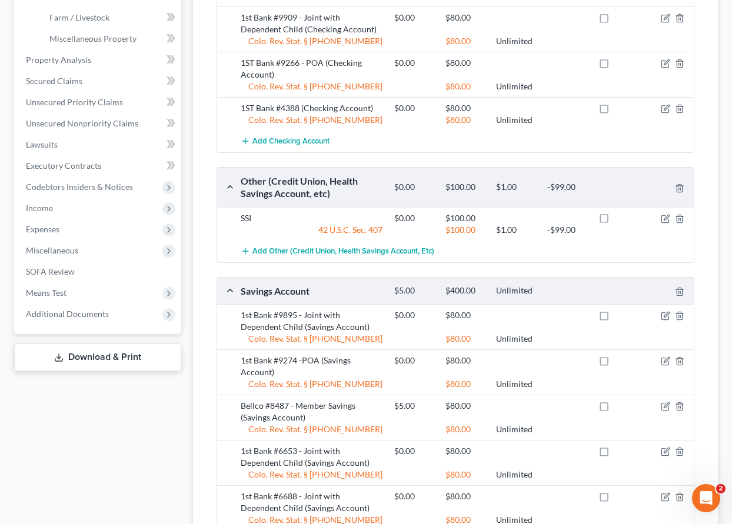
scroll to position [530, 0]
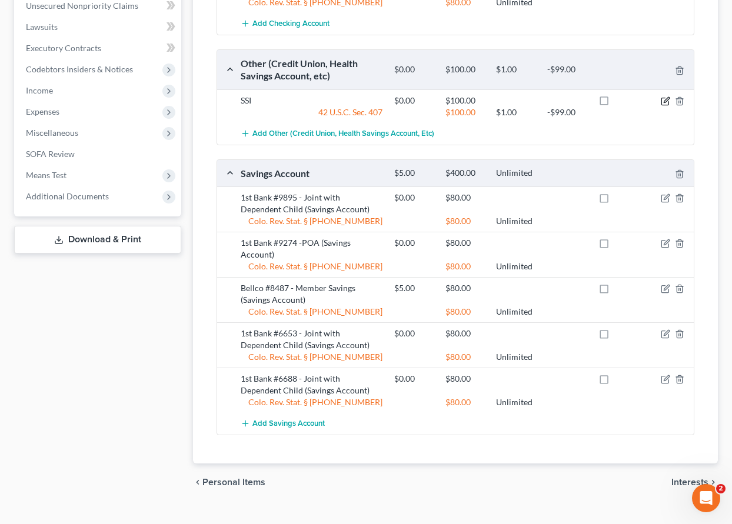
click at [664, 100] on icon "button" at bounding box center [665, 101] width 9 height 9
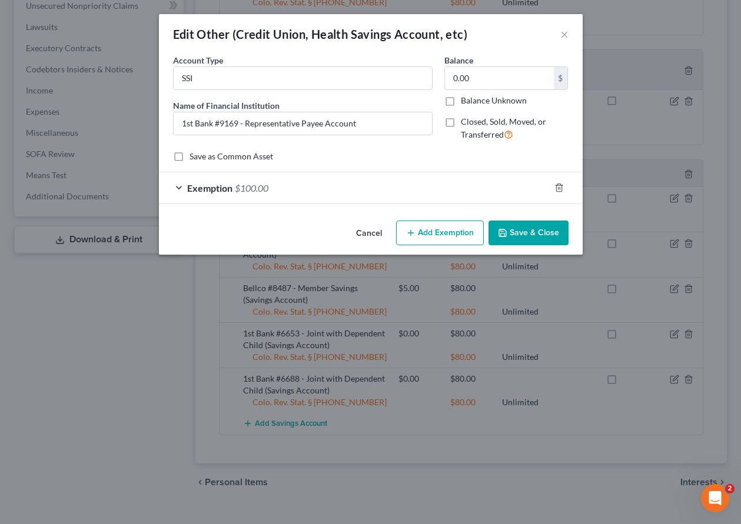
click at [543, 227] on button "Save & Close" at bounding box center [528, 233] width 80 height 25
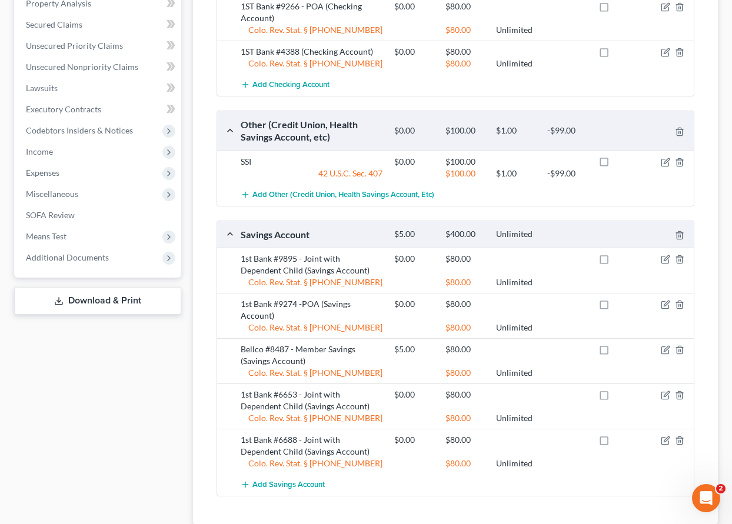
scroll to position [471, 0]
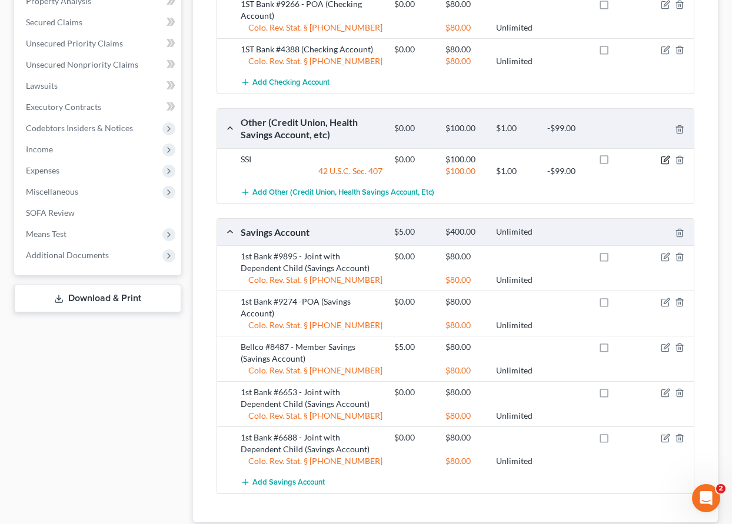
click at [666, 158] on icon "button" at bounding box center [665, 159] width 9 height 9
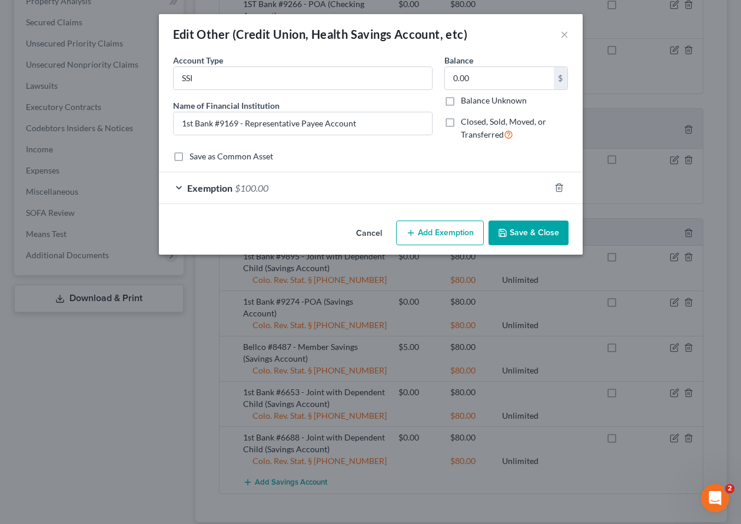
click at [545, 238] on button "Save & Close" at bounding box center [528, 233] width 80 height 25
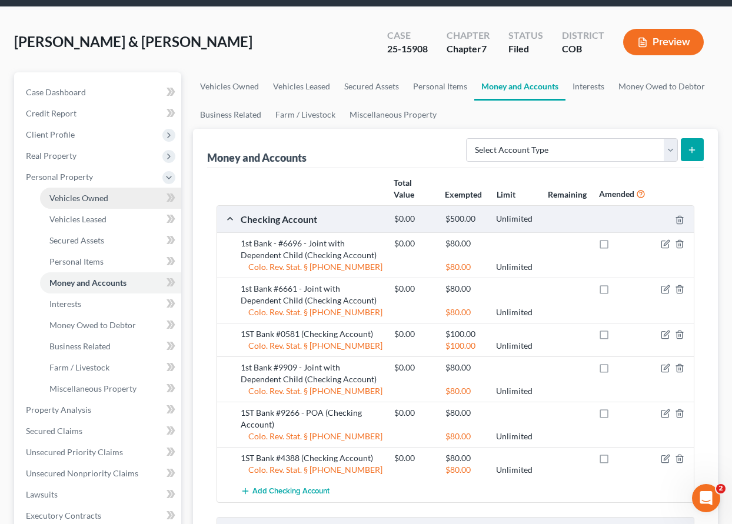
scroll to position [0, 0]
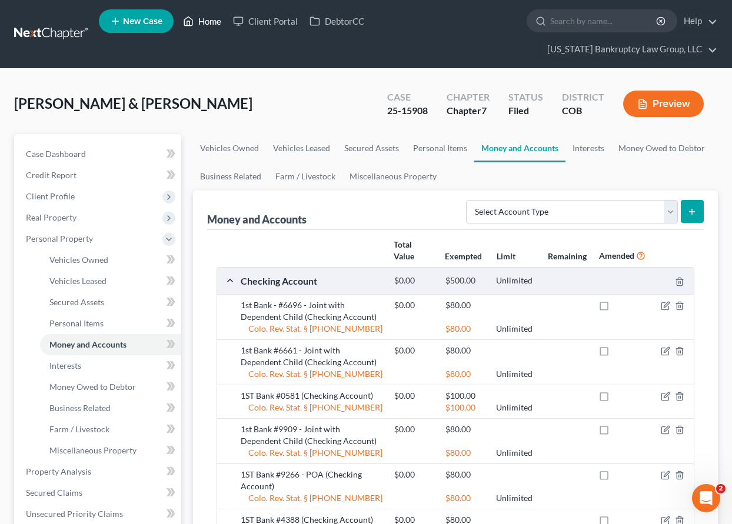
click at [213, 22] on link "Home" at bounding box center [202, 21] width 50 height 21
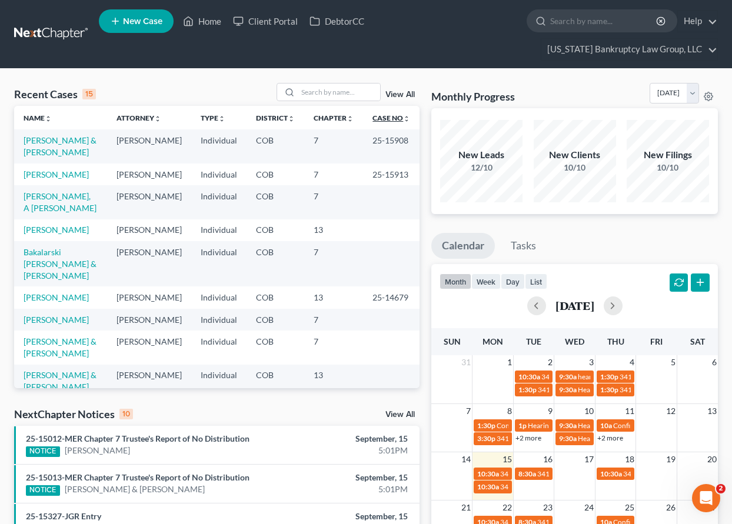
click at [388, 118] on link "Case No unfold_more expand_more expand_less" at bounding box center [391, 118] width 38 height 9
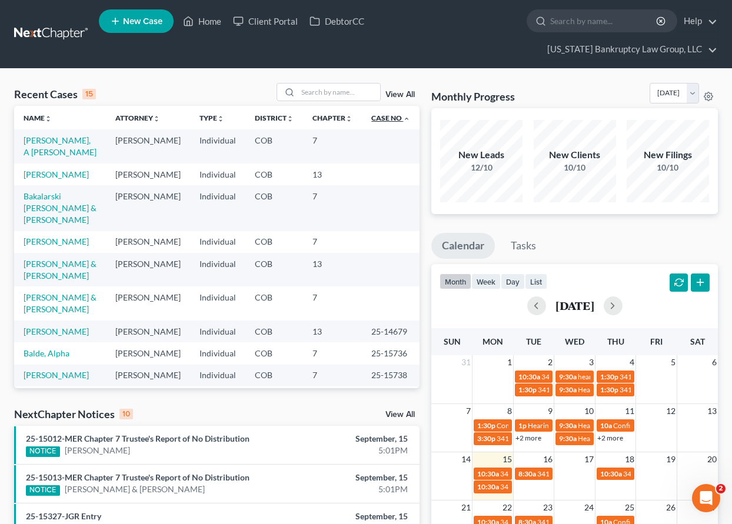
click at [388, 118] on link "Case No unfold_more expand_more expand_less" at bounding box center [390, 118] width 39 height 9
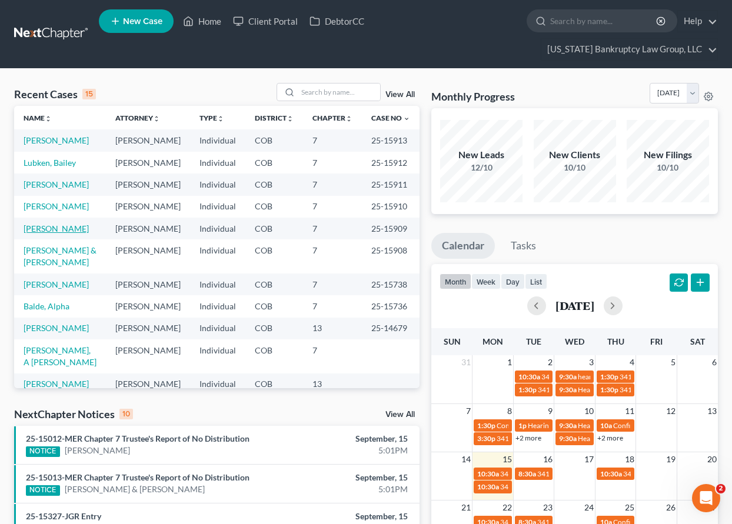
click at [43, 234] on link "[PERSON_NAME]" at bounding box center [56, 229] width 65 height 10
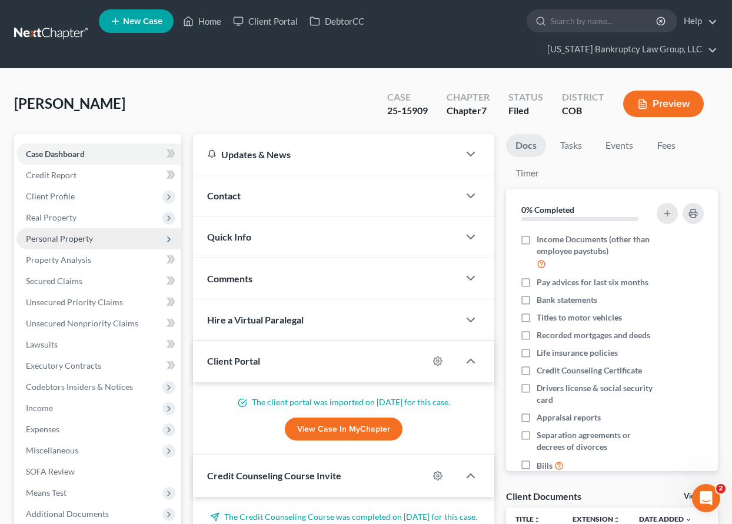
click at [69, 240] on span "Personal Property" at bounding box center [59, 239] width 67 height 10
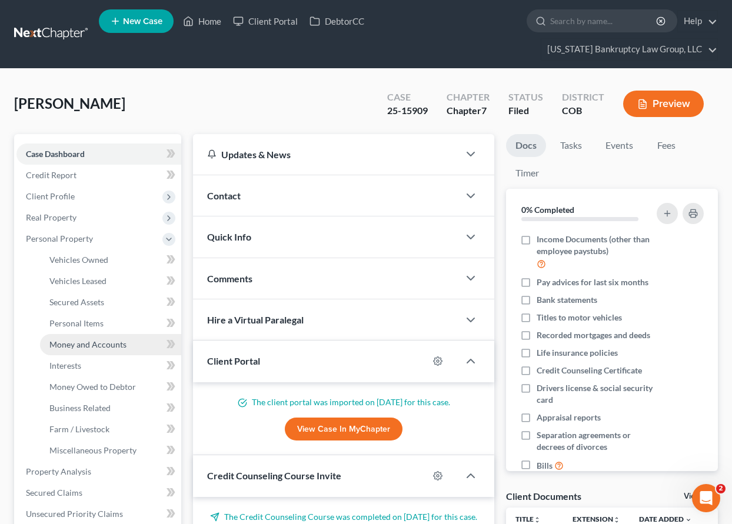
click at [91, 341] on span "Money and Accounts" at bounding box center [87, 345] width 77 height 10
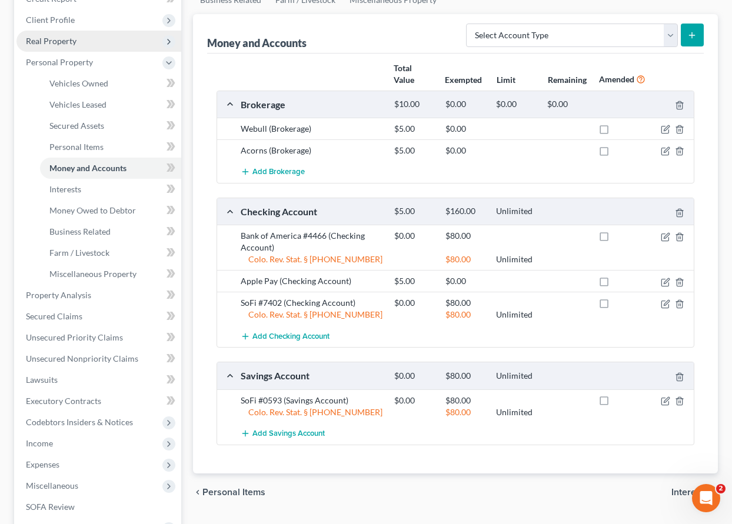
scroll to position [118, 0]
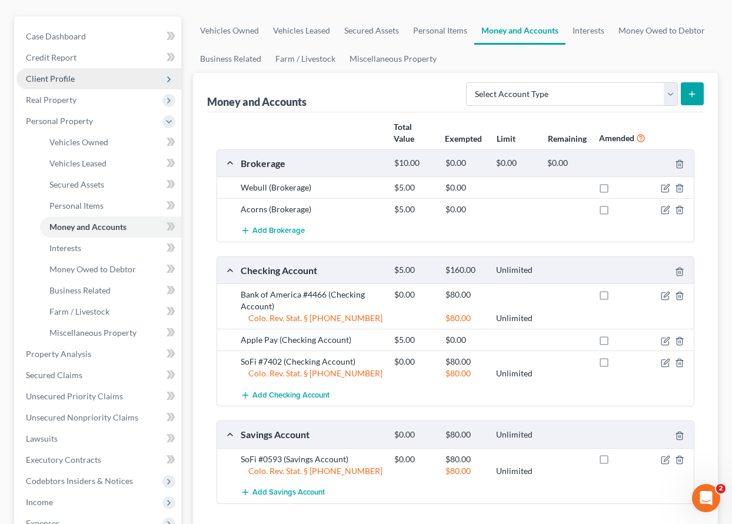
click at [62, 79] on span "Client Profile" at bounding box center [50, 79] width 49 height 10
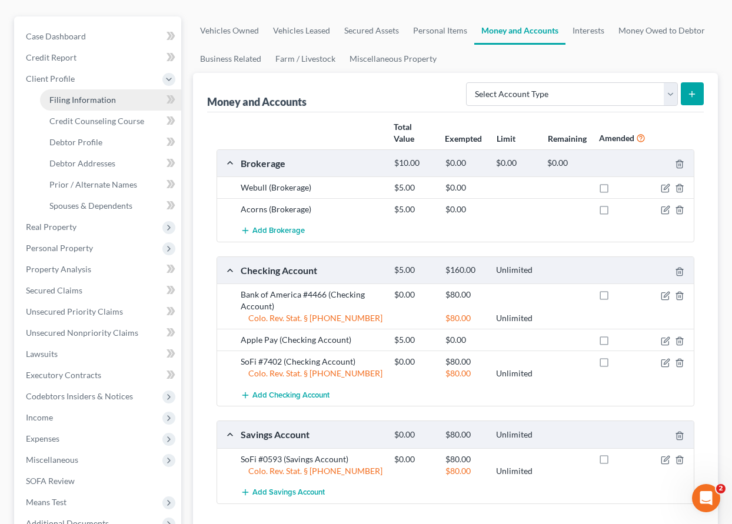
click at [74, 99] on span "Filing Information" at bounding box center [82, 100] width 66 height 10
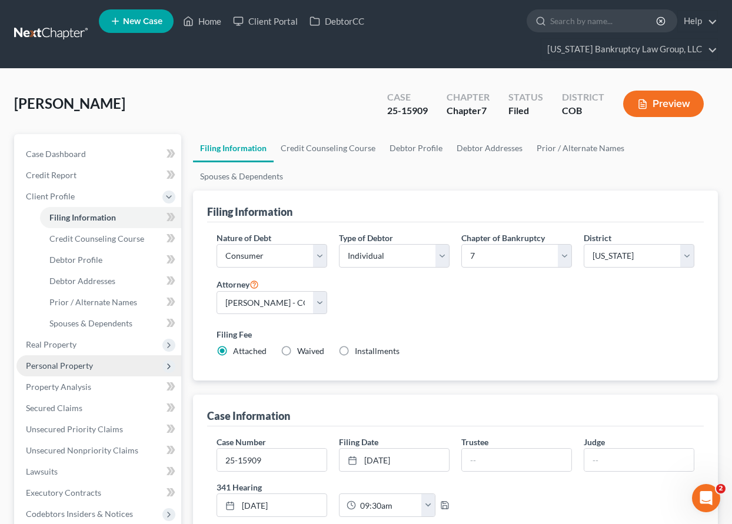
click at [77, 368] on span "Personal Property" at bounding box center [59, 366] width 67 height 10
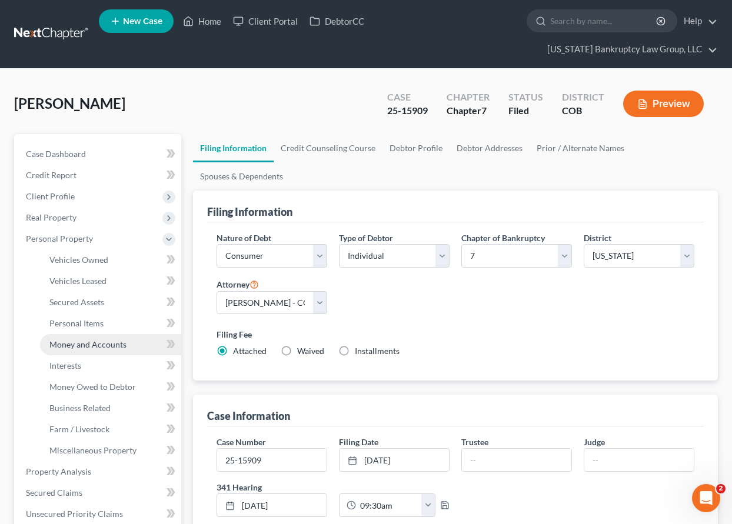
click at [77, 341] on span "Money and Accounts" at bounding box center [87, 345] width 77 height 10
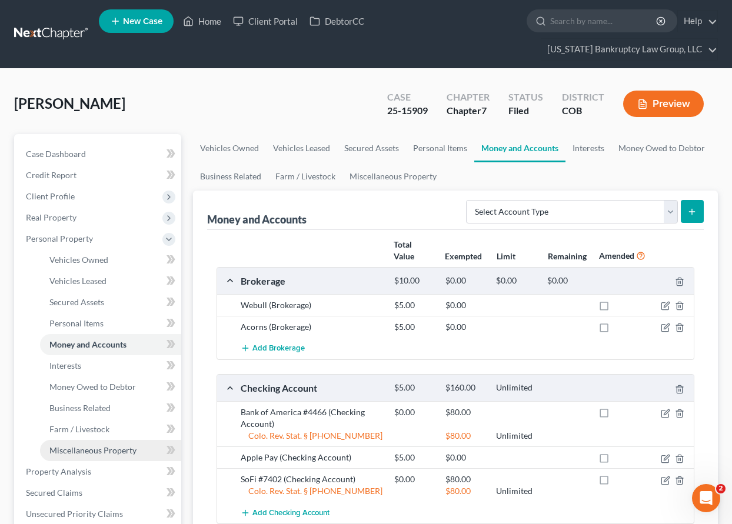
scroll to position [59, 0]
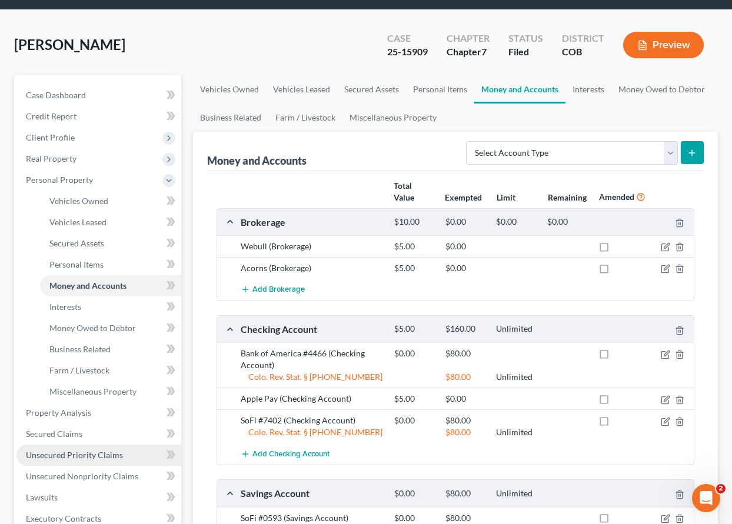
click at [100, 457] on span "Unsecured Priority Claims" at bounding box center [74, 455] width 97 height 10
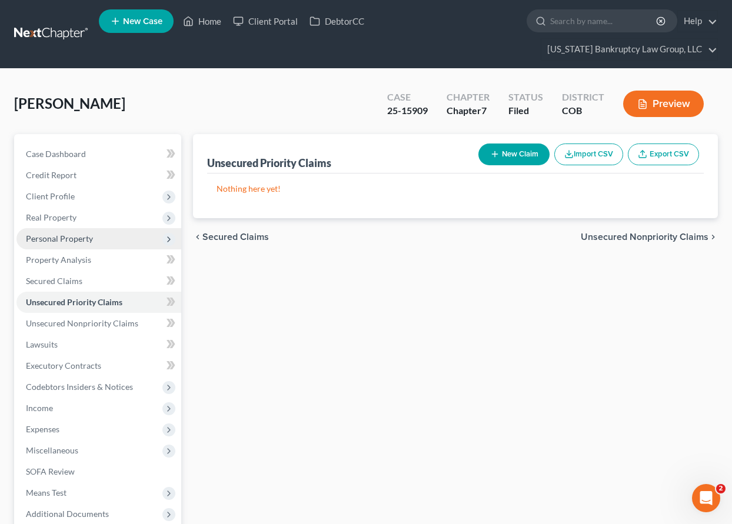
click at [66, 242] on span "Personal Property" at bounding box center [59, 239] width 67 height 10
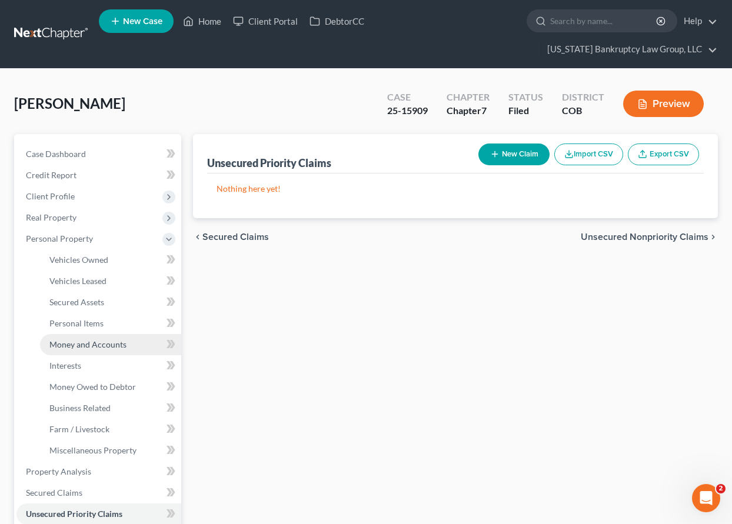
click at [90, 341] on span "Money and Accounts" at bounding box center [87, 345] width 77 height 10
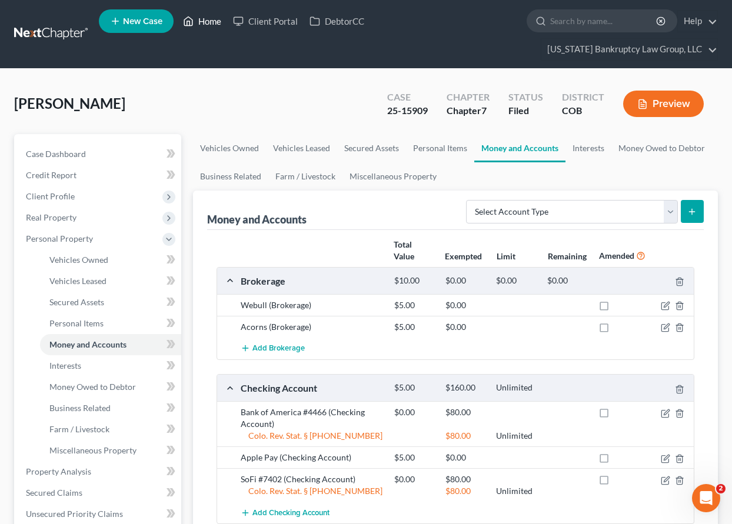
click at [217, 18] on link "Home" at bounding box center [202, 21] width 50 height 21
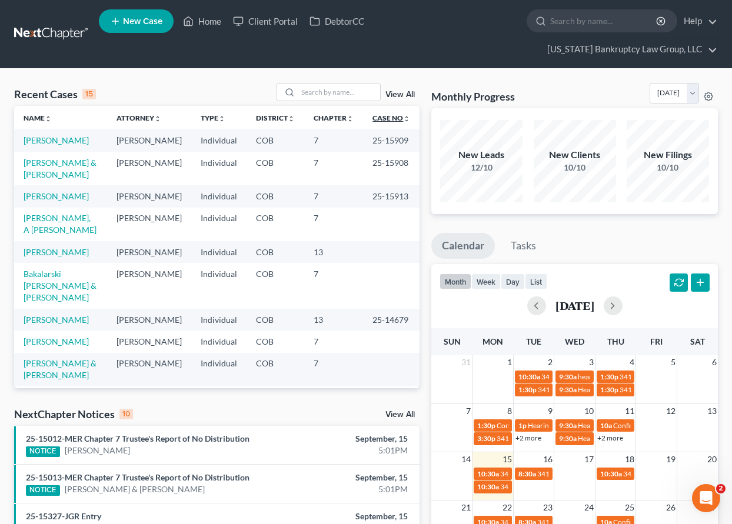
click at [388, 117] on link "Case No unfold_more expand_more expand_less" at bounding box center [391, 118] width 38 height 9
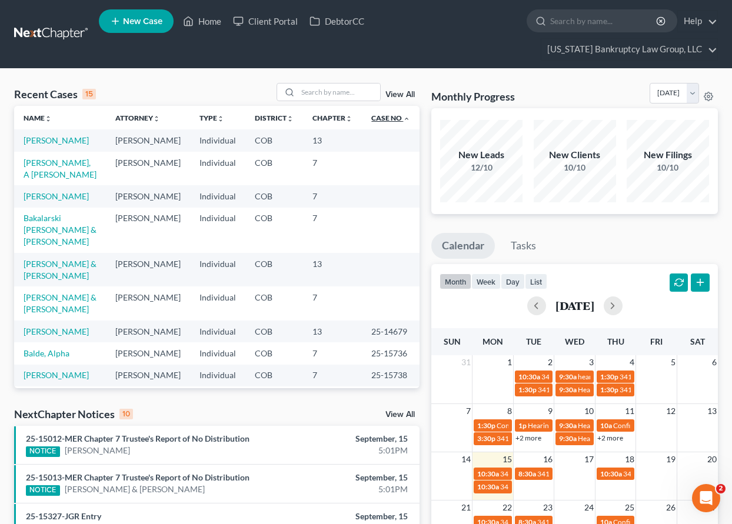
click at [388, 117] on link "Case No unfold_more expand_more expand_less" at bounding box center [390, 118] width 39 height 9
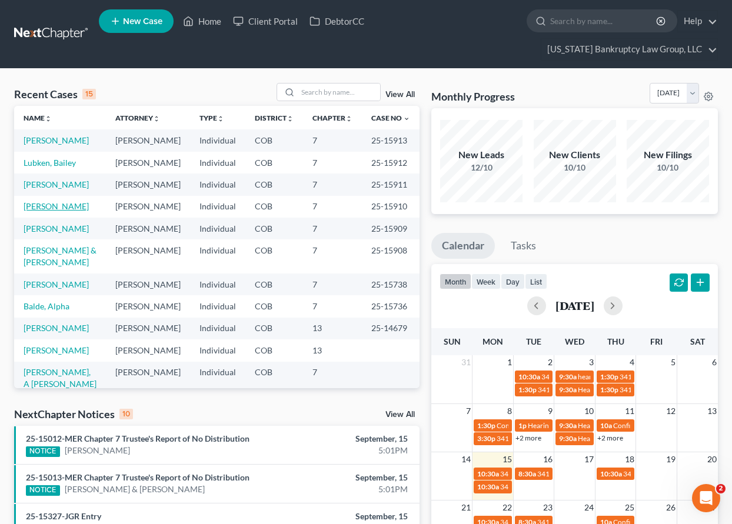
click at [57, 211] on link "[PERSON_NAME]" at bounding box center [56, 206] width 65 height 10
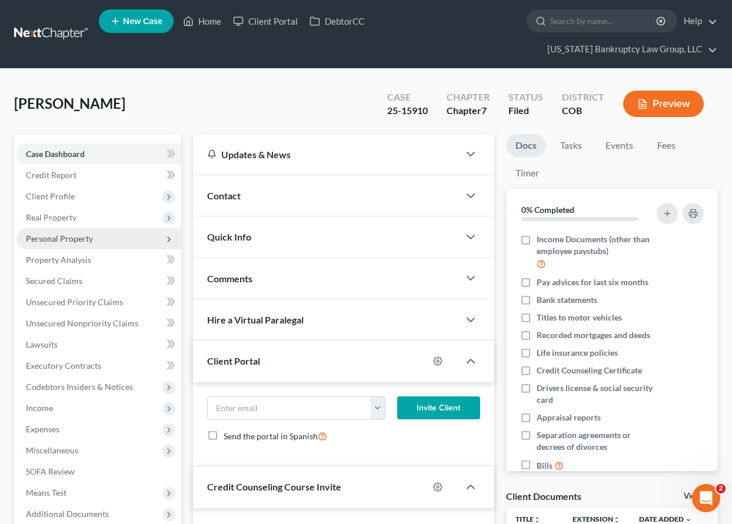
click at [66, 235] on span "Personal Property" at bounding box center [59, 239] width 67 height 10
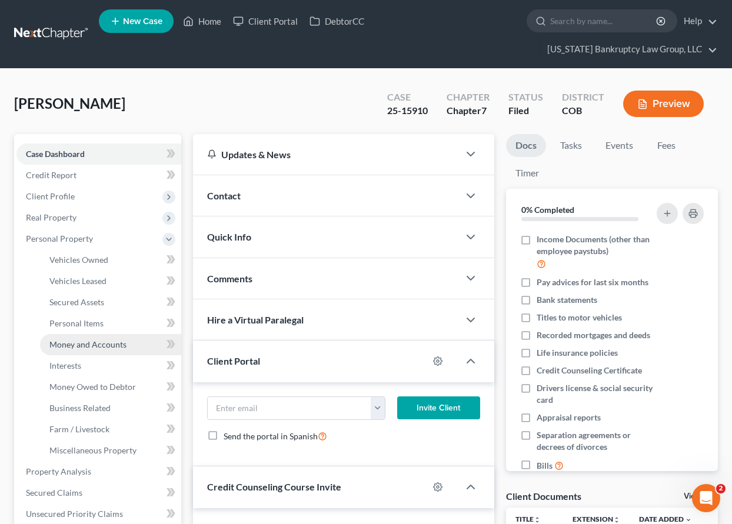
click at [87, 345] on span "Money and Accounts" at bounding box center [87, 345] width 77 height 10
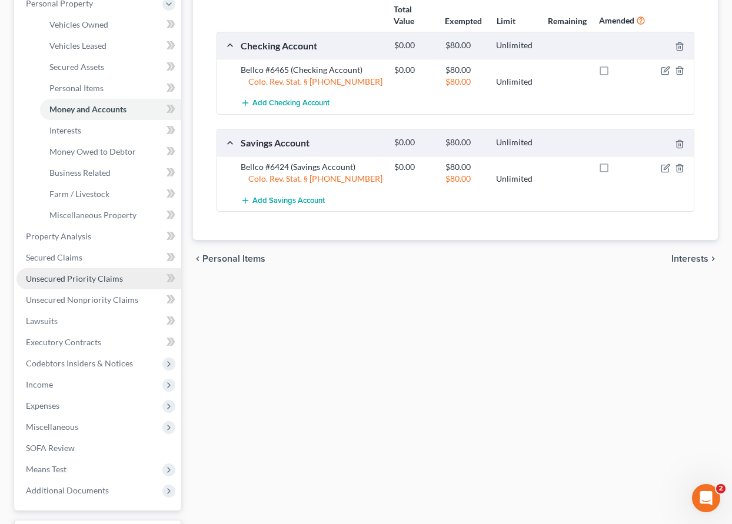
click at [83, 283] on span "Unsecured Priority Claims" at bounding box center [74, 279] width 97 height 10
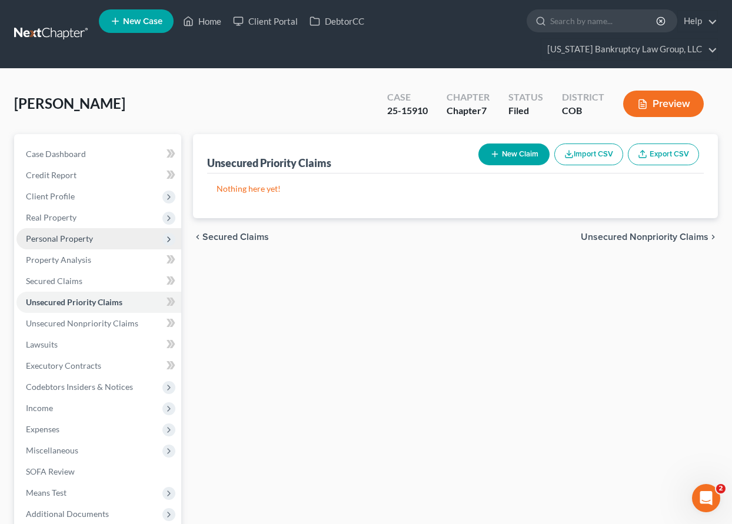
click at [56, 237] on span "Personal Property" at bounding box center [59, 239] width 67 height 10
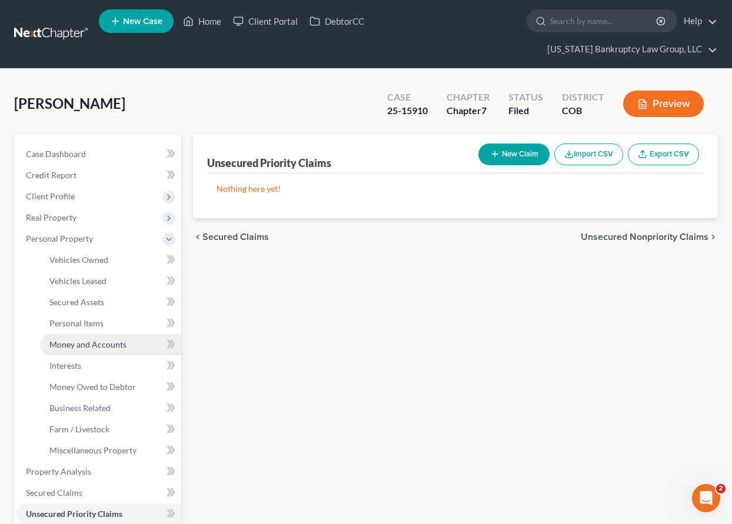
click at [86, 345] on span "Money and Accounts" at bounding box center [87, 345] width 77 height 10
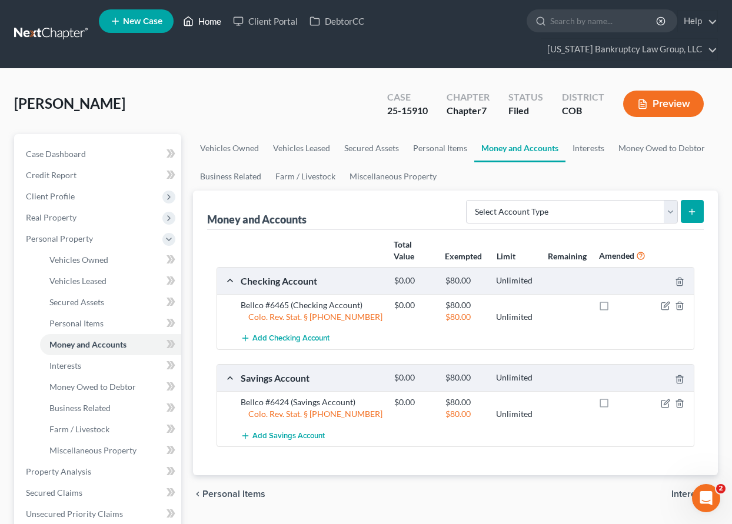
click at [207, 22] on link "Home" at bounding box center [202, 21] width 50 height 21
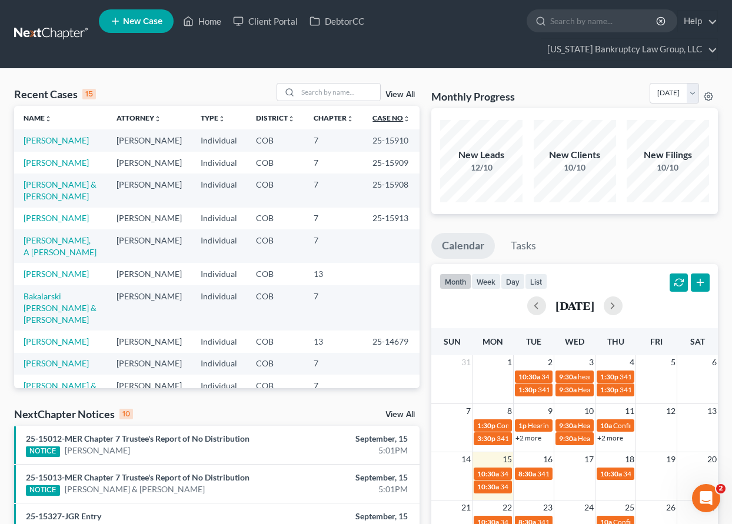
click at [383, 118] on link "Case No unfold_more expand_more expand_less" at bounding box center [391, 118] width 38 height 9
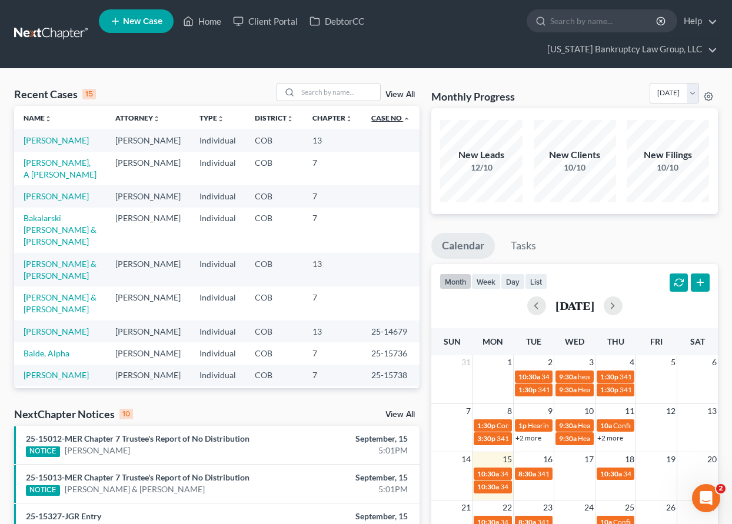
click at [383, 118] on link "Case No unfold_more expand_more expand_less" at bounding box center [390, 118] width 39 height 9
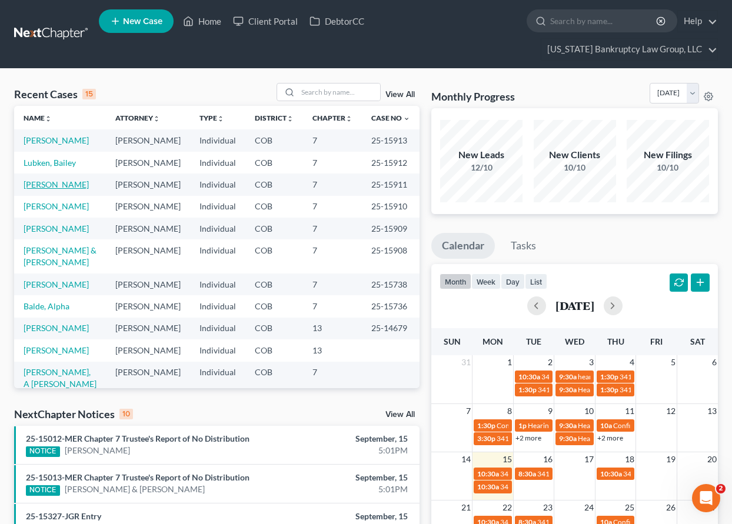
click at [58, 189] on link "[PERSON_NAME]" at bounding box center [56, 184] width 65 height 10
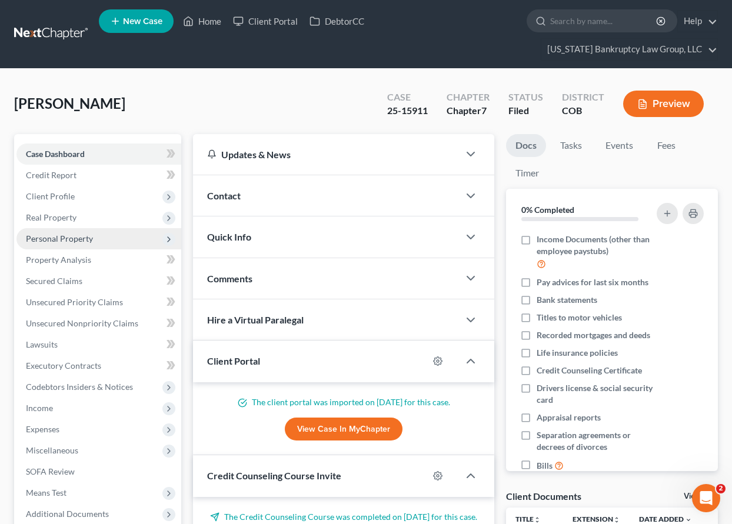
click at [75, 243] on span "Personal Property" at bounding box center [59, 239] width 67 height 10
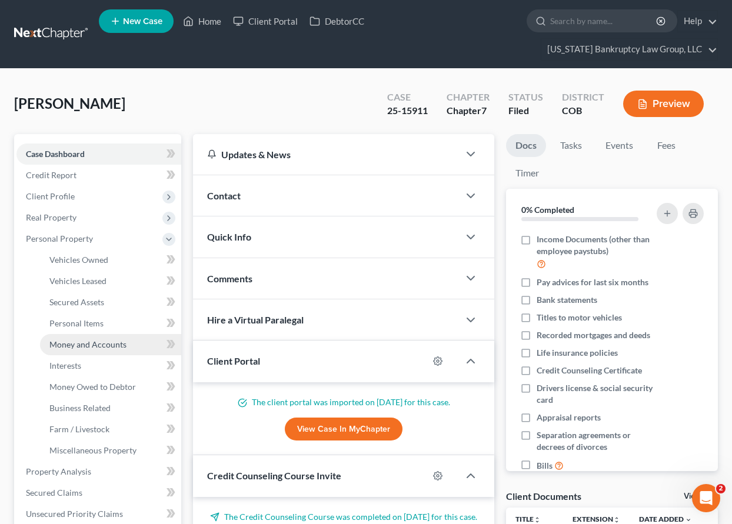
click at [102, 348] on span "Money and Accounts" at bounding box center [87, 345] width 77 height 10
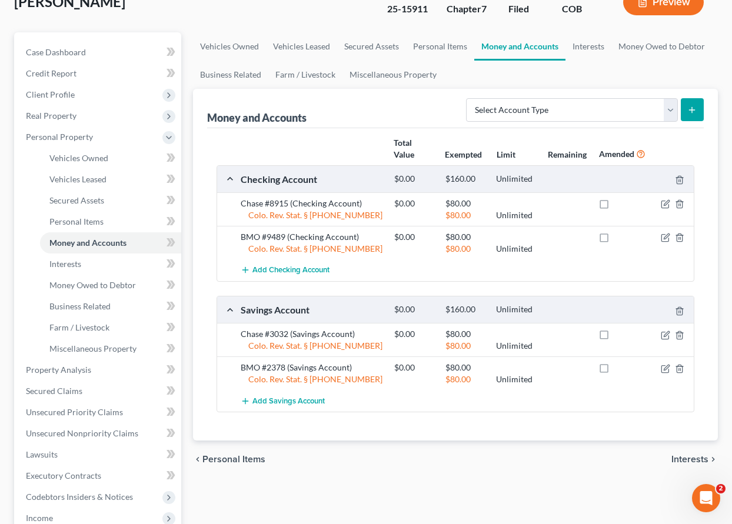
scroll to position [118, 0]
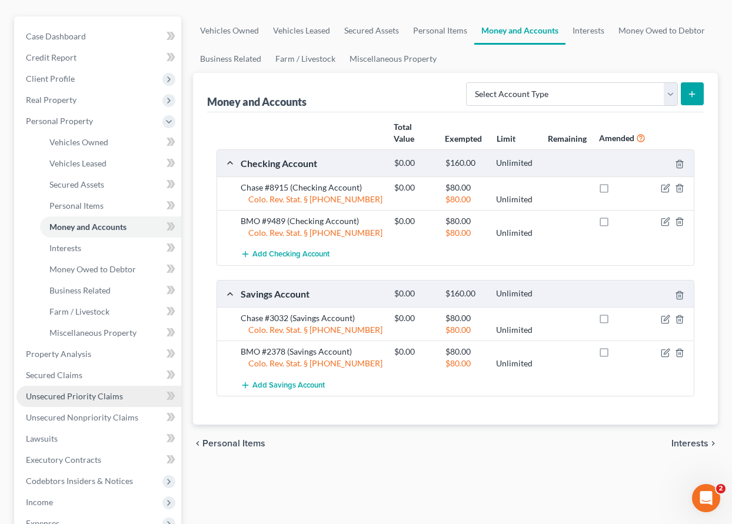
click at [80, 398] on span "Unsecured Priority Claims" at bounding box center [74, 396] width 97 height 10
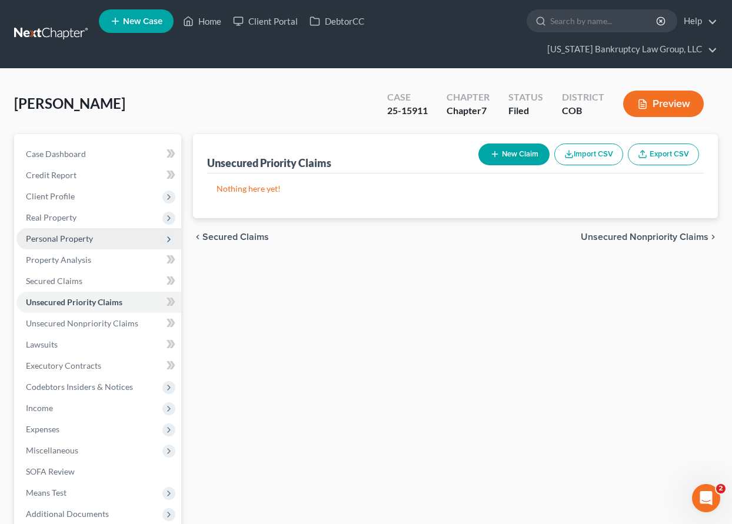
click at [64, 239] on span "Personal Property" at bounding box center [59, 239] width 67 height 10
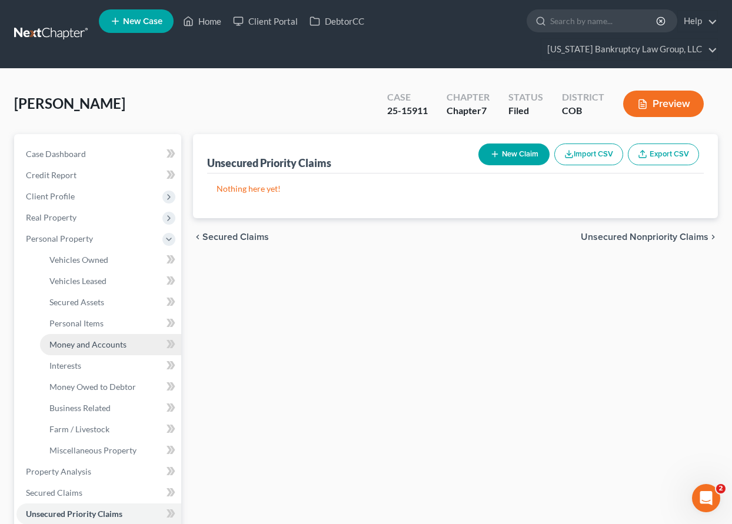
click at [86, 345] on span "Money and Accounts" at bounding box center [87, 345] width 77 height 10
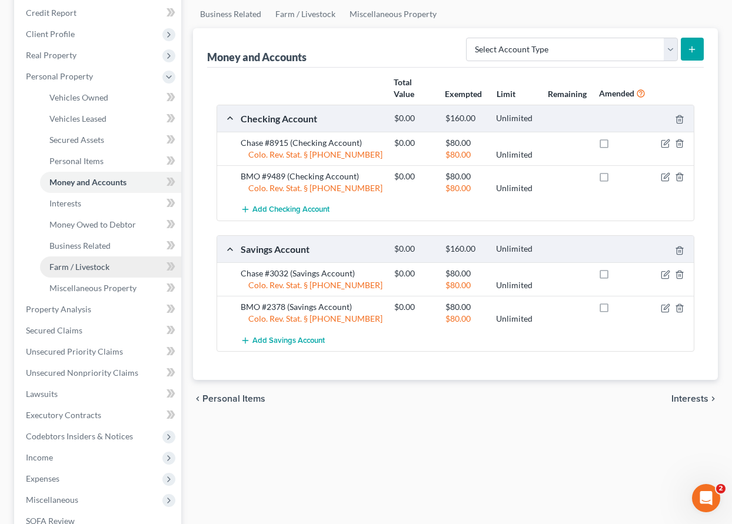
scroll to position [235, 0]
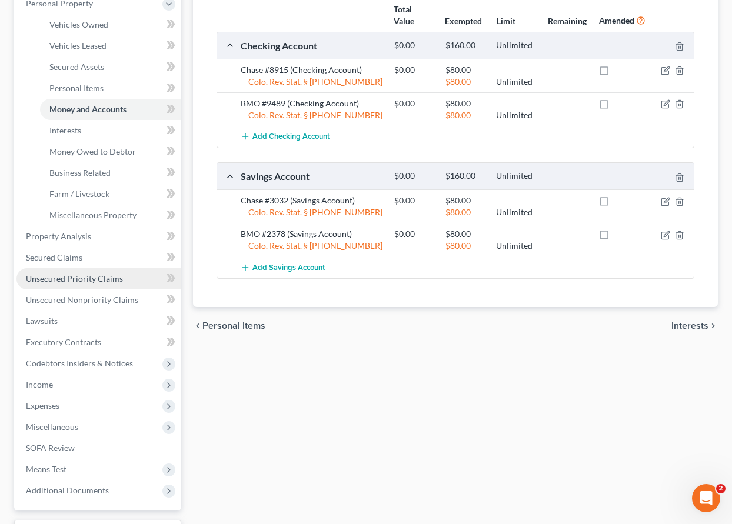
click at [78, 276] on span "Unsecured Priority Claims" at bounding box center [74, 279] width 97 height 10
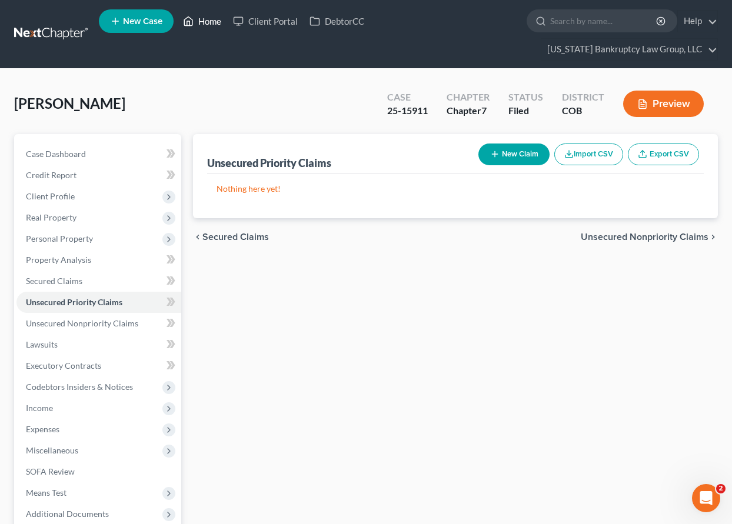
click at [217, 21] on link "Home" at bounding box center [202, 21] width 50 height 21
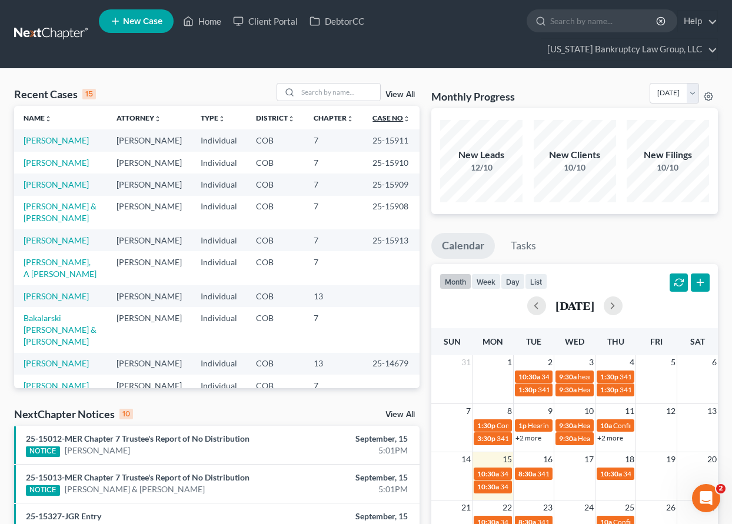
click at [386, 115] on link "Case No unfold_more expand_more expand_less" at bounding box center [391, 118] width 38 height 9
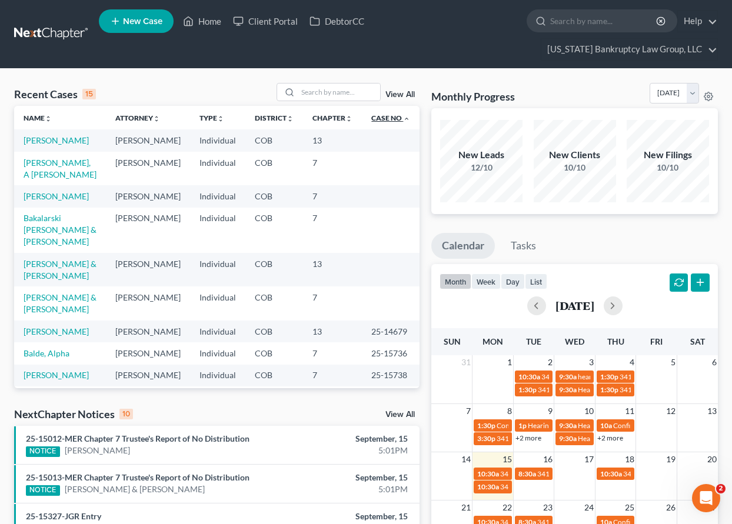
click at [386, 115] on link "Case No unfold_more expand_more expand_less" at bounding box center [390, 118] width 39 height 9
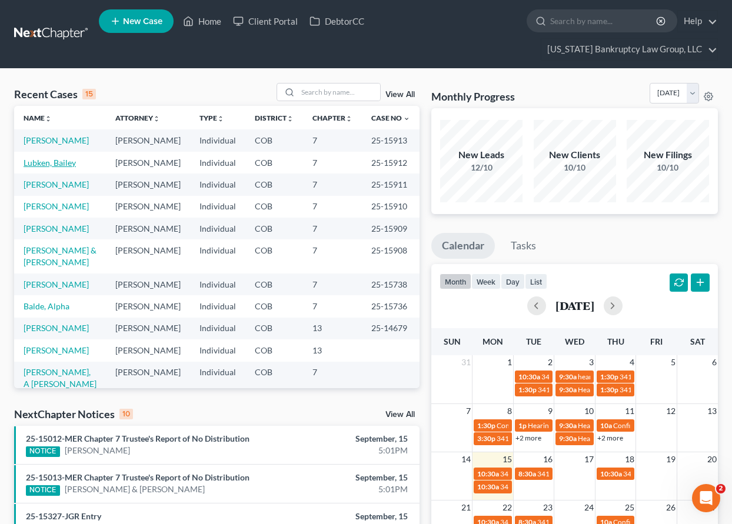
click at [65, 168] on link "Lubken, Bailey" at bounding box center [50, 163] width 52 height 10
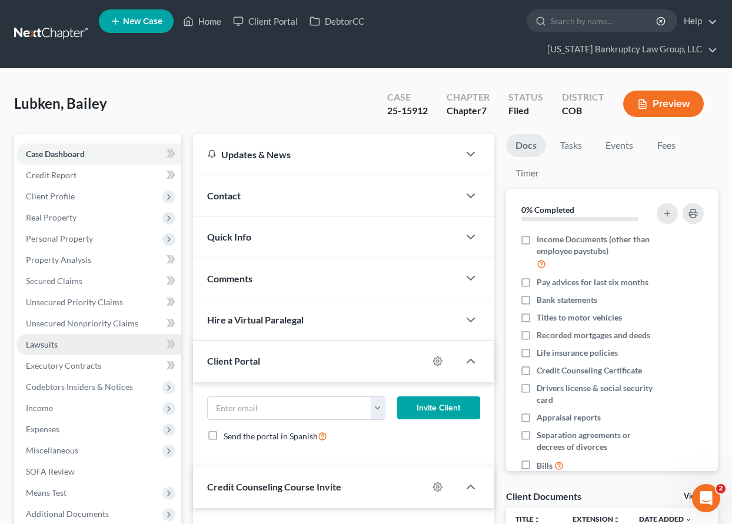
drag, startPoint x: 331, startPoint y: 107, endPoint x: 82, endPoint y: 352, distance: 349.9
click at [331, 107] on div "[PERSON_NAME] Upgraded Case 25-15912 Chapter Chapter 7 Status Filed District CO…" at bounding box center [366, 108] width 704 height 51
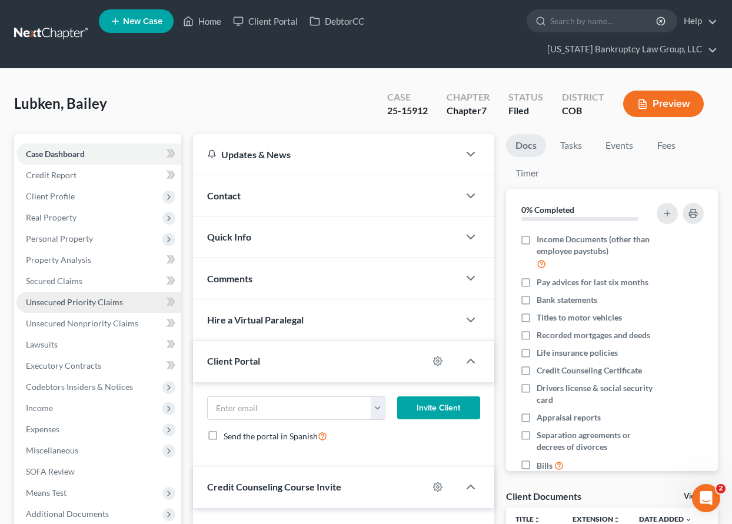
click at [88, 304] on span "Unsecured Priority Claims" at bounding box center [74, 302] width 97 height 10
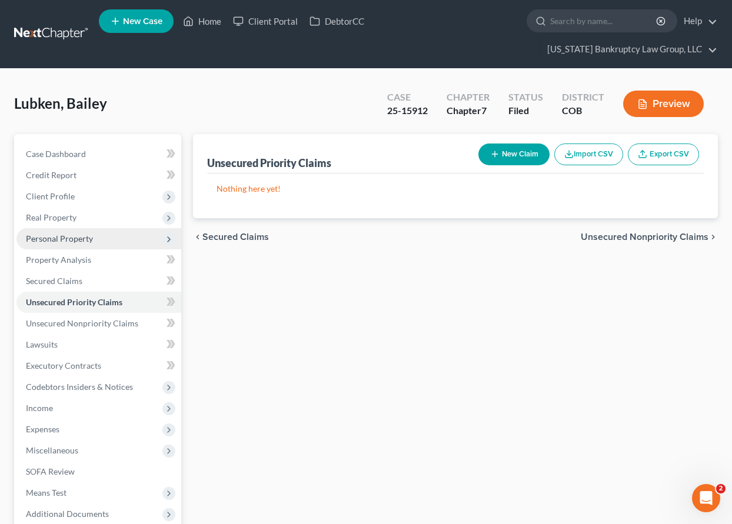
click at [61, 240] on span "Personal Property" at bounding box center [59, 239] width 67 height 10
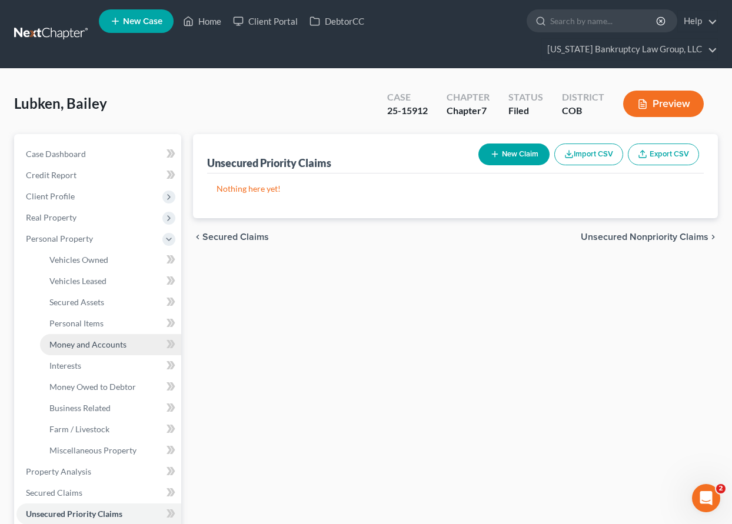
click at [92, 344] on span "Money and Accounts" at bounding box center [87, 345] width 77 height 10
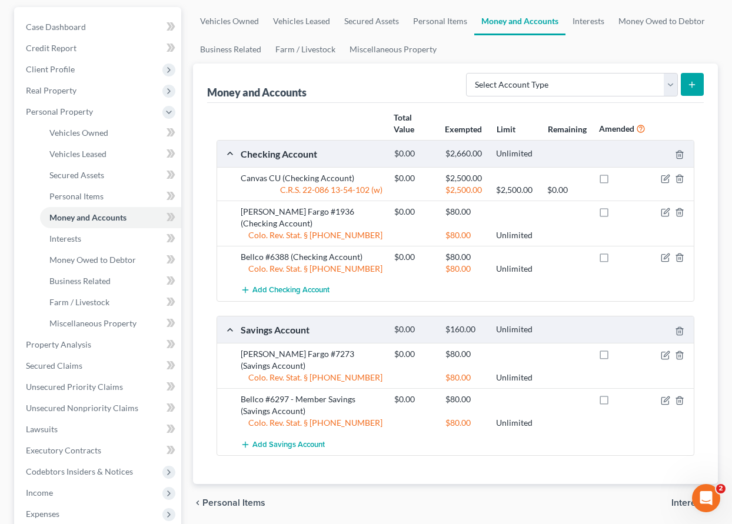
scroll to position [59, 0]
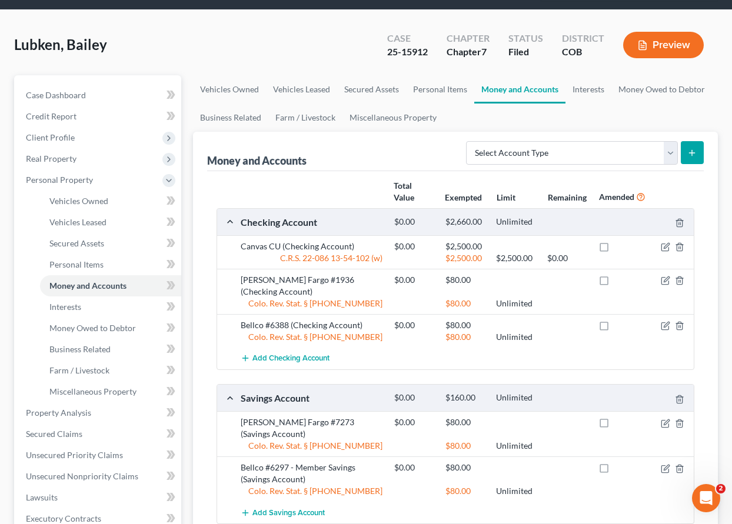
drag, startPoint x: 322, startPoint y: 53, endPoint x: 335, endPoint y: 54, distance: 12.4
click at [322, 53] on div "[PERSON_NAME] Upgraded Case 25-15912 Chapter Chapter 7 Status Filed District CO…" at bounding box center [366, 49] width 704 height 51
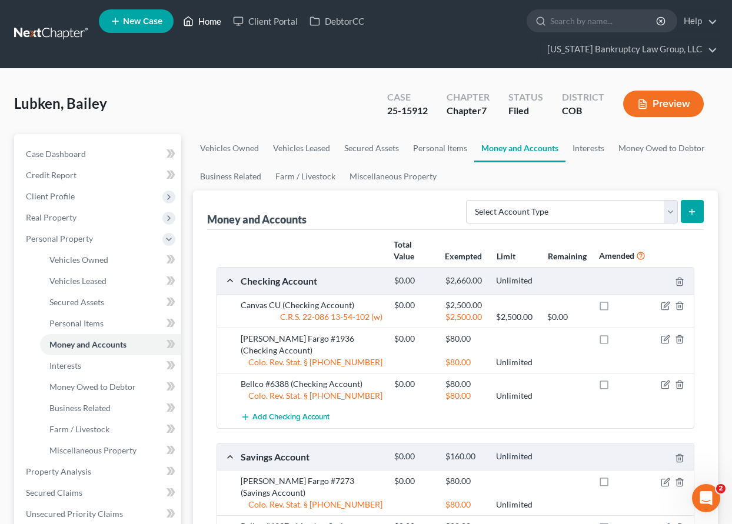
click at [215, 19] on link "Home" at bounding box center [202, 21] width 50 height 21
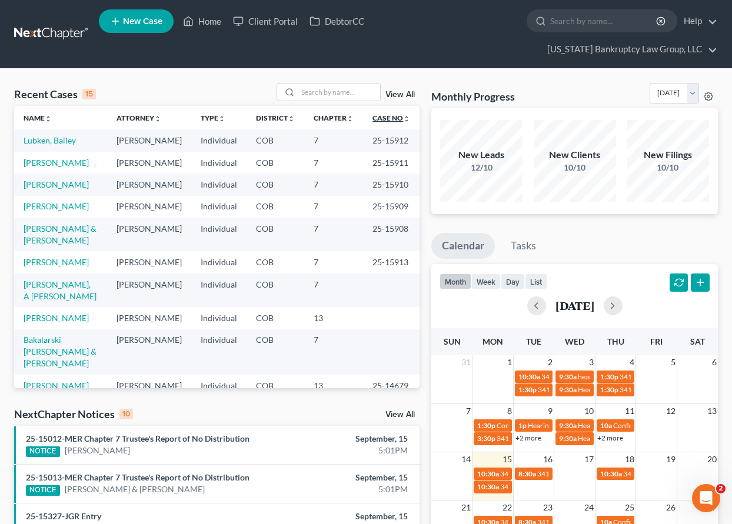
click at [376, 119] on link "Case No unfold_more expand_more expand_less" at bounding box center [391, 118] width 38 height 9
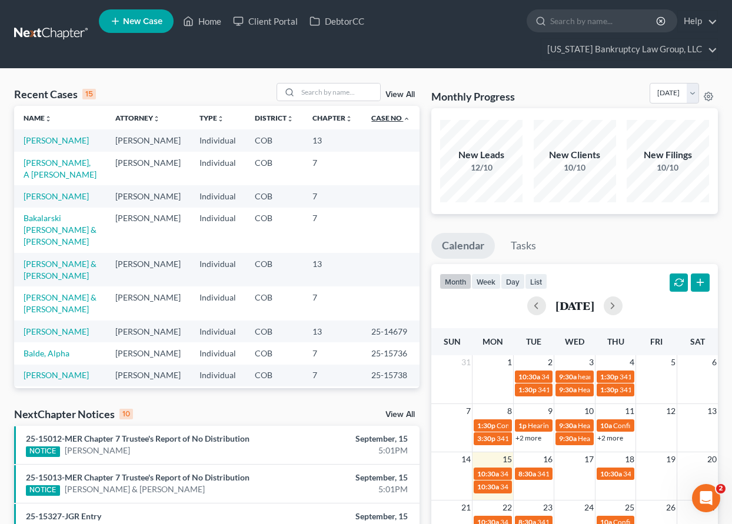
click at [376, 119] on link "Case No unfold_more expand_more expand_less" at bounding box center [390, 118] width 39 height 9
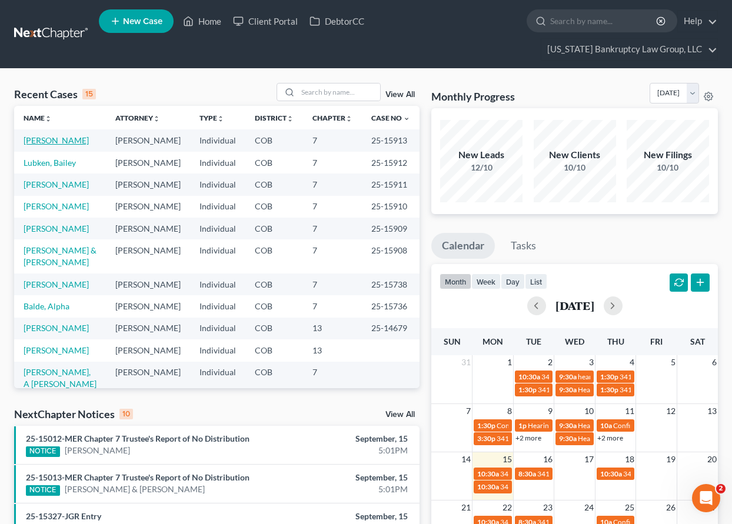
click at [61, 142] on link "[PERSON_NAME]" at bounding box center [56, 140] width 65 height 10
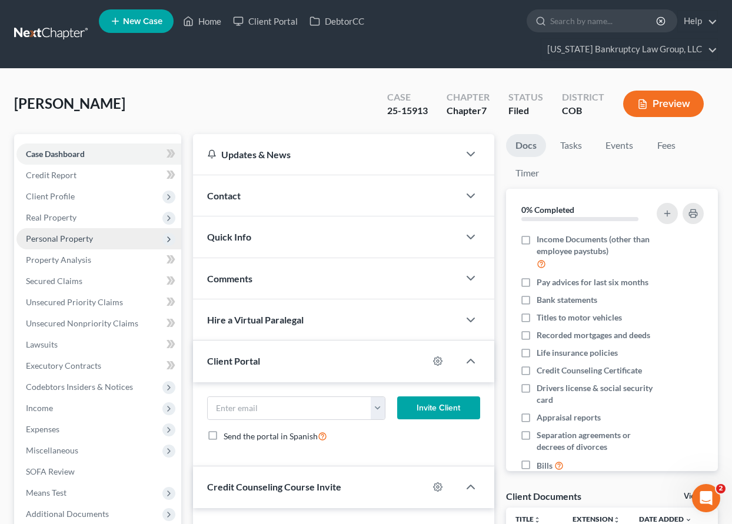
click at [66, 239] on span "Personal Property" at bounding box center [59, 239] width 67 height 10
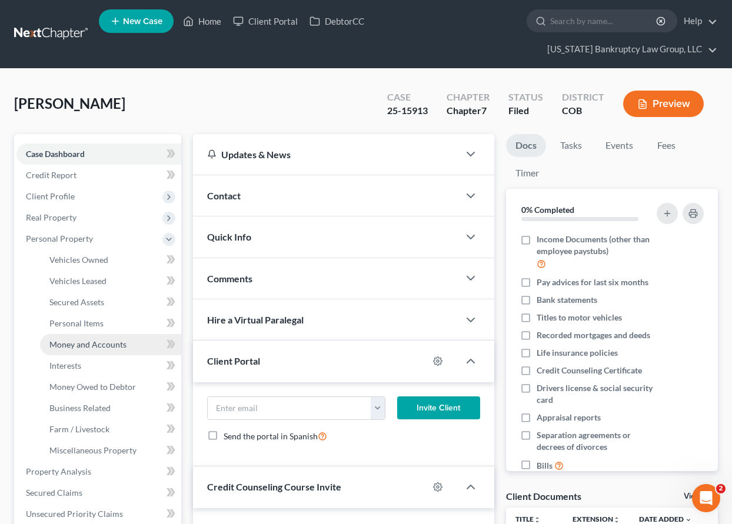
click at [87, 346] on span "Money and Accounts" at bounding box center [87, 345] width 77 height 10
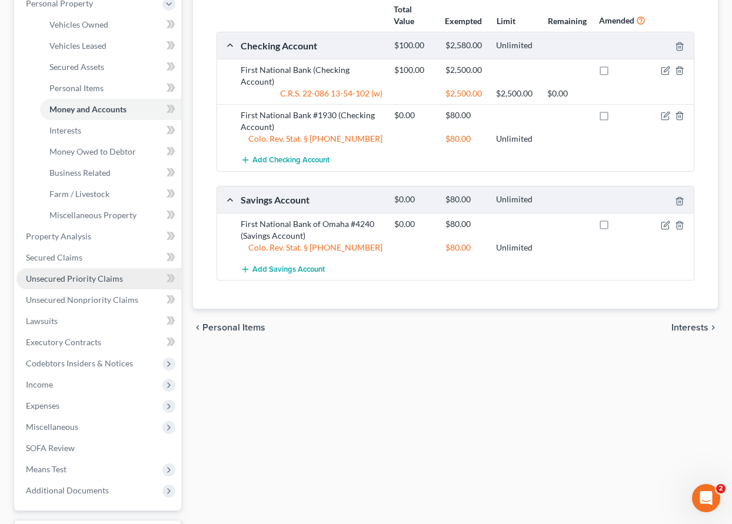
click at [84, 277] on span "Unsecured Priority Claims" at bounding box center [74, 279] width 97 height 10
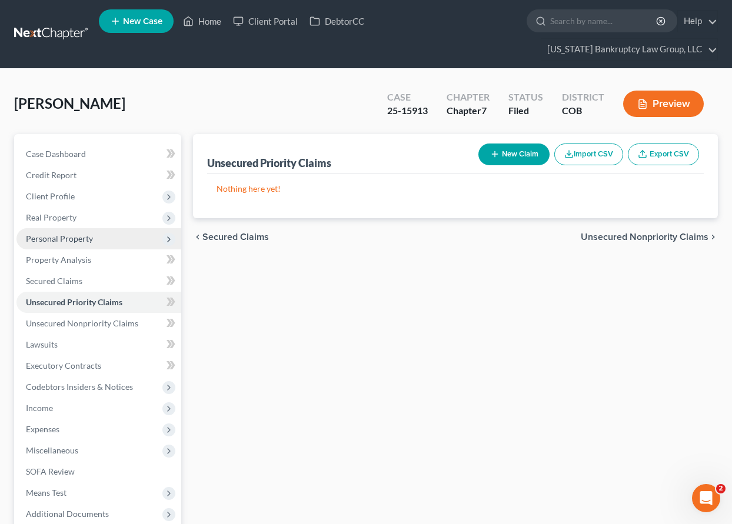
click at [68, 240] on span "Personal Property" at bounding box center [59, 239] width 67 height 10
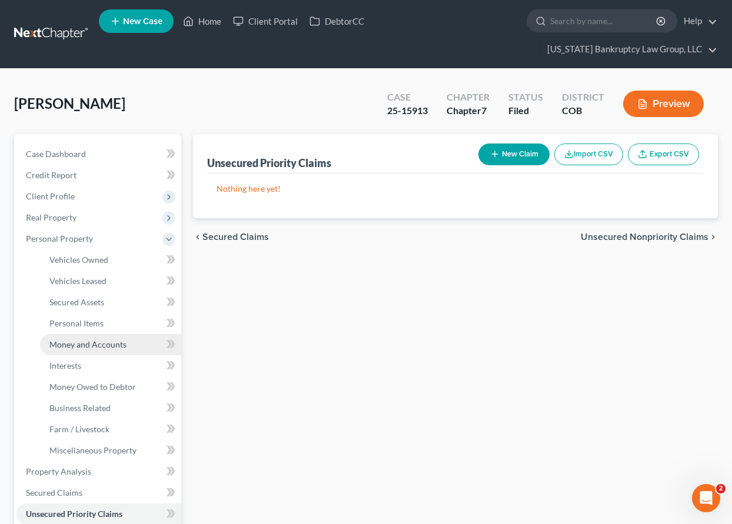
click at [101, 344] on span "Money and Accounts" at bounding box center [87, 345] width 77 height 10
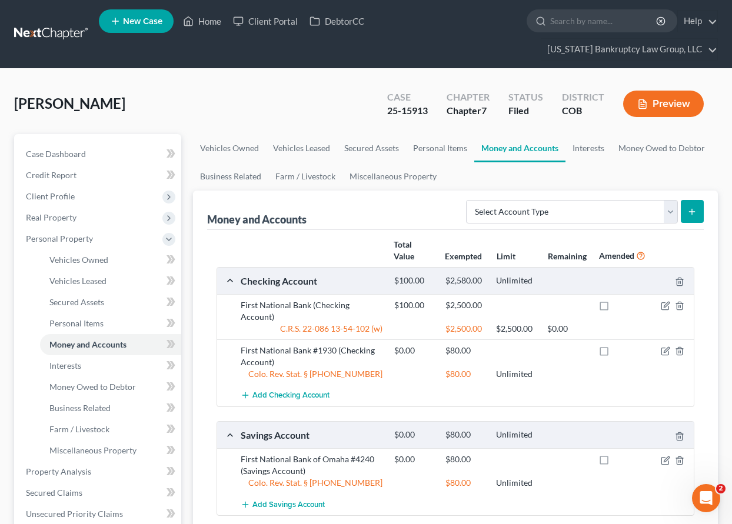
click at [284, 100] on div "[PERSON_NAME] Upgraded Case 25-15913 Chapter Chapter 7 Status Filed District CO…" at bounding box center [366, 108] width 704 height 51
click at [340, 97] on div "[PERSON_NAME] Upgraded Case 25-15913 Chapter Chapter 7 Status Filed District CO…" at bounding box center [366, 108] width 704 height 51
drag, startPoint x: 212, startPoint y: 117, endPoint x: 212, endPoint y: 9, distance: 108.3
click at [212, 117] on div "[PERSON_NAME] Upgraded Case 25-15913 Chapter Chapter 7 Status Filed District CO…" at bounding box center [366, 108] width 704 height 51
click at [208, 22] on link "Home" at bounding box center [202, 21] width 50 height 21
